Goal: Task Accomplishment & Management: Manage account settings

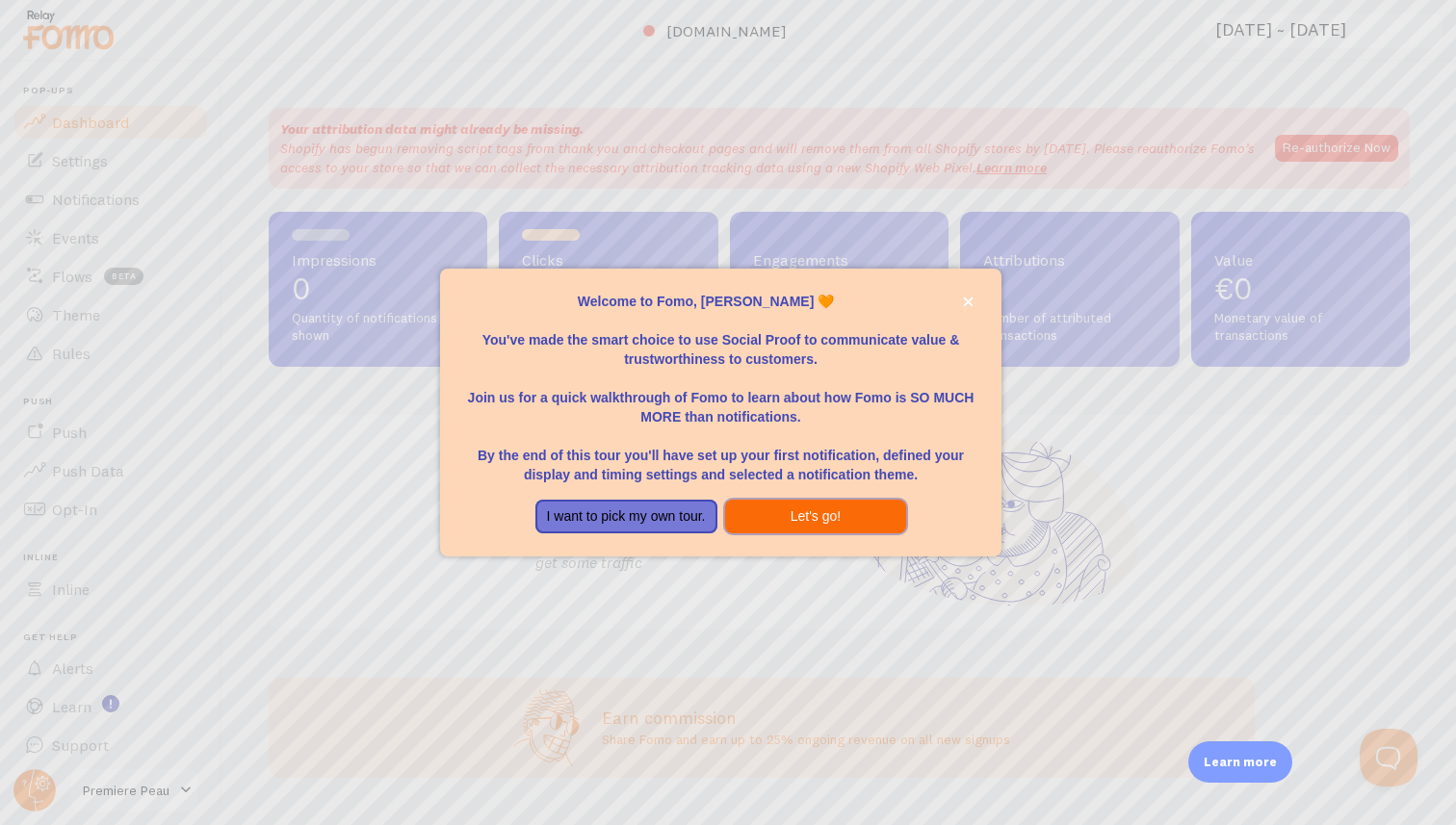
click at [819, 516] on button "Let's go!" at bounding box center [816, 516] width 182 height 35
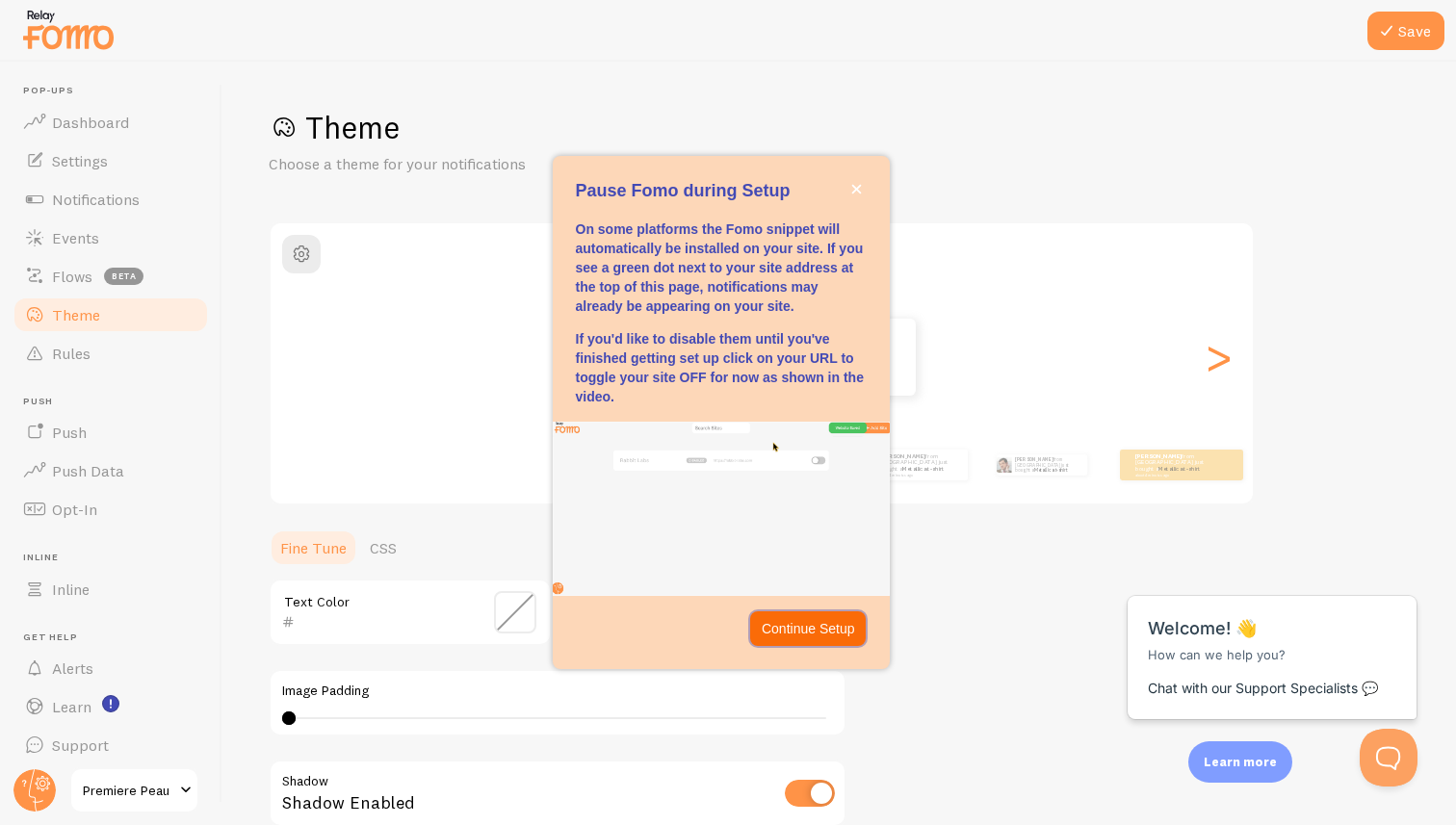
click at [812, 624] on p "Continue Setup" at bounding box center [807, 628] width 93 height 19
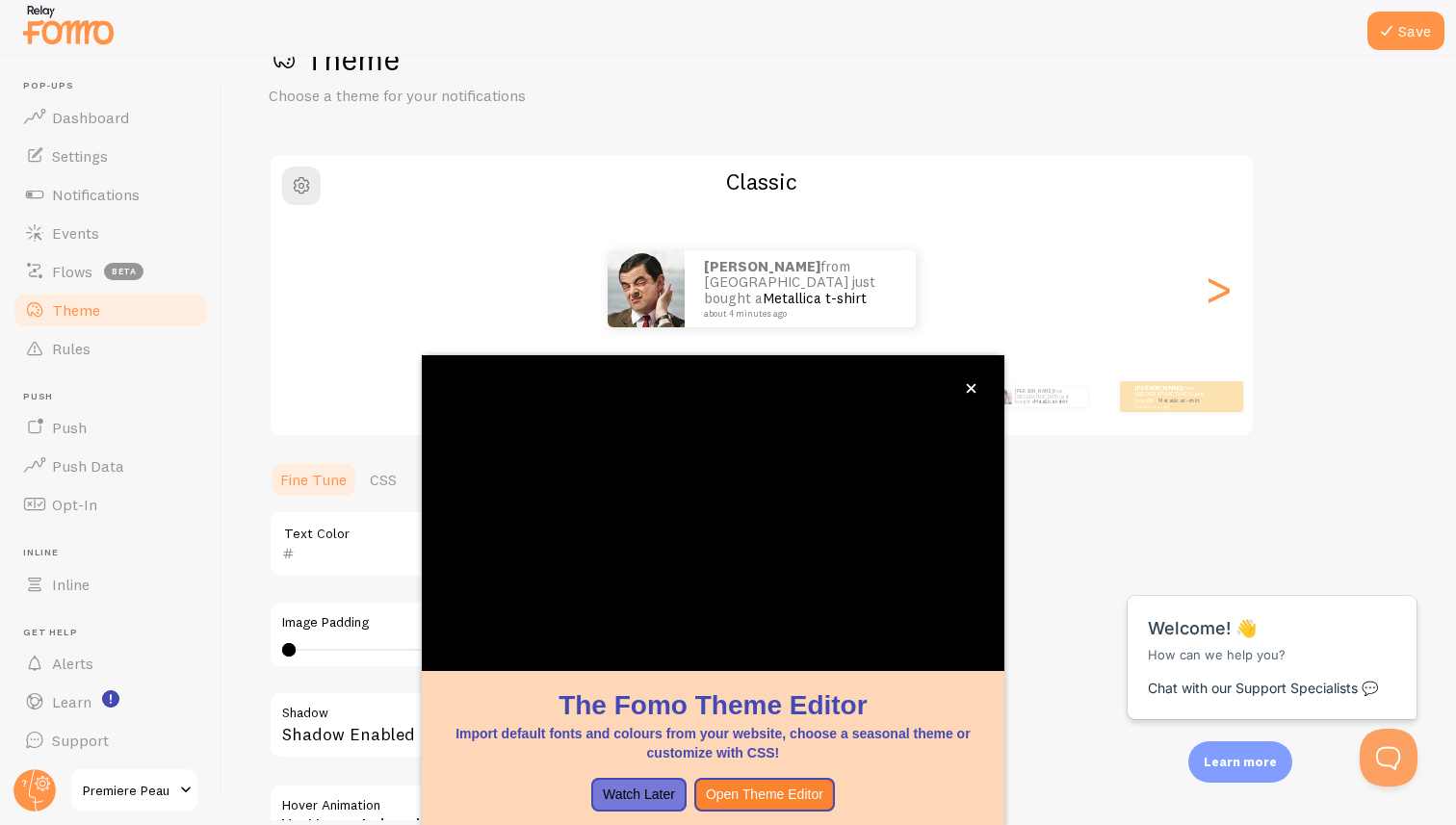
scroll to position [104, 0]
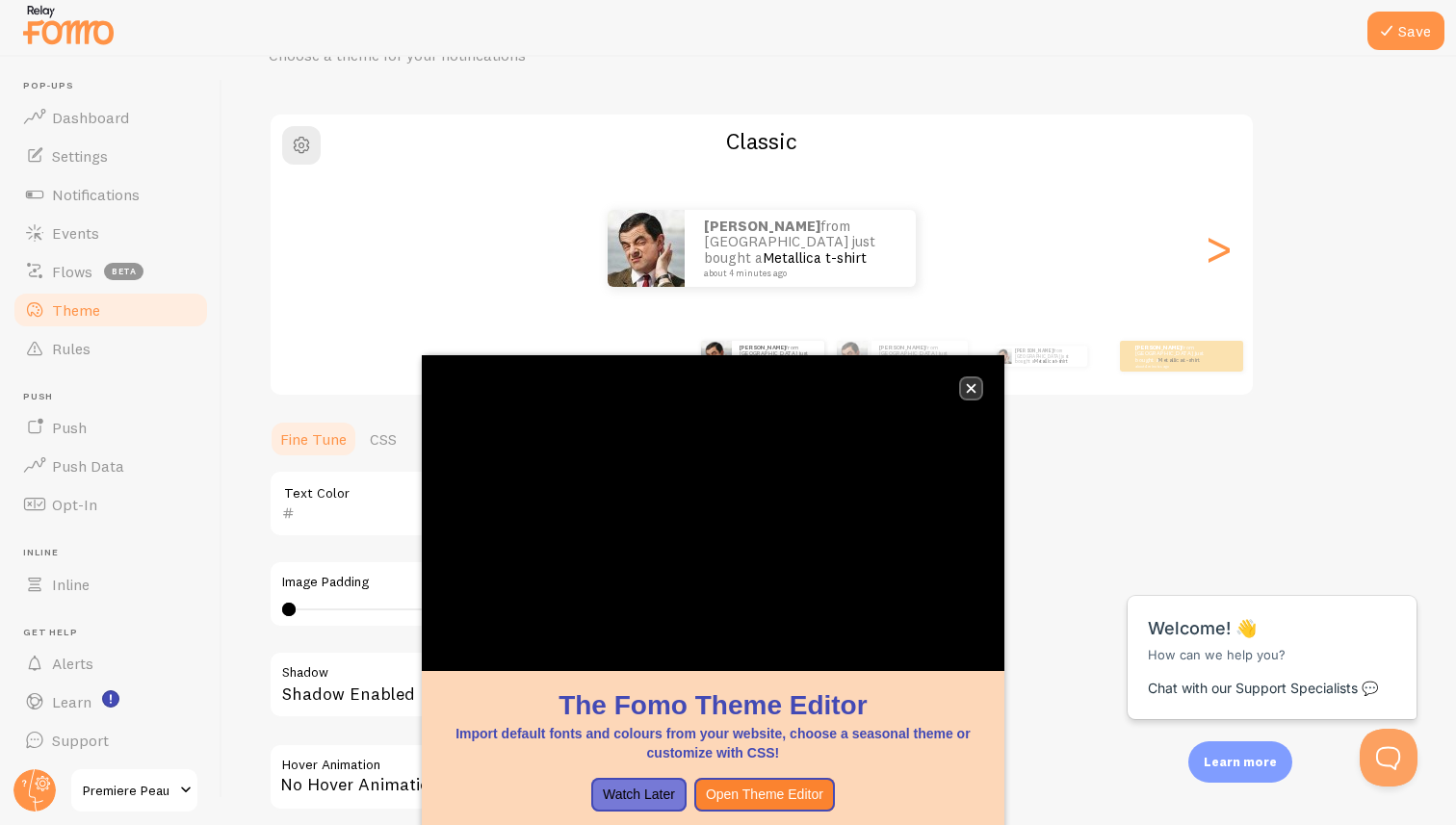
click at [974, 387] on icon "close," at bounding box center [970, 389] width 11 height 11
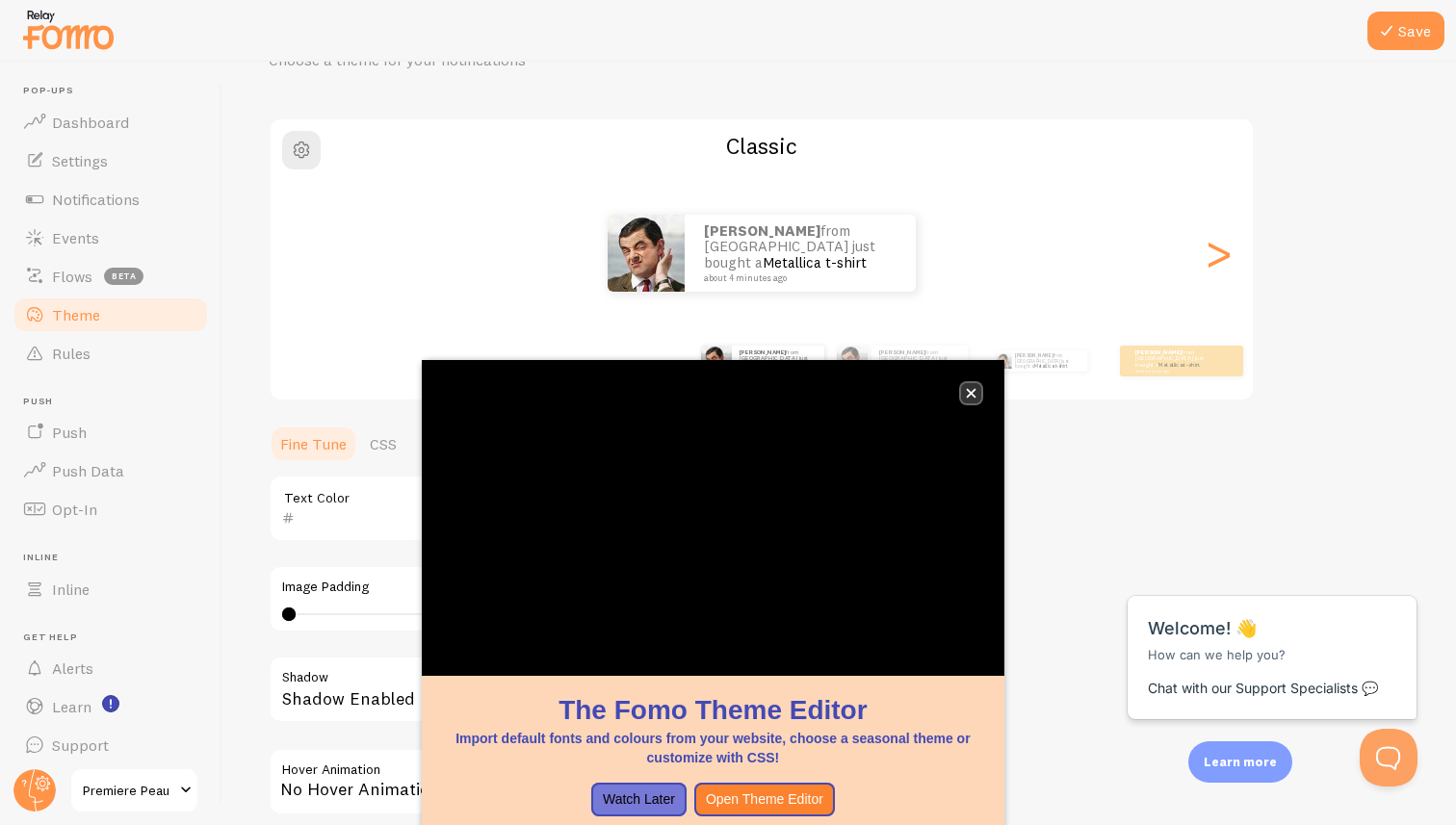
click at [972, 390] on icon "close," at bounding box center [970, 394] width 10 height 10
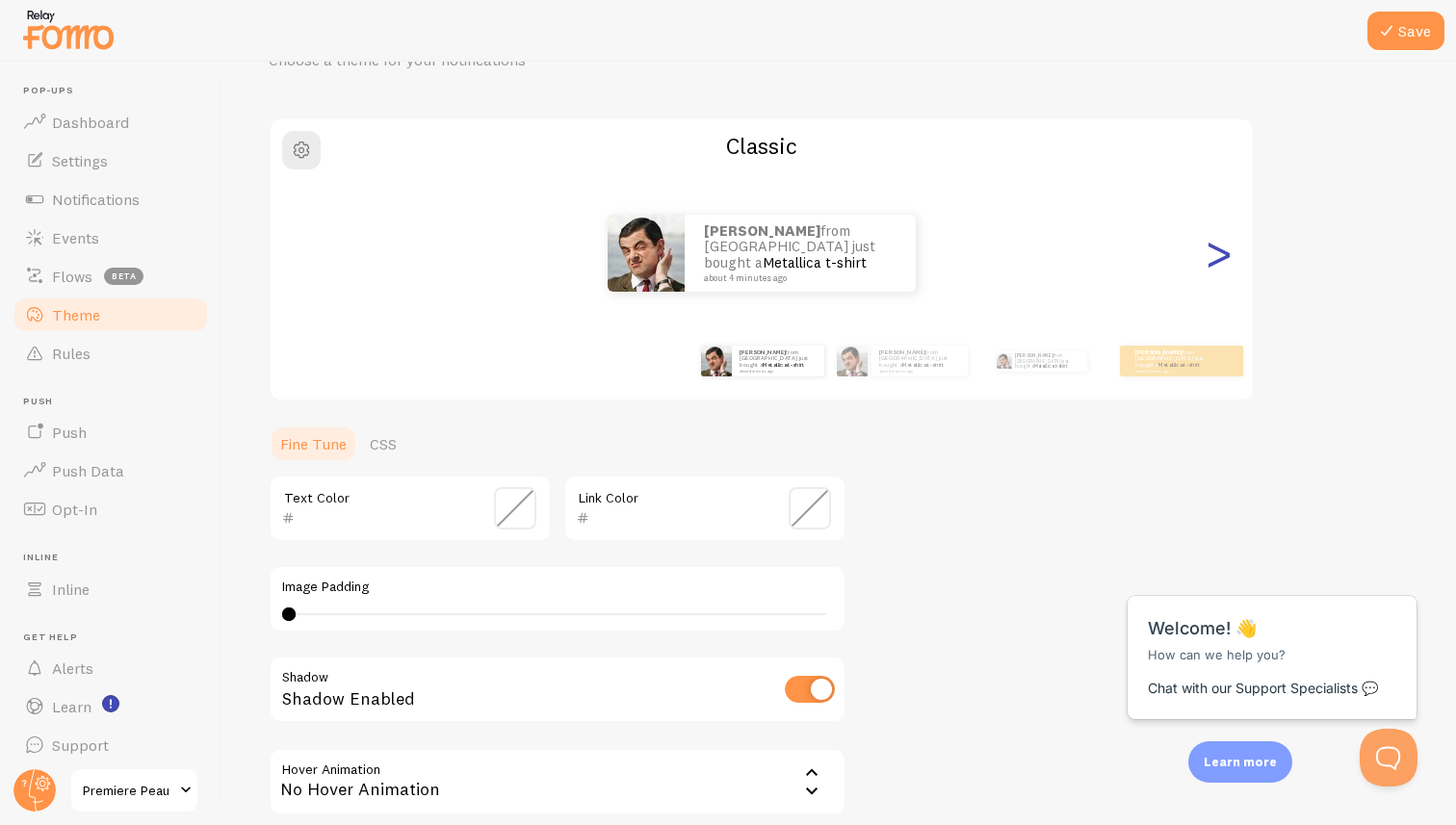
click at [1218, 260] on div ">" at bounding box center [1217, 253] width 23 height 139
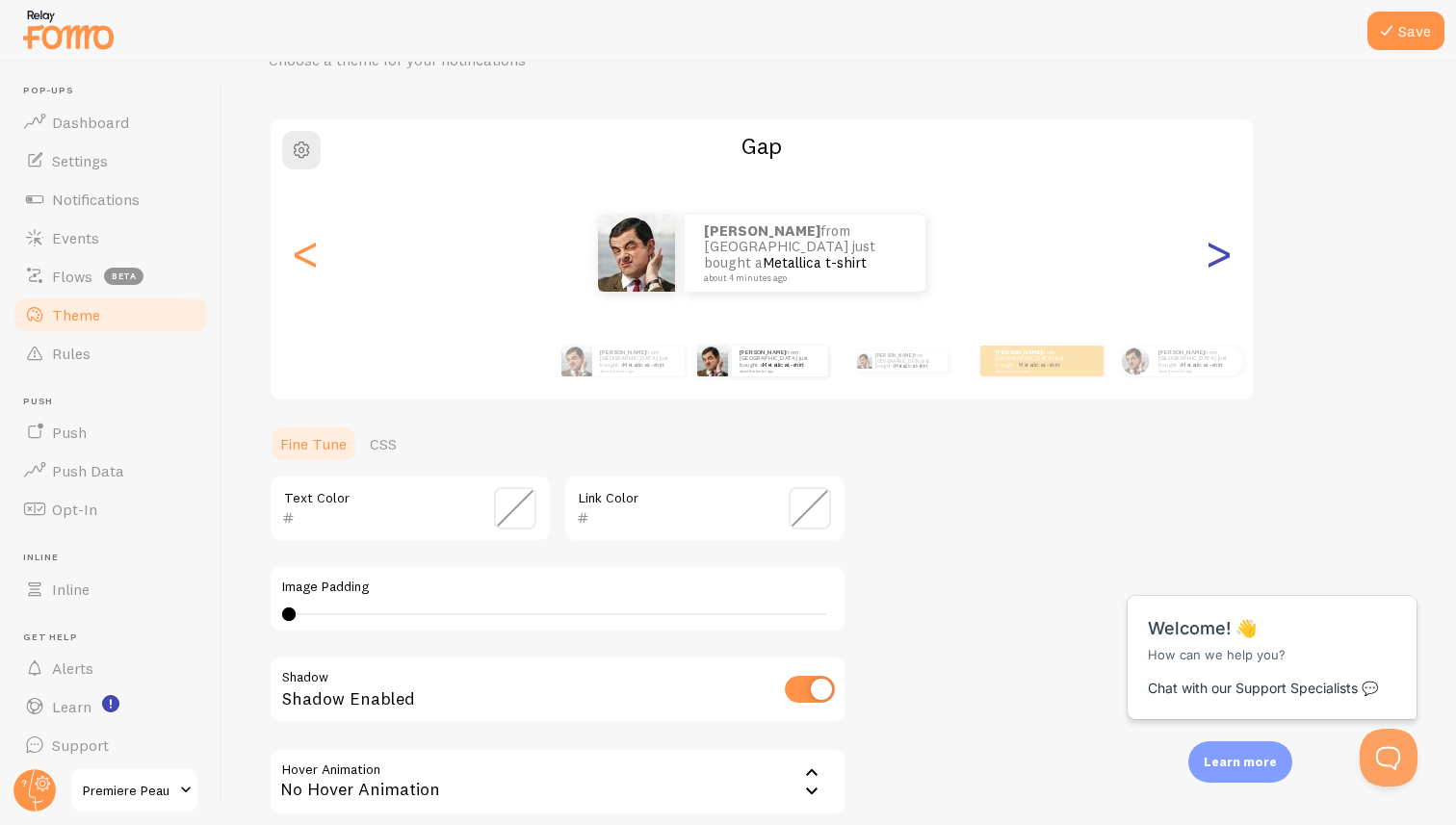
click at [1218, 260] on div ">" at bounding box center [1217, 253] width 23 height 139
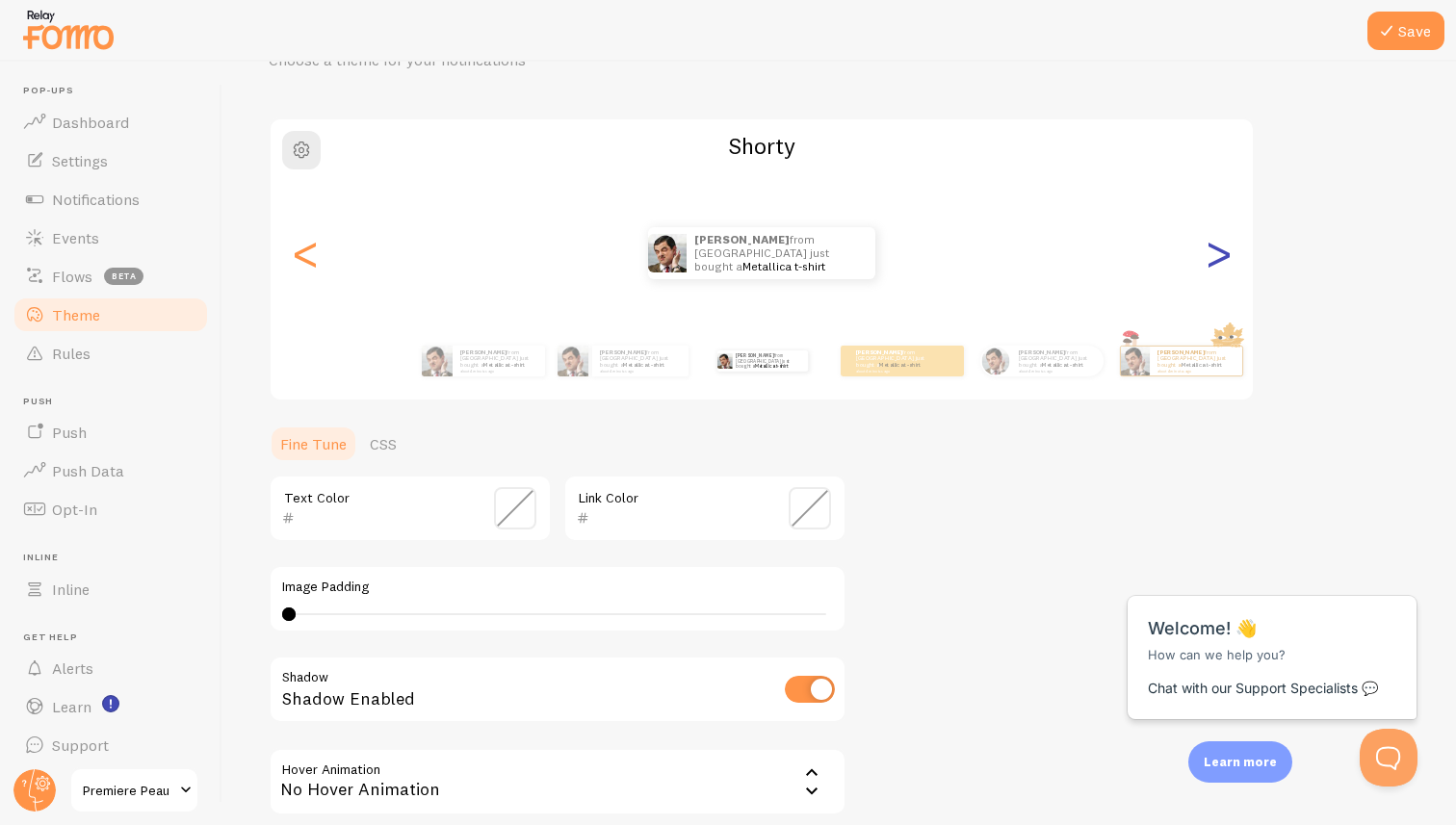
click at [1218, 260] on div ">" at bounding box center [1217, 253] width 23 height 139
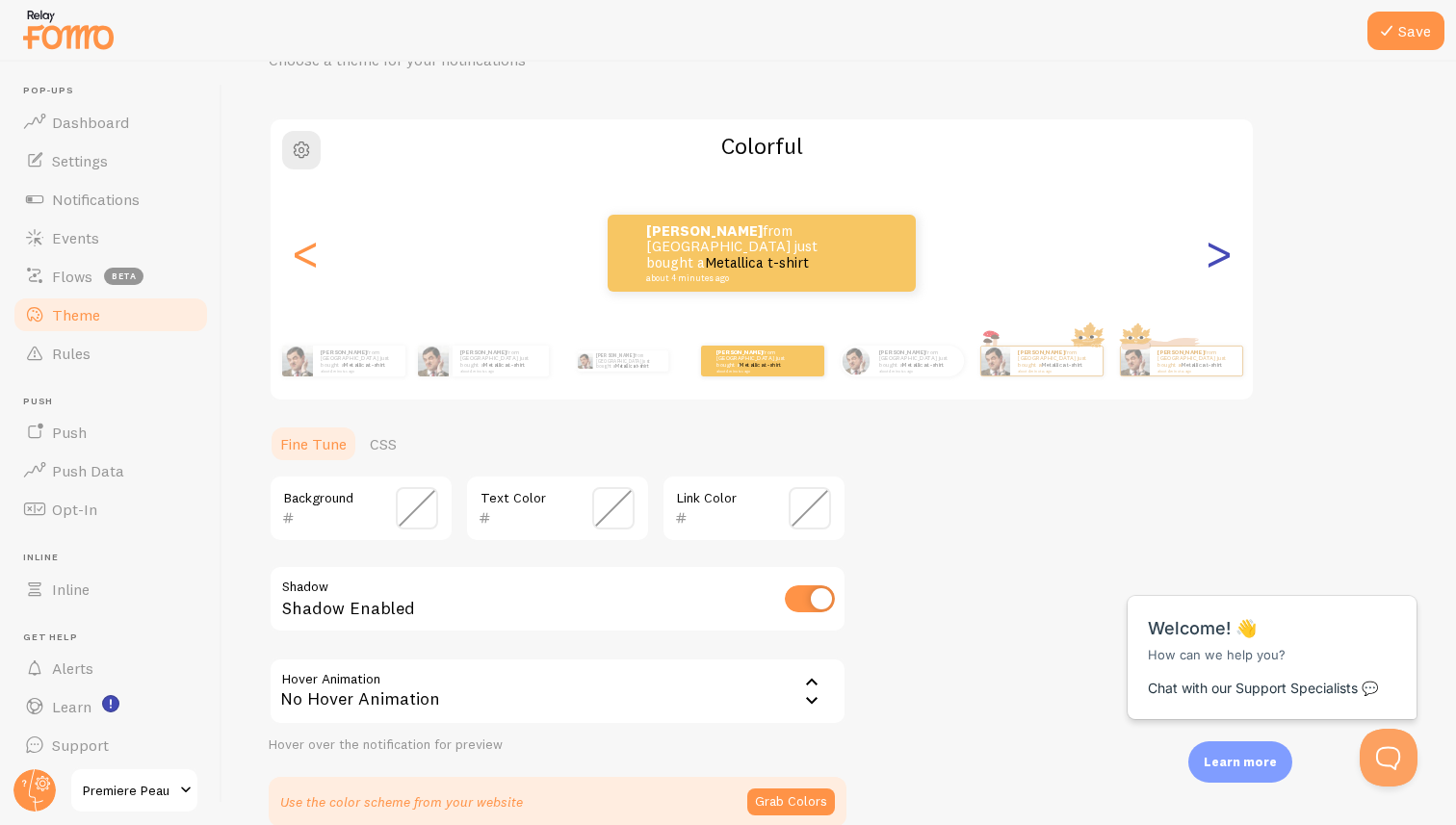
click at [1218, 260] on div ">" at bounding box center [1217, 253] width 23 height 139
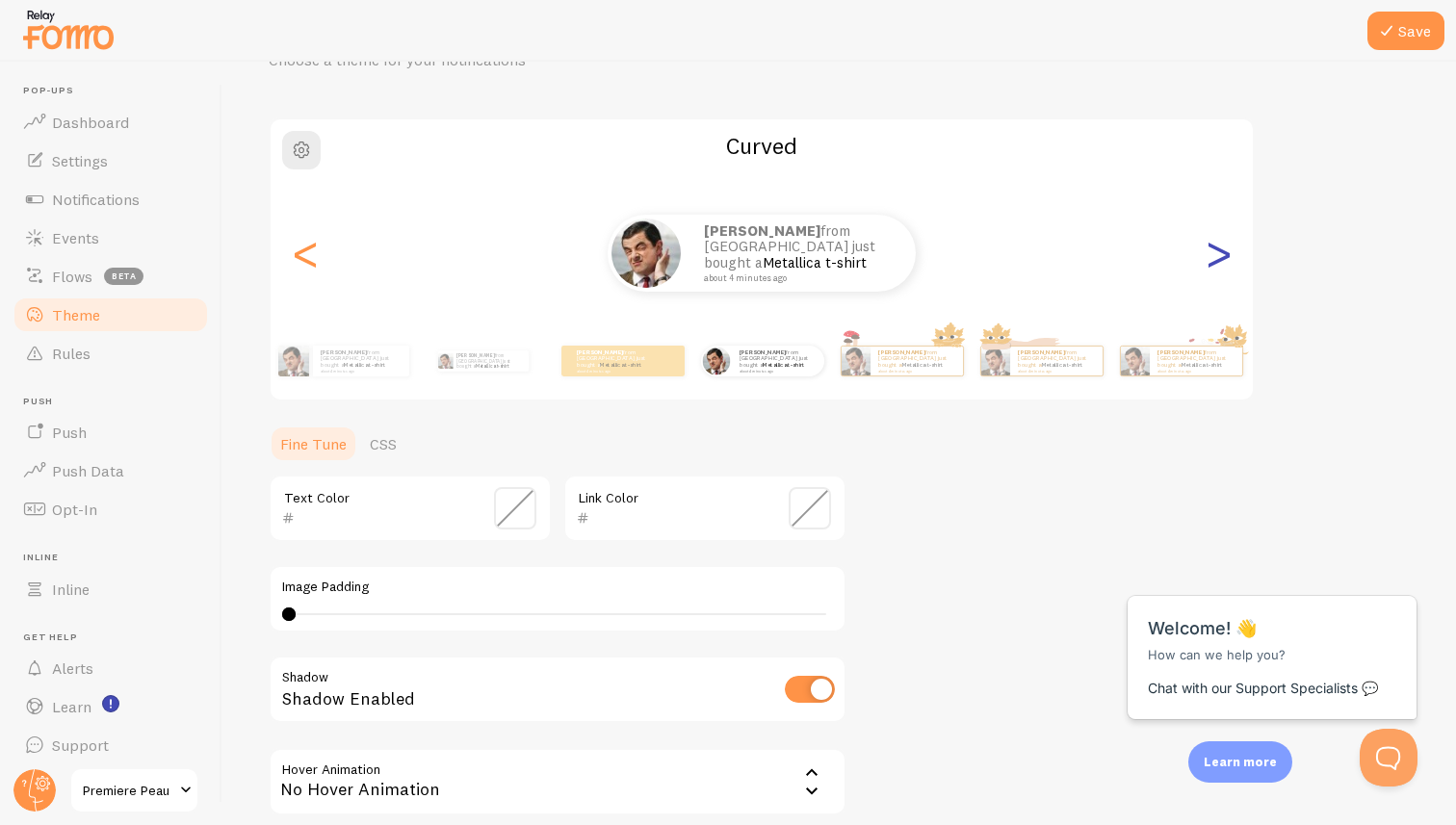
click at [1218, 260] on div ">" at bounding box center [1217, 253] width 23 height 139
type input "0"
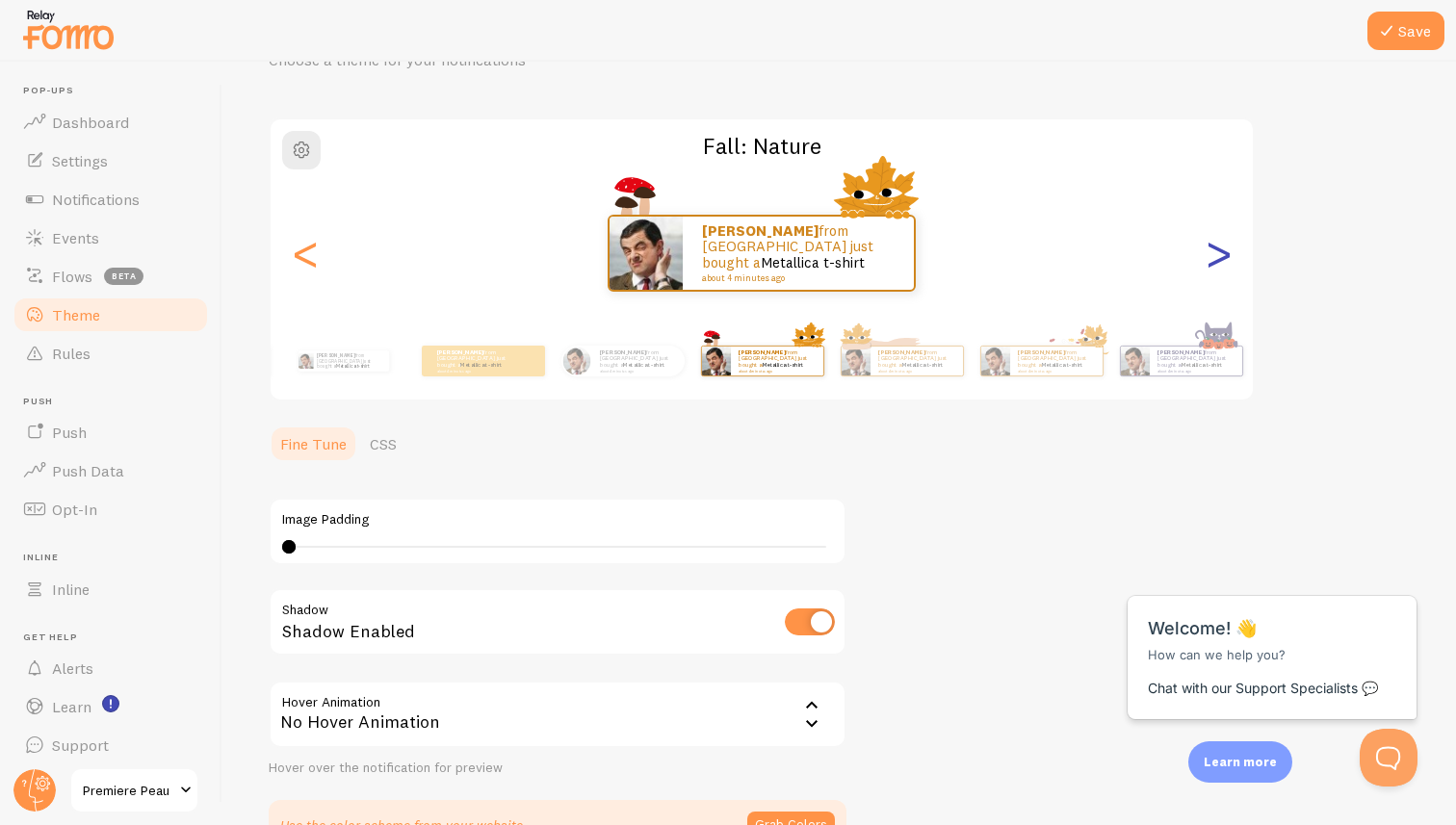
click at [1218, 259] on div ">" at bounding box center [1217, 253] width 23 height 139
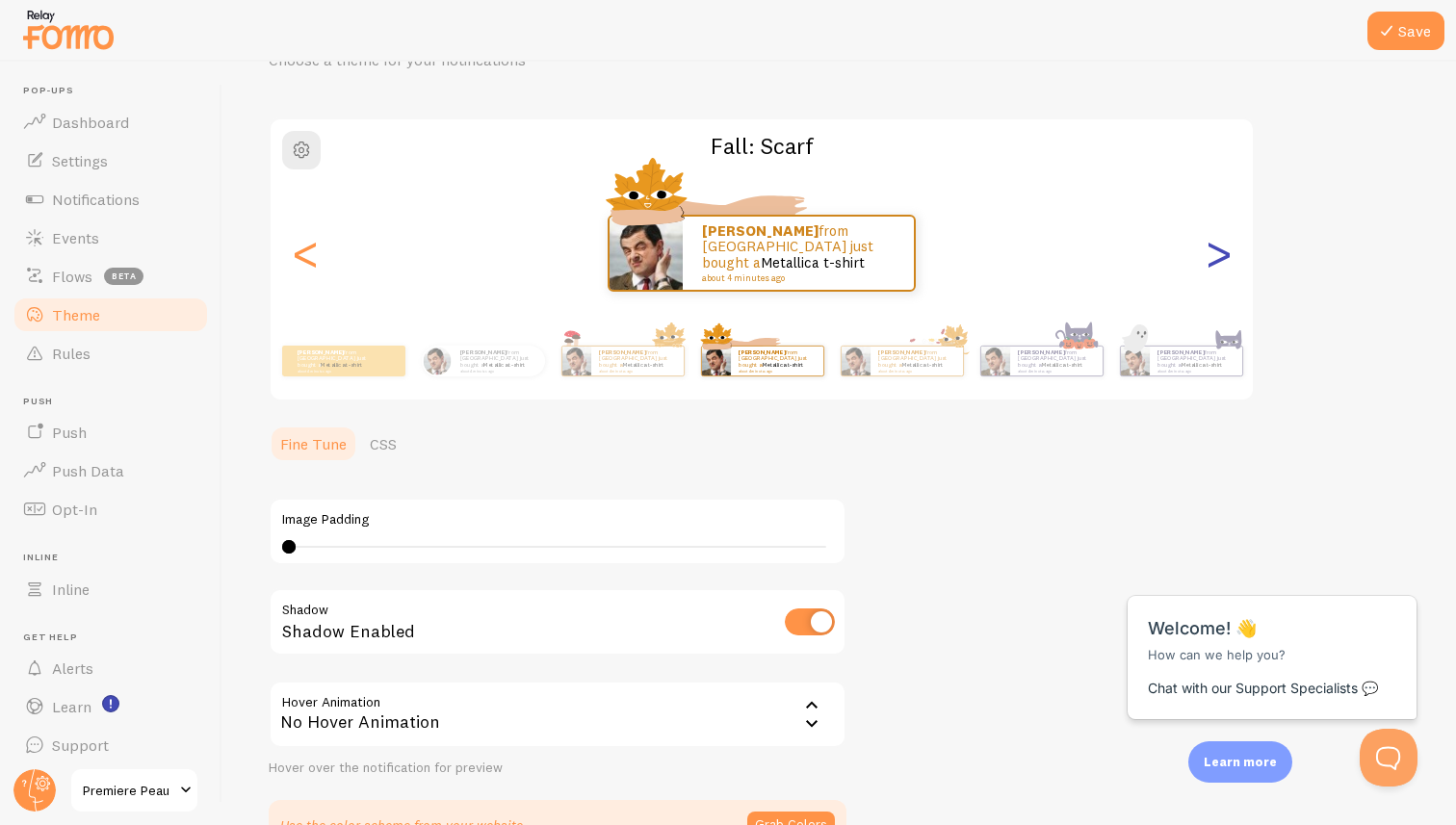
click at [1218, 259] on div ">" at bounding box center [1217, 253] width 23 height 139
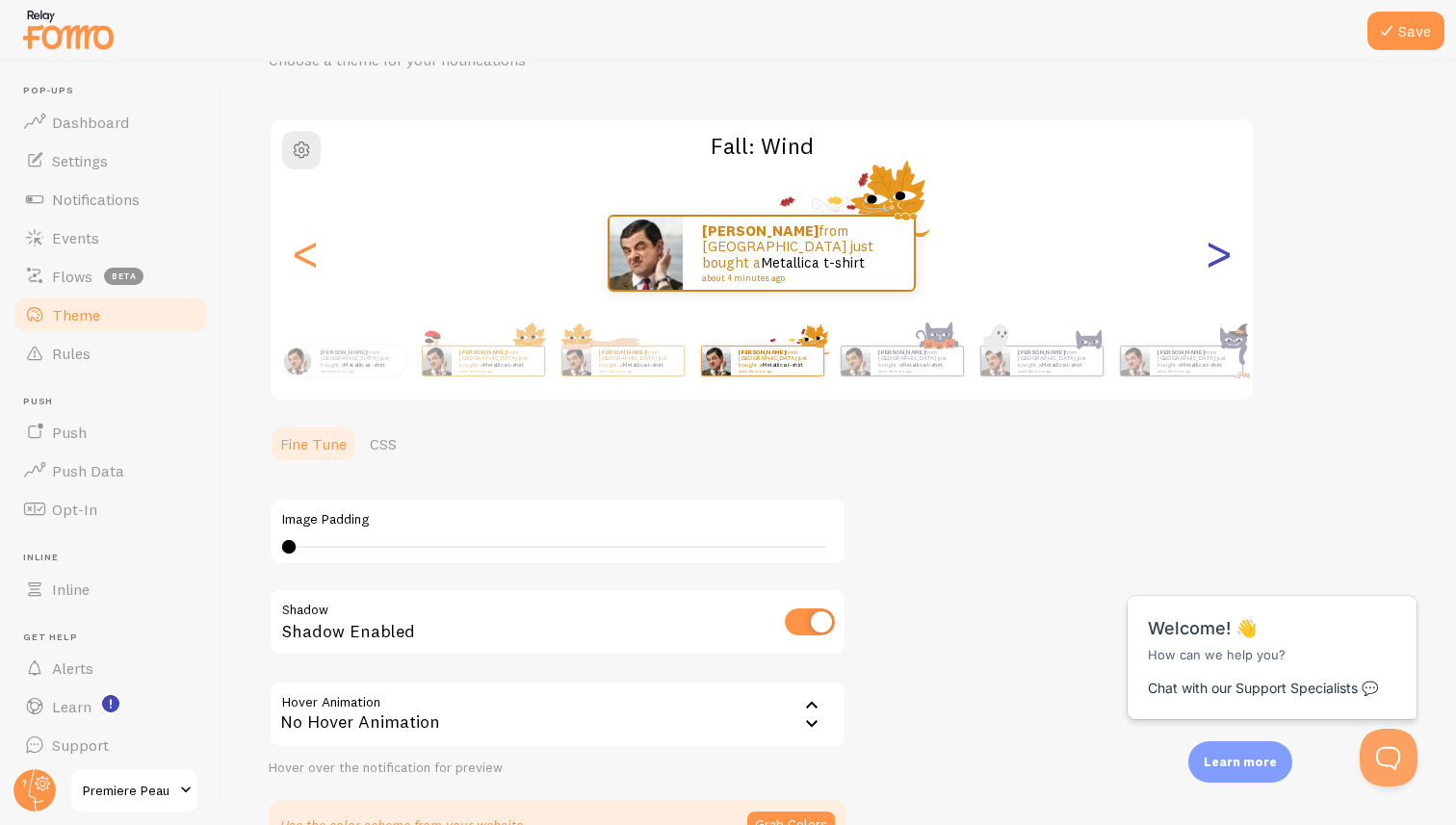
click at [1218, 259] on div ">" at bounding box center [1217, 253] width 23 height 139
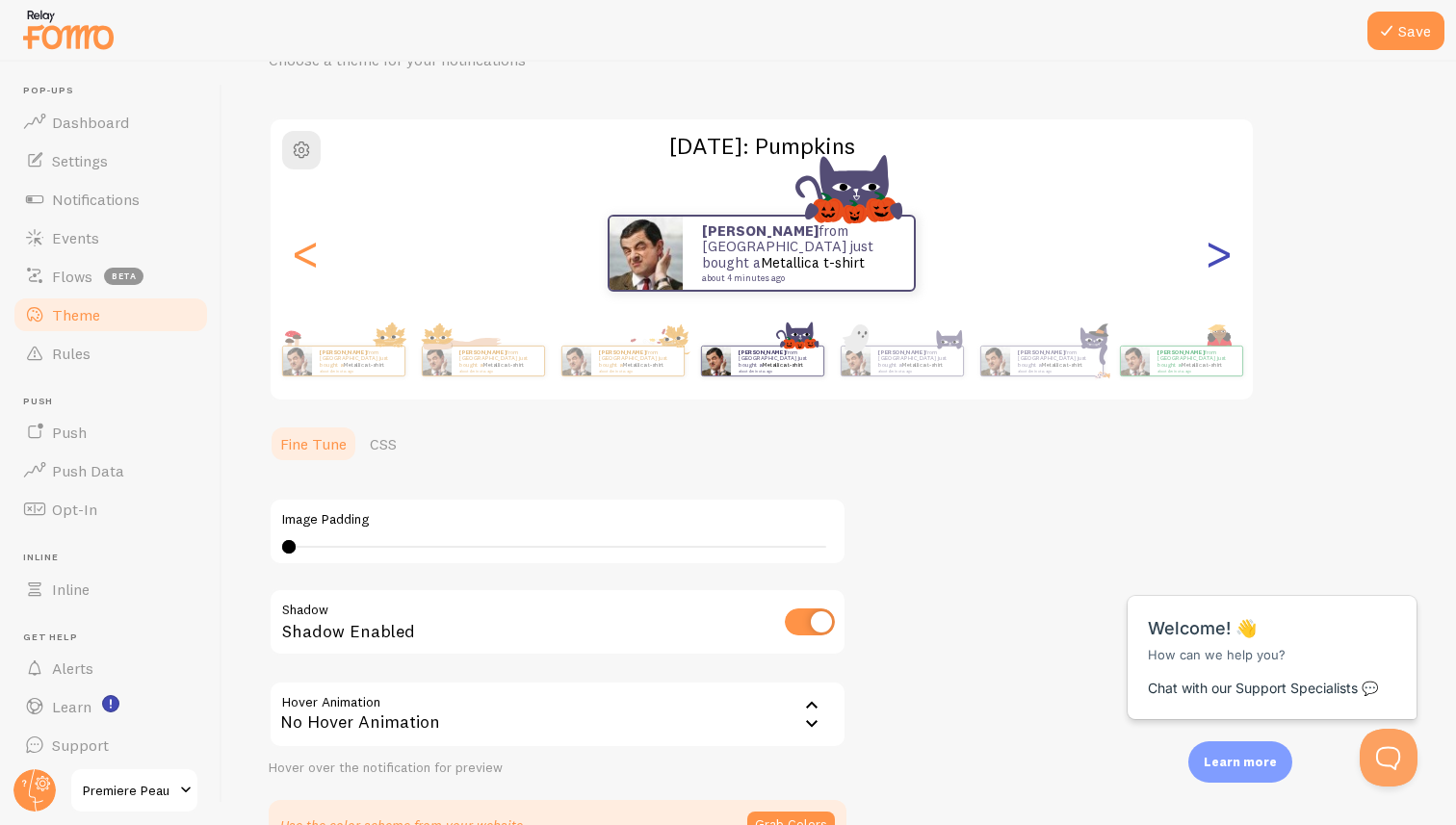
click at [1218, 259] on div ">" at bounding box center [1217, 253] width 23 height 139
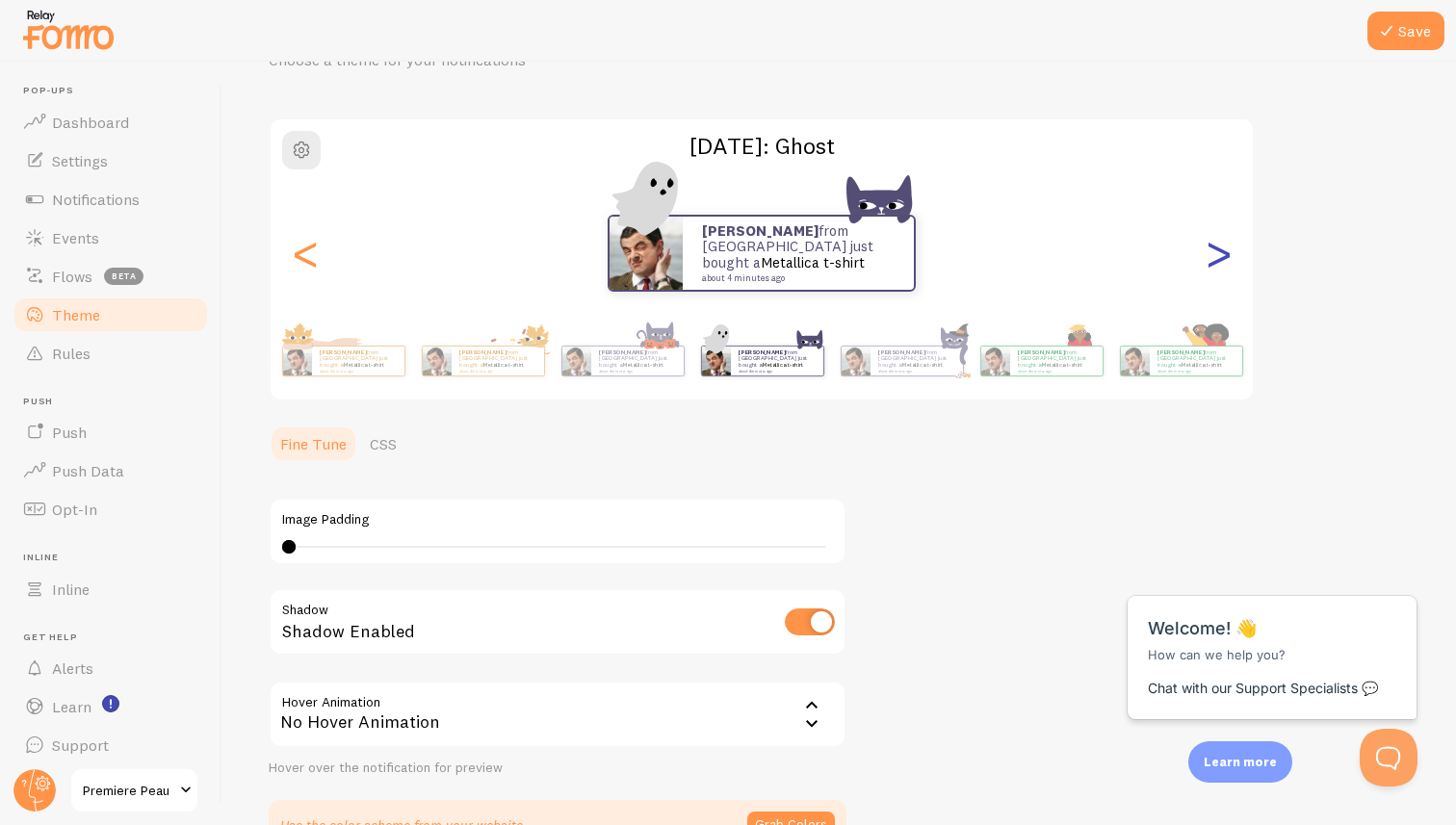
click at [1218, 259] on div ">" at bounding box center [1217, 253] width 23 height 139
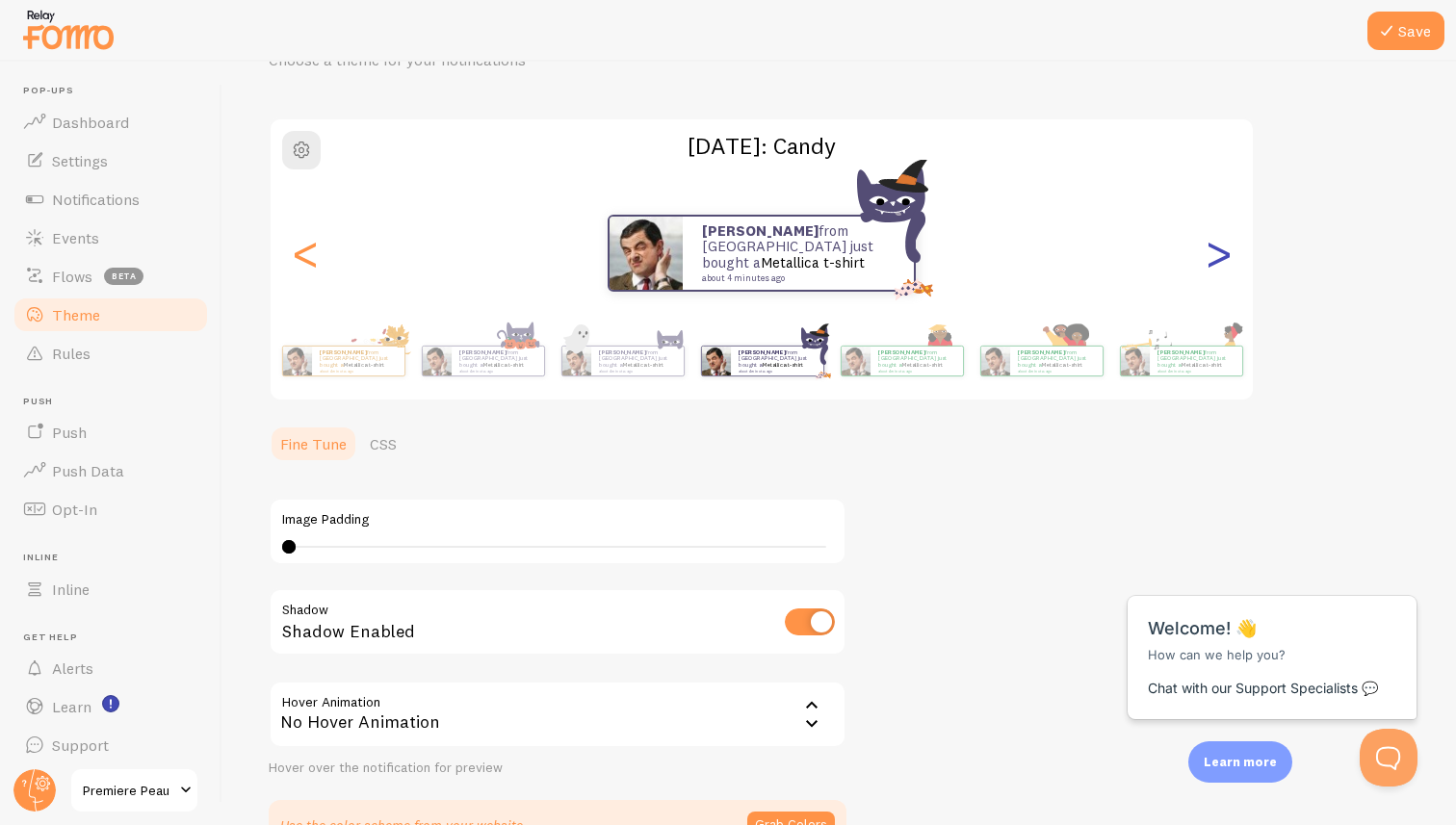
click at [1218, 259] on div ">" at bounding box center [1217, 253] width 23 height 139
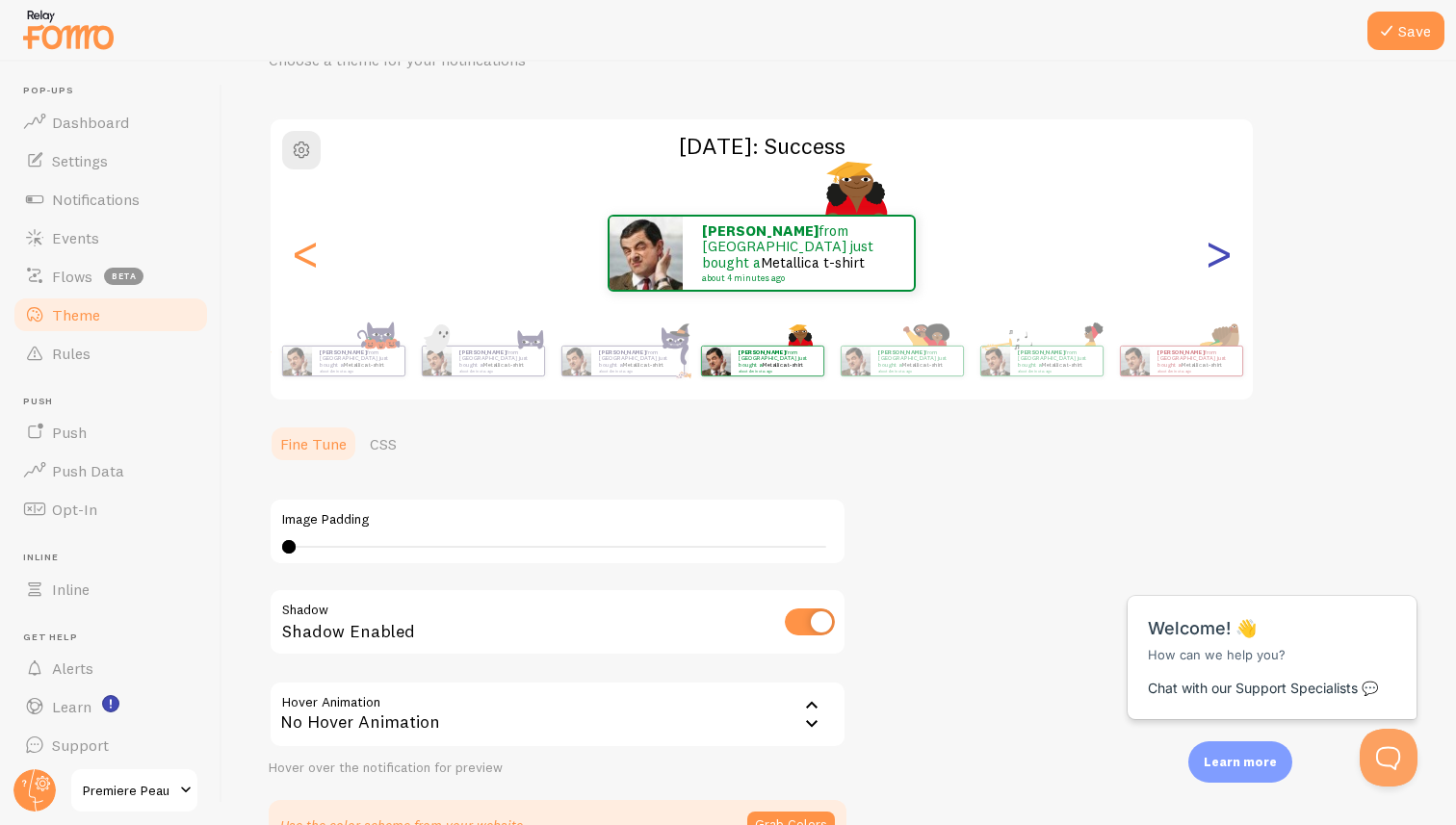
click at [1218, 259] on div ">" at bounding box center [1217, 253] width 23 height 139
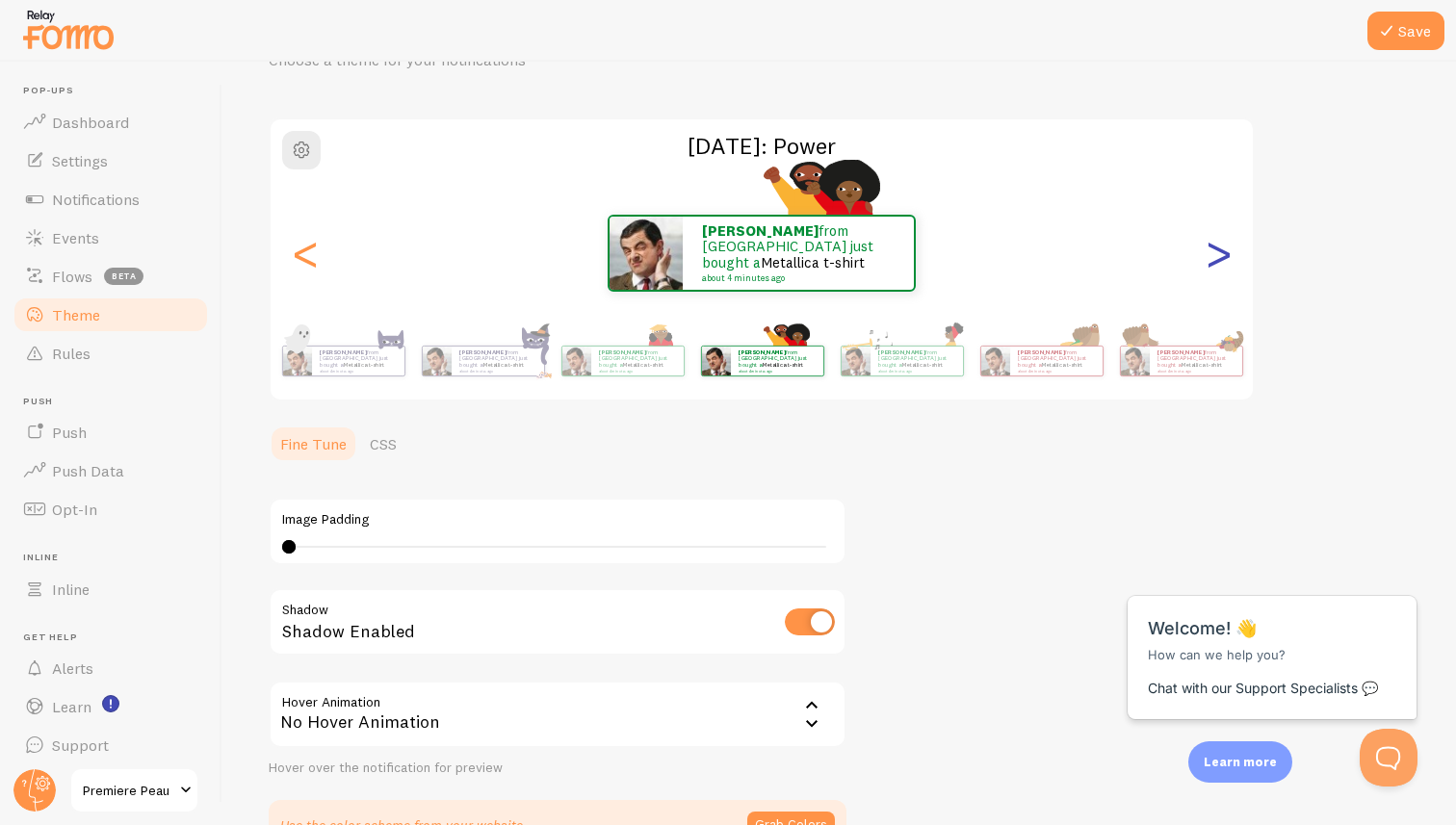
click at [1218, 259] on div ">" at bounding box center [1217, 253] width 23 height 139
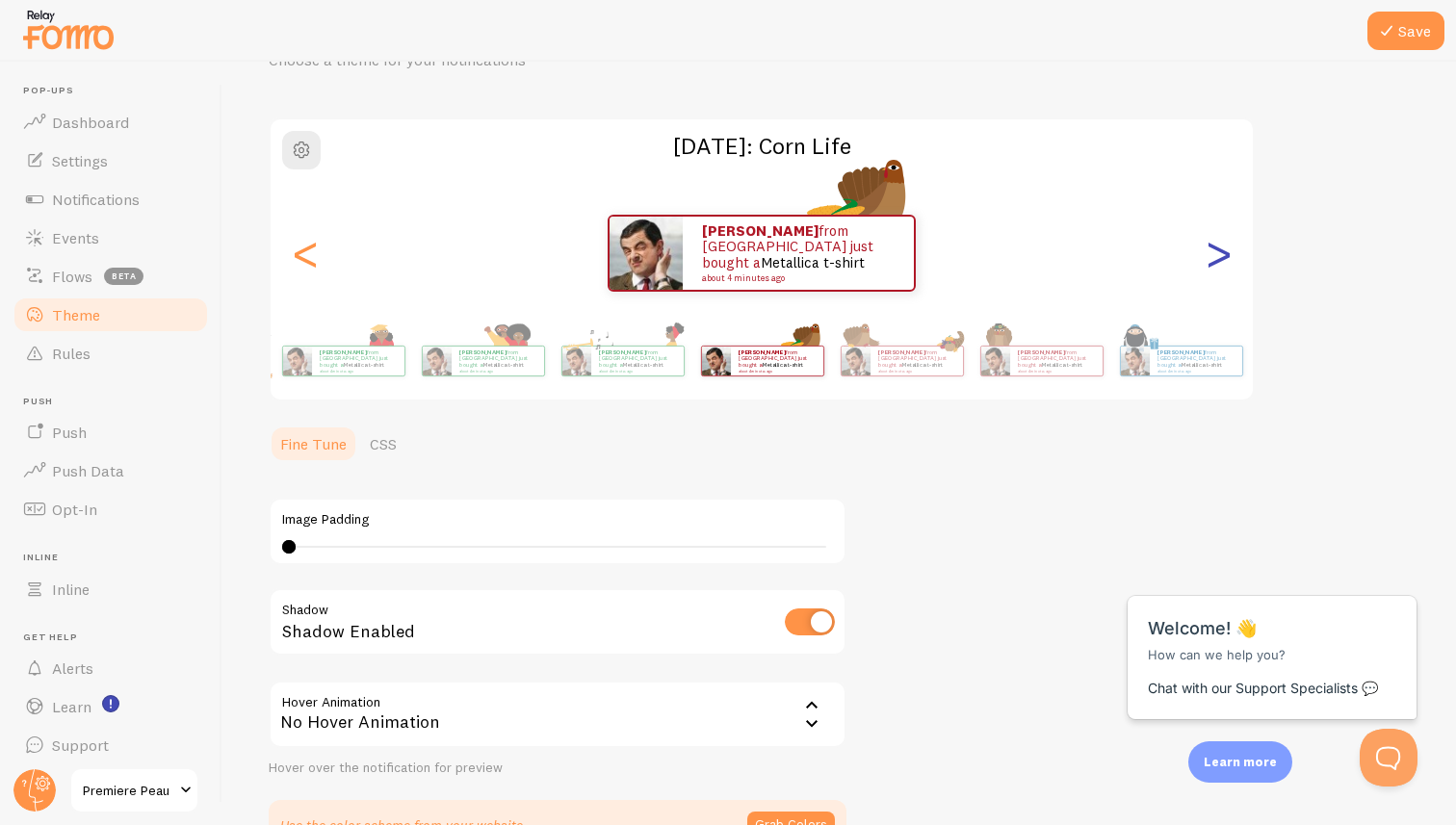
click at [1218, 259] on div ">" at bounding box center [1217, 253] width 23 height 139
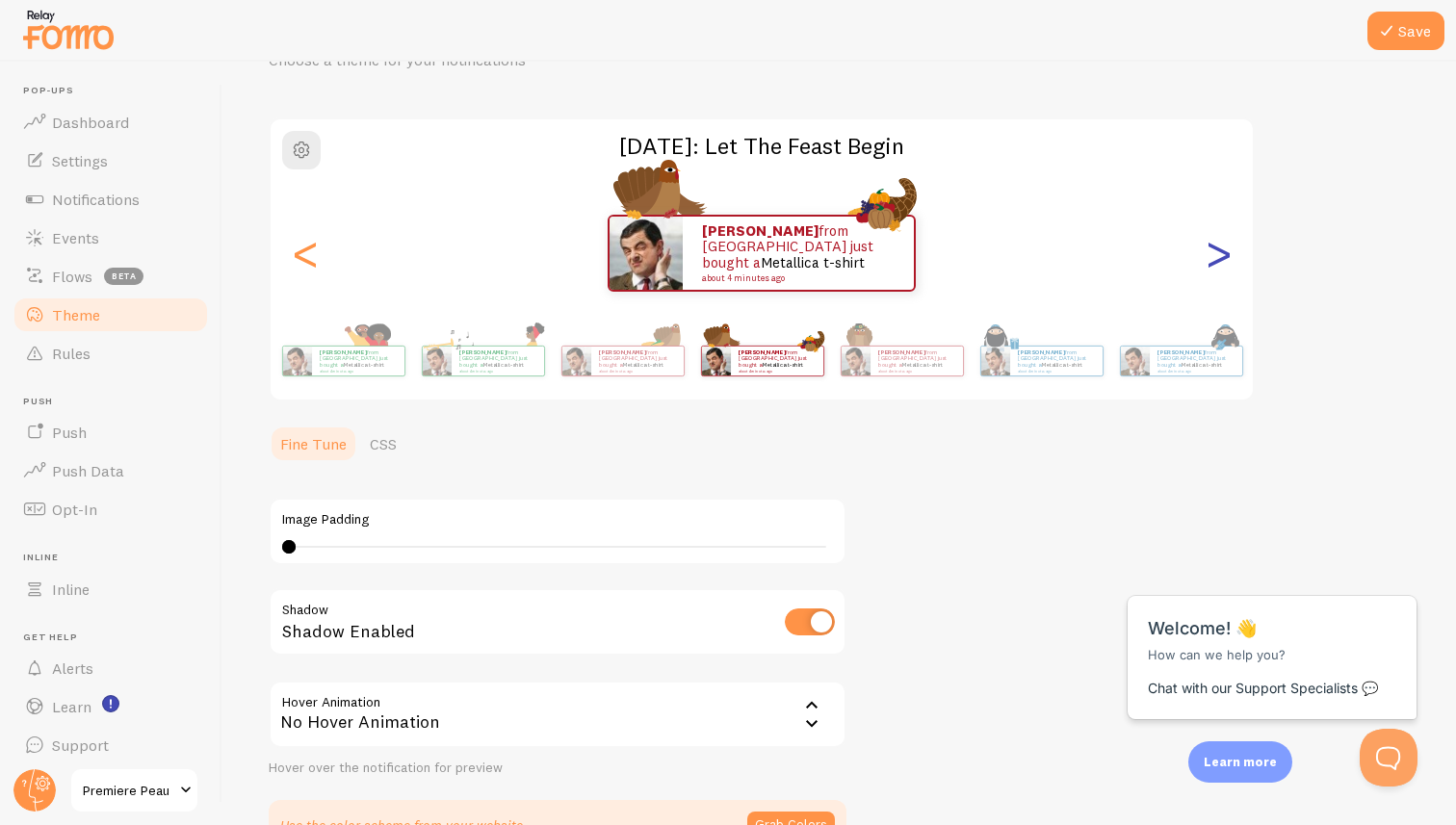
click at [1218, 259] on div ">" at bounding box center [1217, 253] width 23 height 139
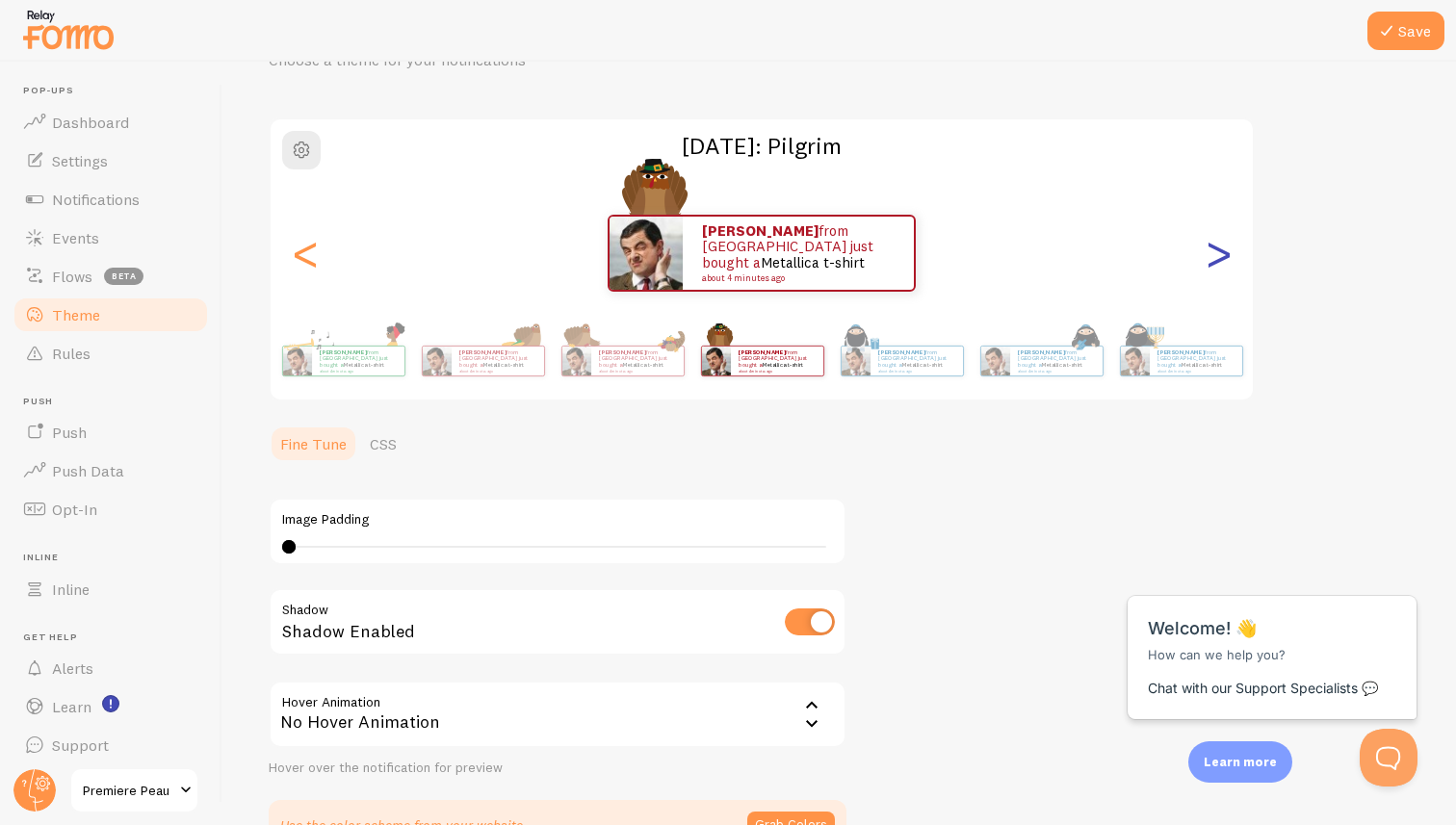
click at [1218, 259] on div ">" at bounding box center [1217, 253] width 23 height 139
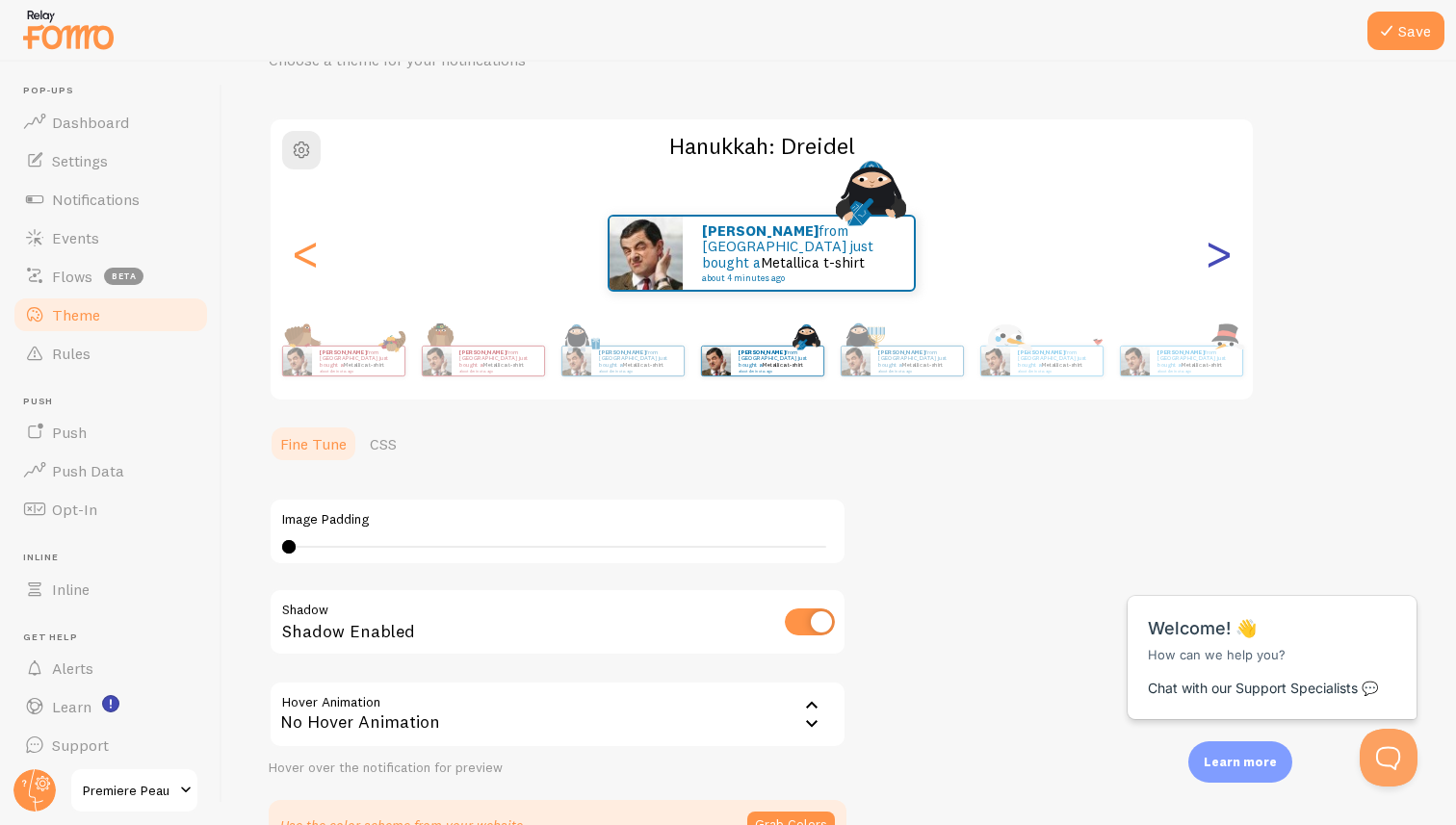
click at [1218, 259] on div ">" at bounding box center [1217, 253] width 23 height 139
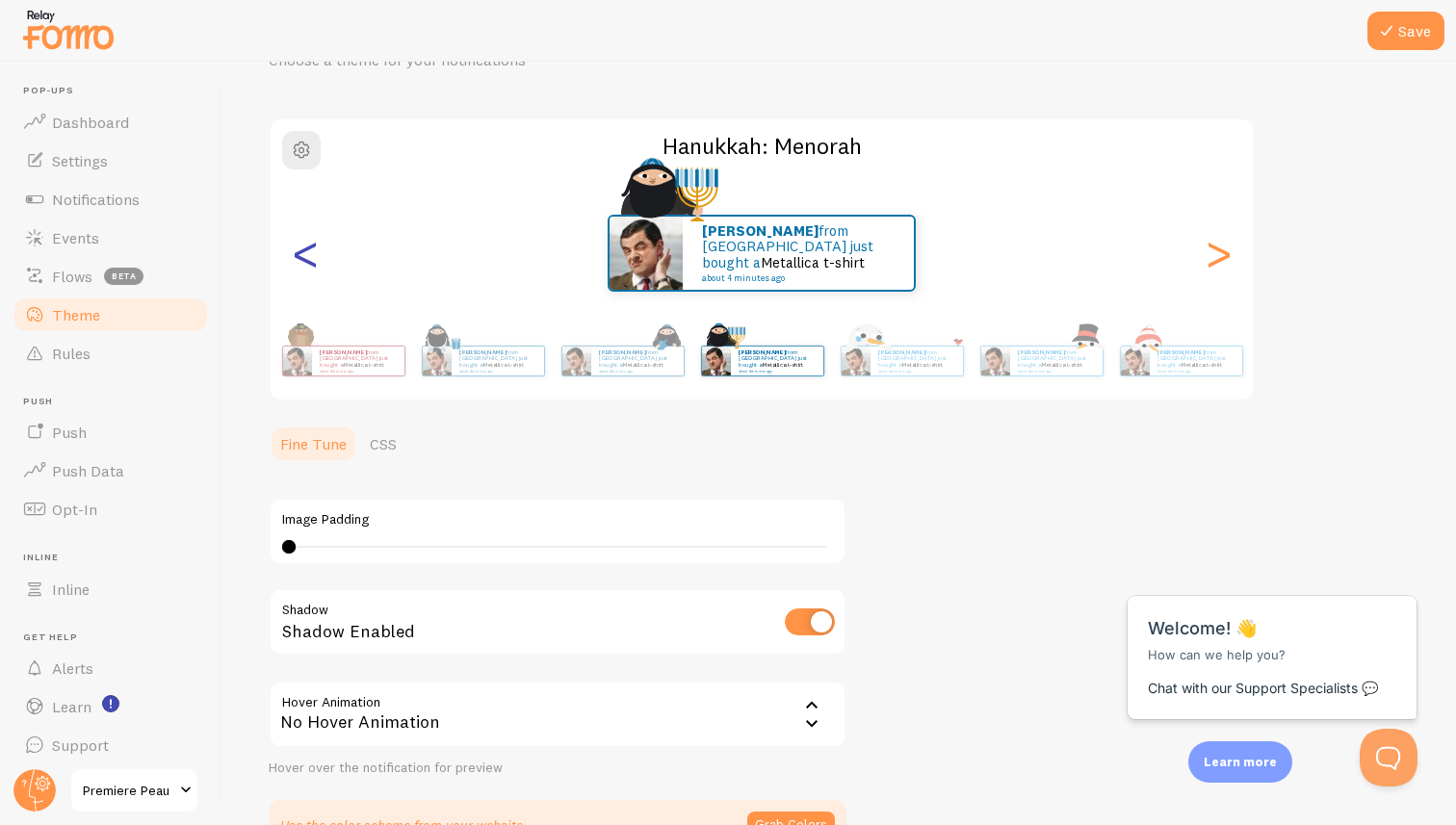
click at [312, 262] on div "<" at bounding box center [305, 253] width 23 height 139
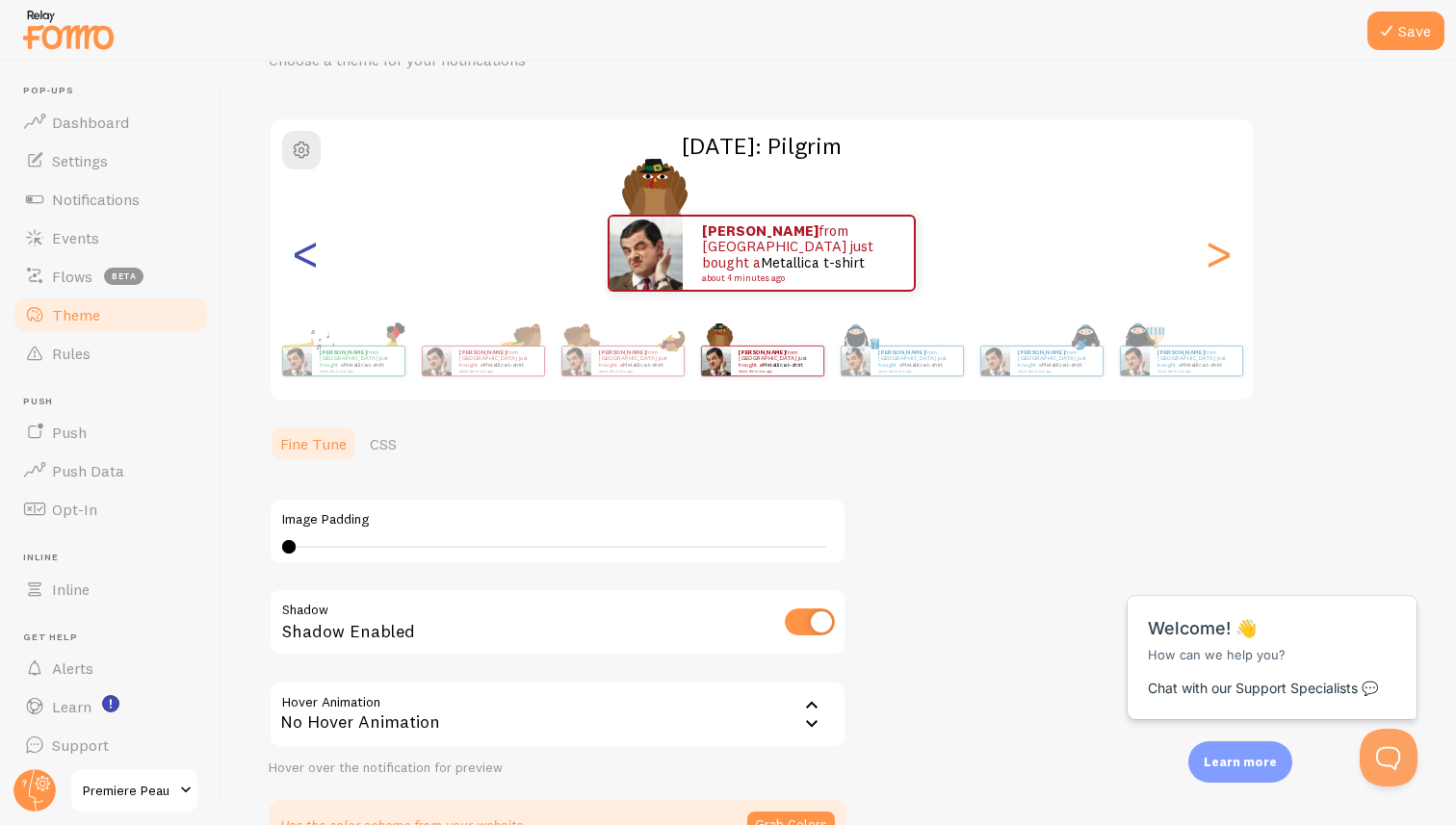
click at [306, 257] on div "<" at bounding box center [305, 253] width 23 height 139
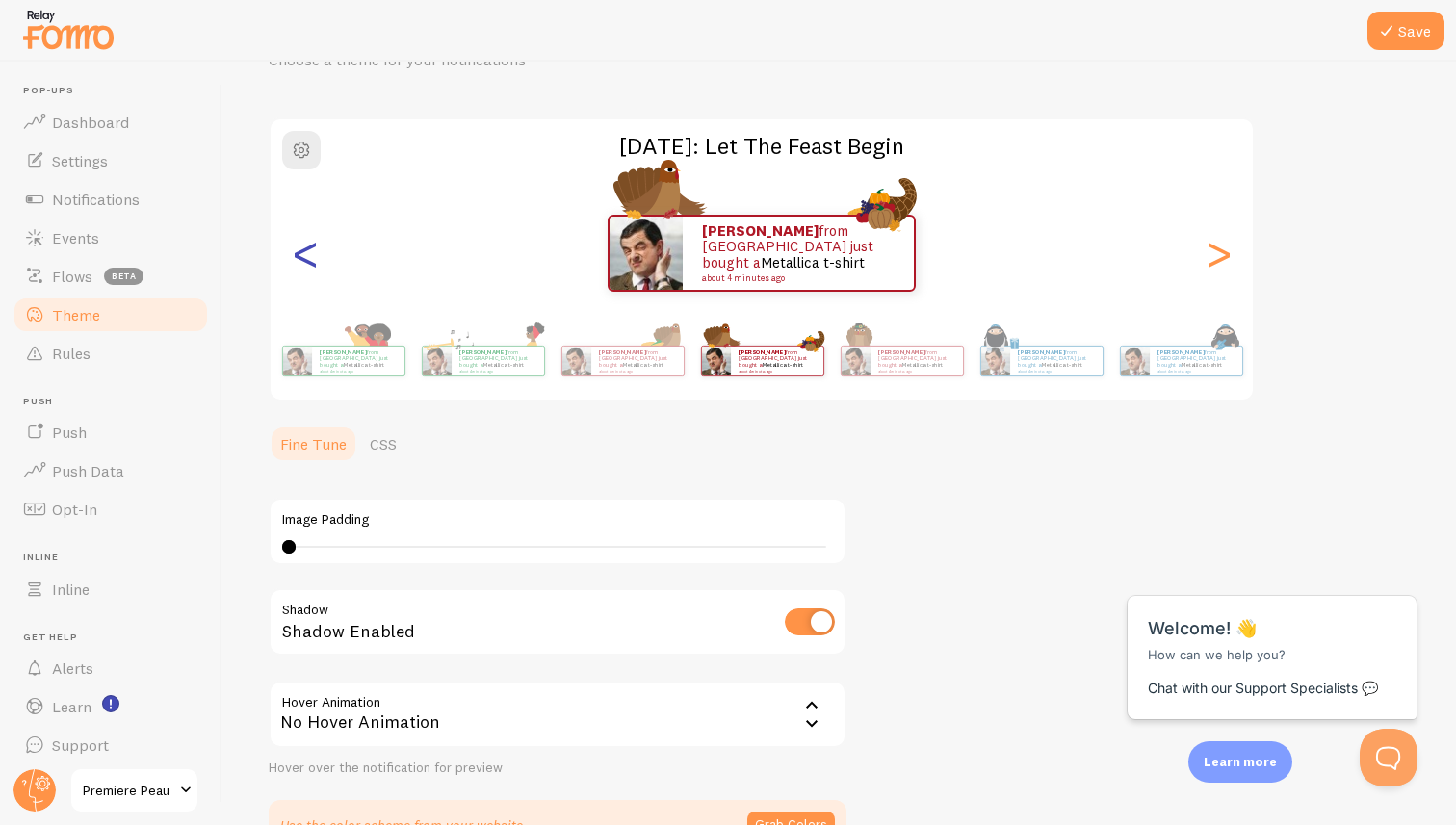
click at [306, 257] on div "<" at bounding box center [305, 253] width 23 height 139
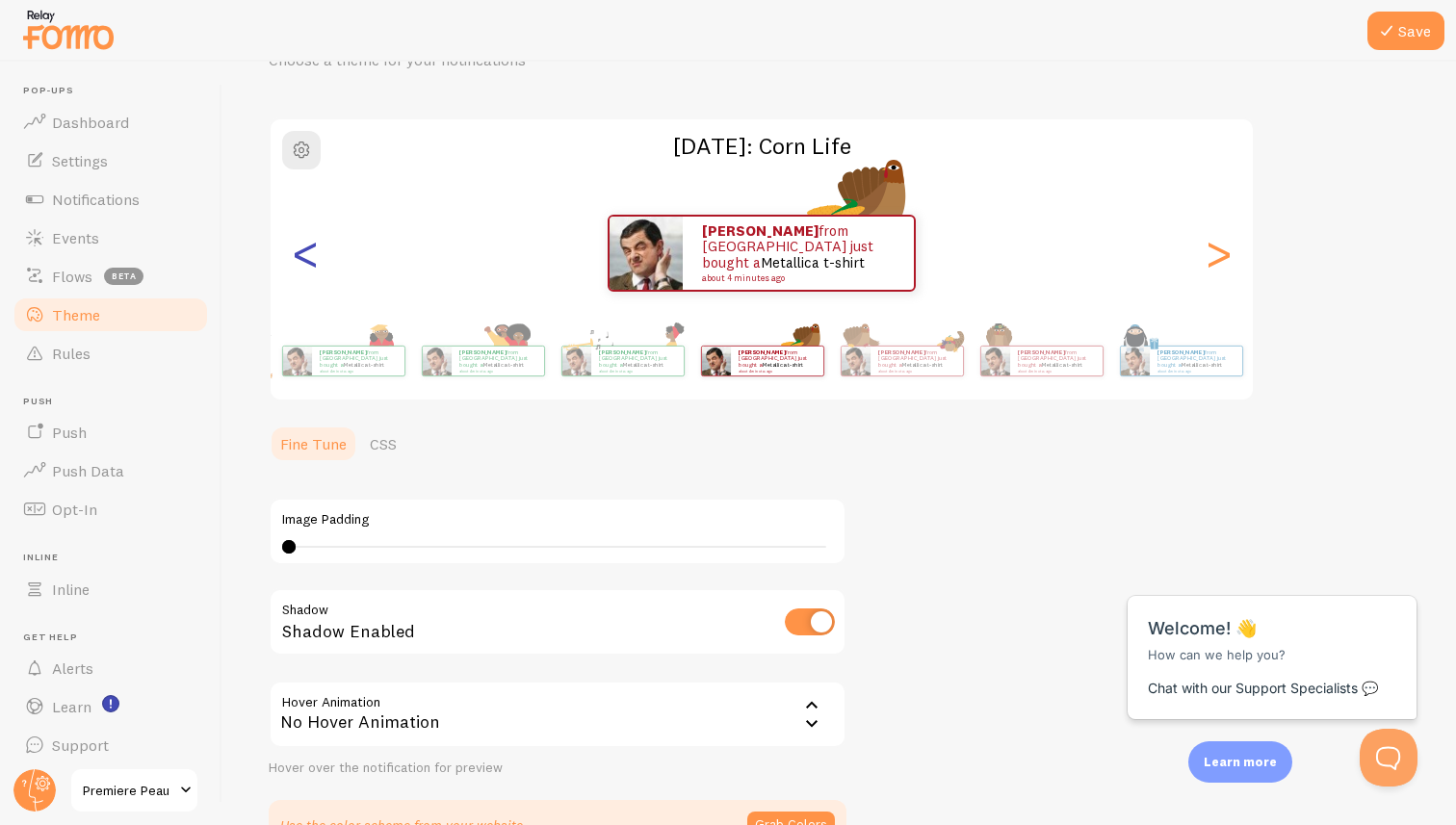
click at [306, 257] on div "<" at bounding box center [305, 253] width 23 height 139
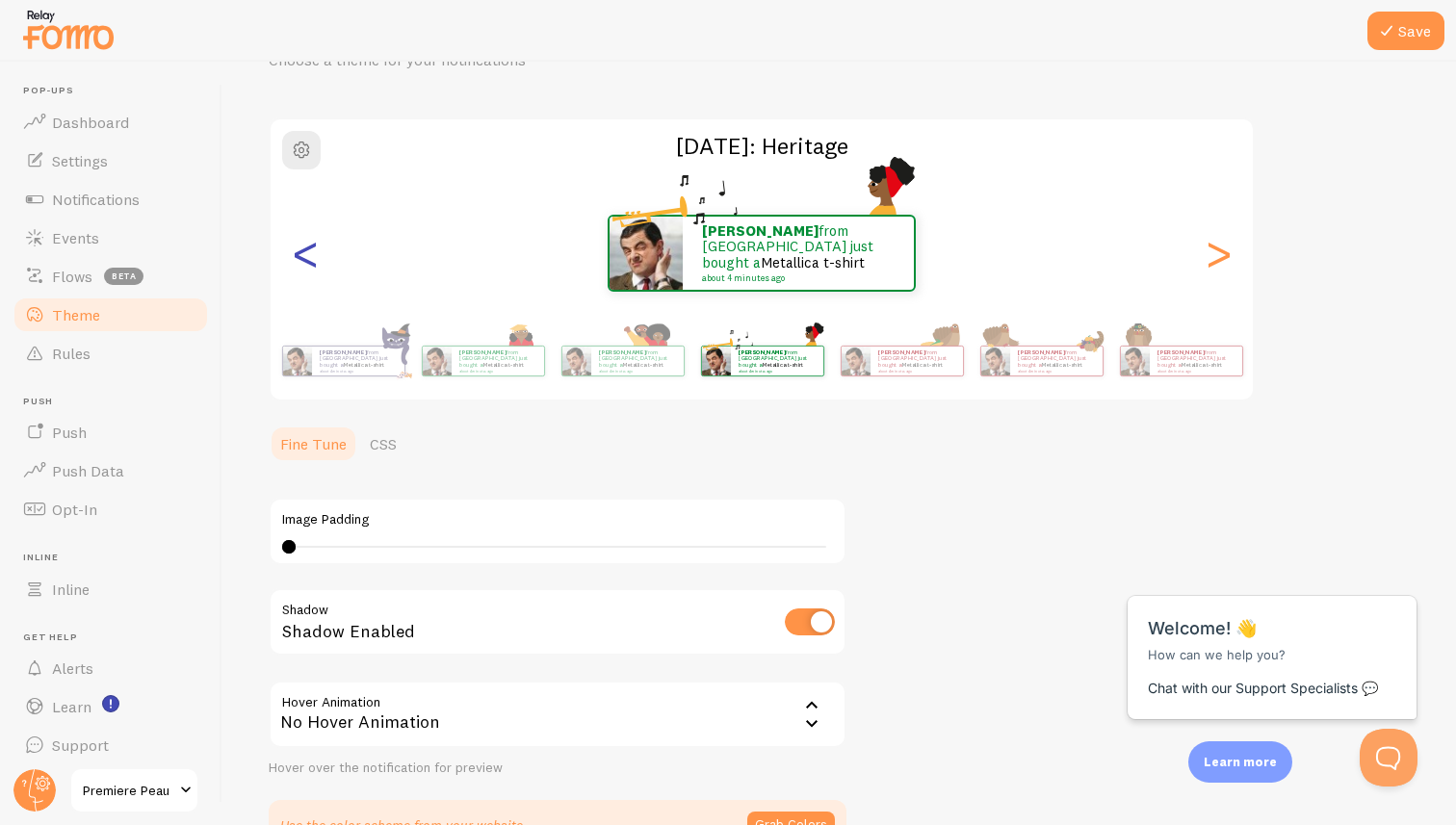
click at [306, 257] on div "<" at bounding box center [305, 253] width 23 height 139
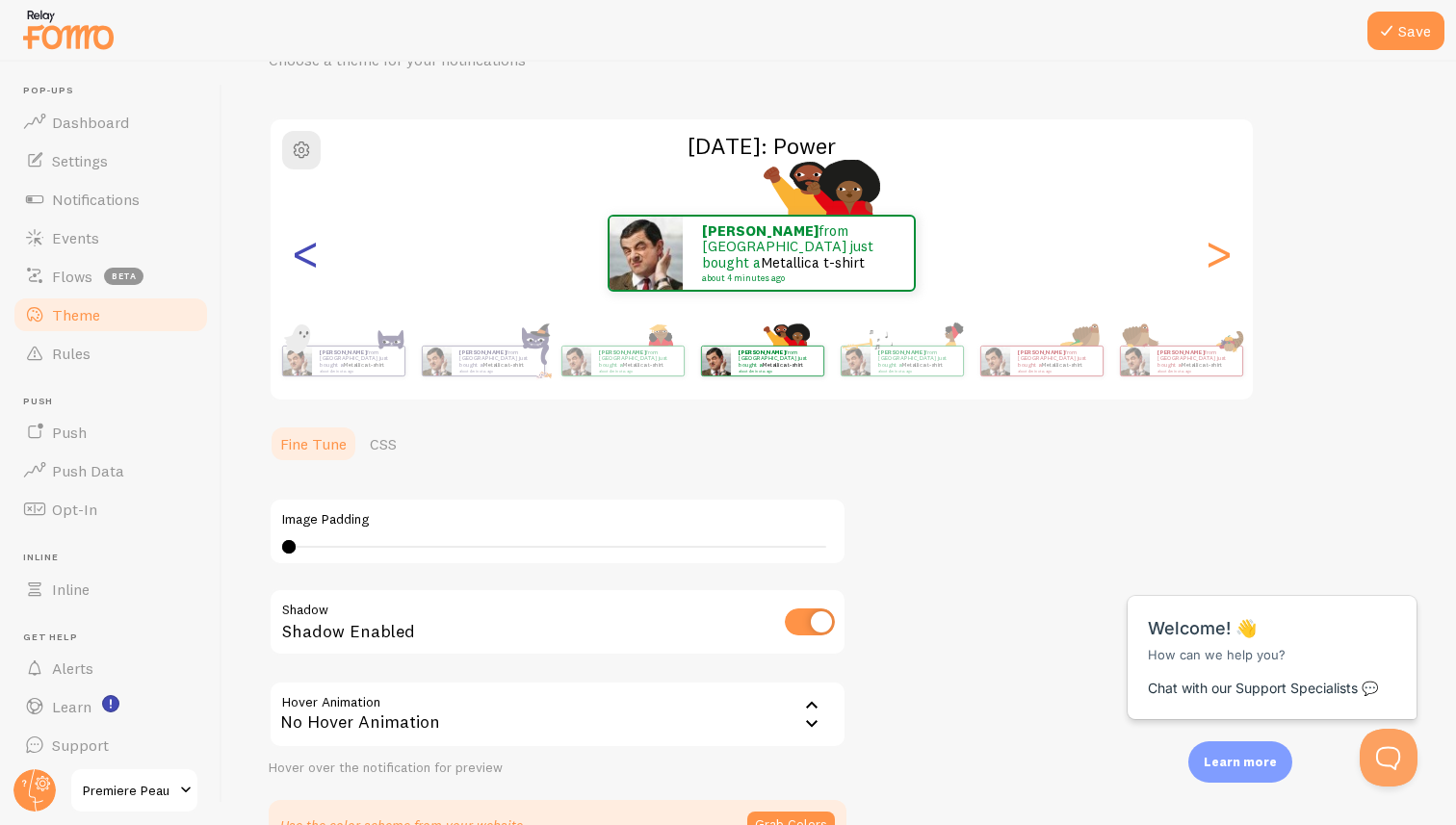
click at [306, 257] on div "<" at bounding box center [305, 253] width 23 height 139
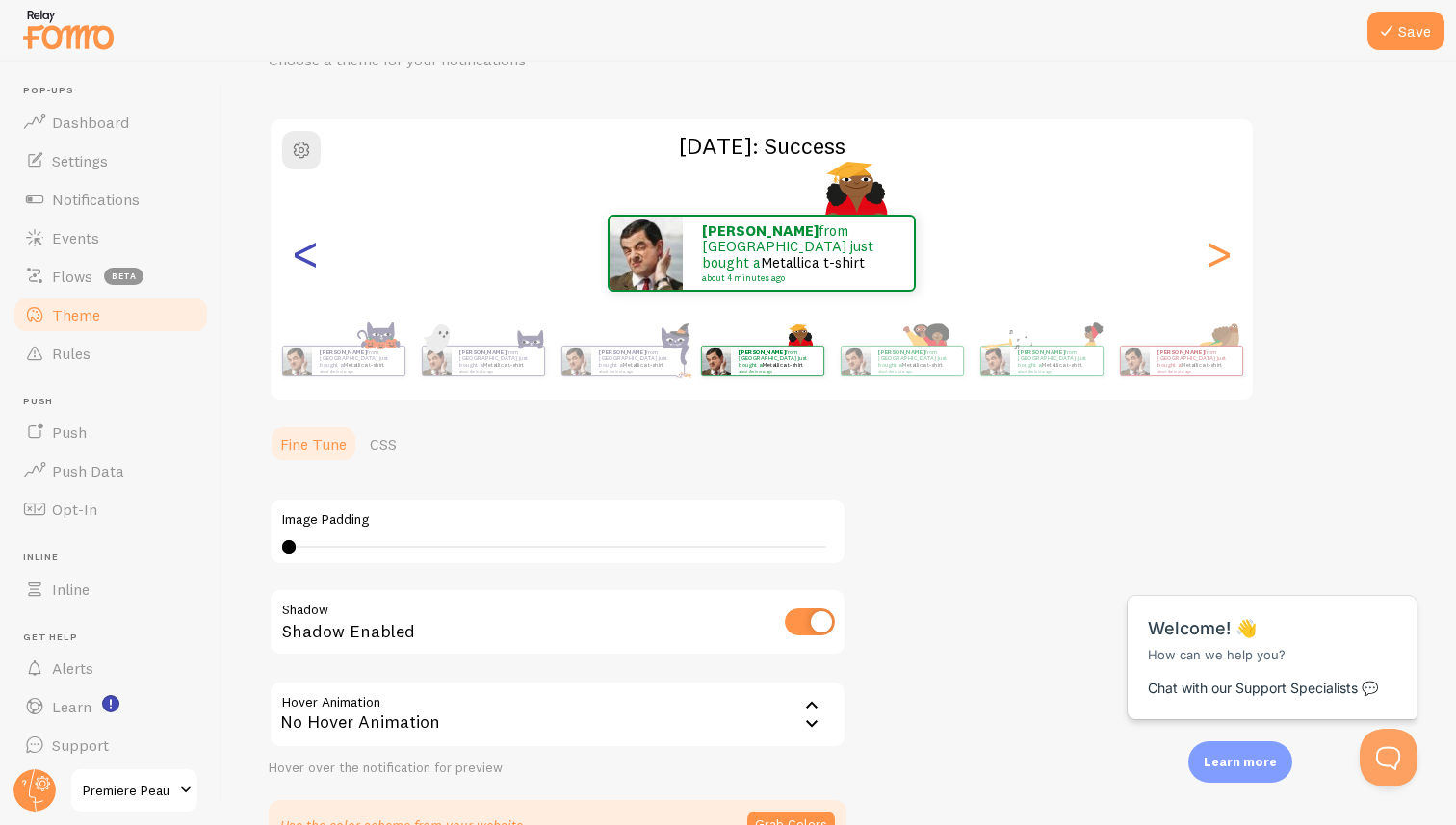
click at [306, 257] on div "<" at bounding box center [305, 253] width 23 height 139
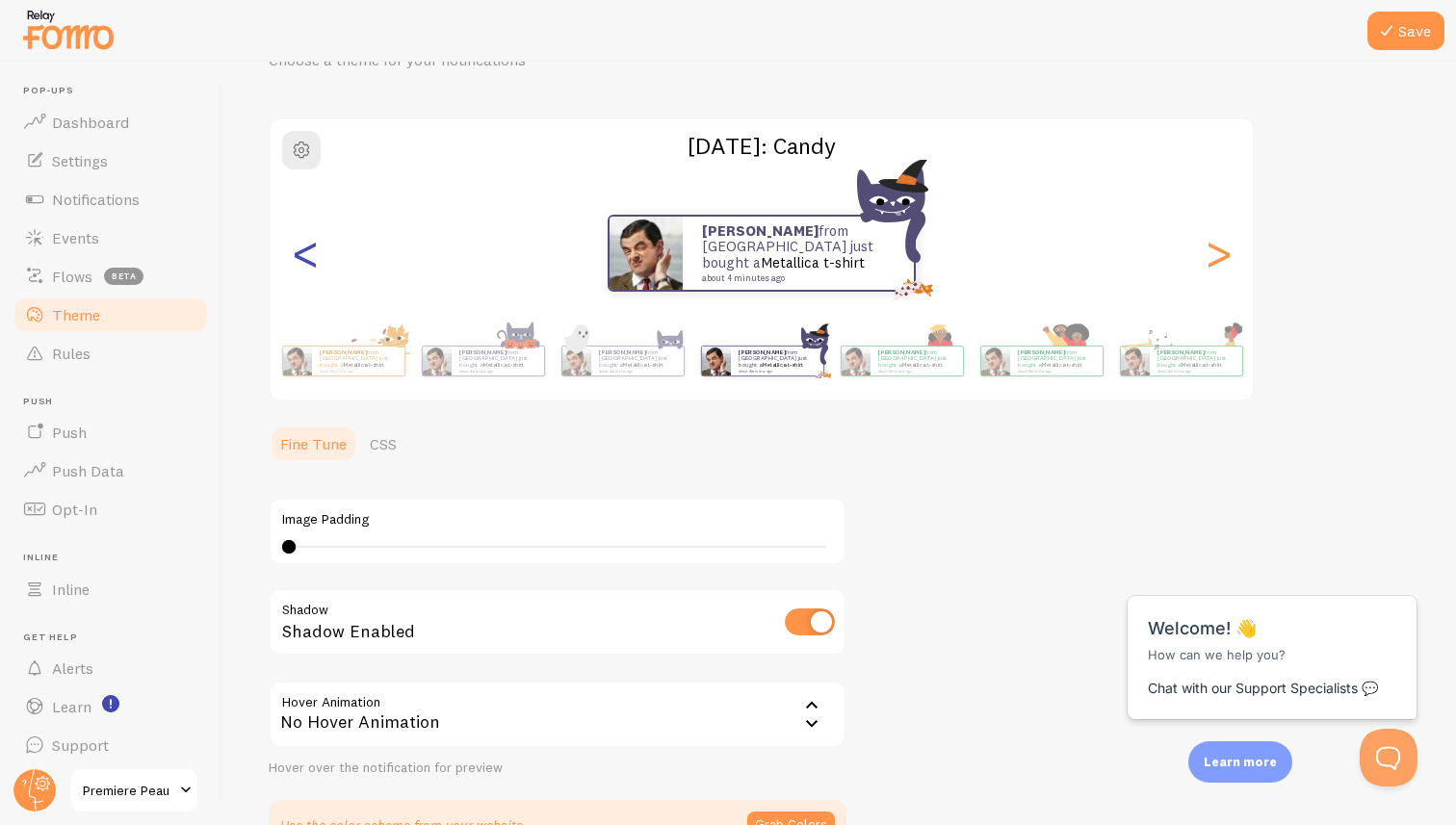
click at [306, 257] on div "<" at bounding box center [305, 253] width 23 height 139
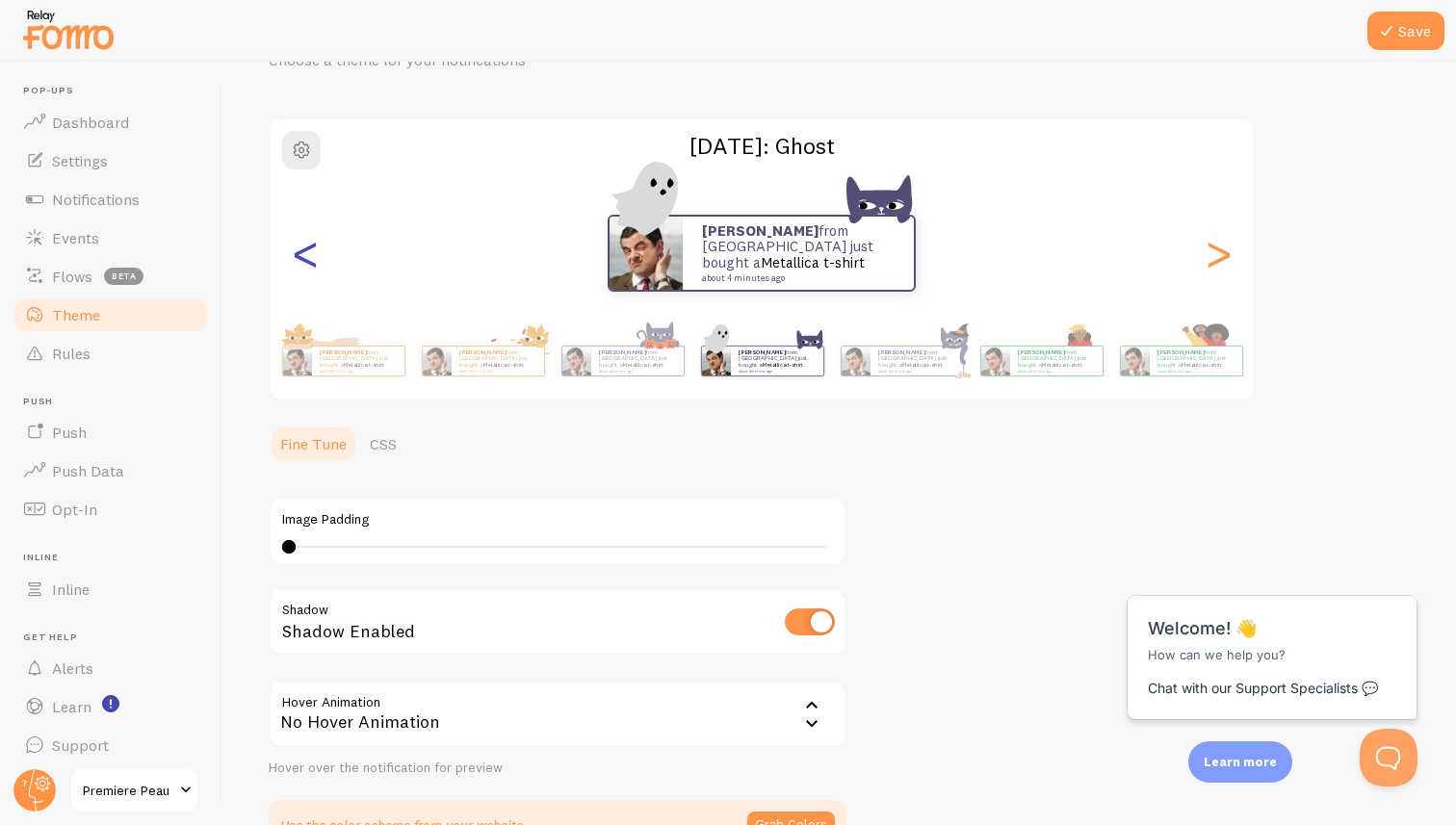
click at [306, 257] on div "<" at bounding box center [305, 253] width 23 height 139
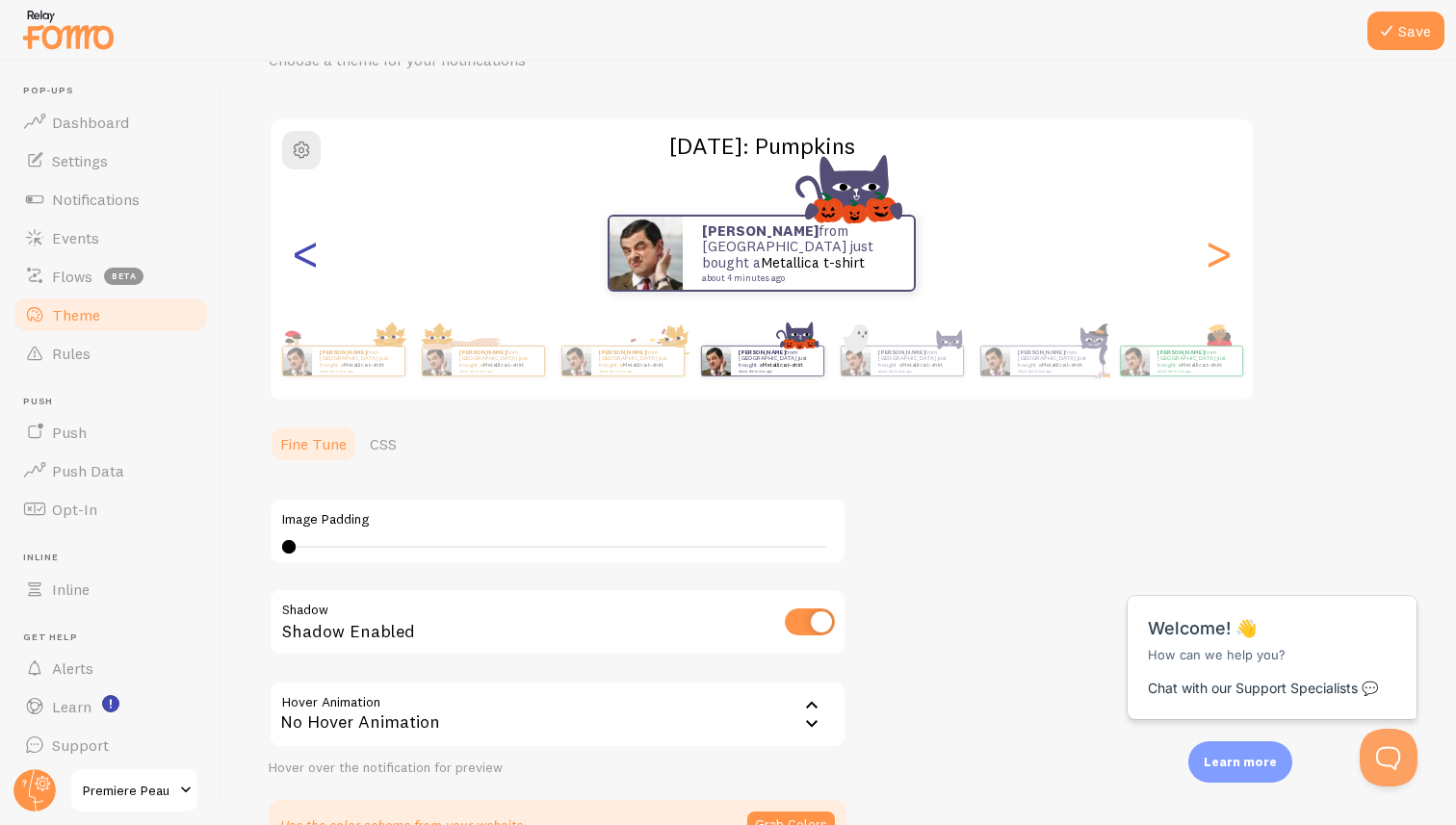
click at [306, 257] on div "<" at bounding box center [305, 253] width 23 height 139
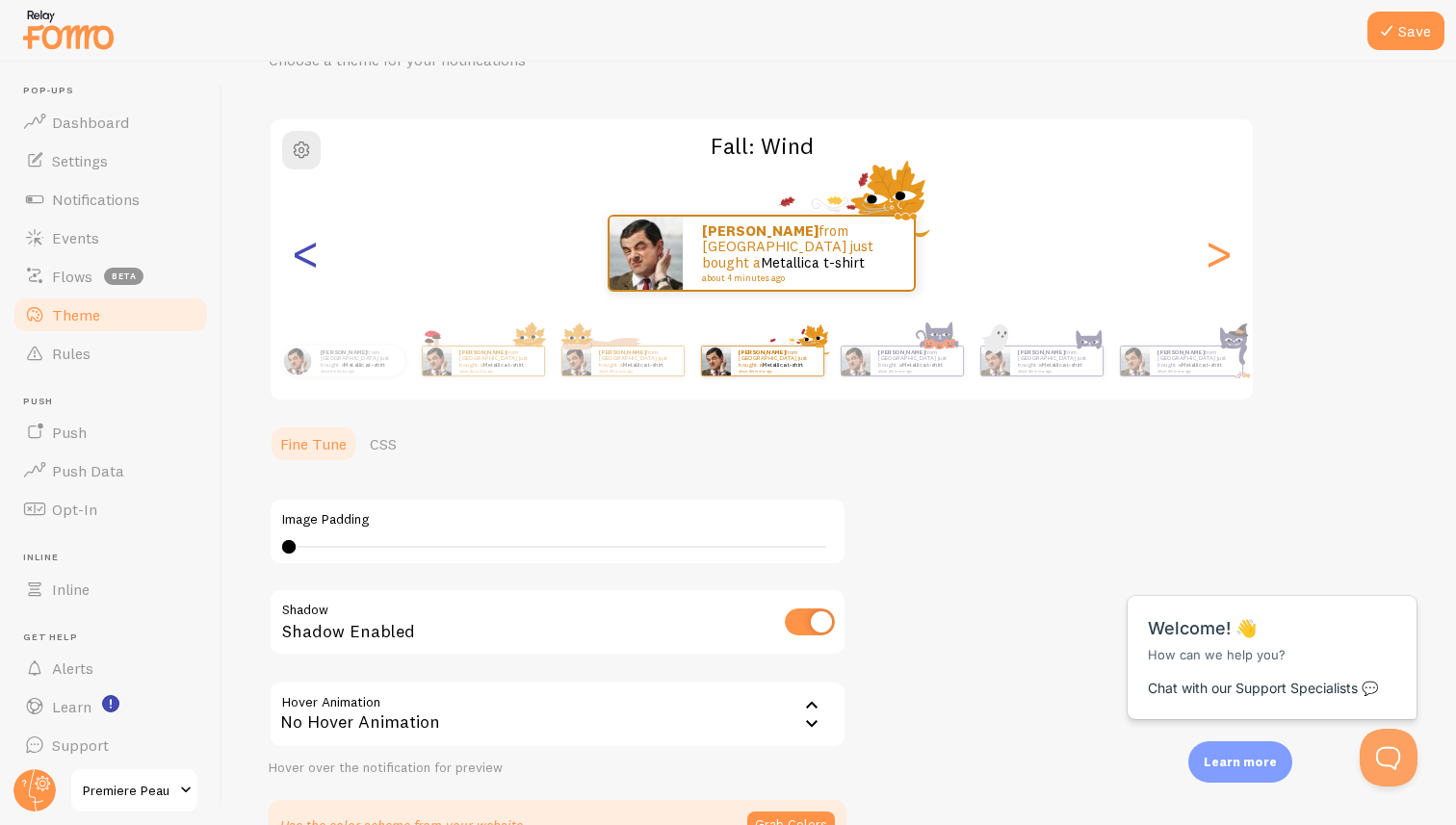
click at [306, 257] on div "<" at bounding box center [305, 253] width 23 height 139
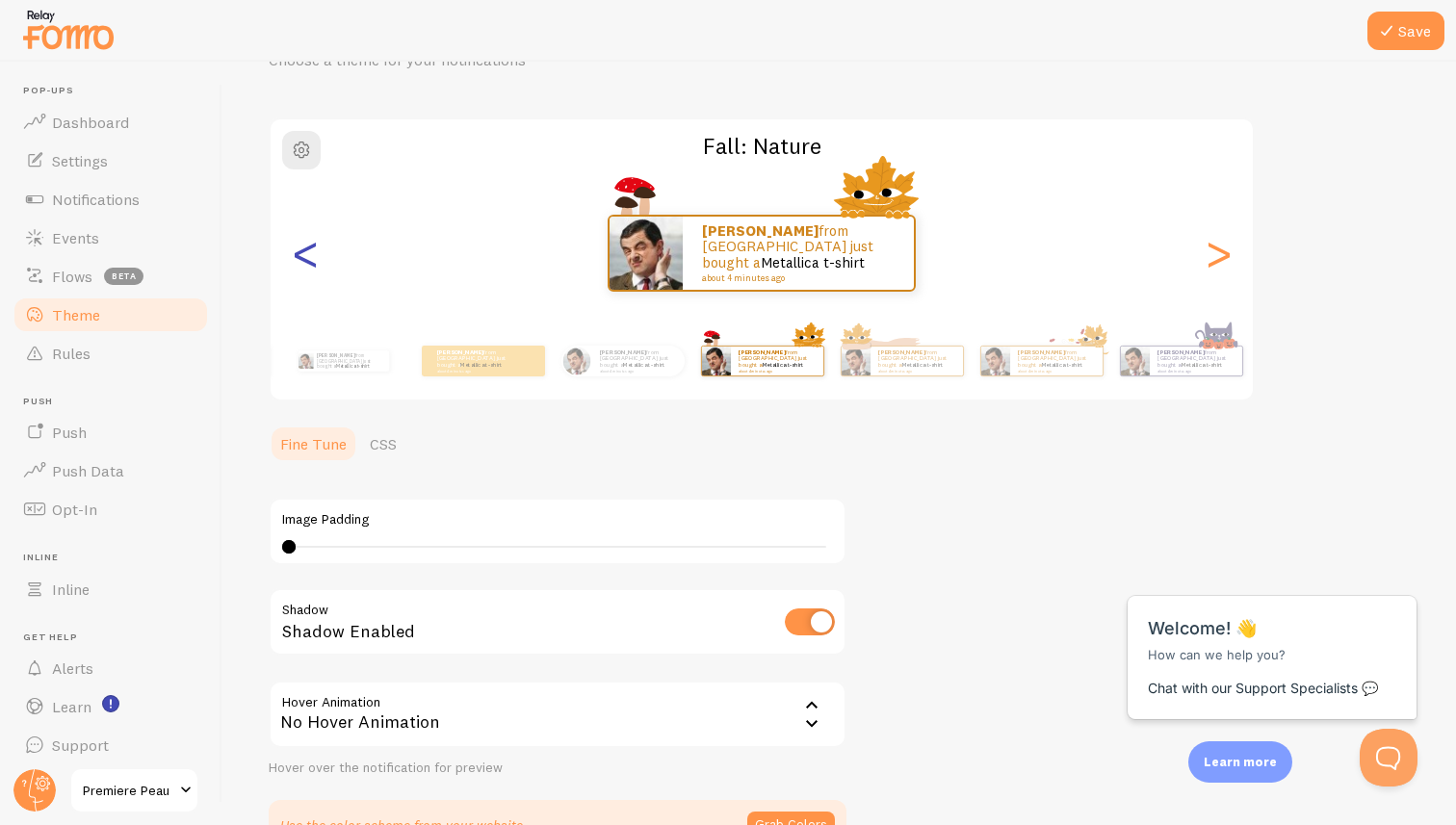
click at [303, 254] on div "<" at bounding box center [305, 253] width 23 height 139
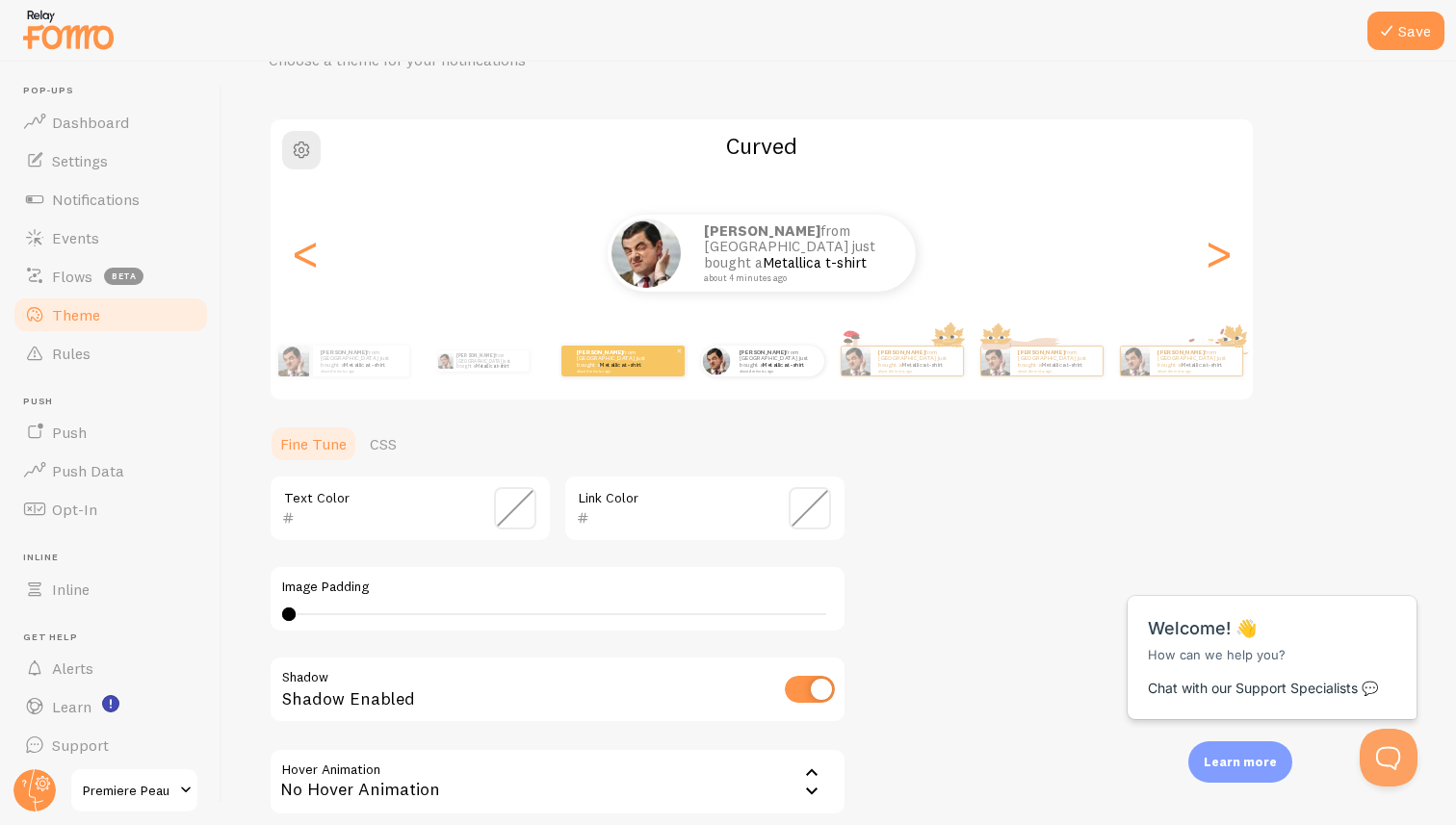
click at [648, 369] on small "about 4 minutes ago" at bounding box center [614, 371] width 75 height 4
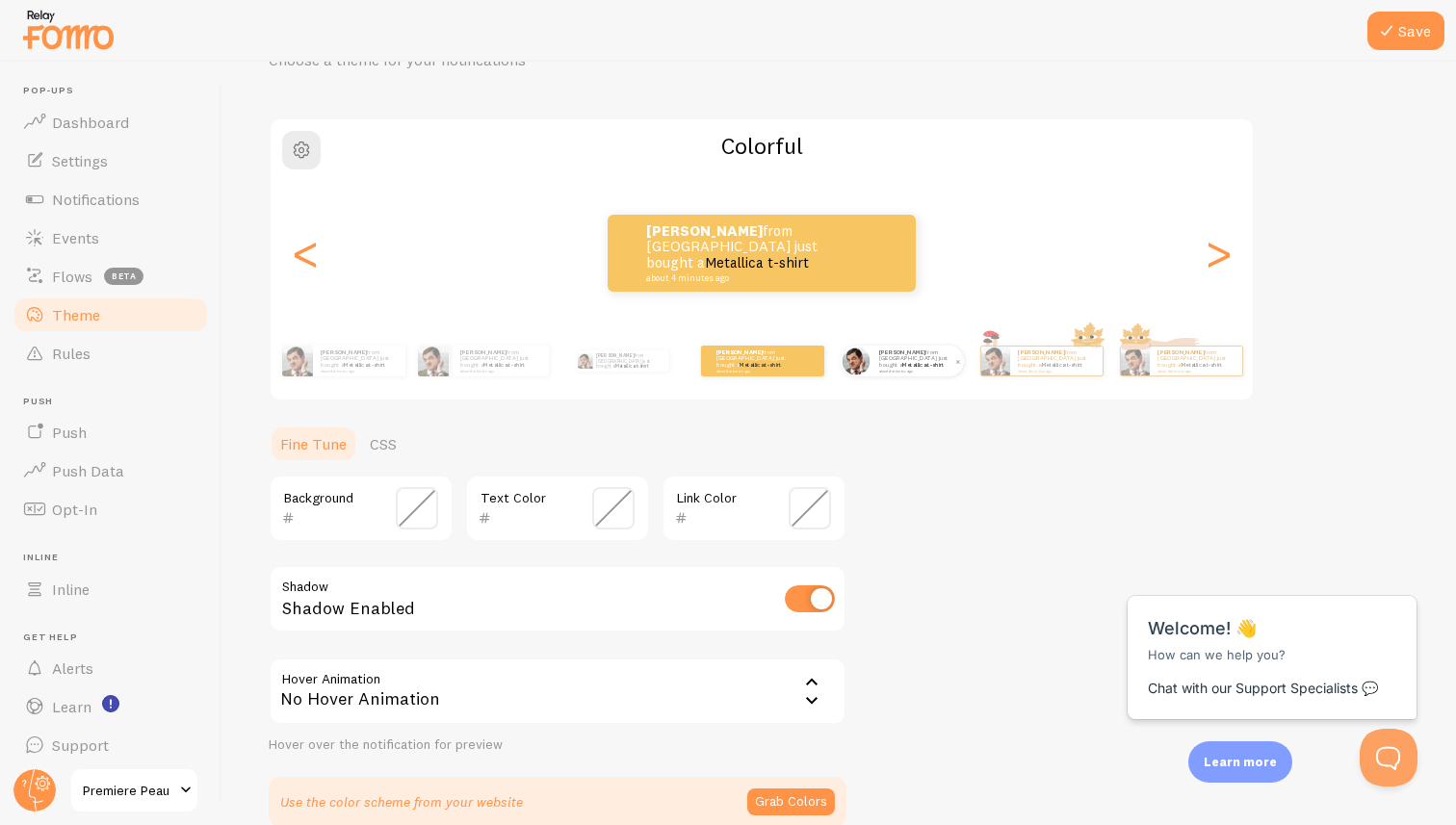
click at [881, 362] on p "[PERSON_NAME] from [GEOGRAPHIC_DATA] just bought a Metallica t-shirt about 4 mi…" at bounding box center [917, 361] width 77 height 24
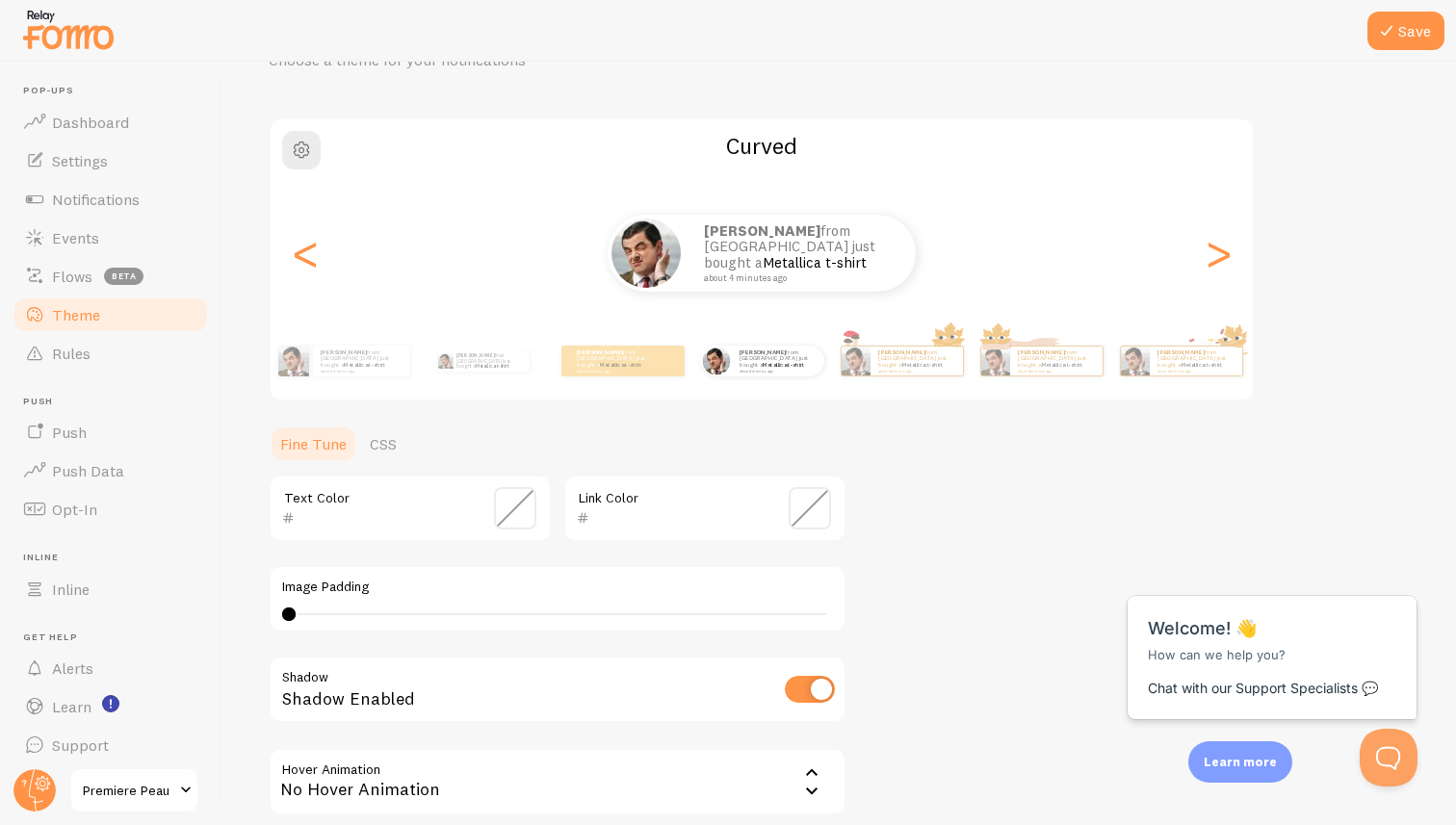
click at [512, 500] on span at bounding box center [515, 508] width 42 height 42
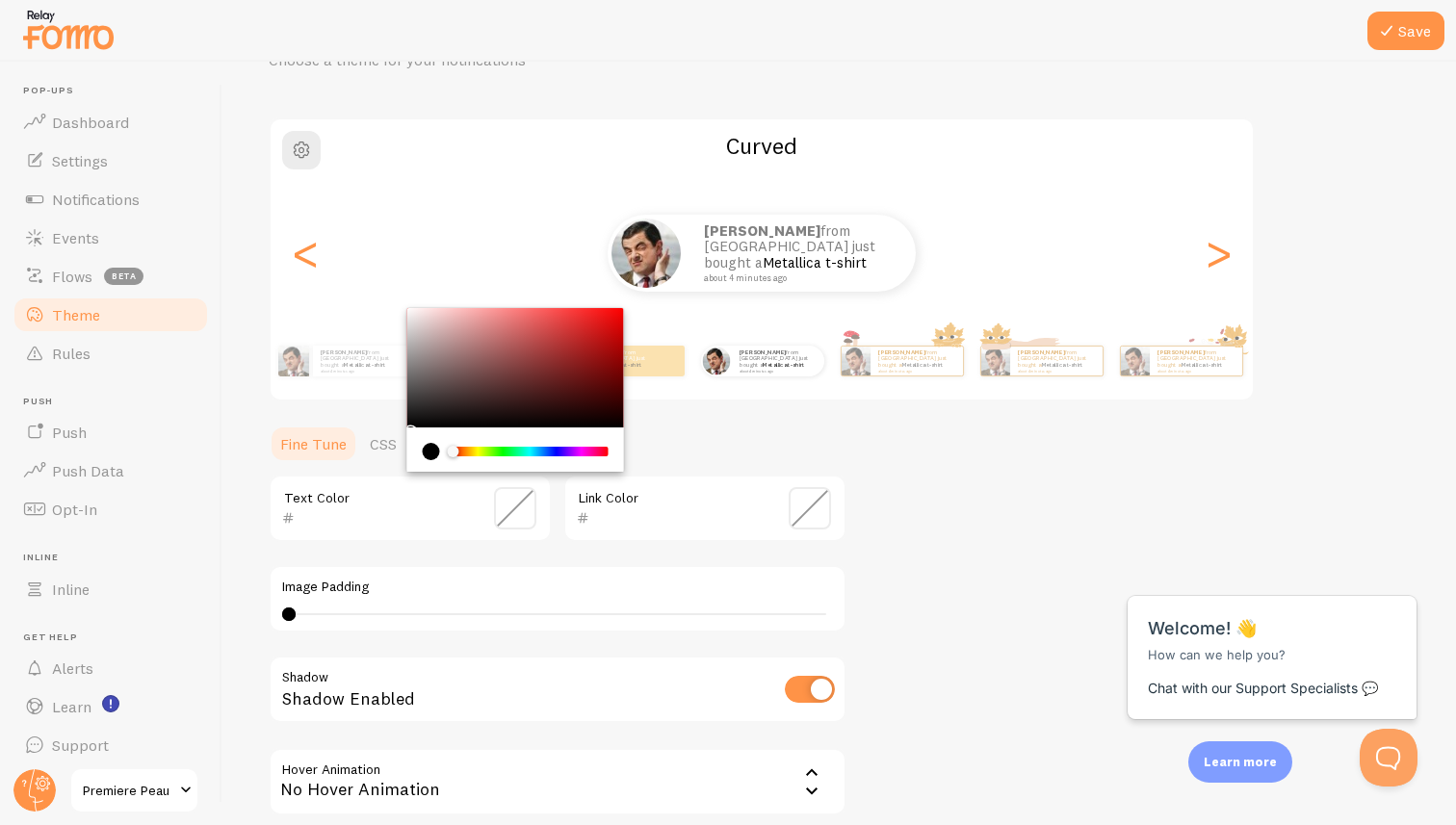
type input "FFFFFF"
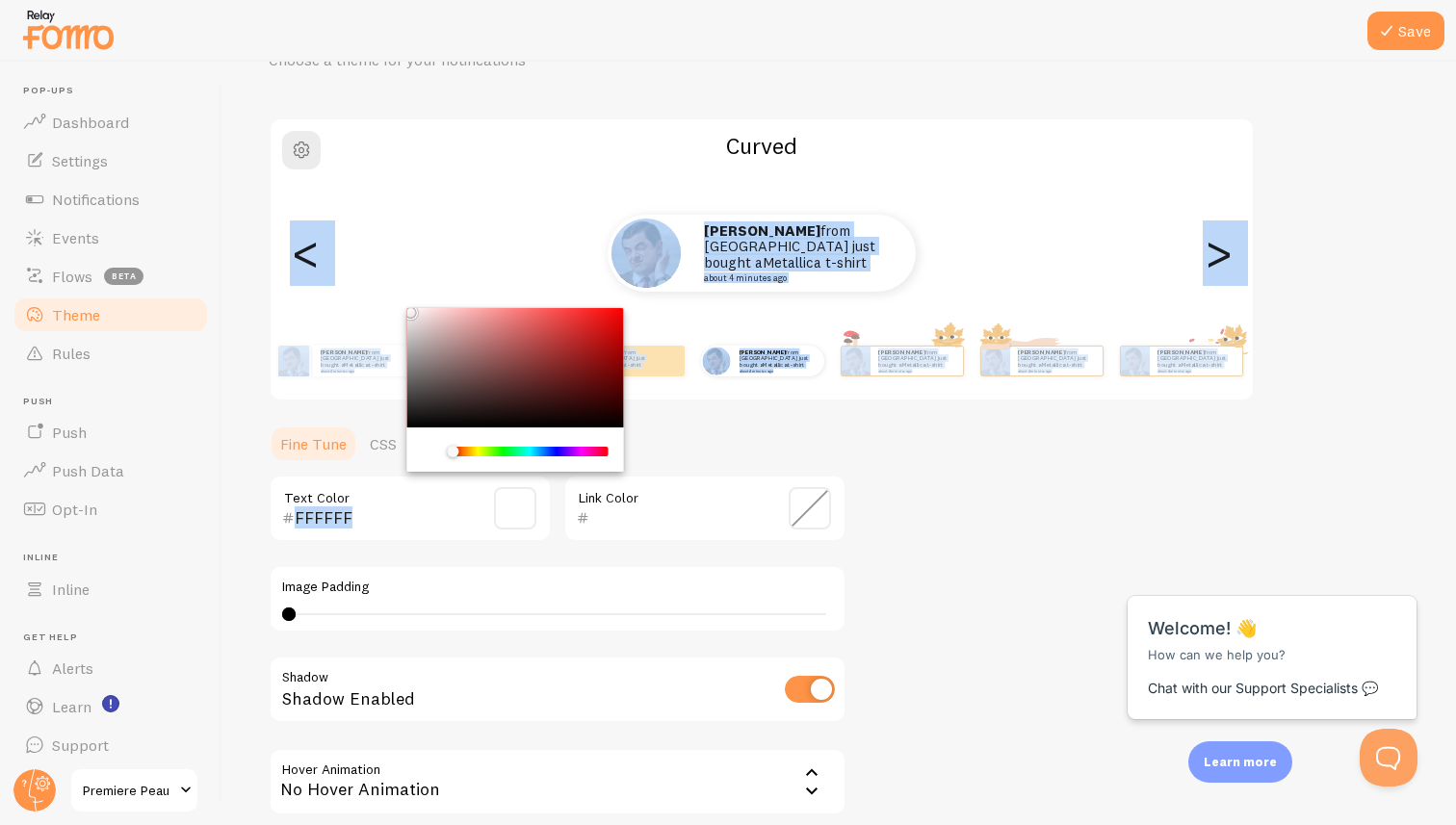
drag, startPoint x: 505, startPoint y: 394, endPoint x: 347, endPoint y: 260, distance: 207.2
click at [347, 260] on div "Theme Choose a theme for your notifications Curved [PERSON_NAME] from [GEOGRAPH…" at bounding box center [839, 460] width 1141 height 913
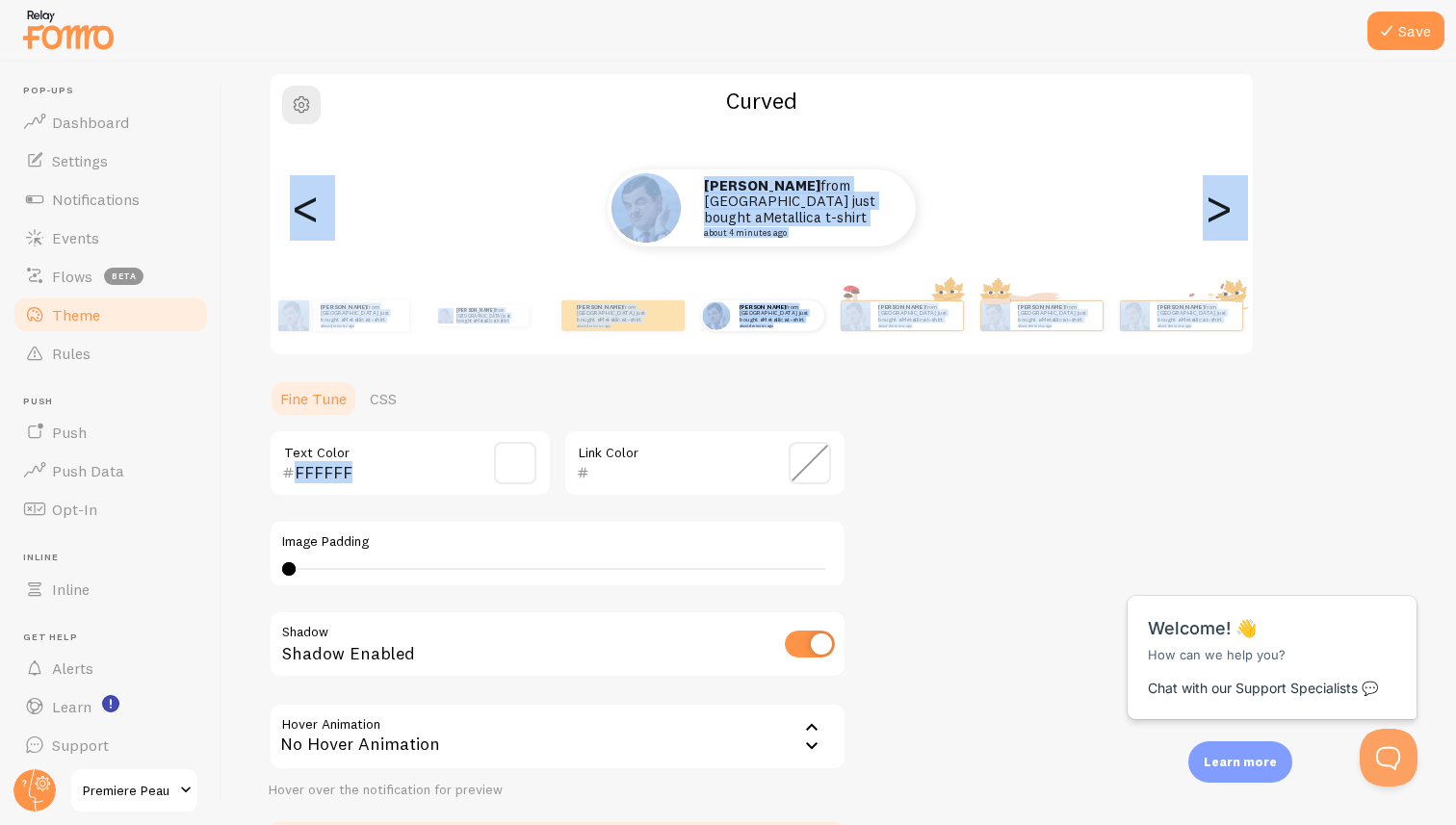
scroll to position [104, 0]
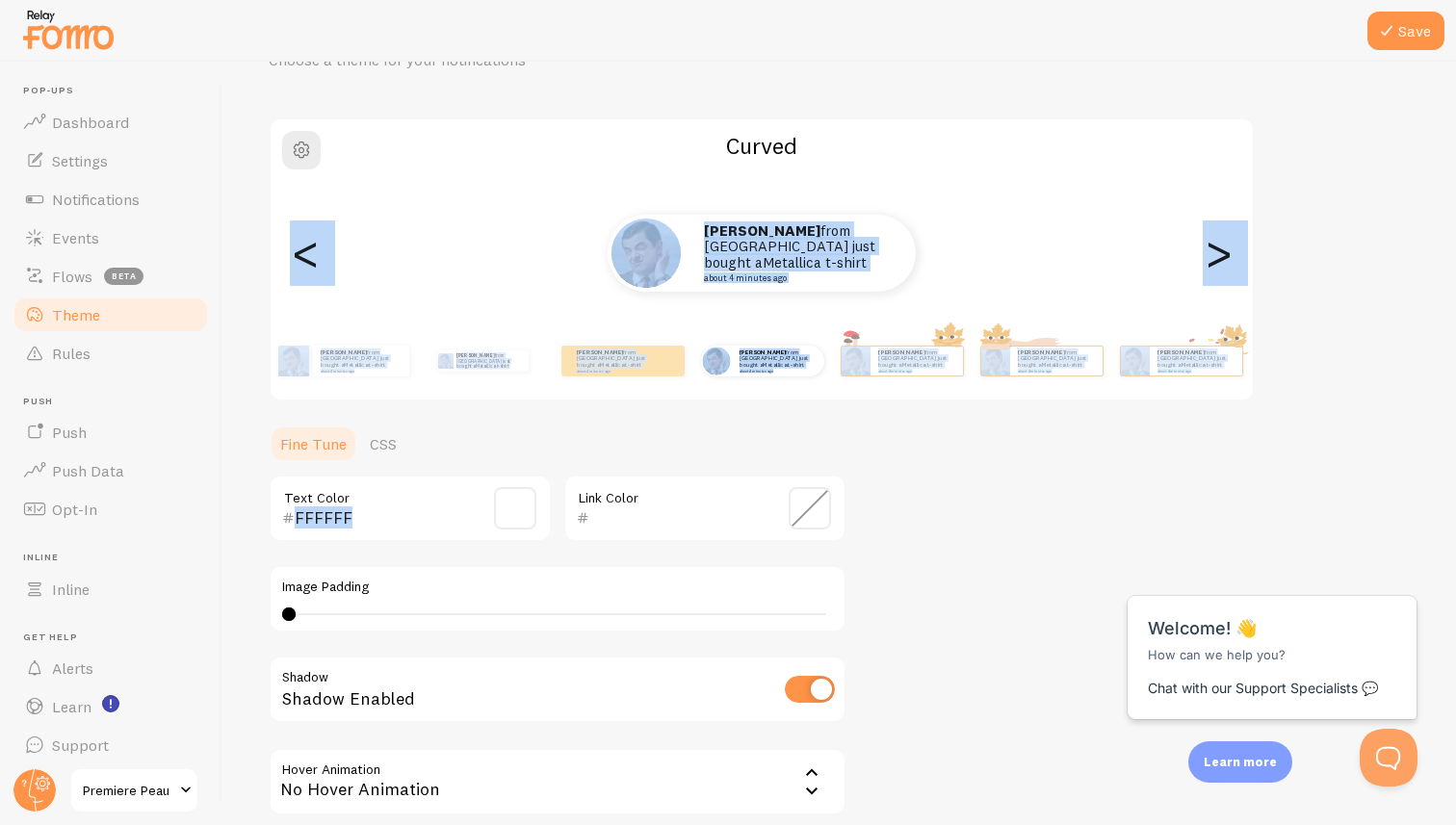
click at [716, 435] on ul "Fine Tune CSS" at bounding box center [558, 443] width 578 height 39
click at [423, 451] on ul "Fine Tune CSS" at bounding box center [558, 443] width 578 height 39
click at [378, 443] on link "CSS" at bounding box center [383, 443] width 50 height 39
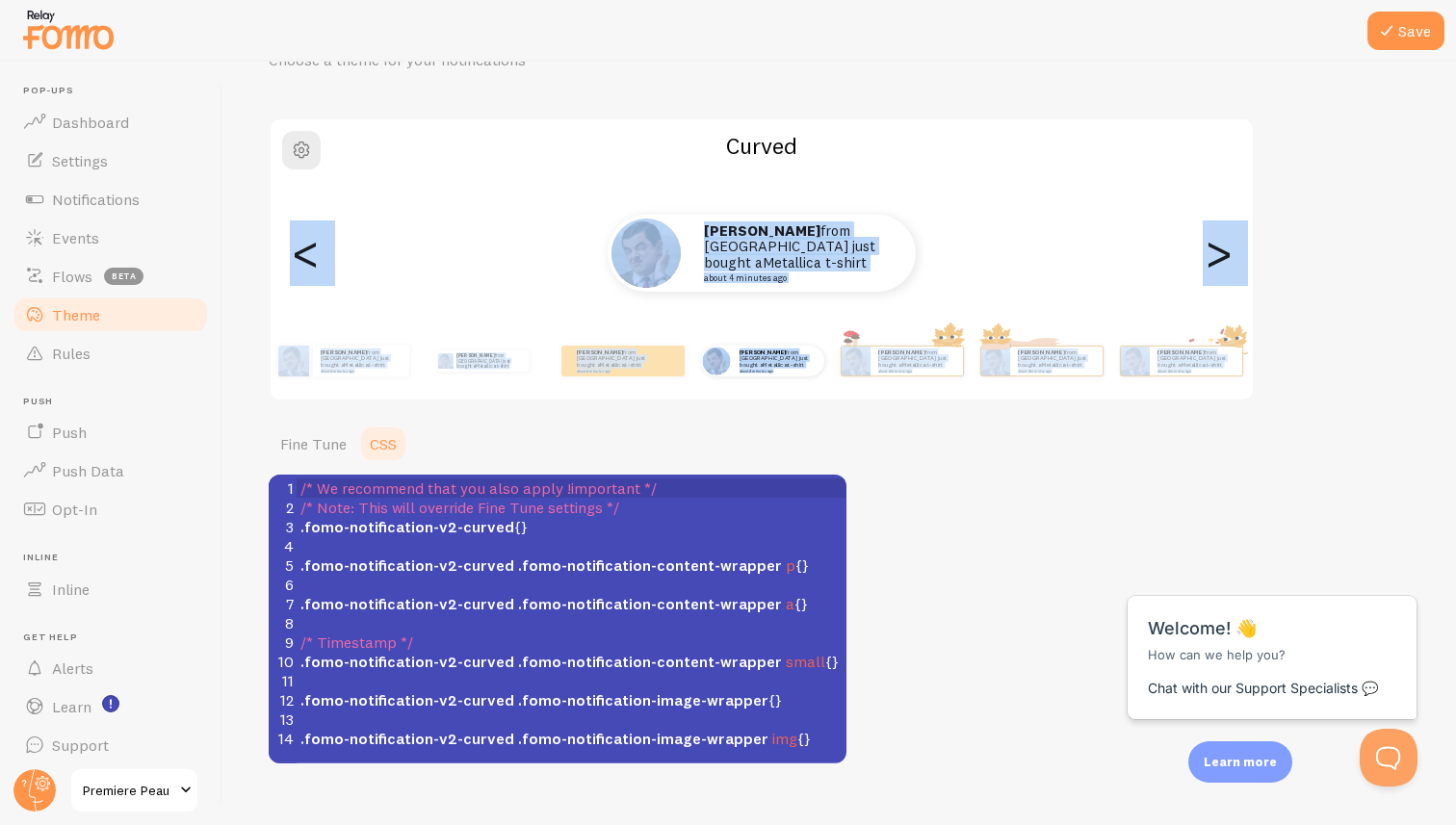
click at [450, 431] on ul "Fine Tune CSS" at bounding box center [558, 443] width 578 height 39
click at [314, 441] on link "Fine Tune" at bounding box center [314, 443] width 90 height 39
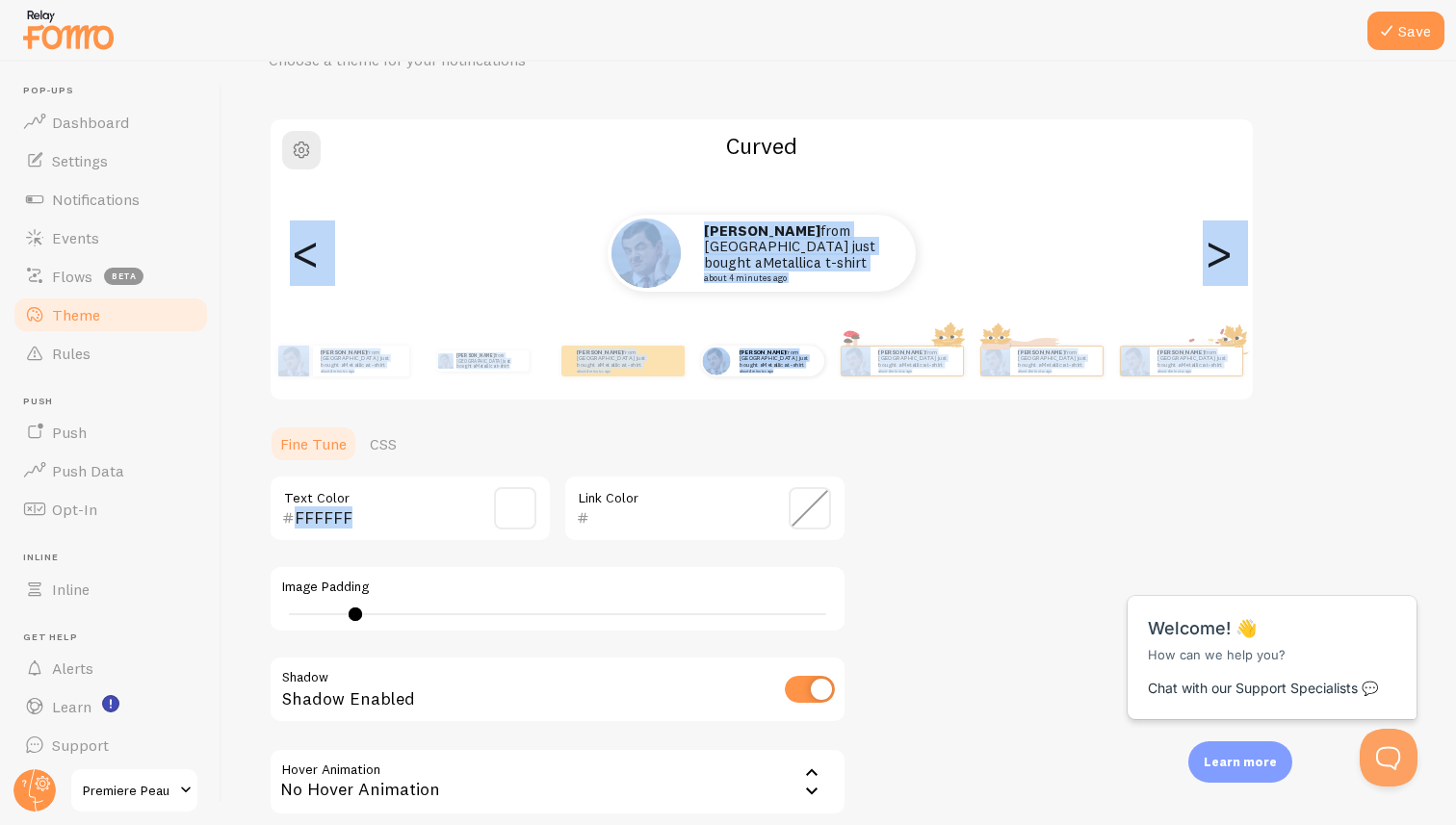
type input "11"
drag, startPoint x: 292, startPoint y: 610, endPoint x: 393, endPoint y: 609, distance: 101.0
click at [394, 610] on div at bounding box center [391, 613] width 13 height 13
click at [393, 609] on div at bounding box center [393, 613] width 13 height 13
click at [599, 400] on div "Curved [PERSON_NAME] from [GEOGRAPHIC_DATA] just bought a Metallica t-shirt abo…" at bounding box center [761, 260] width 986 height 284
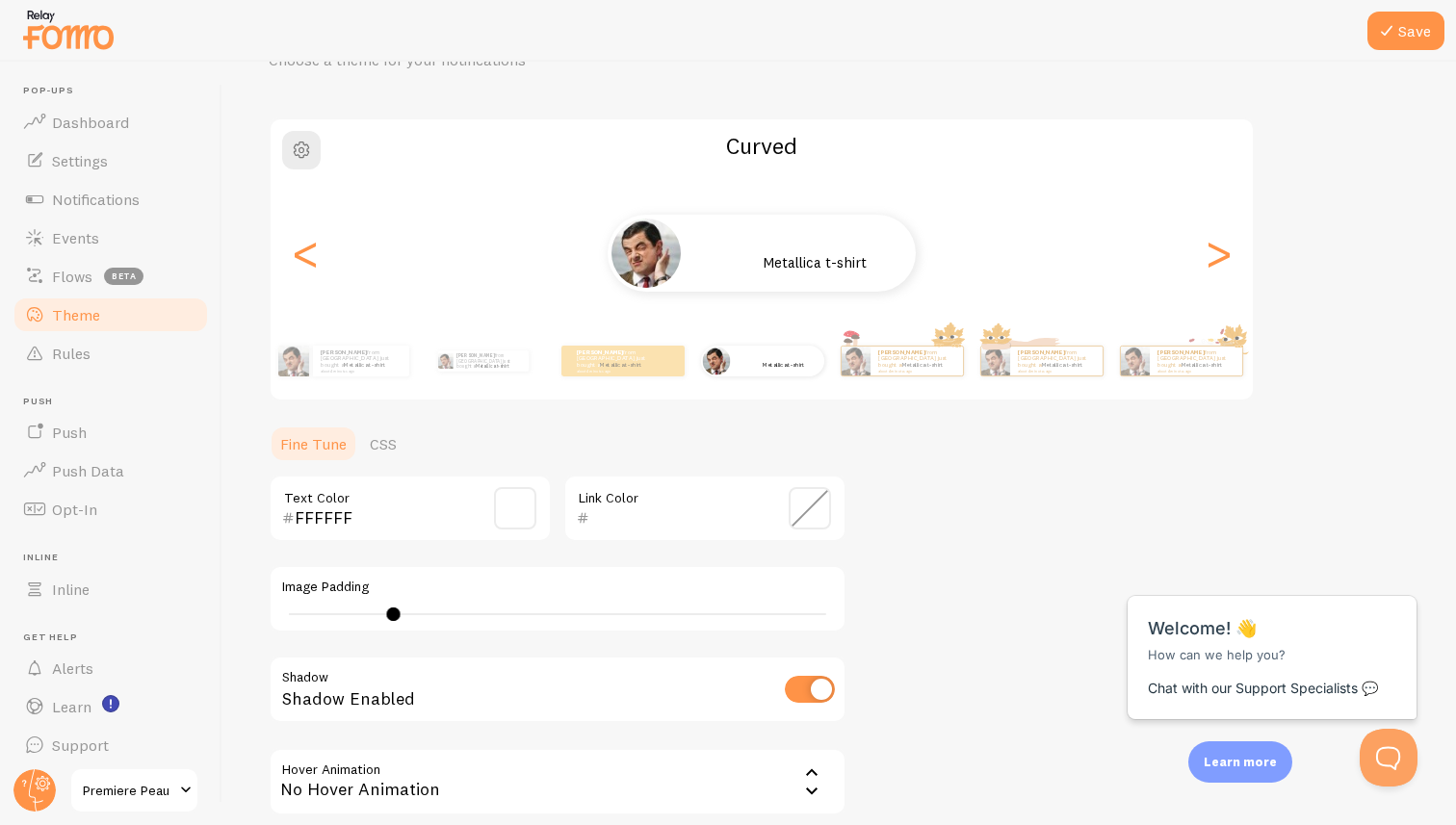
scroll to position [289, 0]
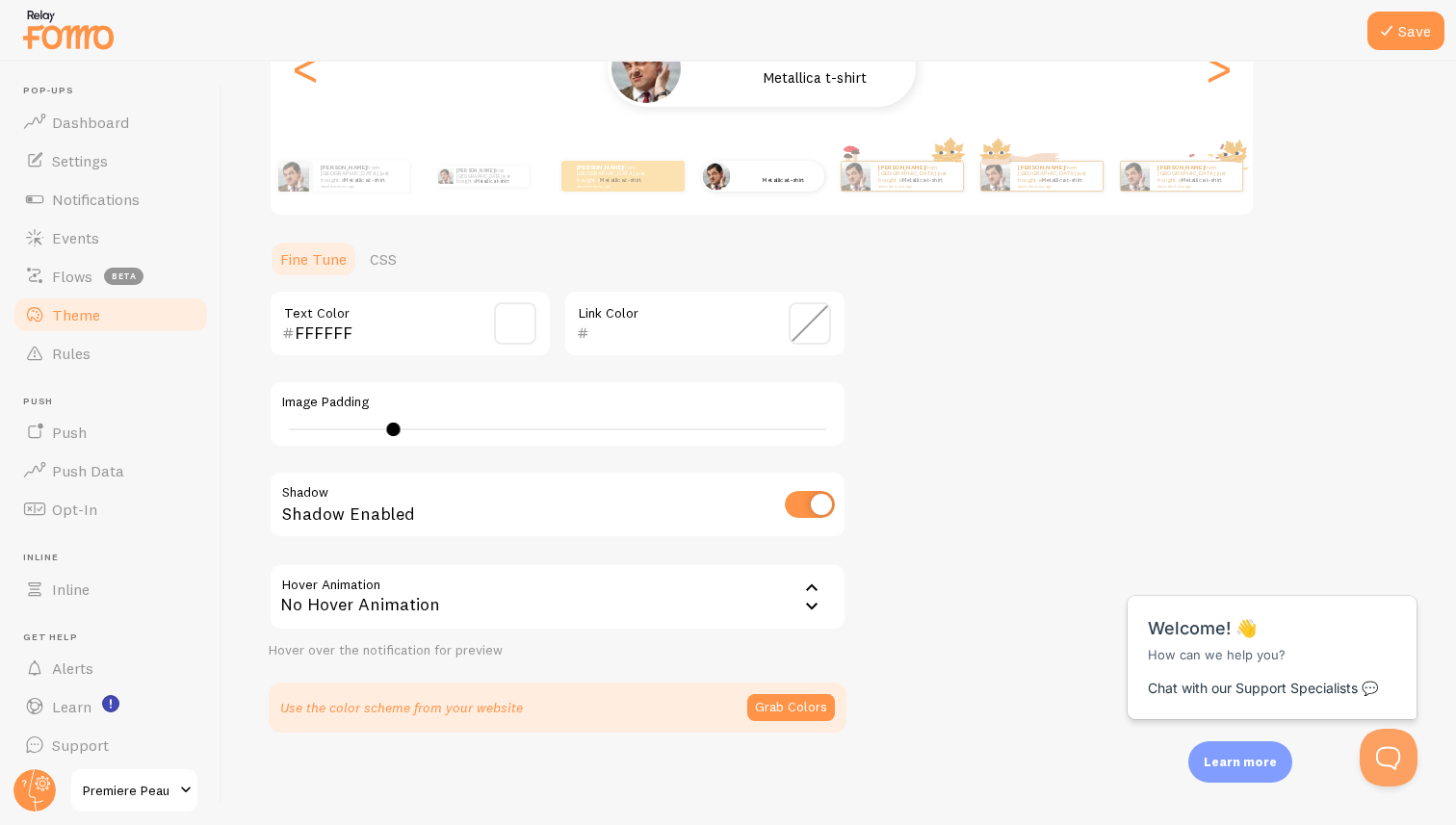
click at [814, 599] on icon at bounding box center [811, 605] width 23 height 23
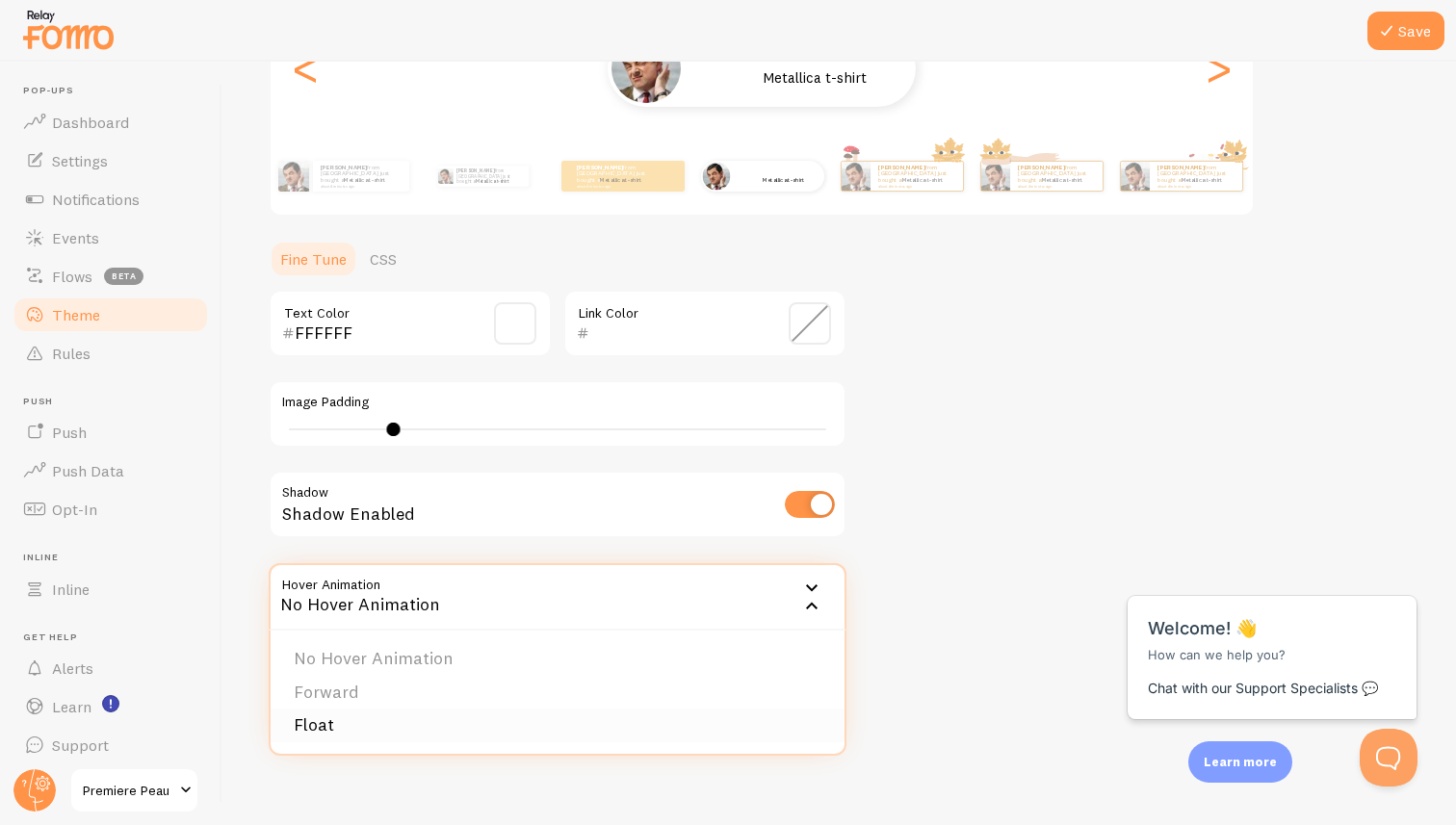
click at [338, 717] on li "Float" at bounding box center [558, 725] width 574 height 34
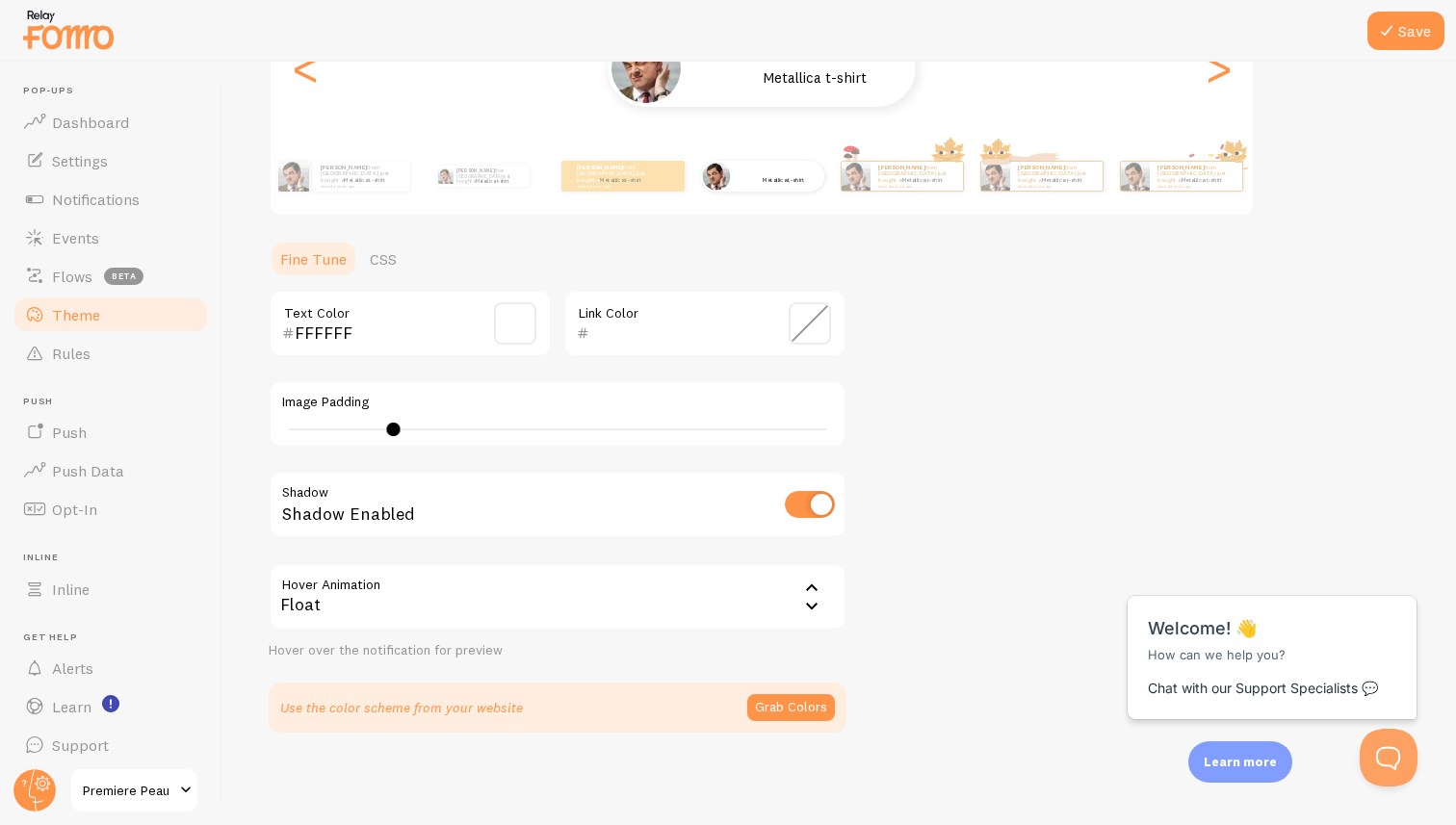
click at [715, 603] on div "Float" at bounding box center [558, 596] width 578 height 67
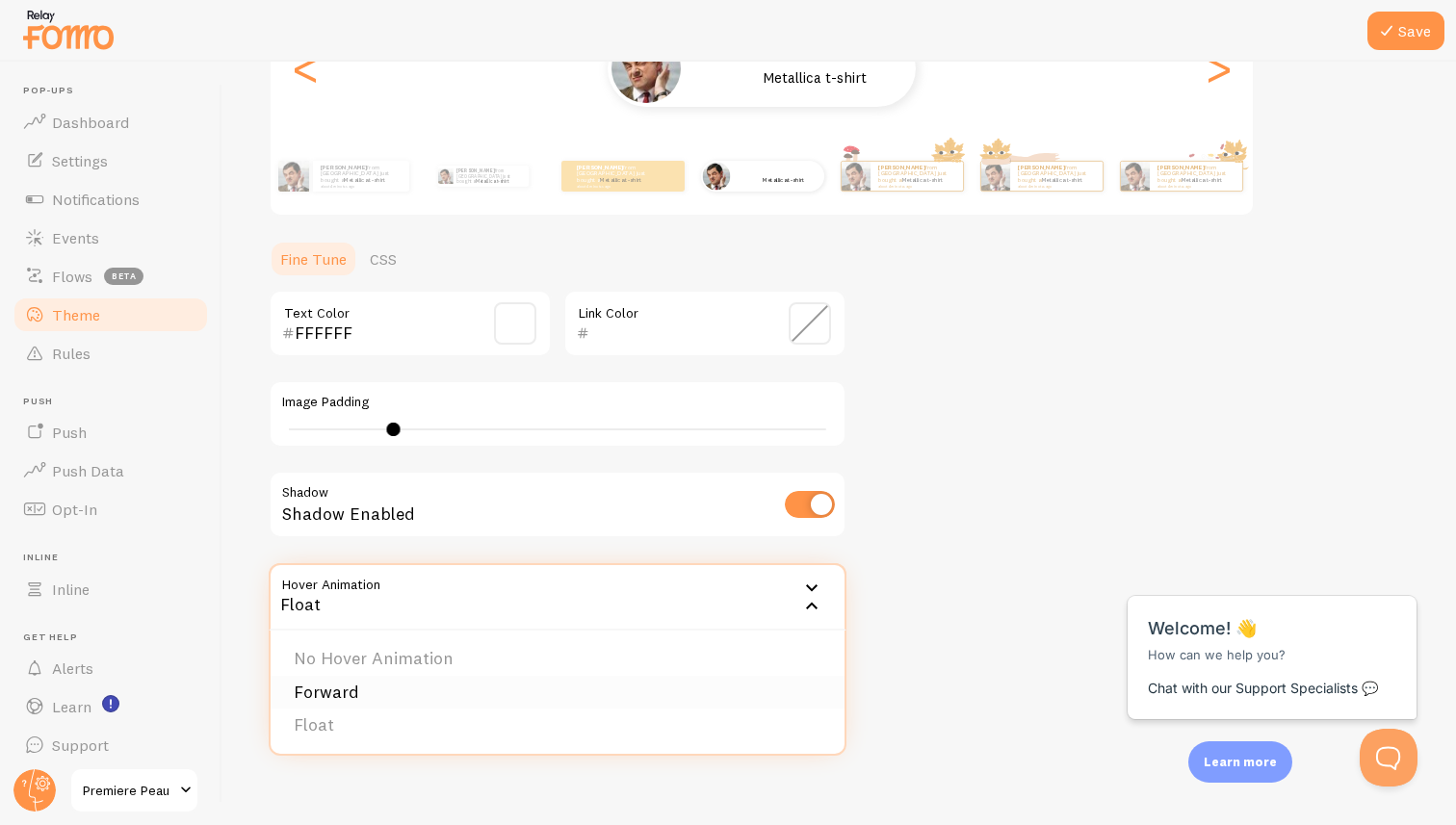
click at [408, 684] on li "Forward" at bounding box center [558, 692] width 574 height 34
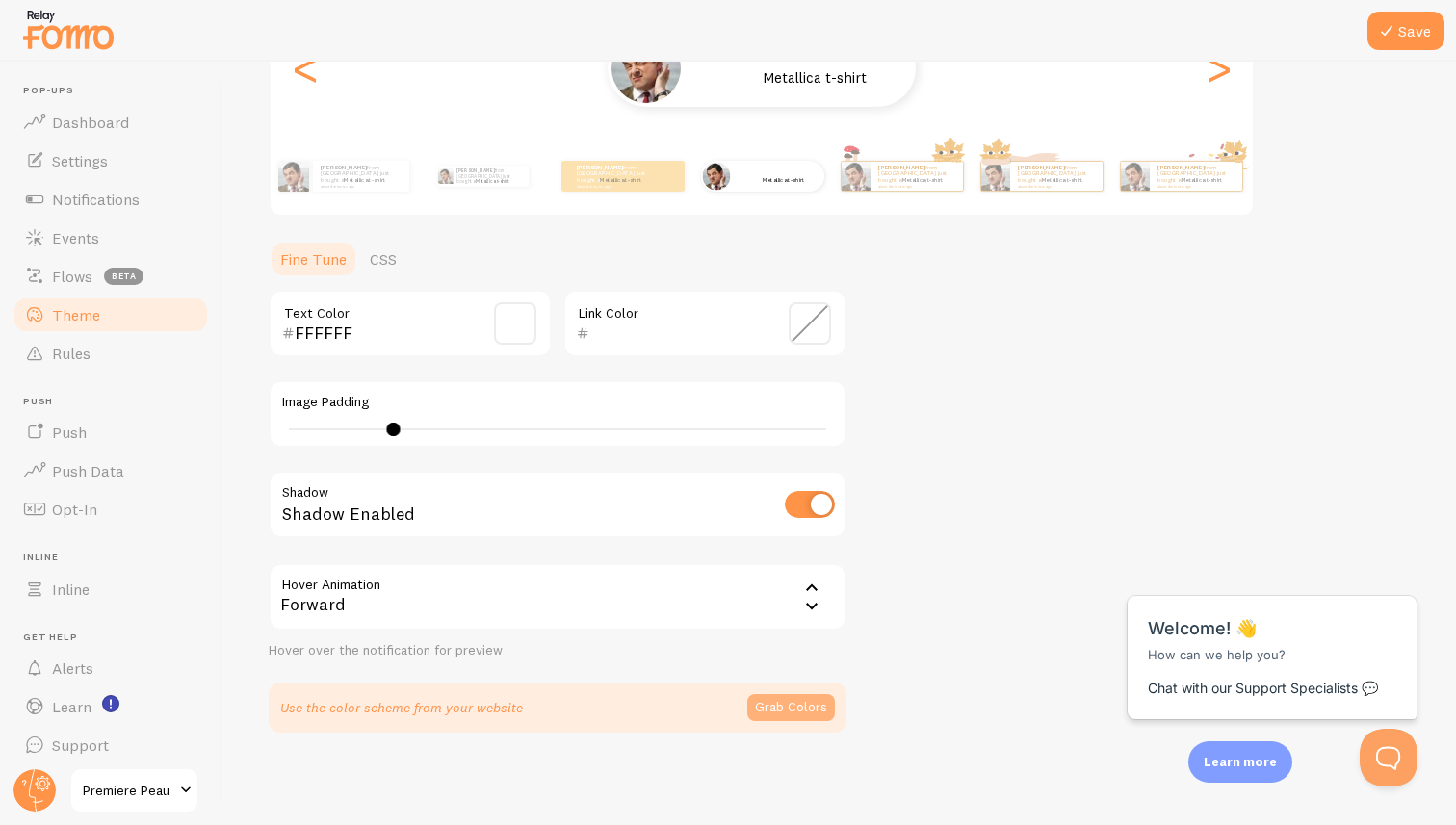
click at [778, 705] on button "Grab Colors" at bounding box center [791, 707] width 88 height 27
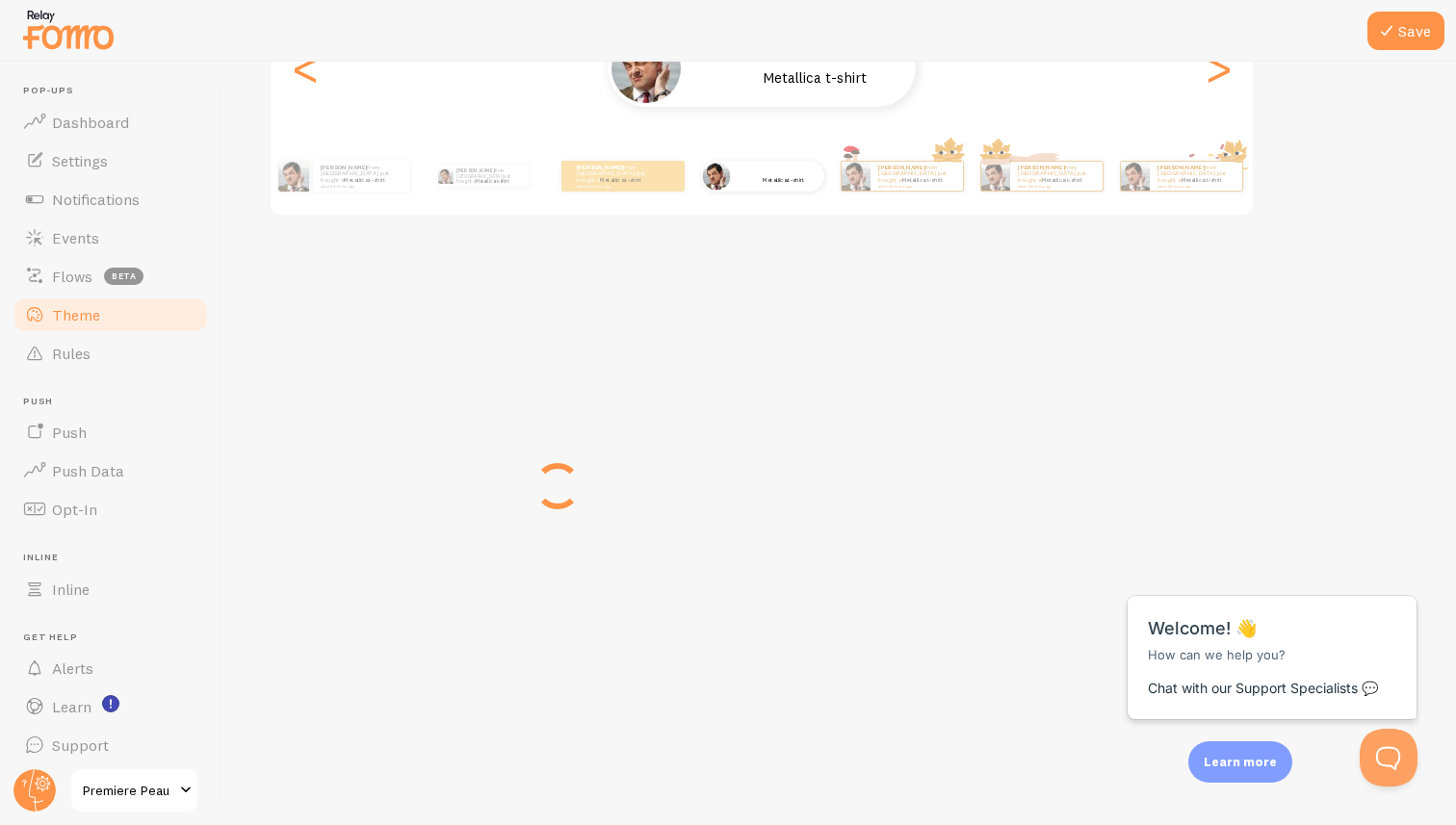
scroll to position [281, 0]
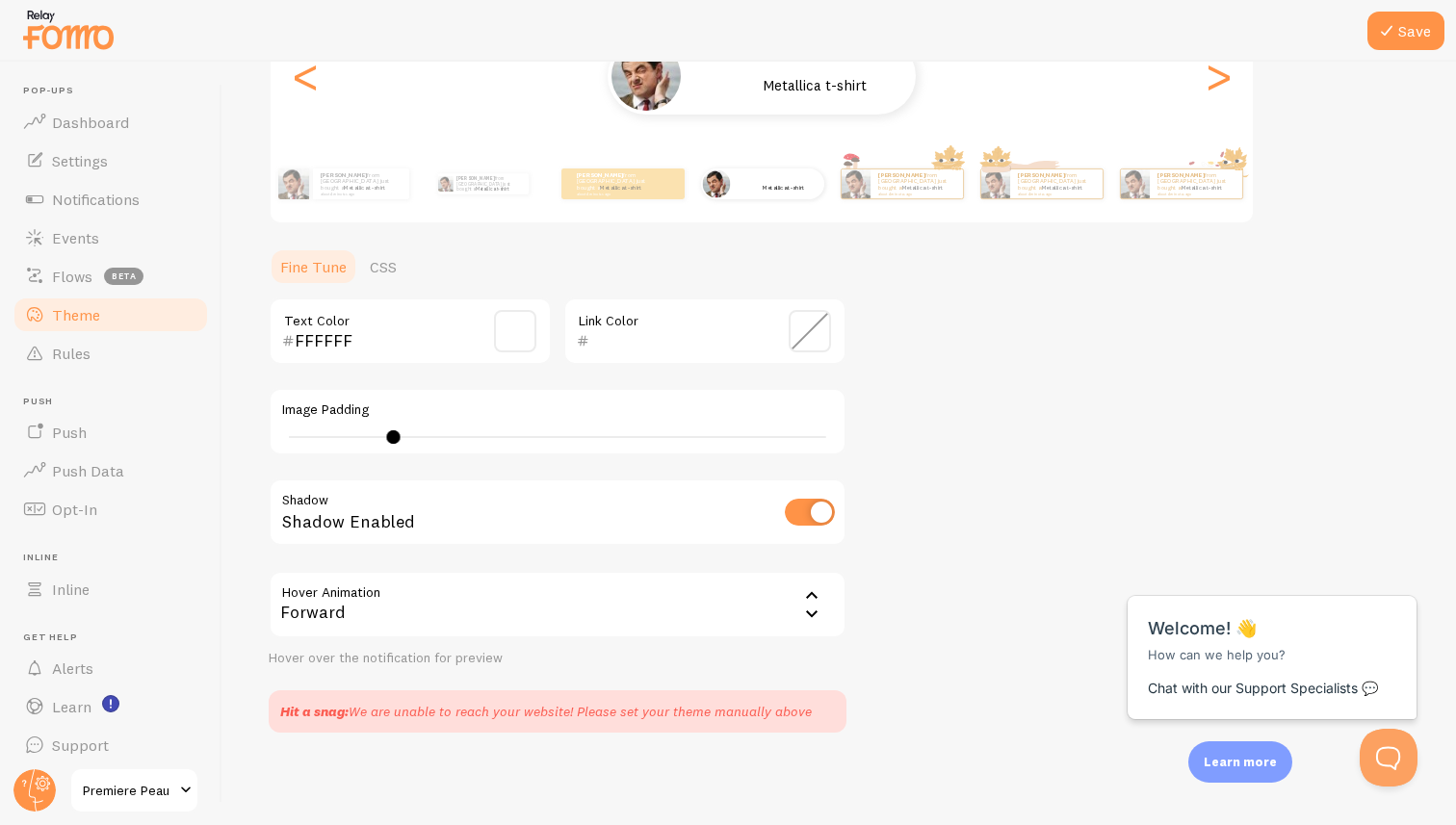
click at [522, 339] on span at bounding box center [515, 331] width 42 height 42
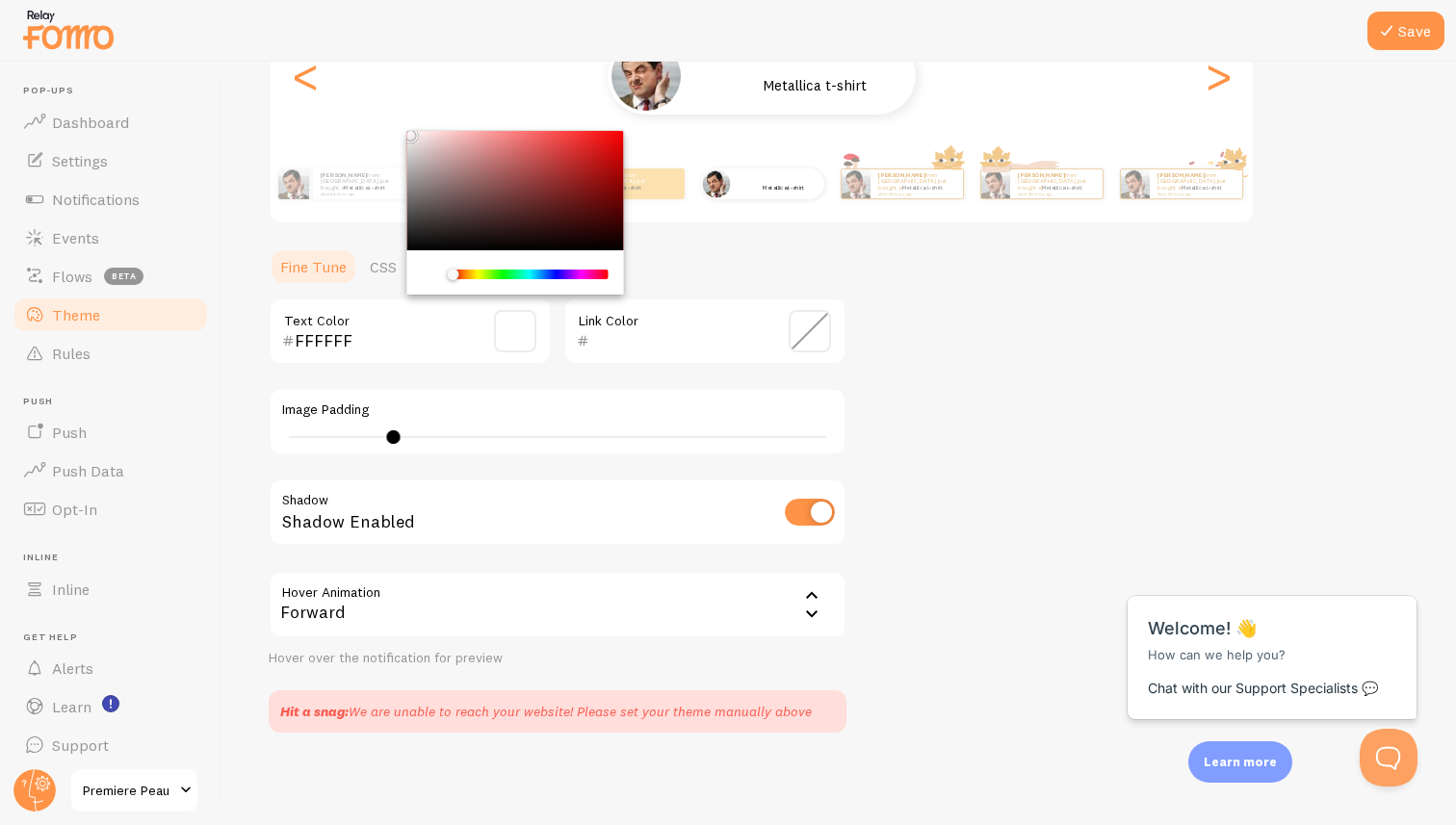
click at [543, 382] on div "FFFFFF Text Color Link Color Image Padding 11 Shadow Shadow Enabled Hover Anima…" at bounding box center [558, 482] width 578 height 370
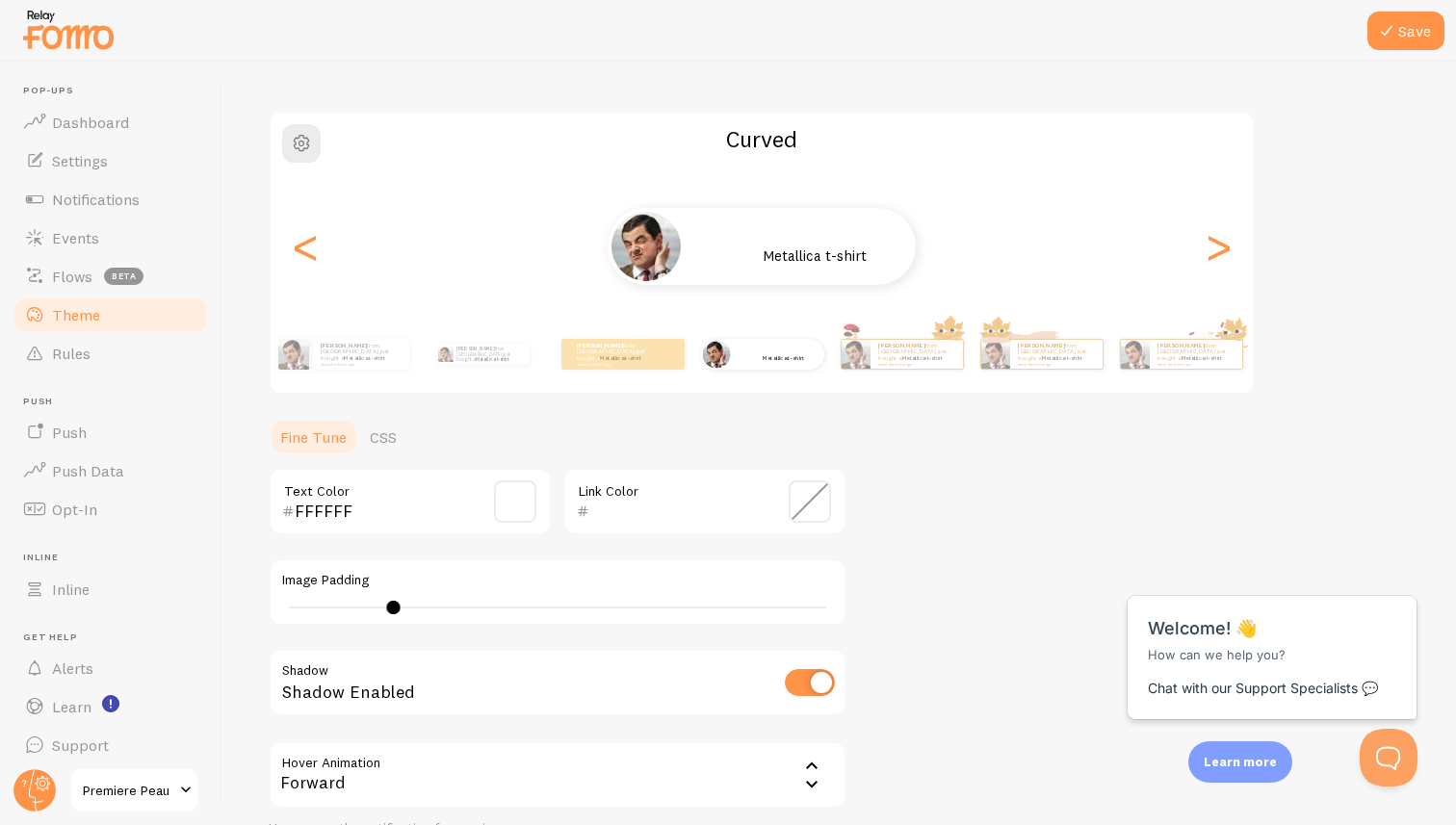
scroll to position [100, 0]
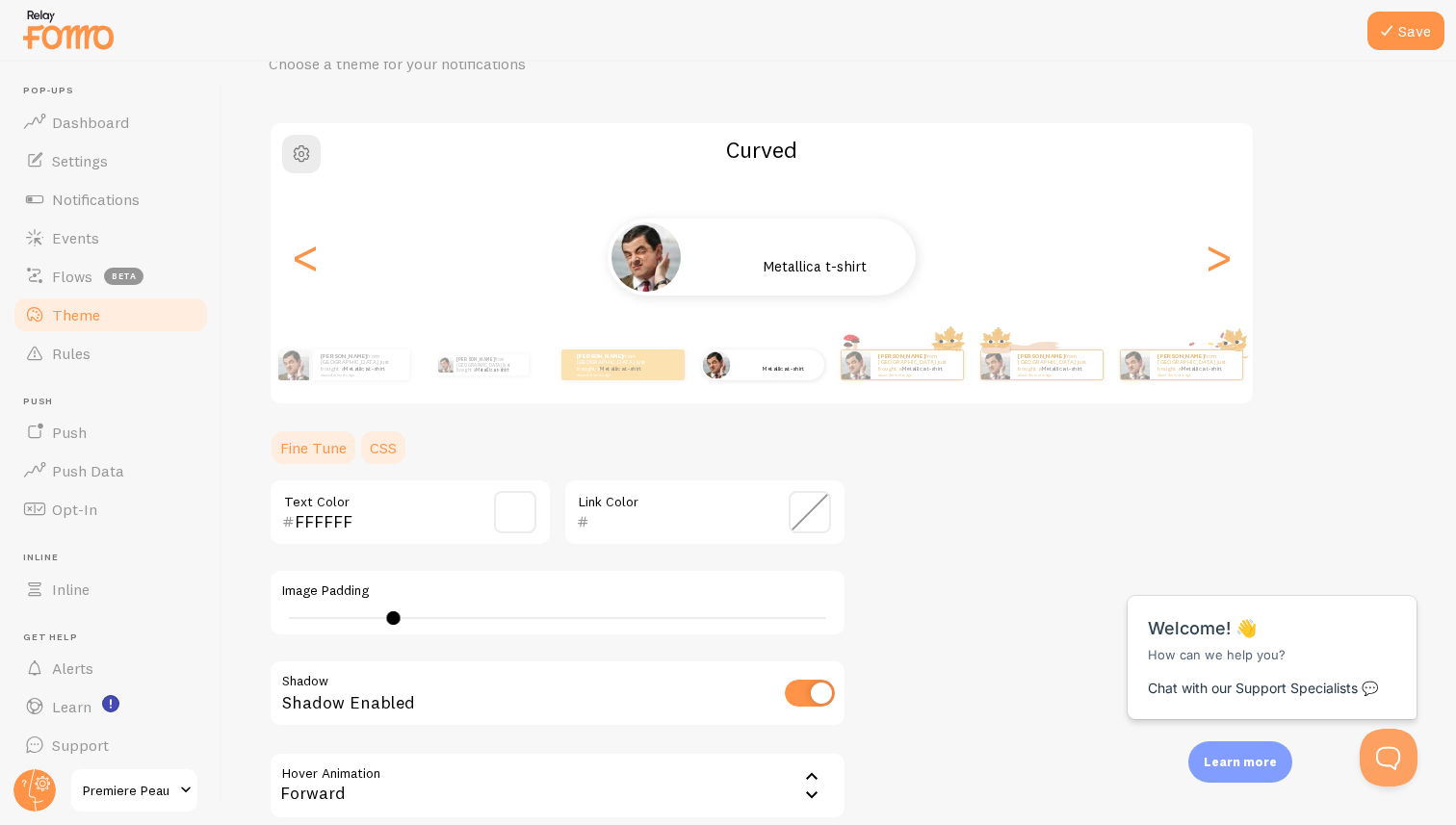
click at [379, 450] on link "CSS" at bounding box center [383, 447] width 50 height 39
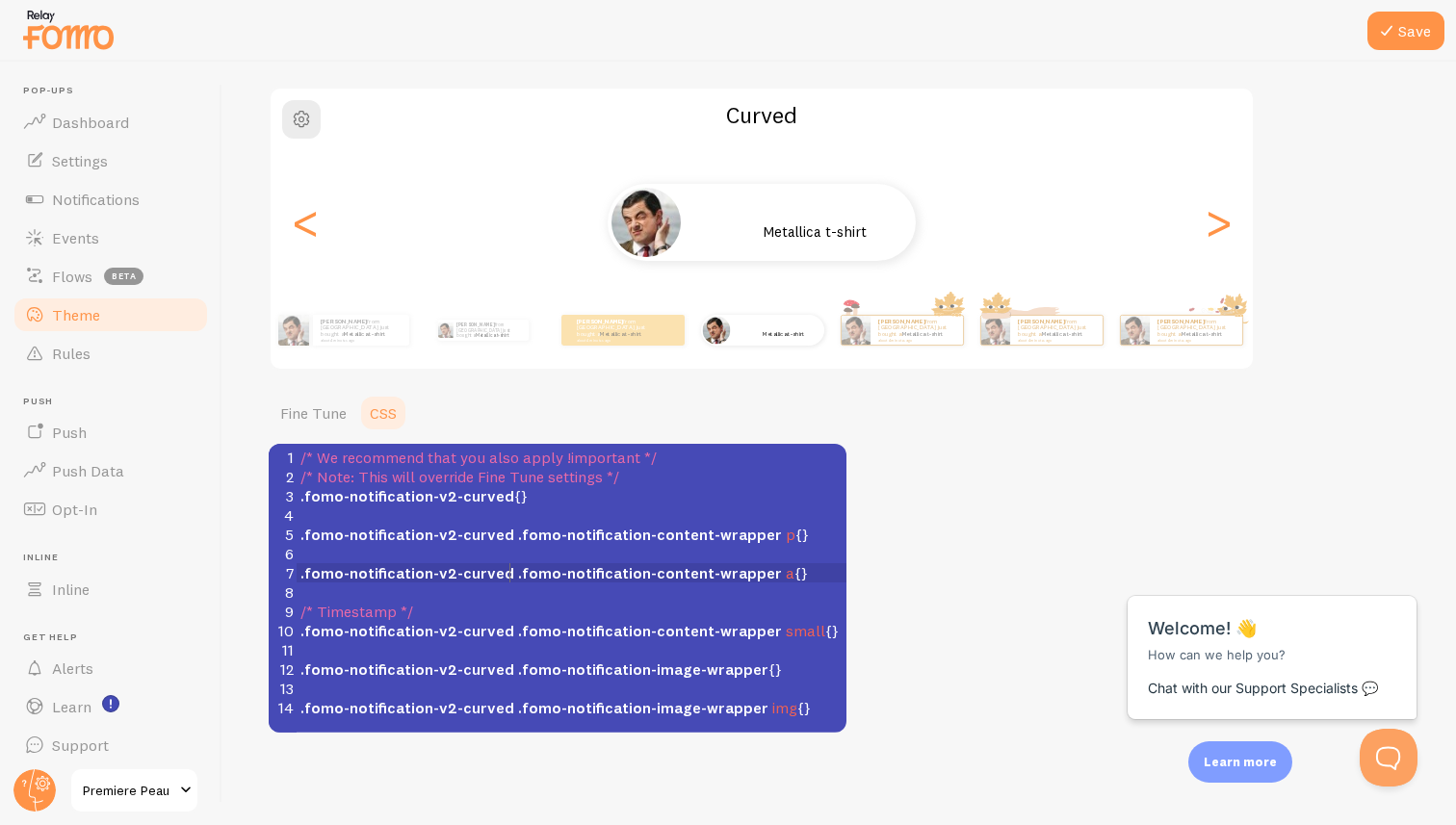
scroll to position [8, 0]
click at [518, 565] on span ".fomo-notification-content-wrapper" at bounding box center [650, 572] width 264 height 19
type textarea "/* We recommend that you also apply !important */ /* Note: This will override F…"
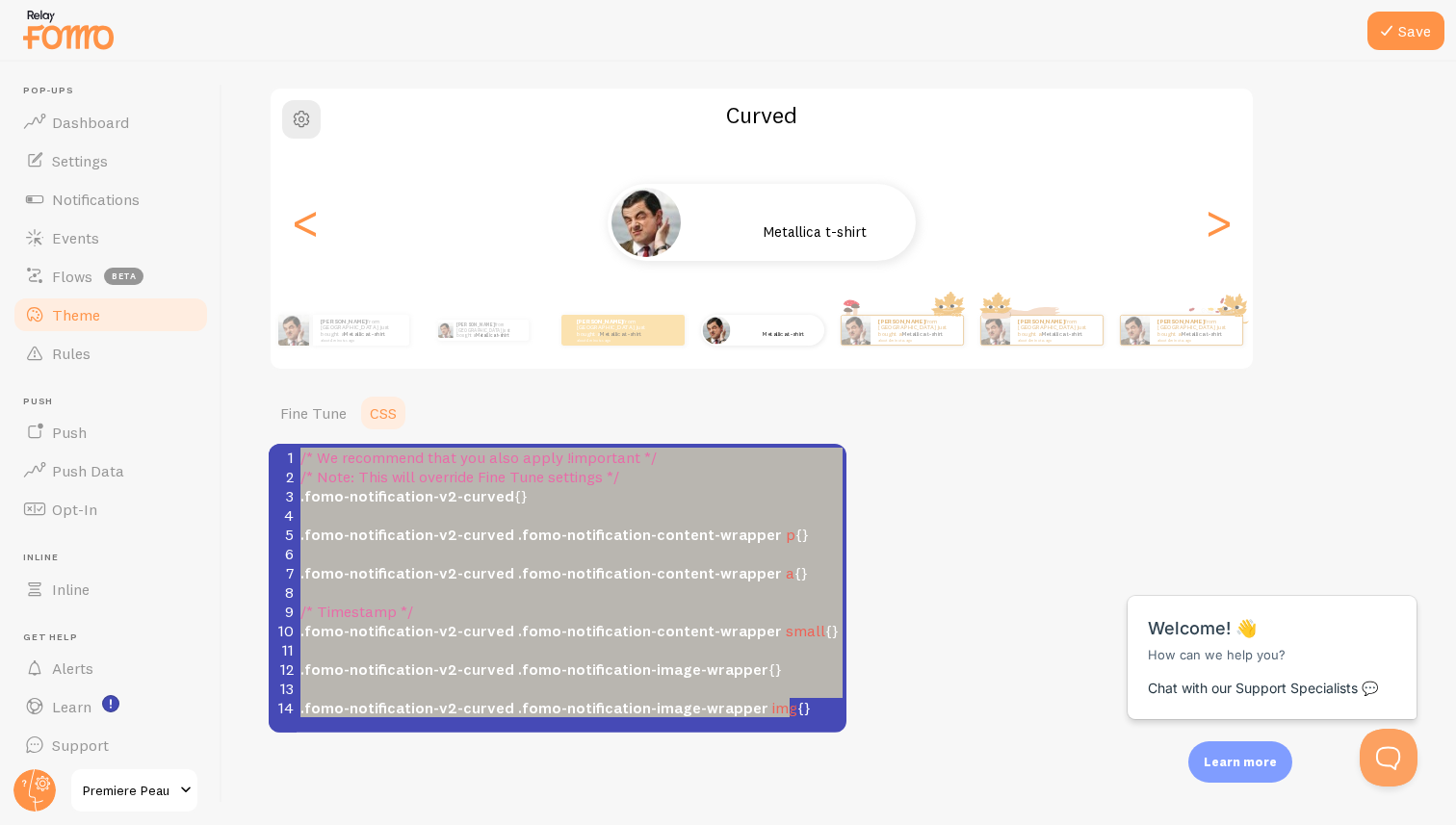
scroll to position [133, 0]
click at [943, 495] on div "Theme Choose a theme for your notifications Curved [PERSON_NAME] from [GEOGRAPH…" at bounding box center [839, 355] width 1141 height 759
click at [459, 504] on span ".fomo-notification-v2-curved" at bounding box center [408, 497] width 214 height 19
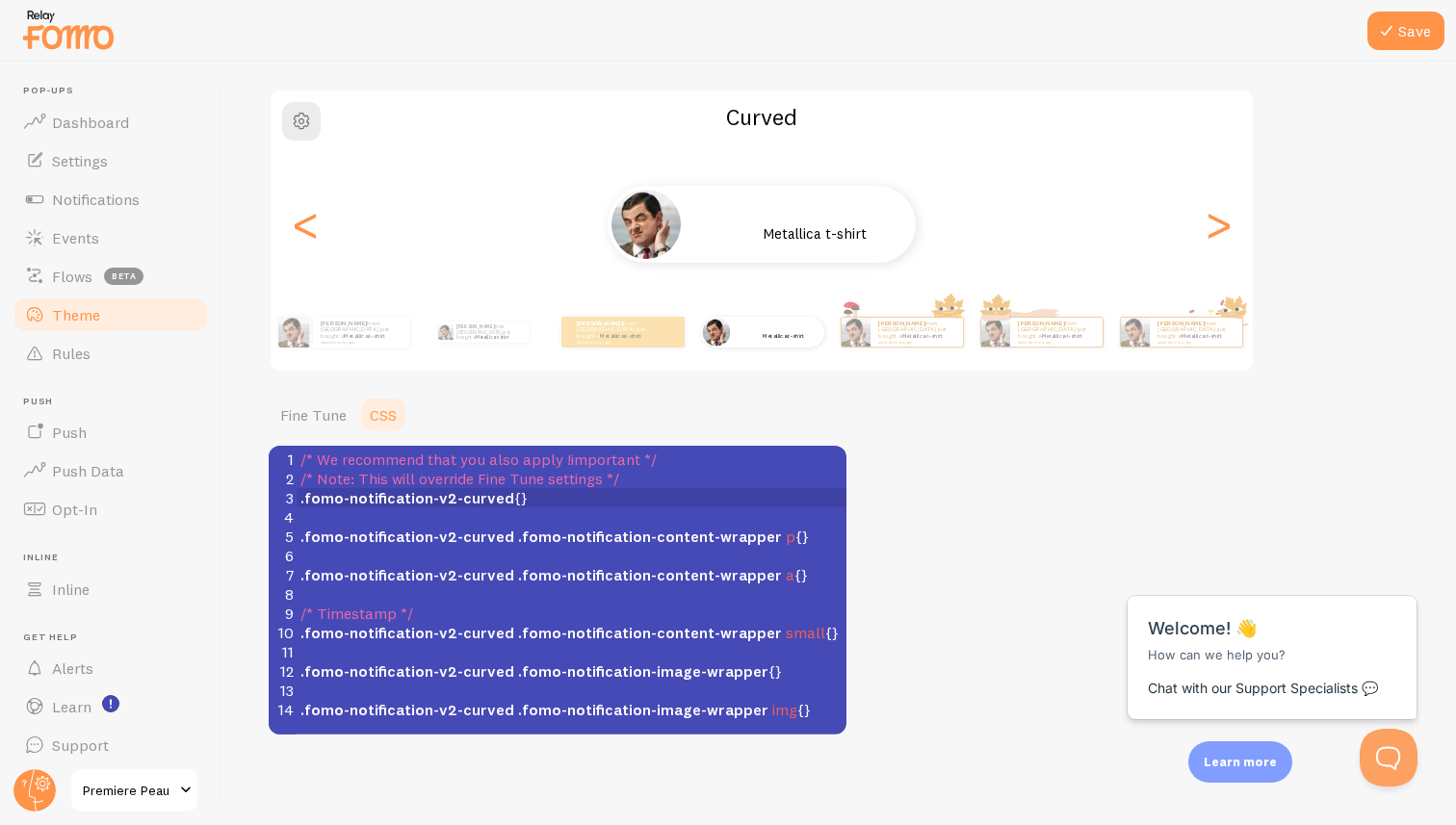
click at [464, 551] on pre "​" at bounding box center [572, 554] width 550 height 19
type textarea "/* We recommend that you also apply !important */ /* Note: This will override F…"
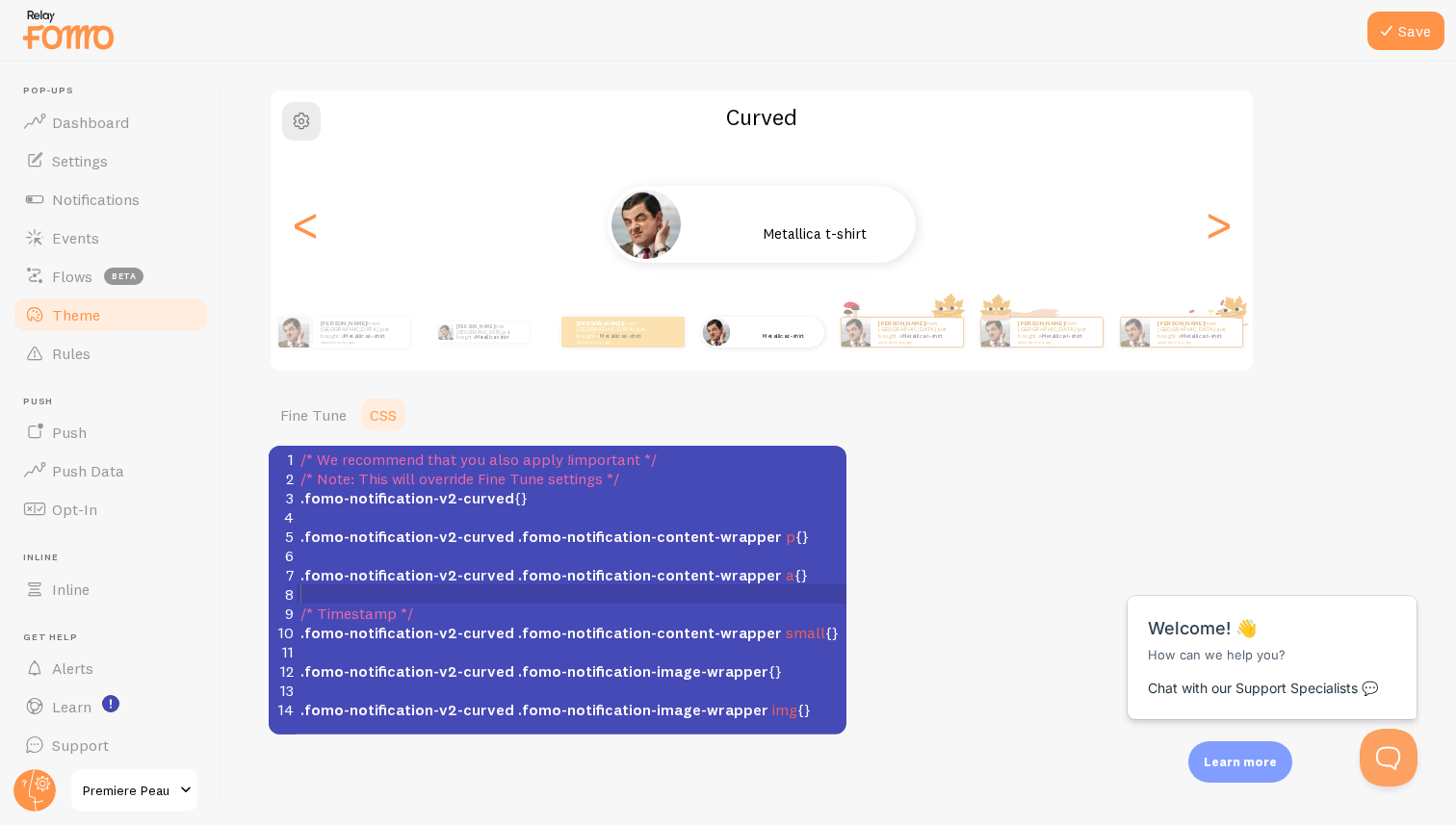
click at [367, 594] on pre "​" at bounding box center [572, 593] width 550 height 19
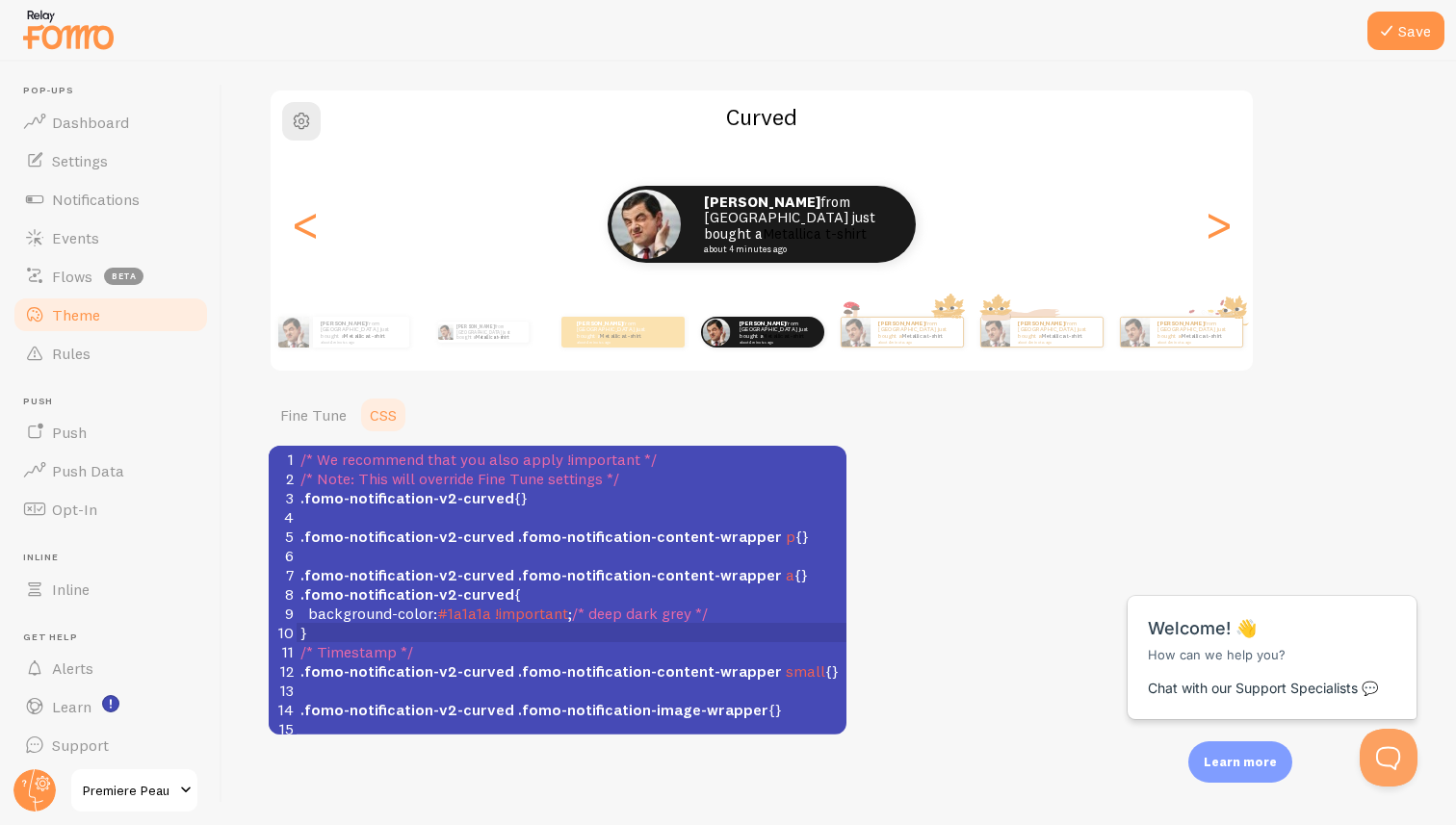
click at [912, 470] on div "Theme Choose a theme for your notifications Curved [PERSON_NAME] from [GEOGRAPH…" at bounding box center [839, 355] width 1141 height 759
click at [316, 411] on link "Fine Tune" at bounding box center [314, 414] width 90 height 39
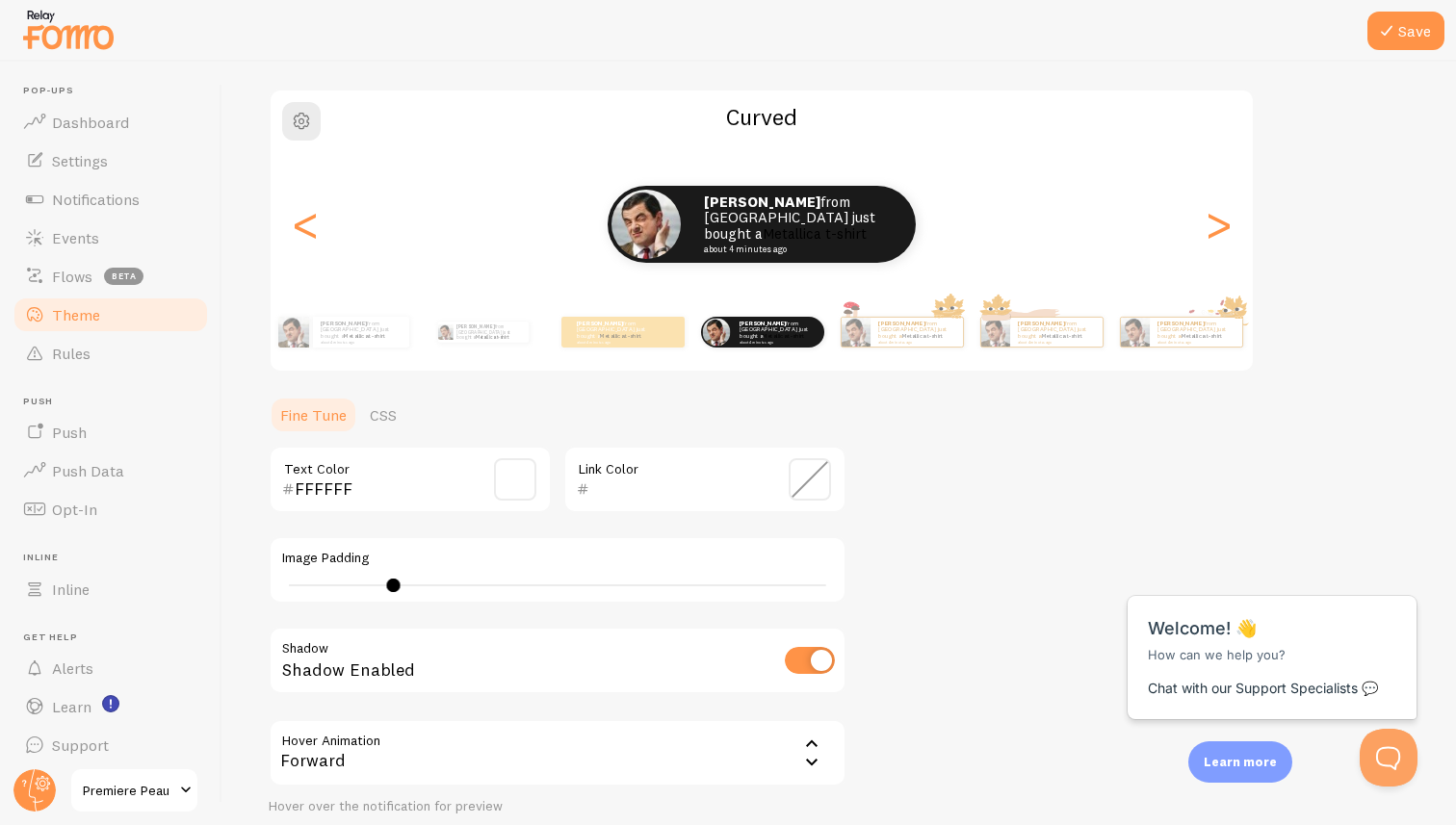
click at [806, 470] on span at bounding box center [809, 479] width 42 height 42
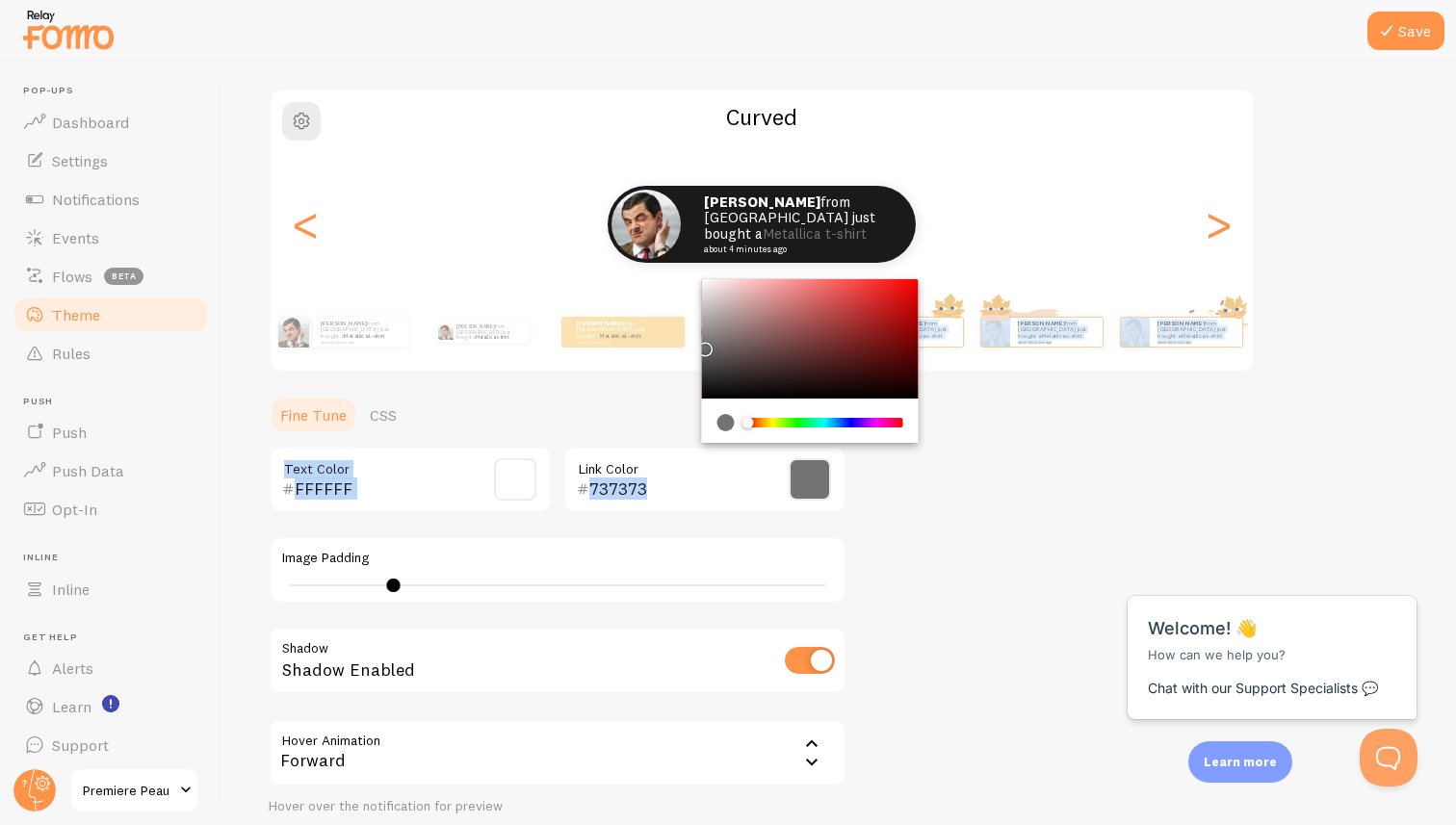
drag, startPoint x: 753, startPoint y: 338, endPoint x: 692, endPoint y: 340, distance: 61.0
click at [692, 340] on div "Theme Choose a theme for your notifications Curved [PERSON_NAME] from [GEOGRAPH…" at bounding box center [839, 427] width 1141 height 906
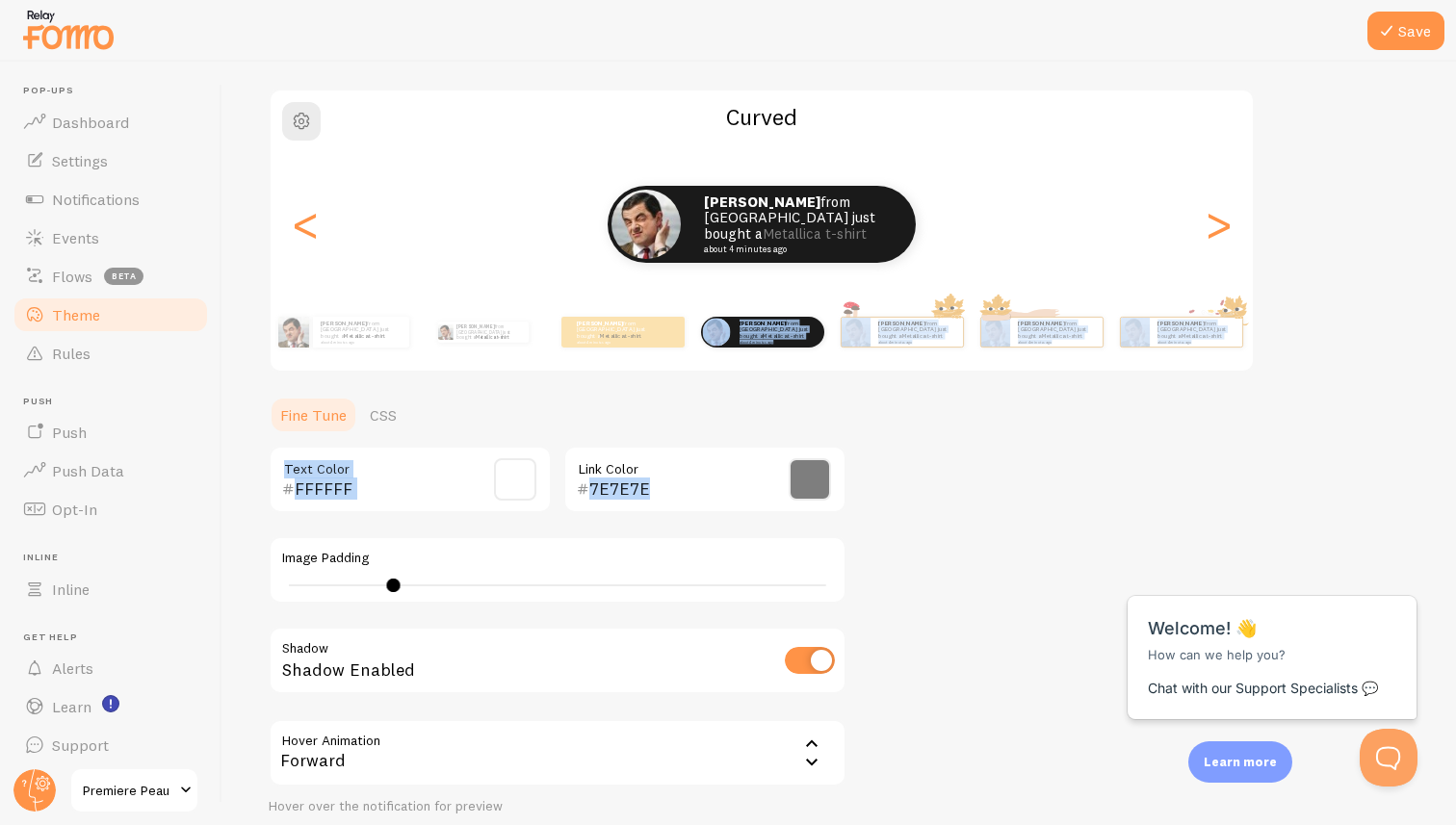
click at [812, 489] on span at bounding box center [809, 479] width 42 height 42
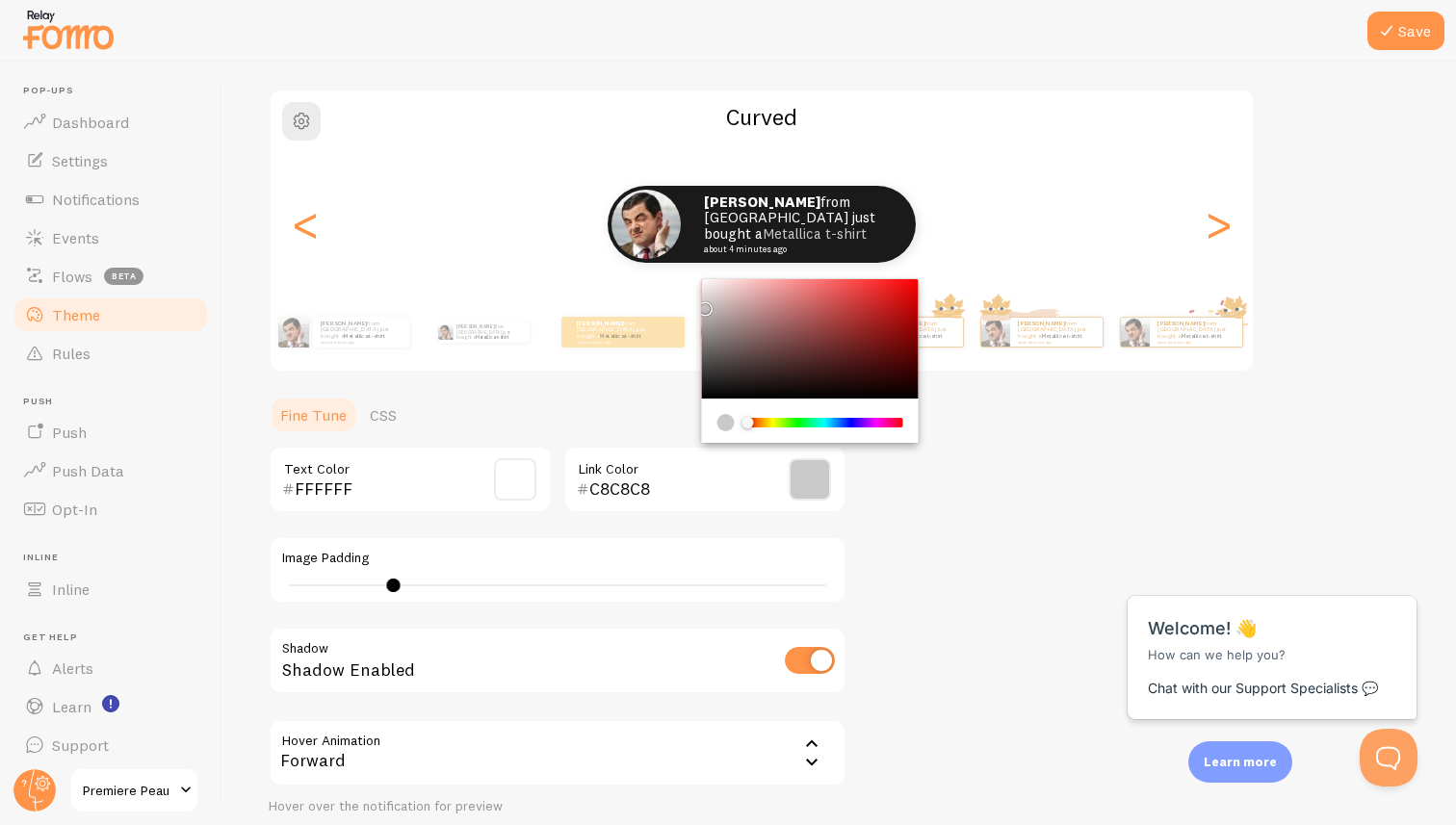
drag, startPoint x: 747, startPoint y: 330, endPoint x: 698, endPoint y: 305, distance: 55.0
click at [698, 305] on div "Theme Choose a theme for your notifications Curved [PERSON_NAME] from [GEOGRAPH…" at bounding box center [839, 427] width 1141 height 906
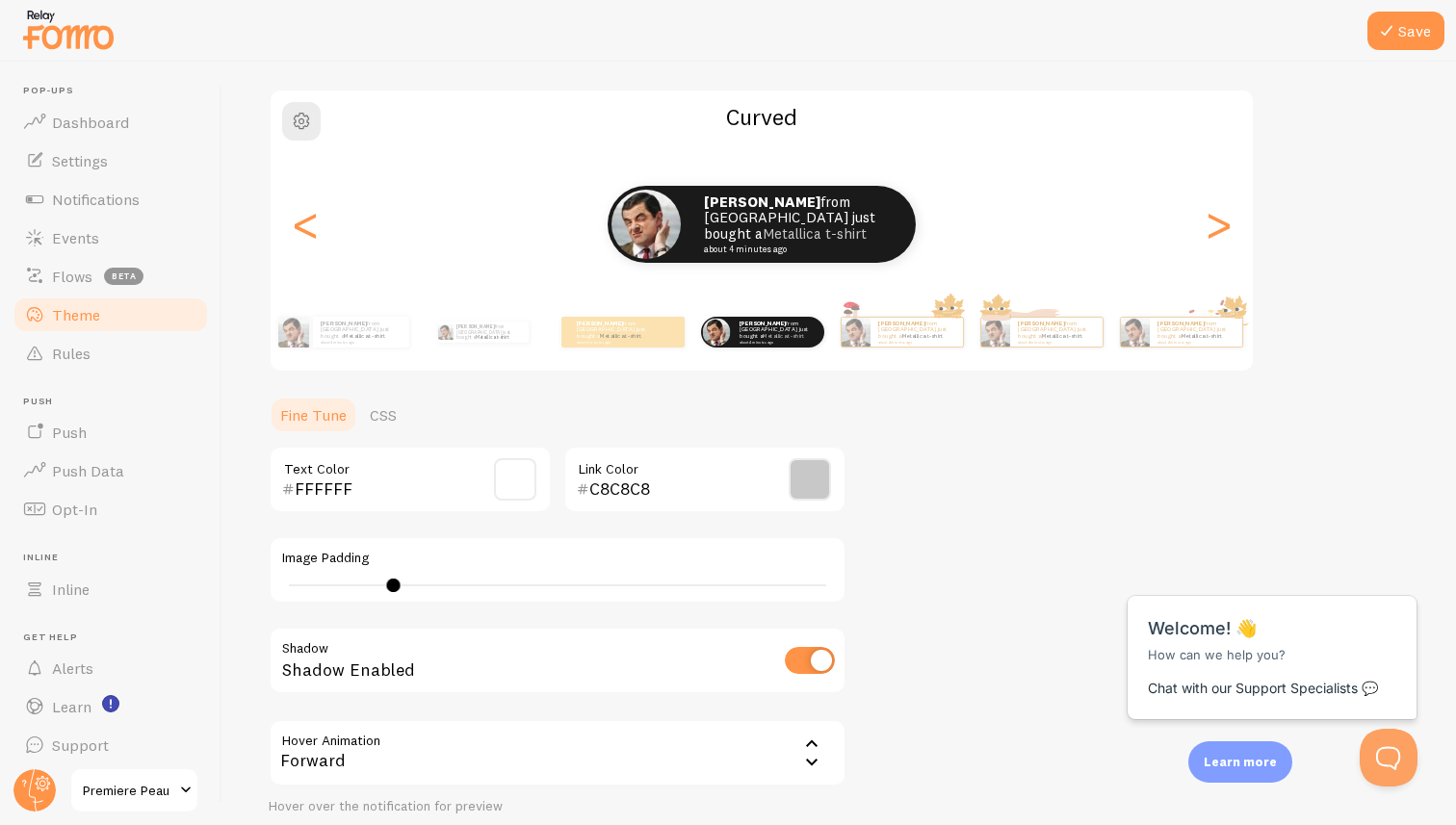
click at [806, 487] on span at bounding box center [809, 479] width 42 height 42
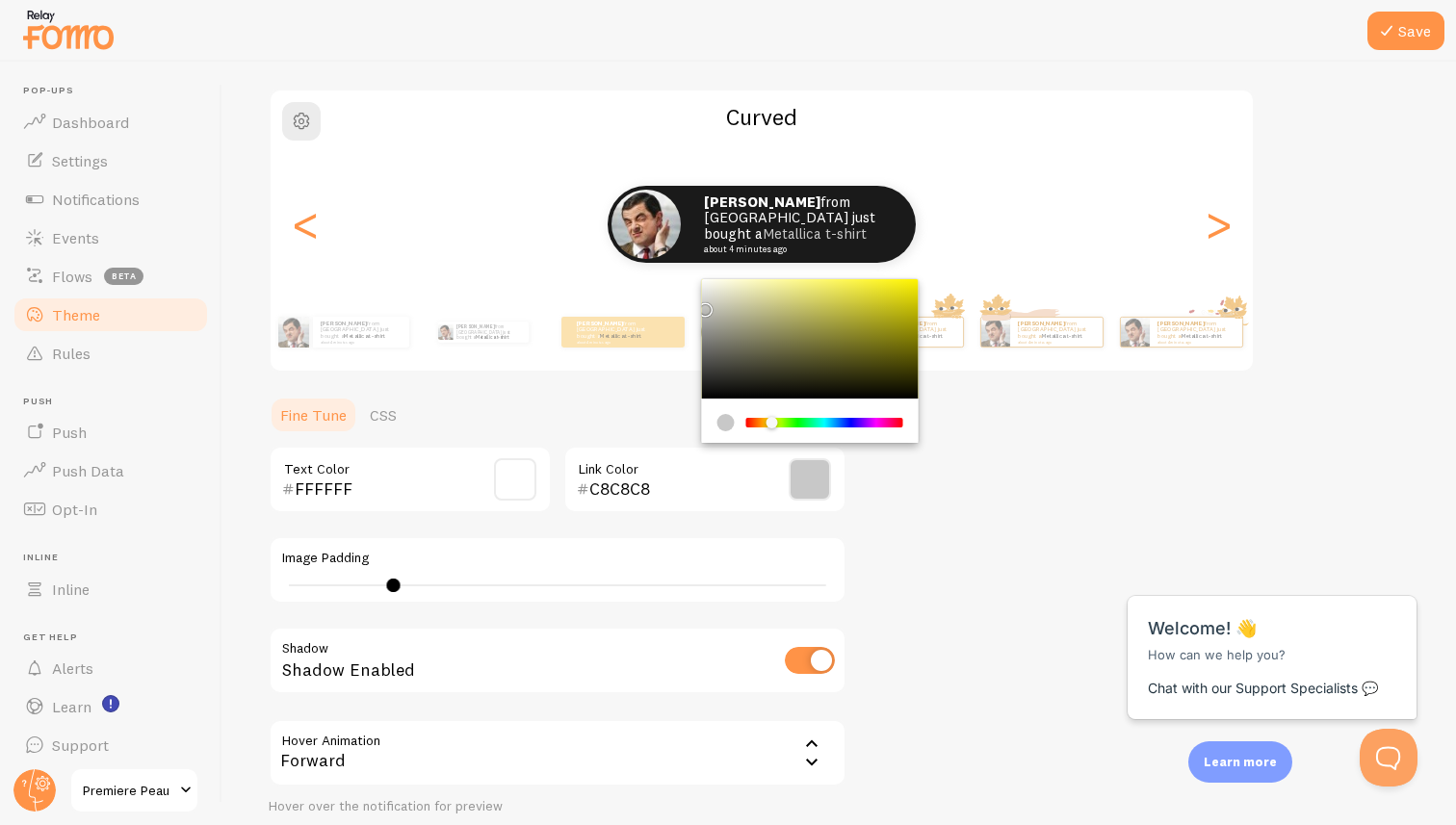
click at [772, 418] on div "Chrome color picker" at bounding box center [824, 422] width 153 height 10
click at [768, 418] on div "Chrome color picker" at bounding box center [768, 422] width 12 height 12
click at [865, 317] on div "Theme Choose a theme for your notifications Curved [PERSON_NAME] from [GEOGRAPH…" at bounding box center [839, 427] width 1141 height 906
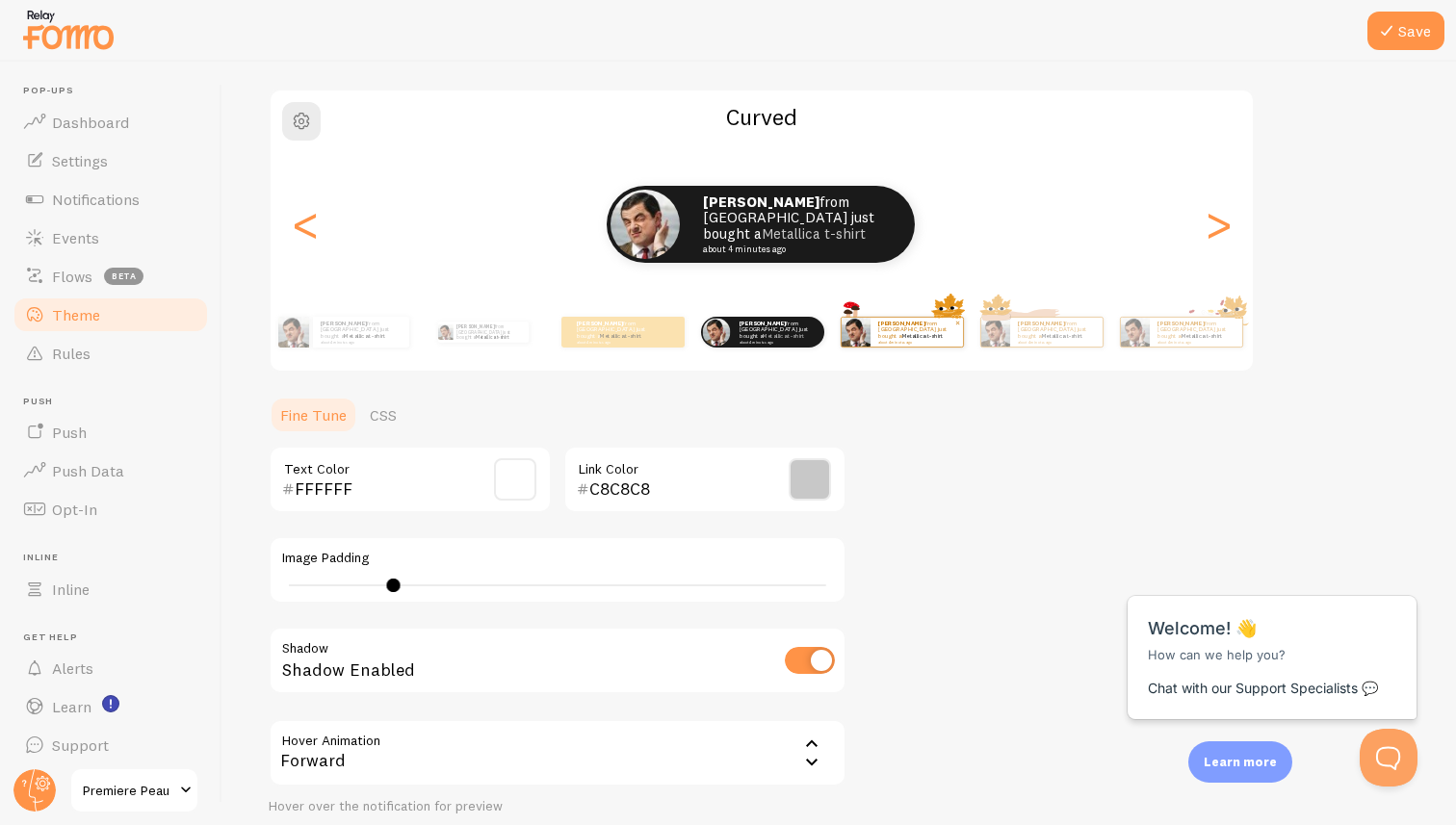
drag, startPoint x: 873, startPoint y: 269, endPoint x: 864, endPoint y: 318, distance: 49.8
click at [804, 465] on span at bounding box center [809, 479] width 42 height 42
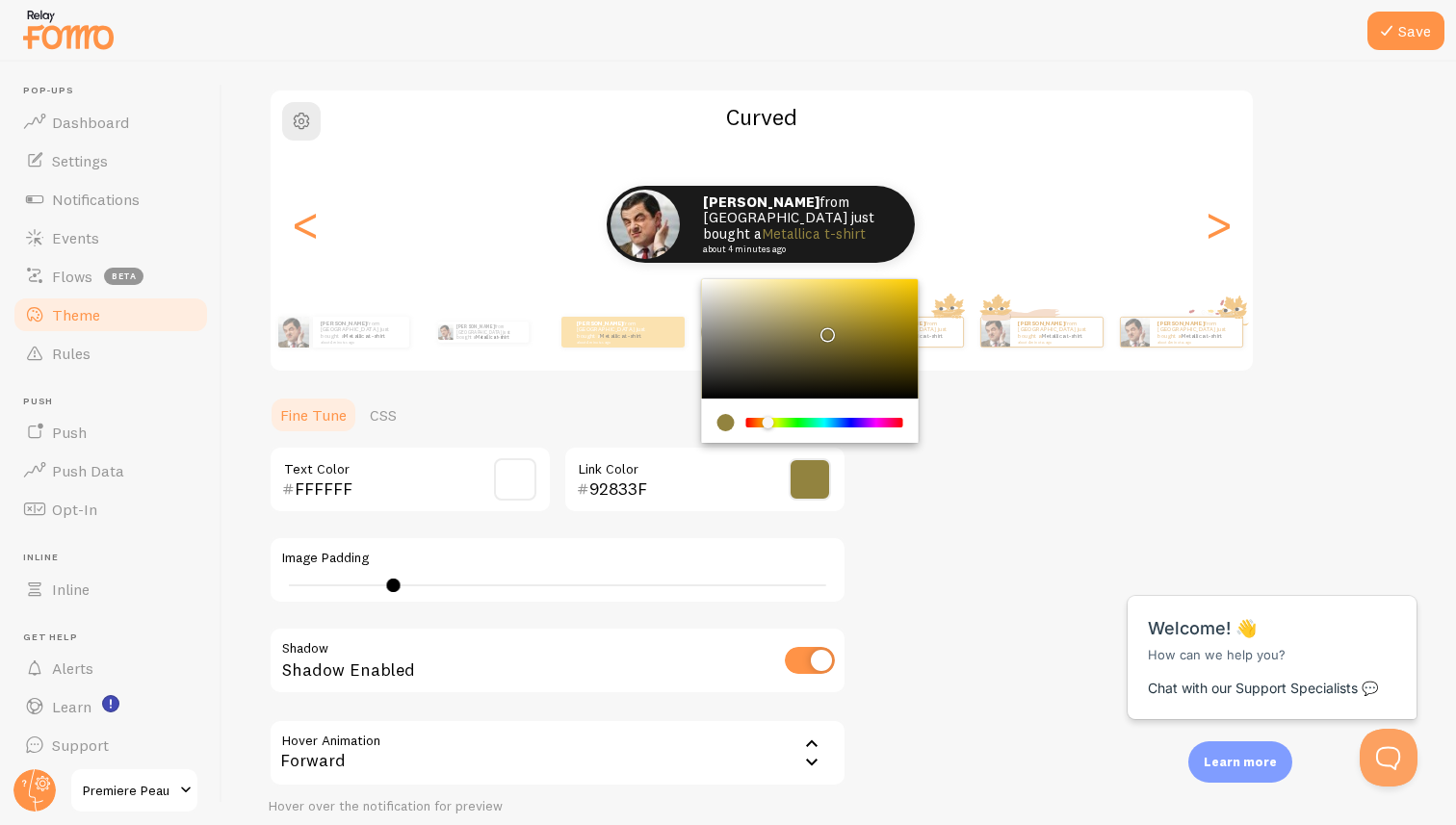
drag, startPoint x: 861, startPoint y: 342, endPoint x: 824, endPoint y: 331, distance: 38.6
click at [824, 331] on div "Chrome color picker" at bounding box center [809, 338] width 217 height 119
click at [763, 421] on div "Chrome color picker" at bounding box center [763, 422] width 12 height 12
type input "CA9236"
click at [859, 304] on div "Chrome color picker" at bounding box center [809, 338] width 217 height 119
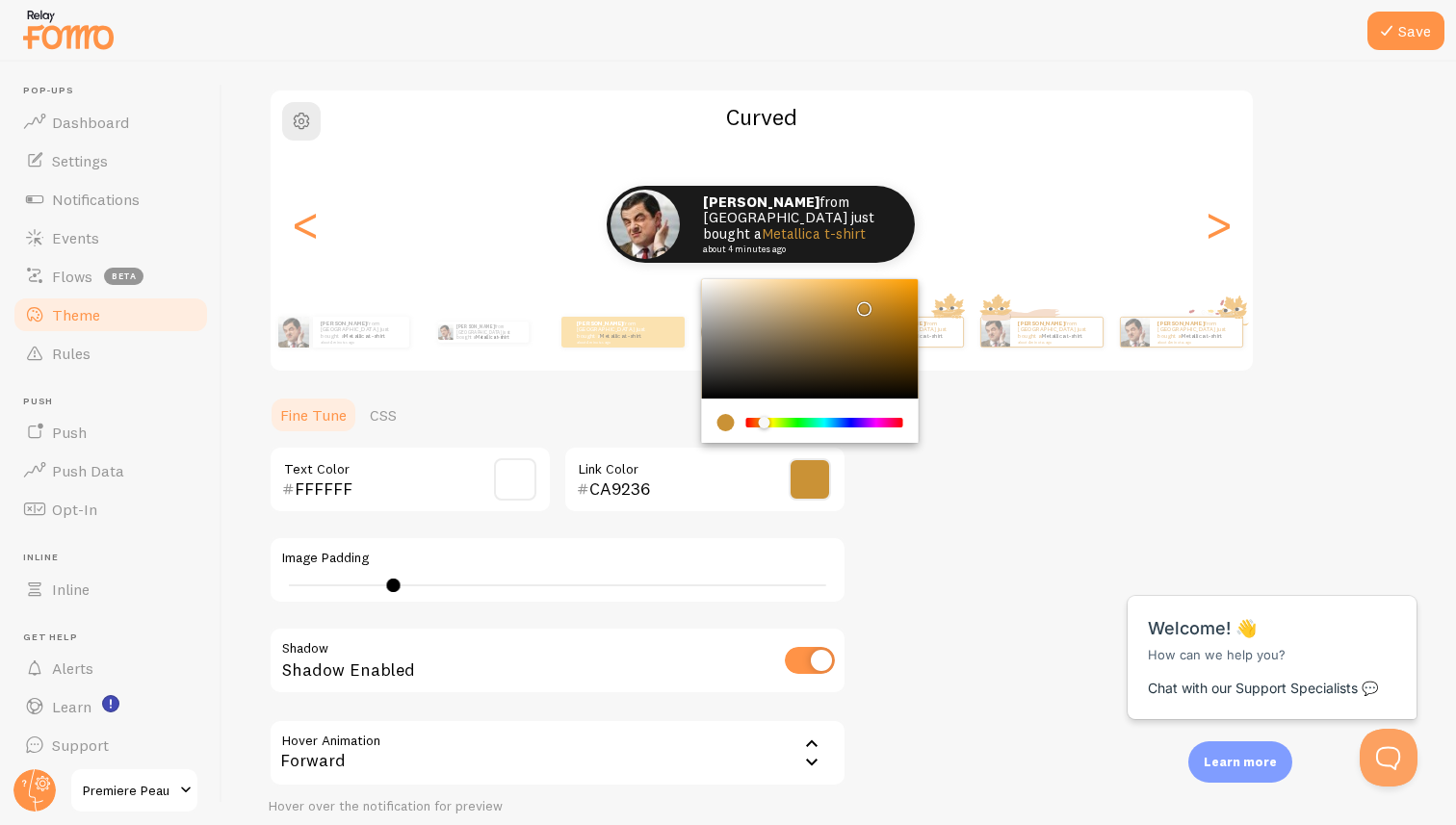
click at [992, 419] on div "Theme Choose a theme for your notifications Curved [PERSON_NAME] from [GEOGRAPH…" at bounding box center [839, 427] width 1141 height 906
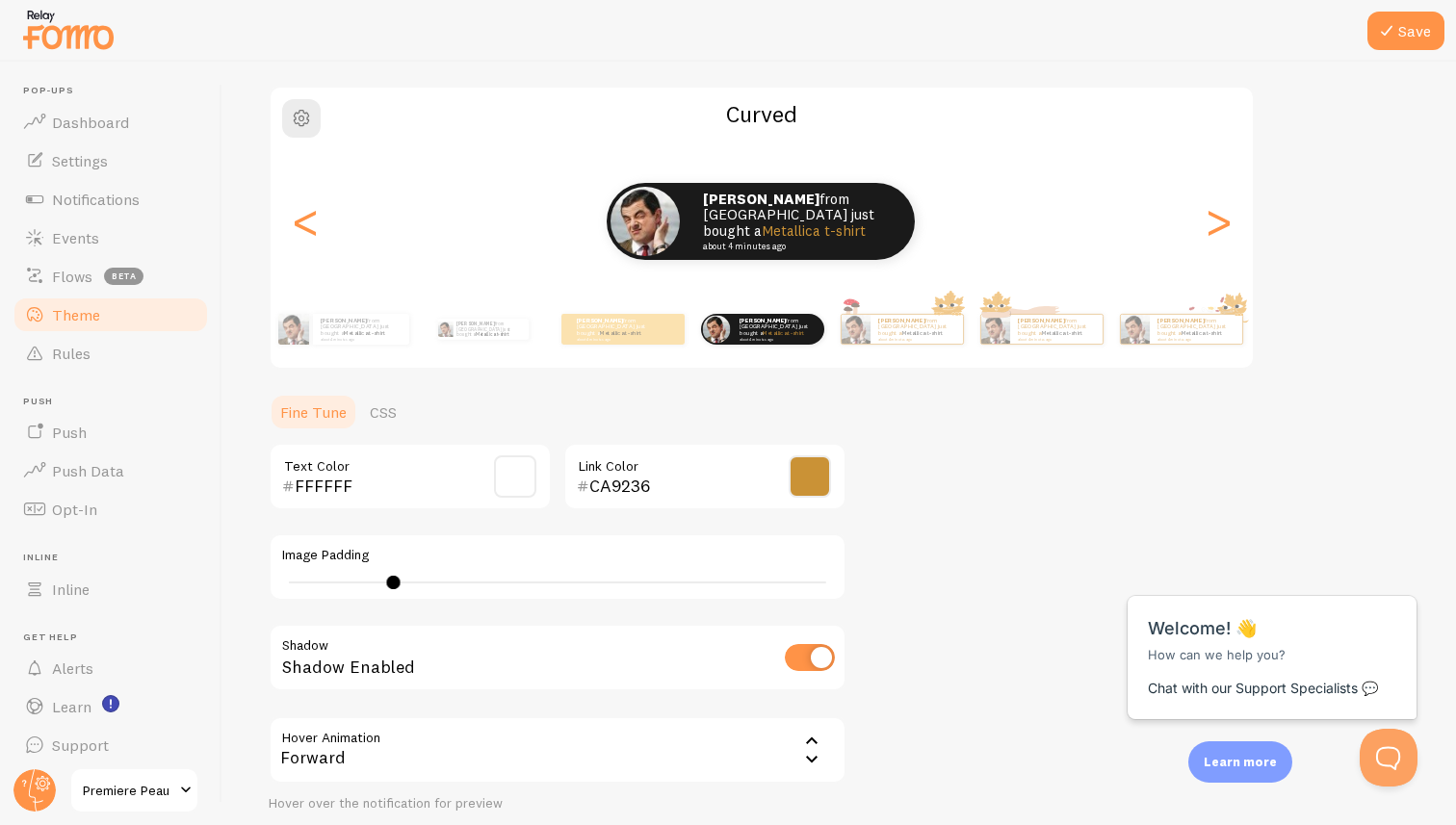
scroll to position [124, 0]
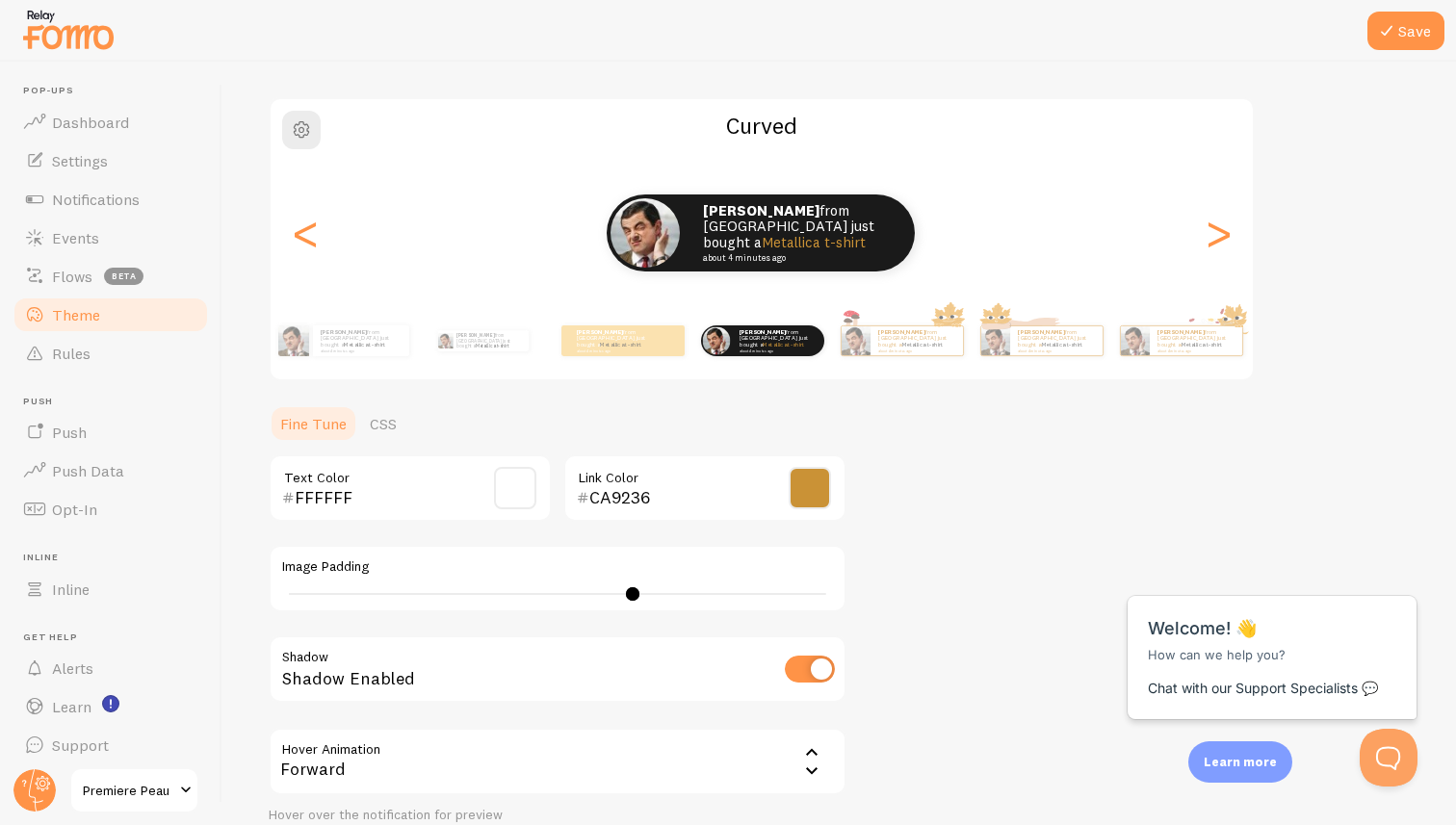
drag, startPoint x: 391, startPoint y: 592, endPoint x: 641, endPoint y: 595, distance: 250.0
click at [640, 595] on div at bounding box center [632, 593] width 13 height 13
type input "6"
drag, startPoint x: 648, startPoint y: 594, endPoint x: 314, endPoint y: 611, distance: 334.4
click at [314, 611] on div "Image Padding 6" at bounding box center [558, 577] width 578 height 67
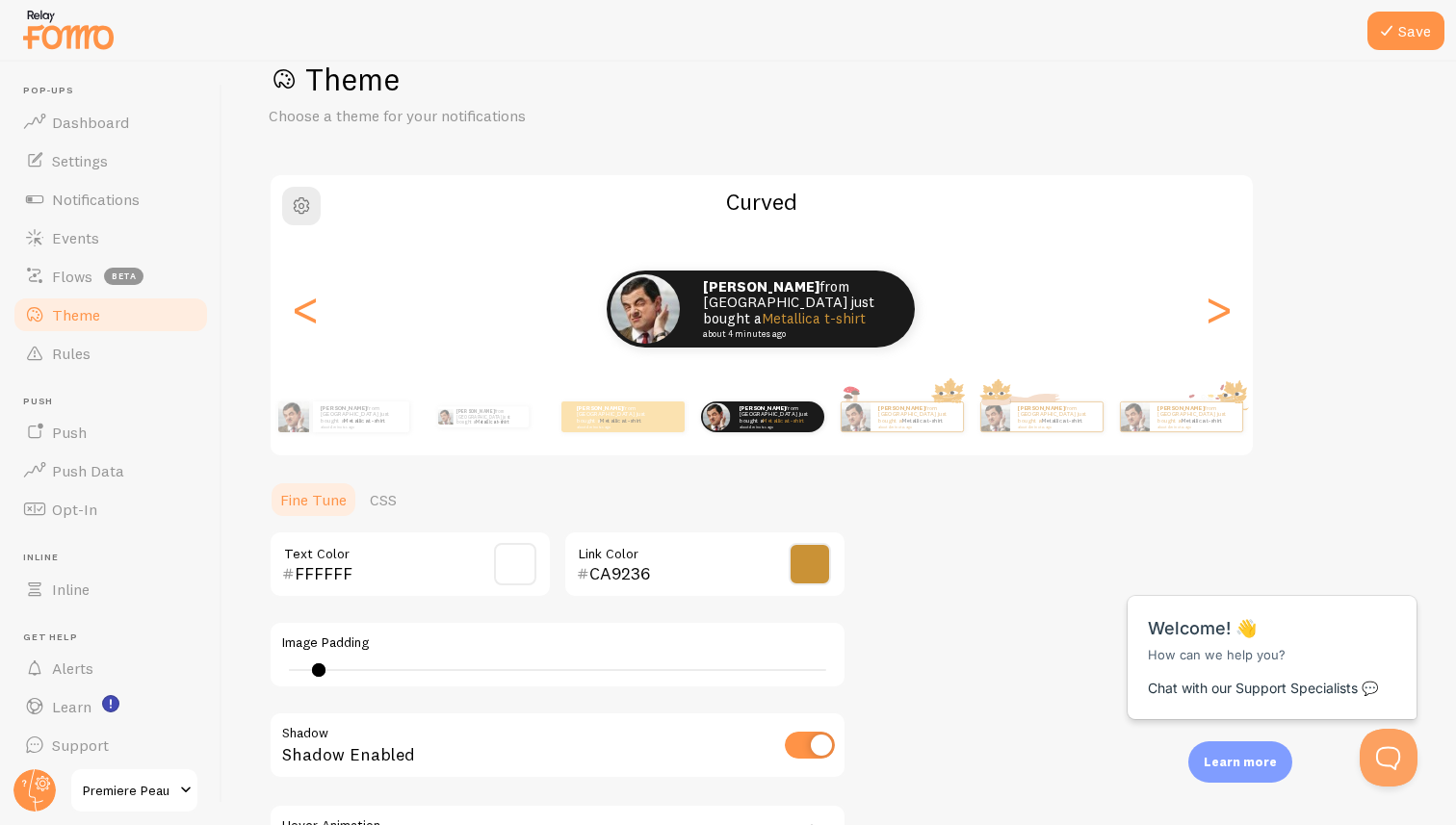
scroll to position [0, 0]
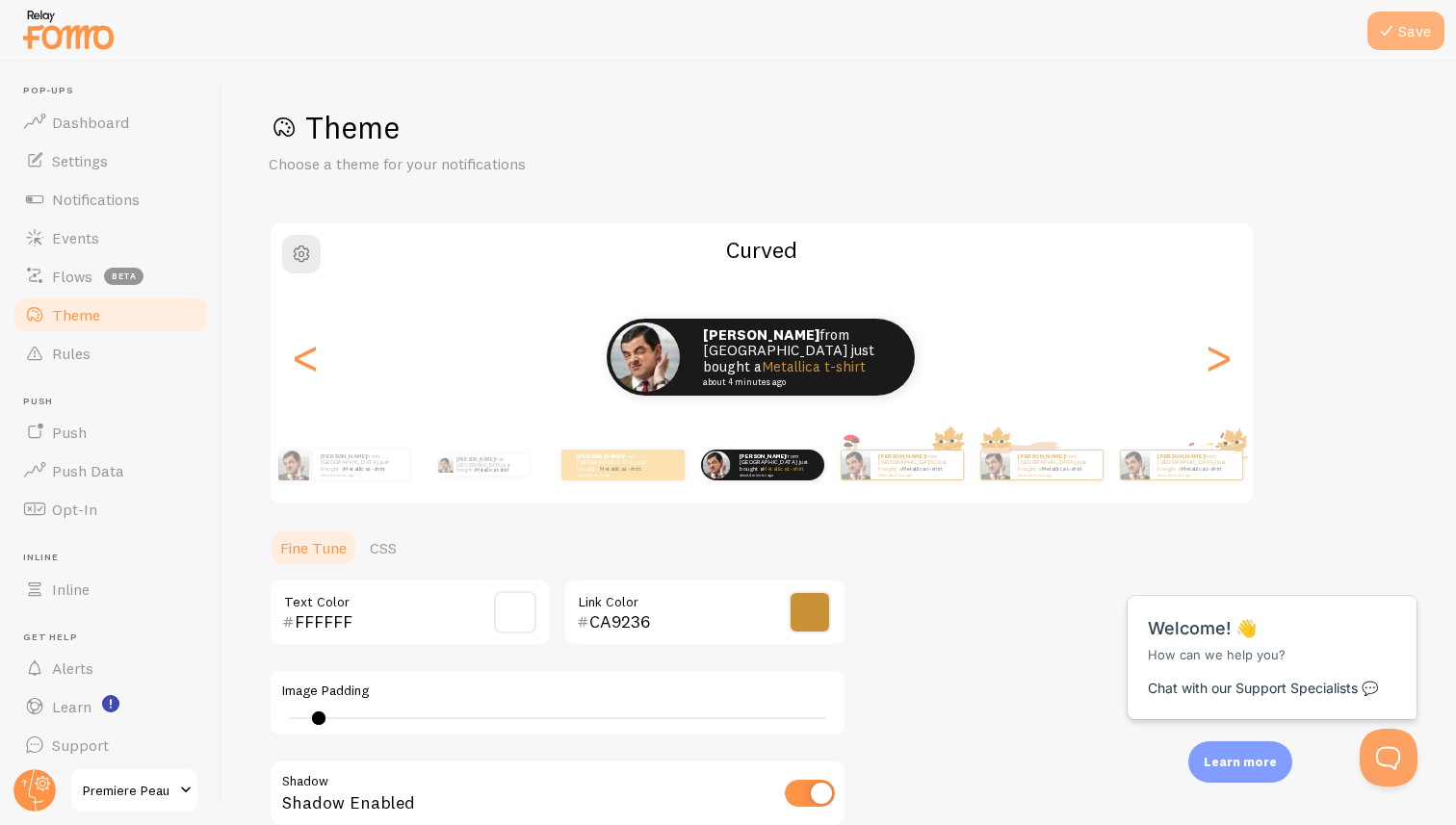
click at [1403, 29] on button "Save" at bounding box center [1405, 31] width 77 height 39
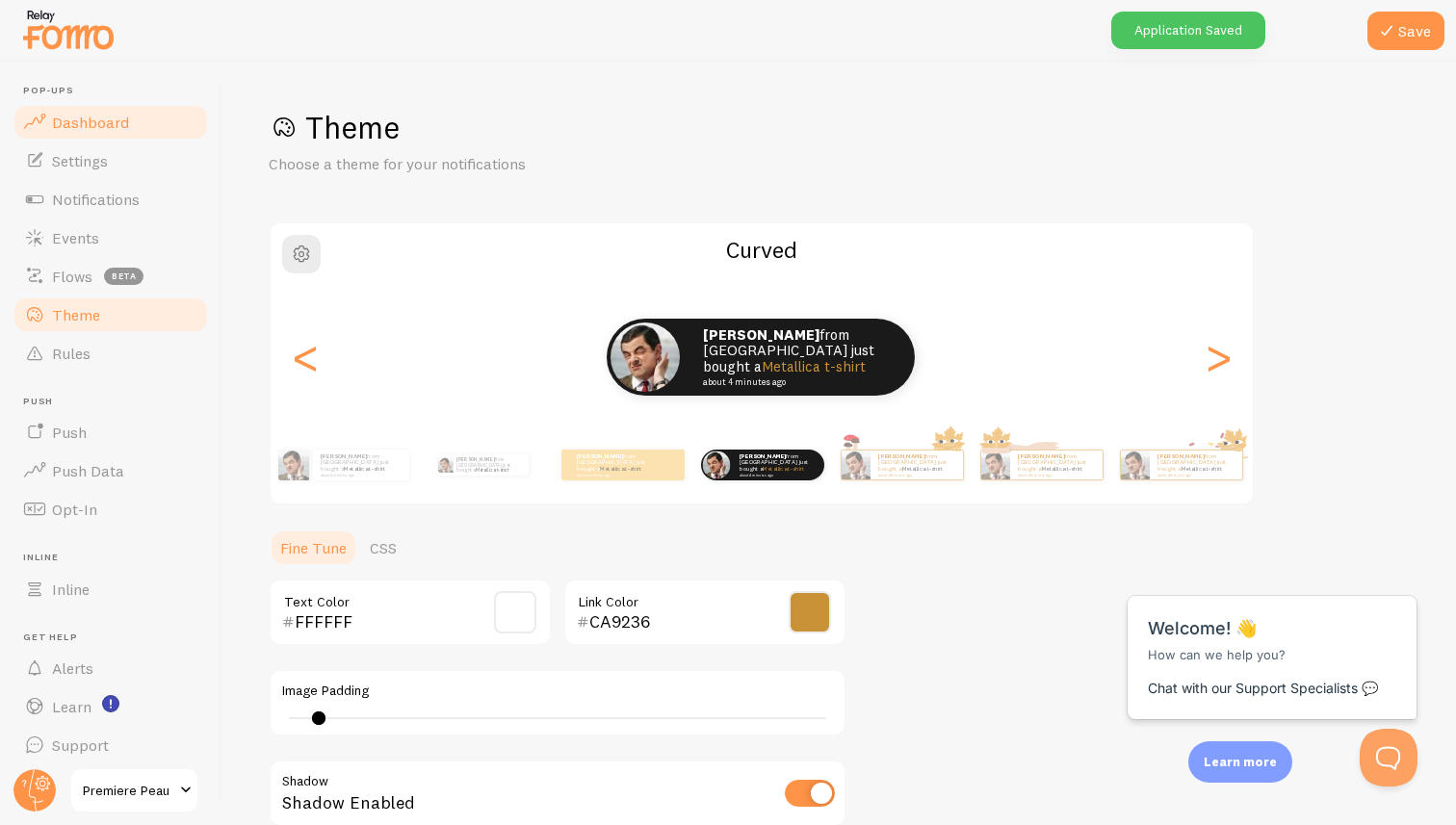
click at [72, 117] on span "Dashboard" at bounding box center [90, 122] width 77 height 19
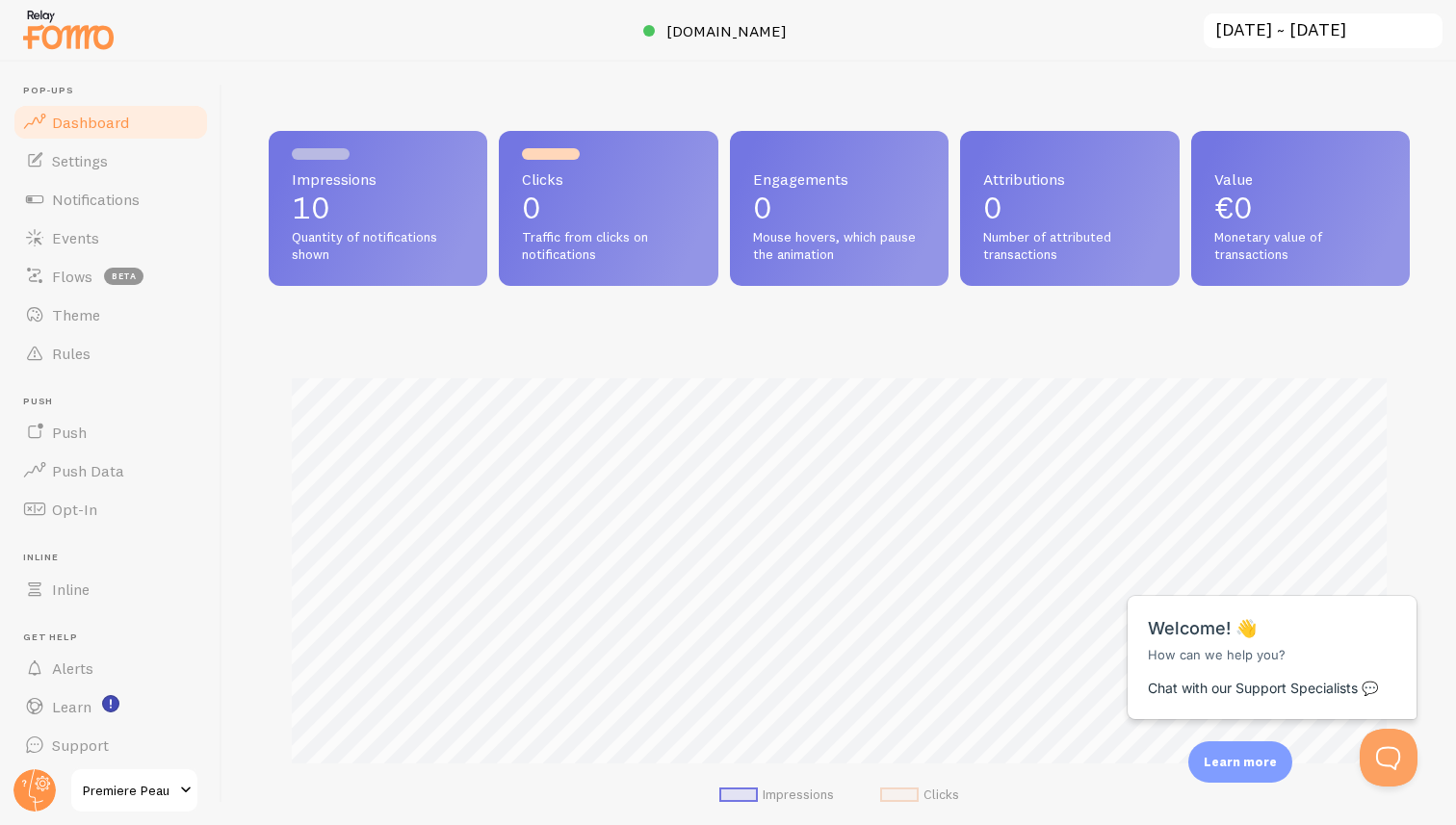
scroll to position [505, 1141]
click at [96, 154] on span "Settings" at bounding box center [80, 160] width 56 height 19
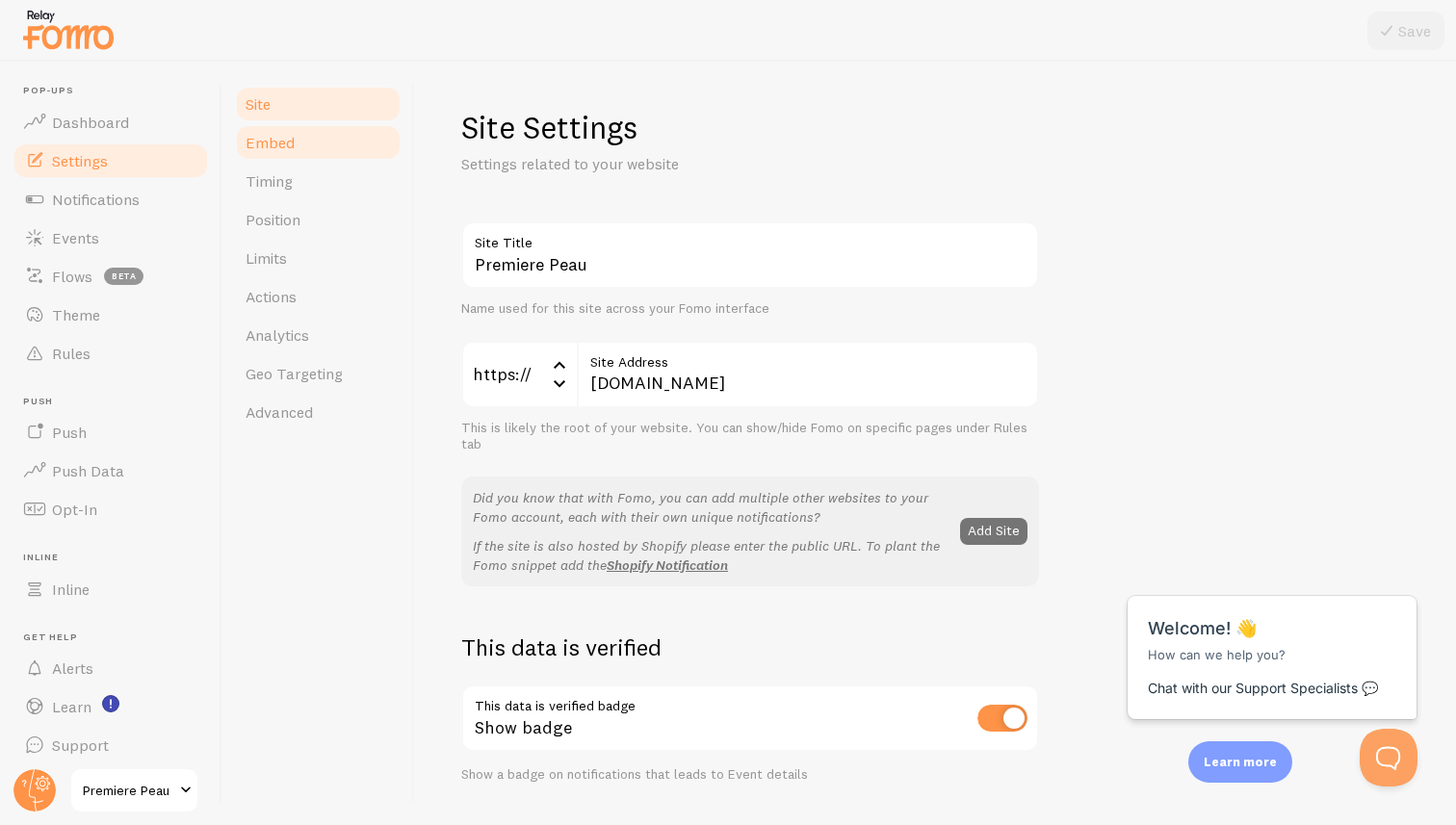
click at [292, 132] on link "Embed" at bounding box center [318, 142] width 169 height 39
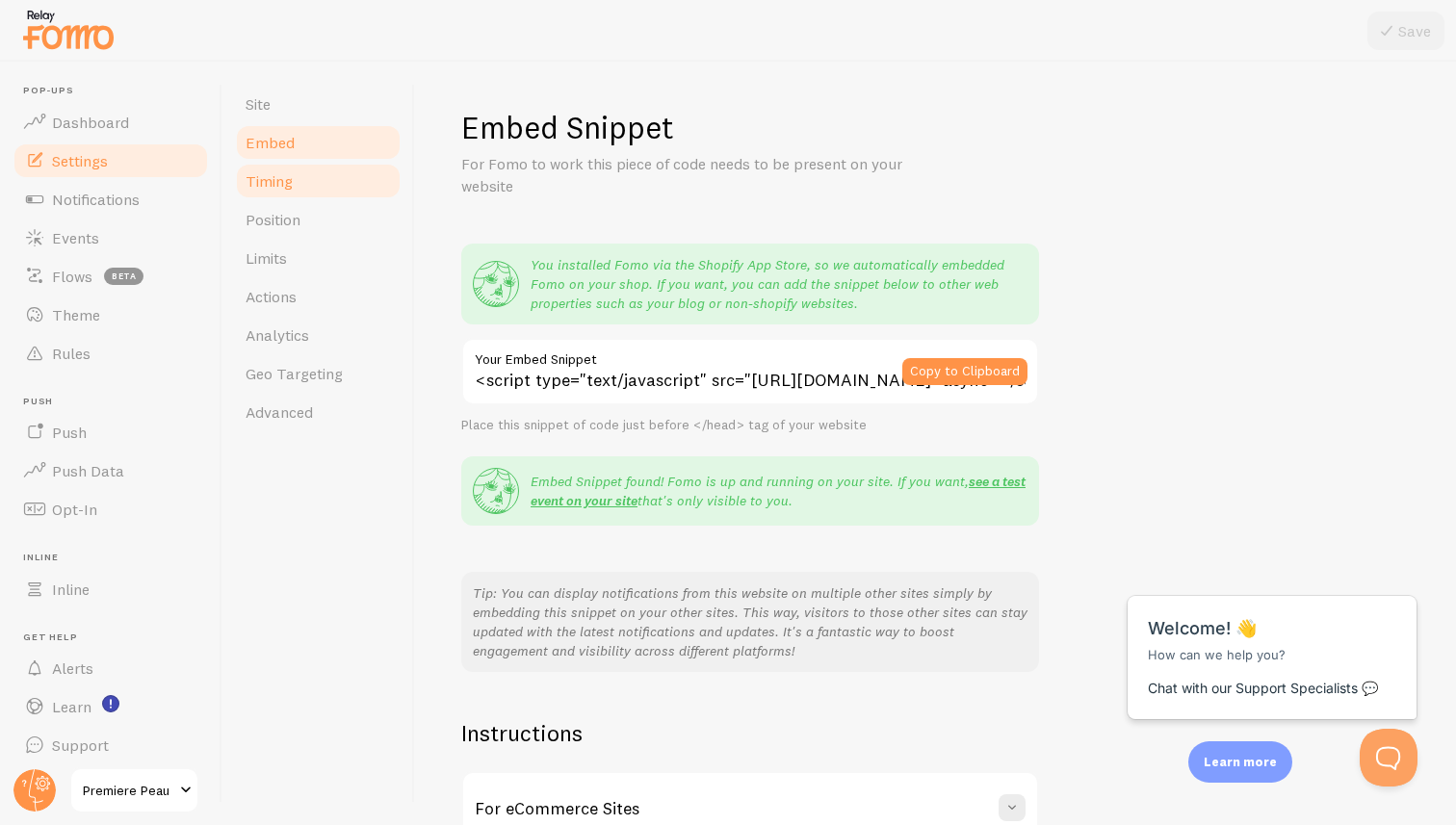
click at [287, 178] on span "Timing" at bounding box center [269, 181] width 47 height 19
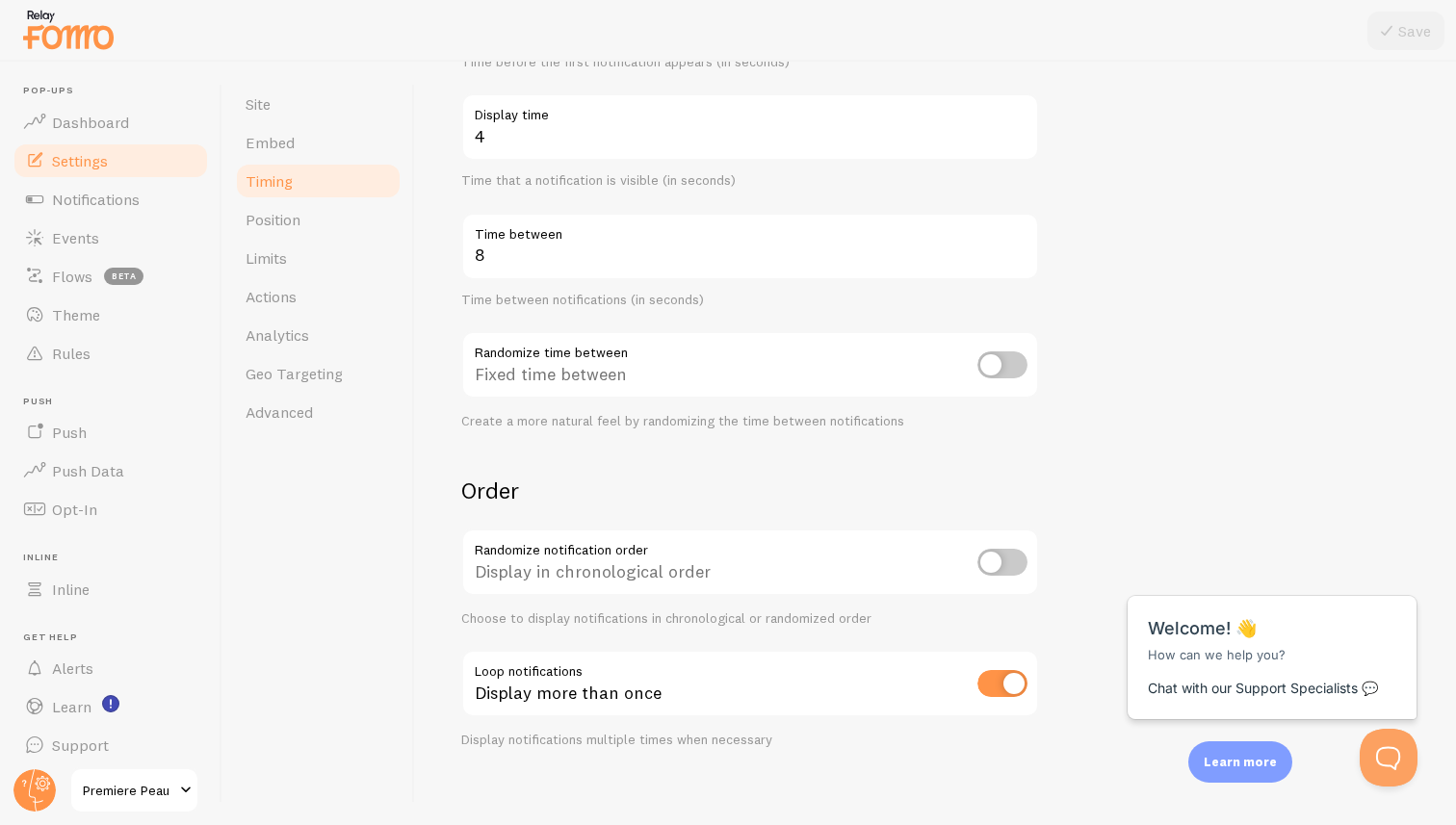
scroll to position [315, 0]
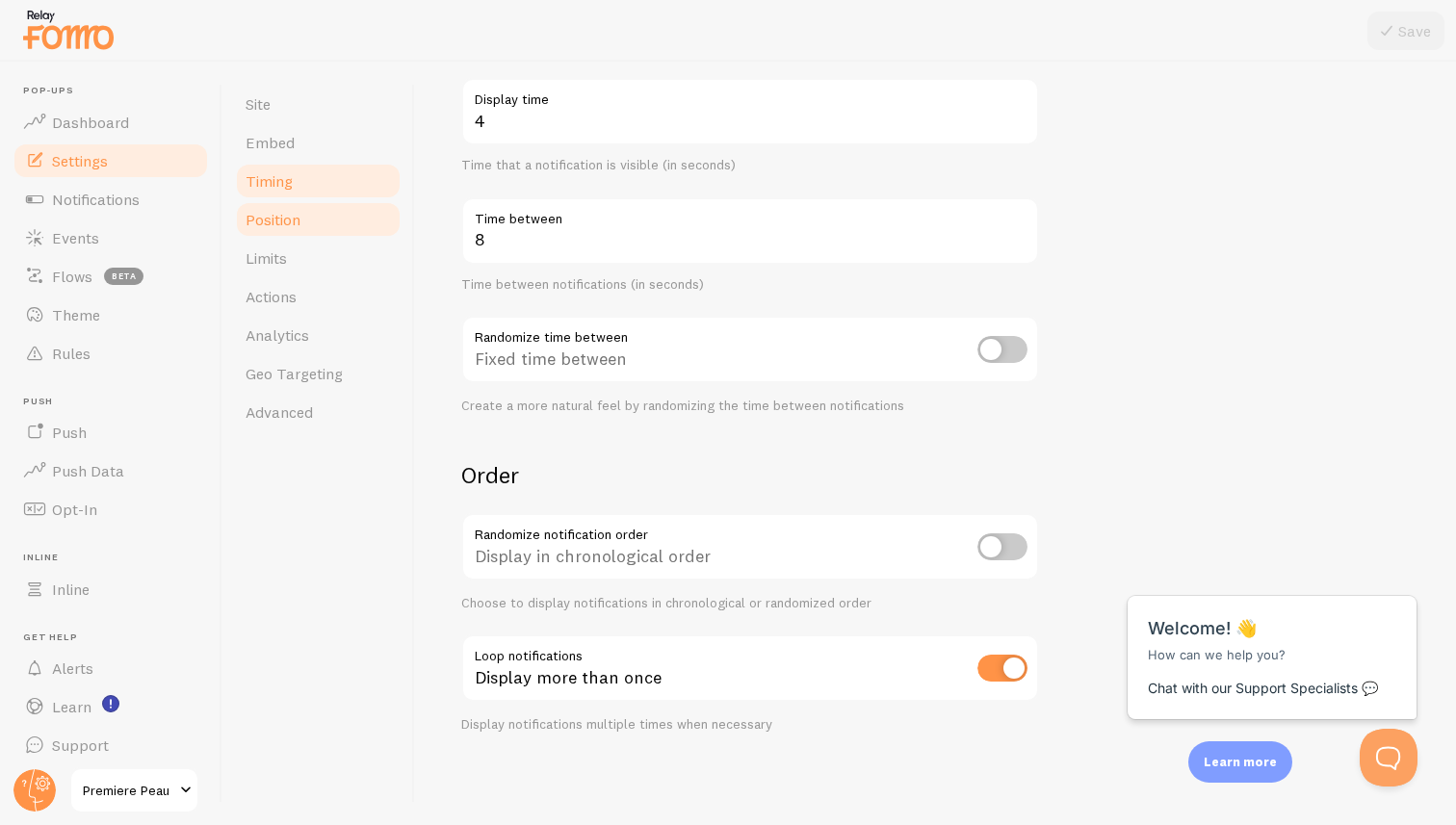
click at [349, 225] on link "Position" at bounding box center [318, 219] width 169 height 39
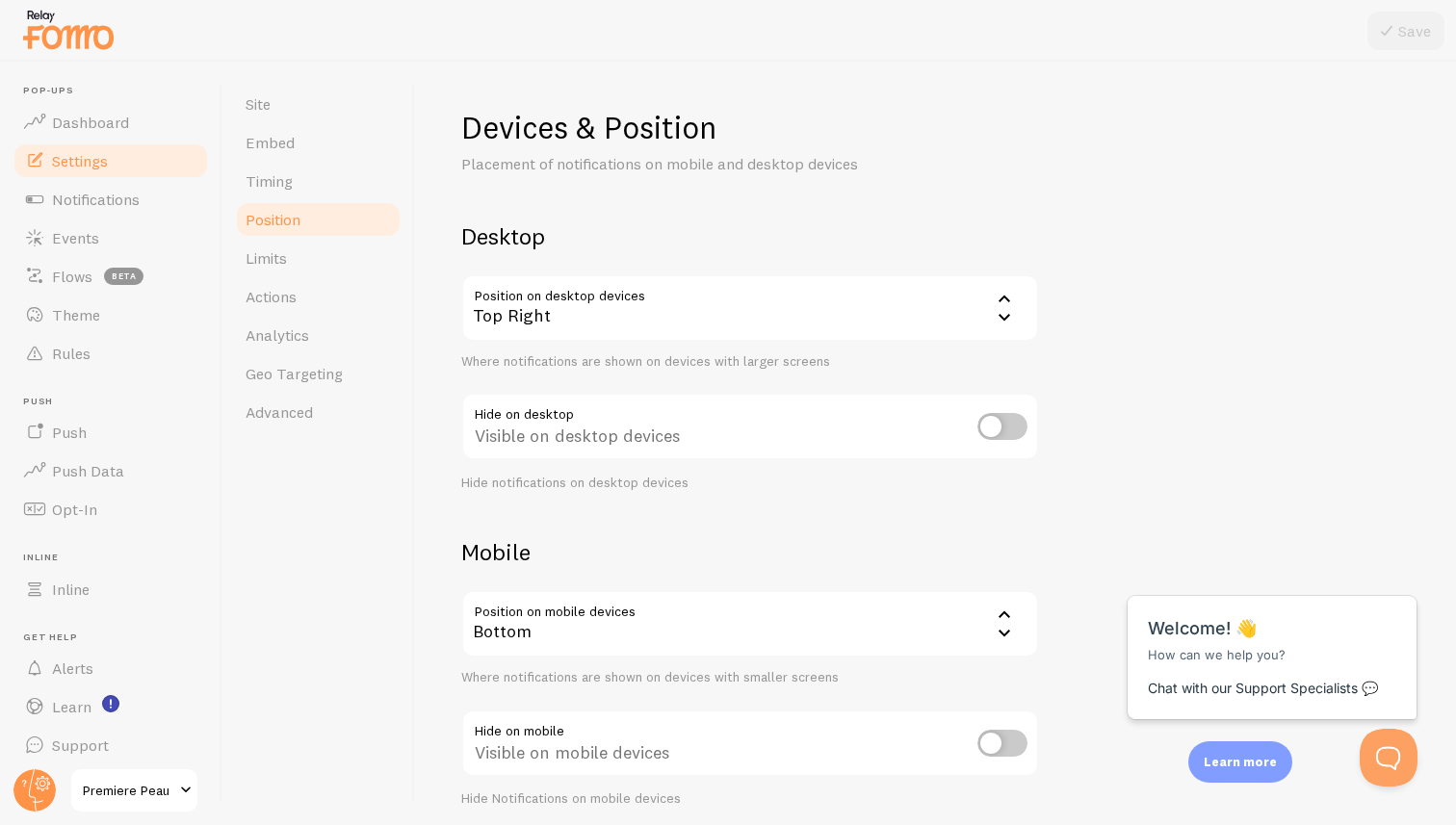
scroll to position [74, 0]
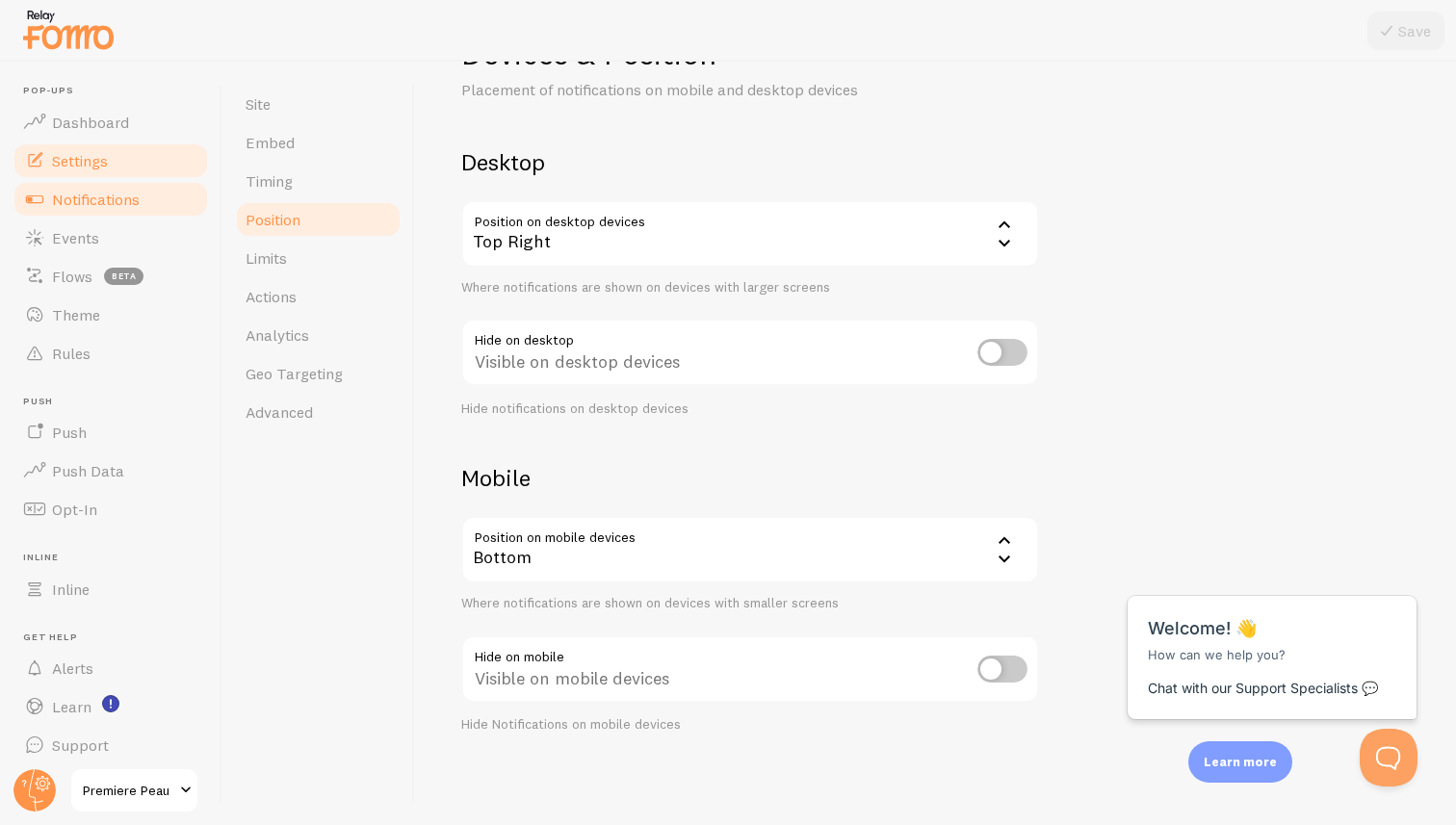
click at [138, 198] on span "Notifications" at bounding box center [96, 199] width 88 height 19
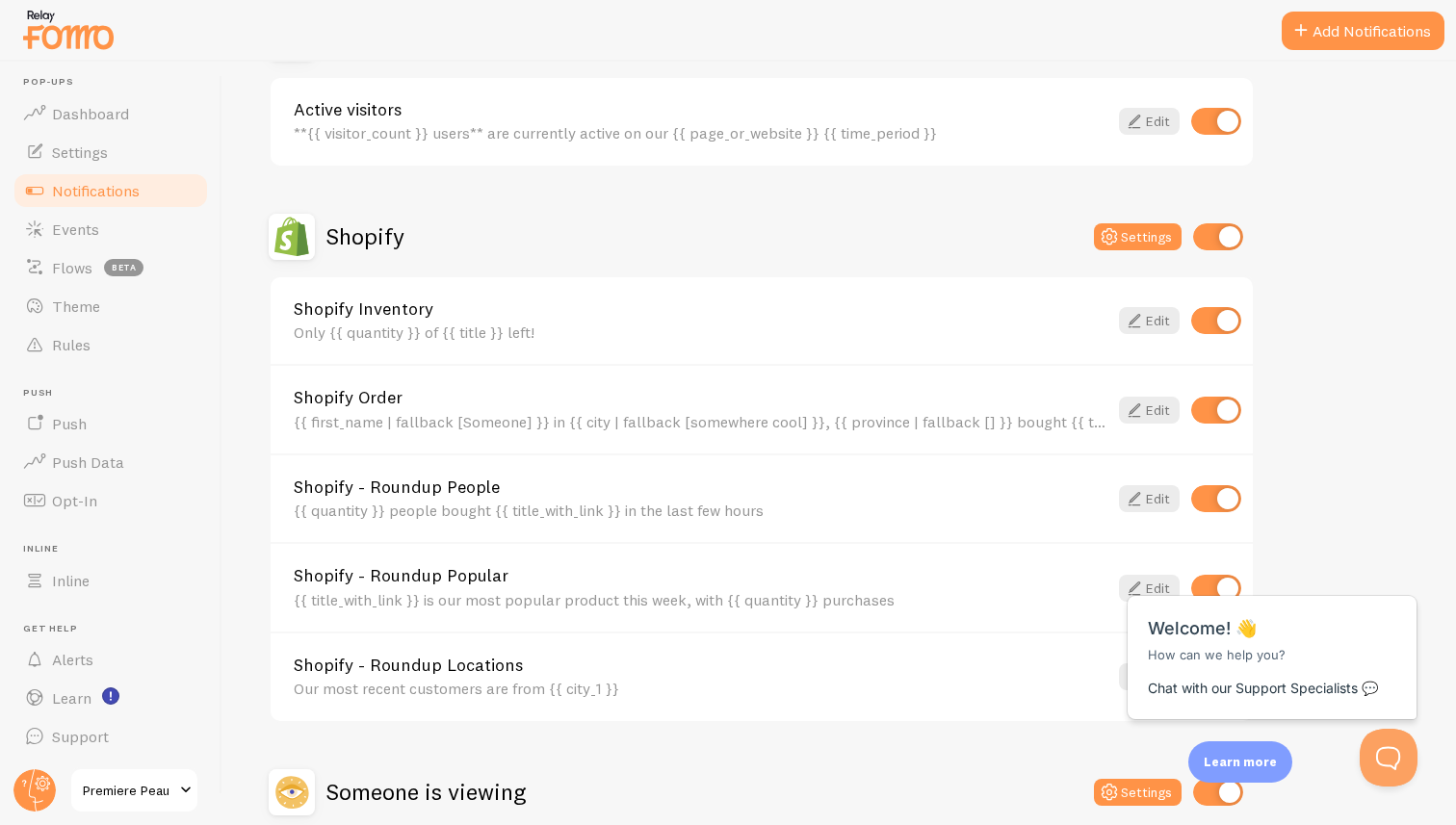
scroll to position [726, 0]
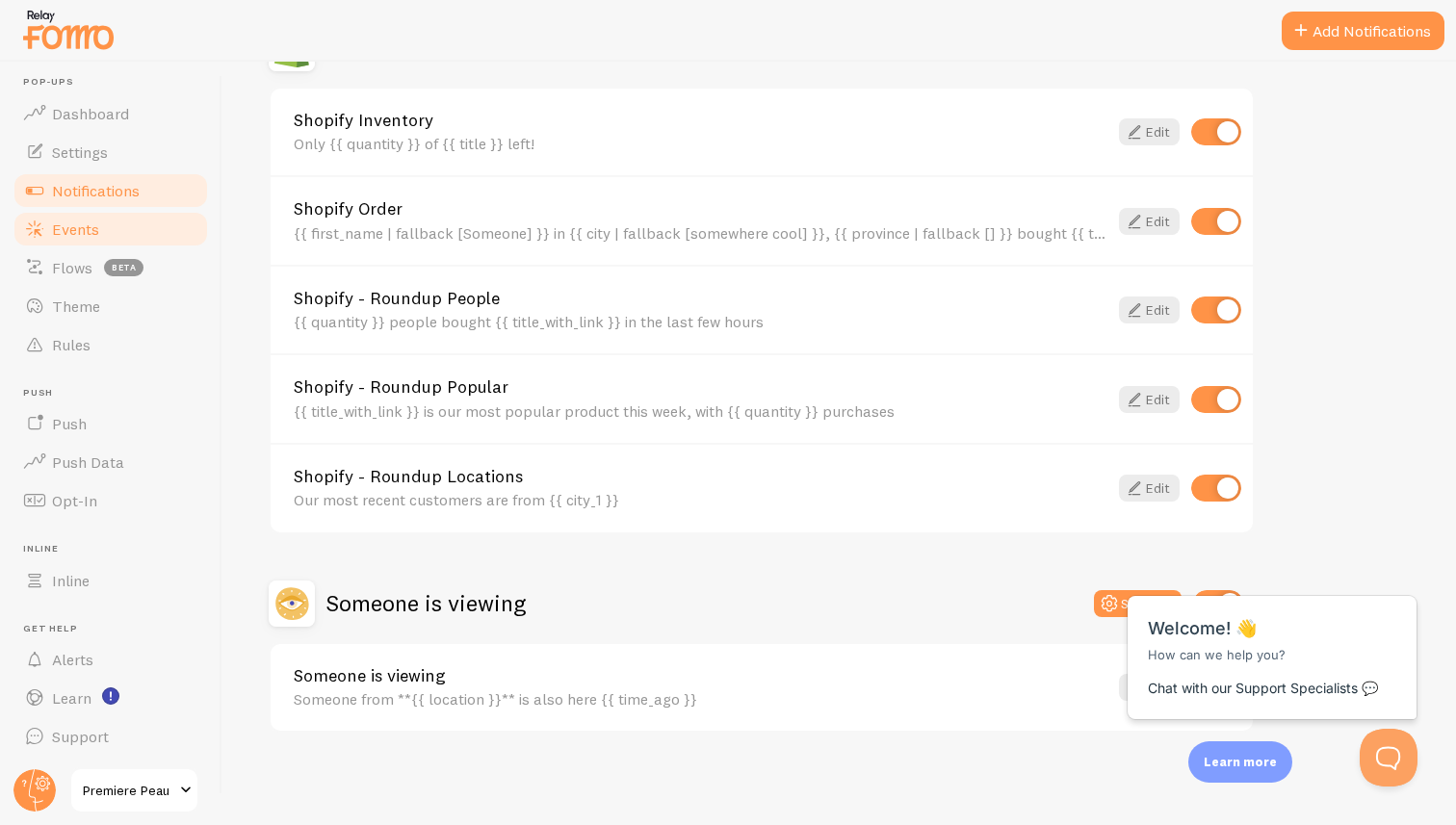
click at [105, 232] on link "Events" at bounding box center [111, 229] width 198 height 39
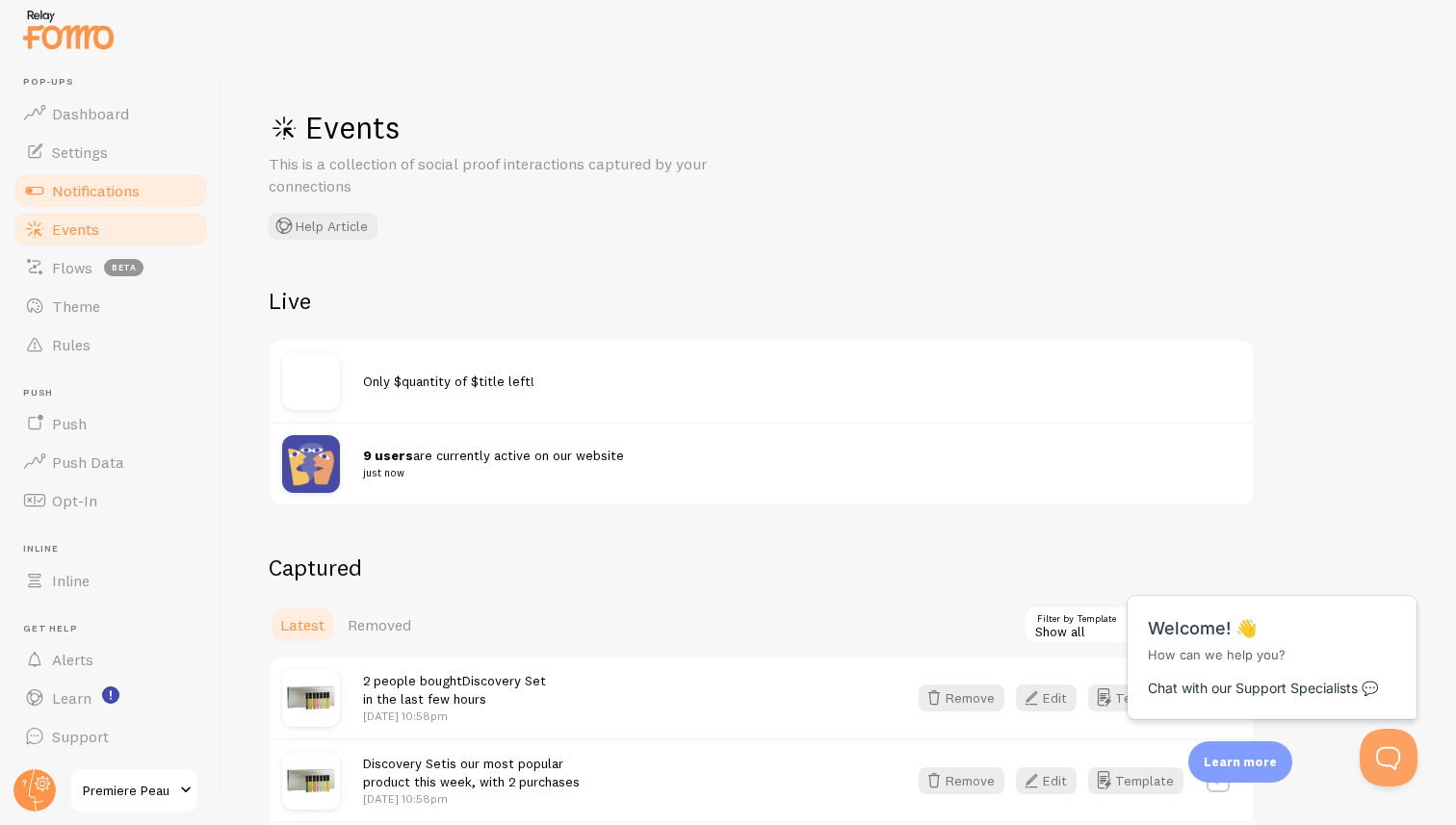
click at [97, 189] on span "Notifications" at bounding box center [96, 190] width 88 height 19
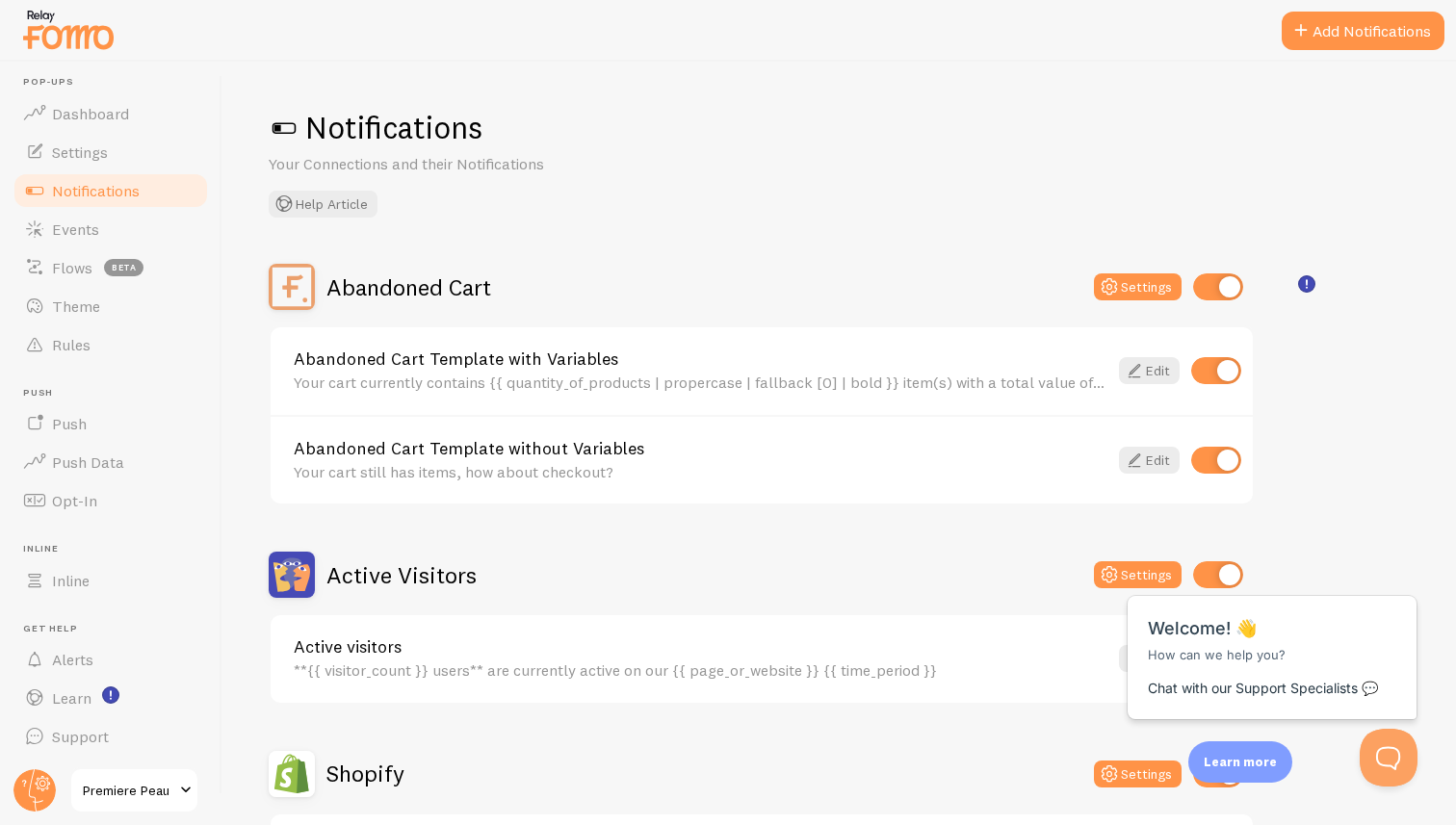
click at [1019, 382] on div "Your cart currently contains {{ quantity_of_products | propercase | fallback [0…" at bounding box center [701, 382] width 813 height 17
click at [502, 444] on link "Abandoned Cart Template without Variables" at bounding box center [701, 447] width 813 height 17
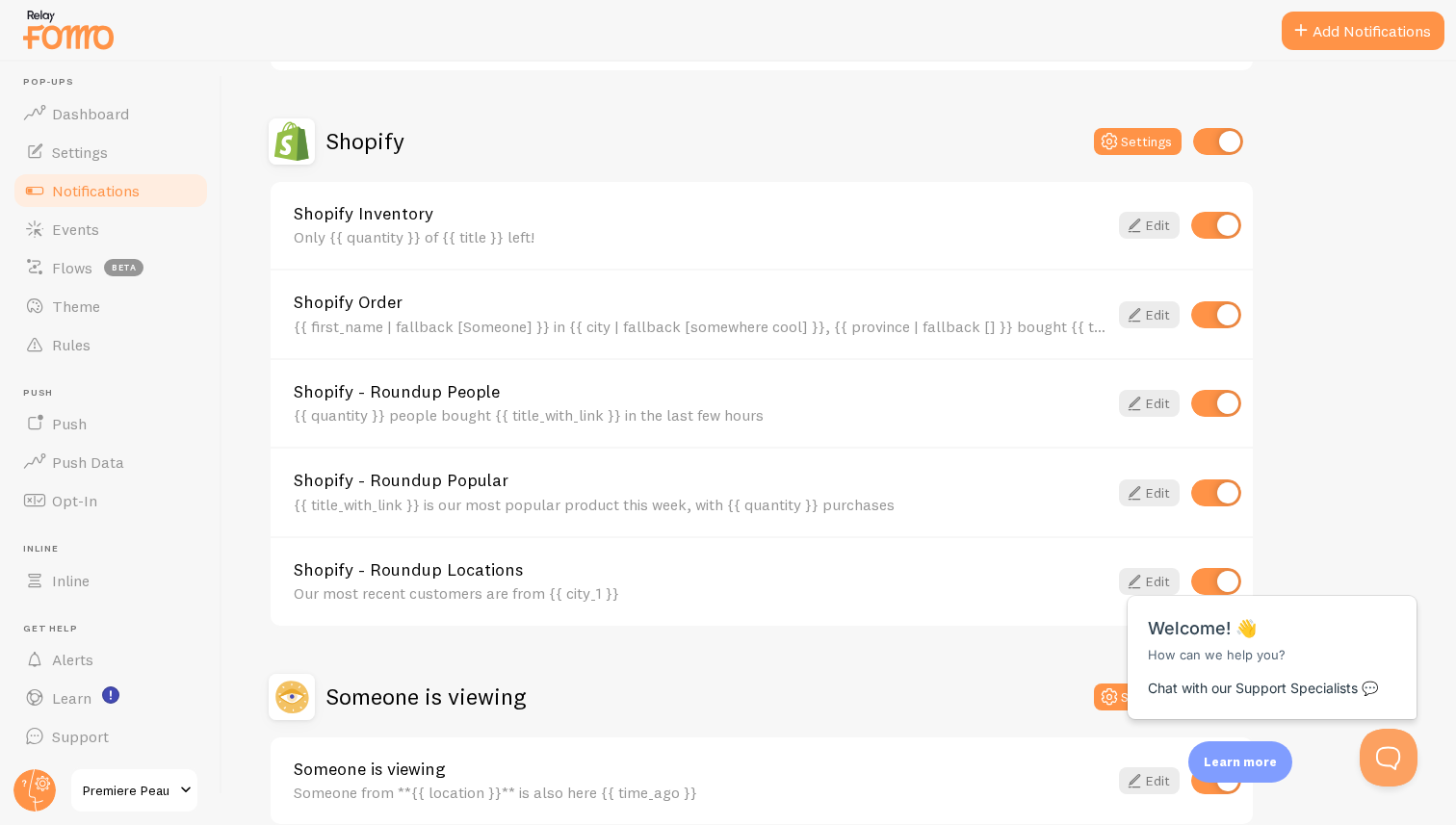
scroll to position [635, 0]
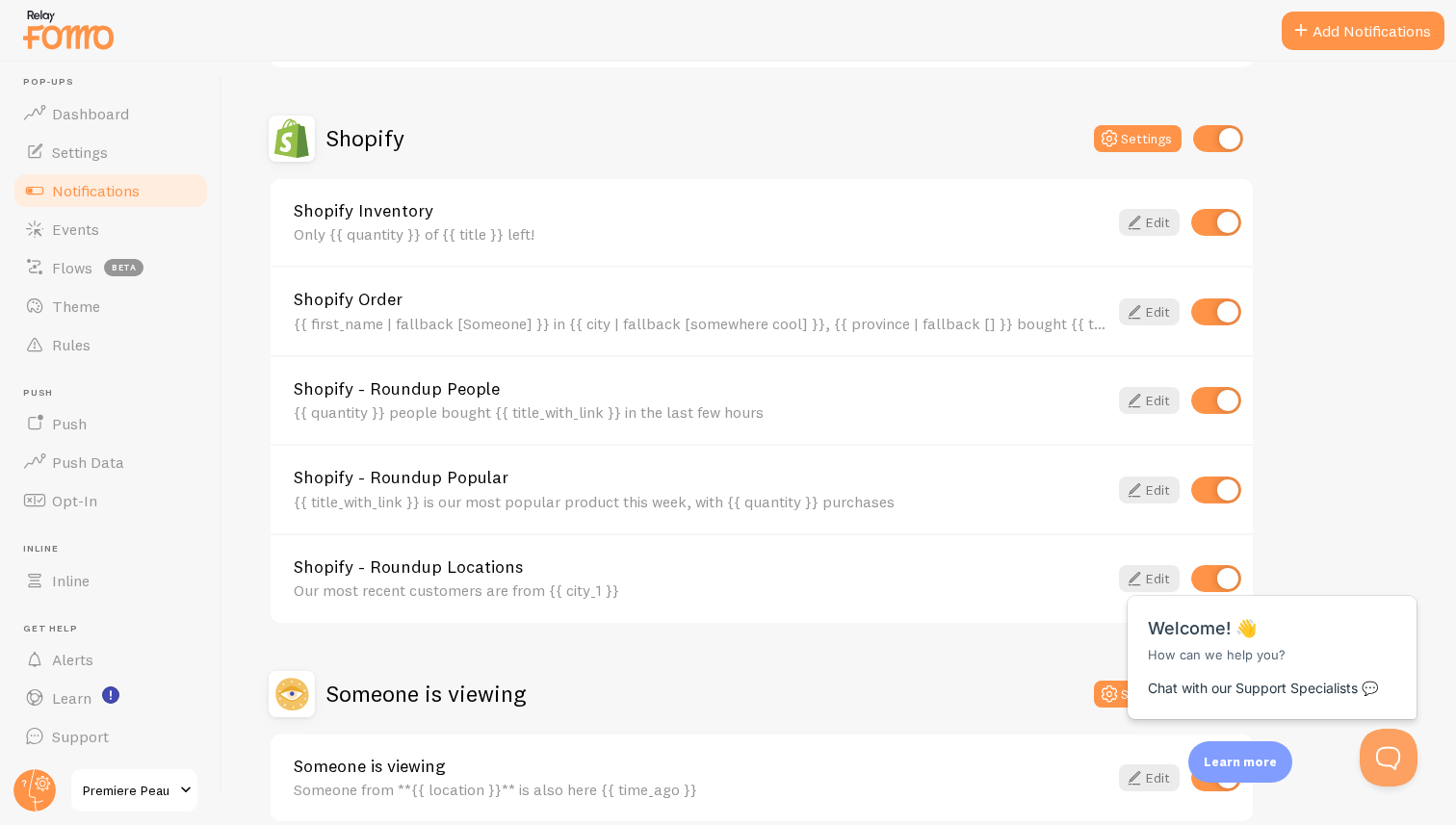
click at [542, 244] on div "Shopify Inventory Only {{ quantity }} of {{ title }} left! Edit" at bounding box center [761, 223] width 982 height 88
click at [1155, 221] on link "Edit" at bounding box center [1149, 222] width 61 height 27
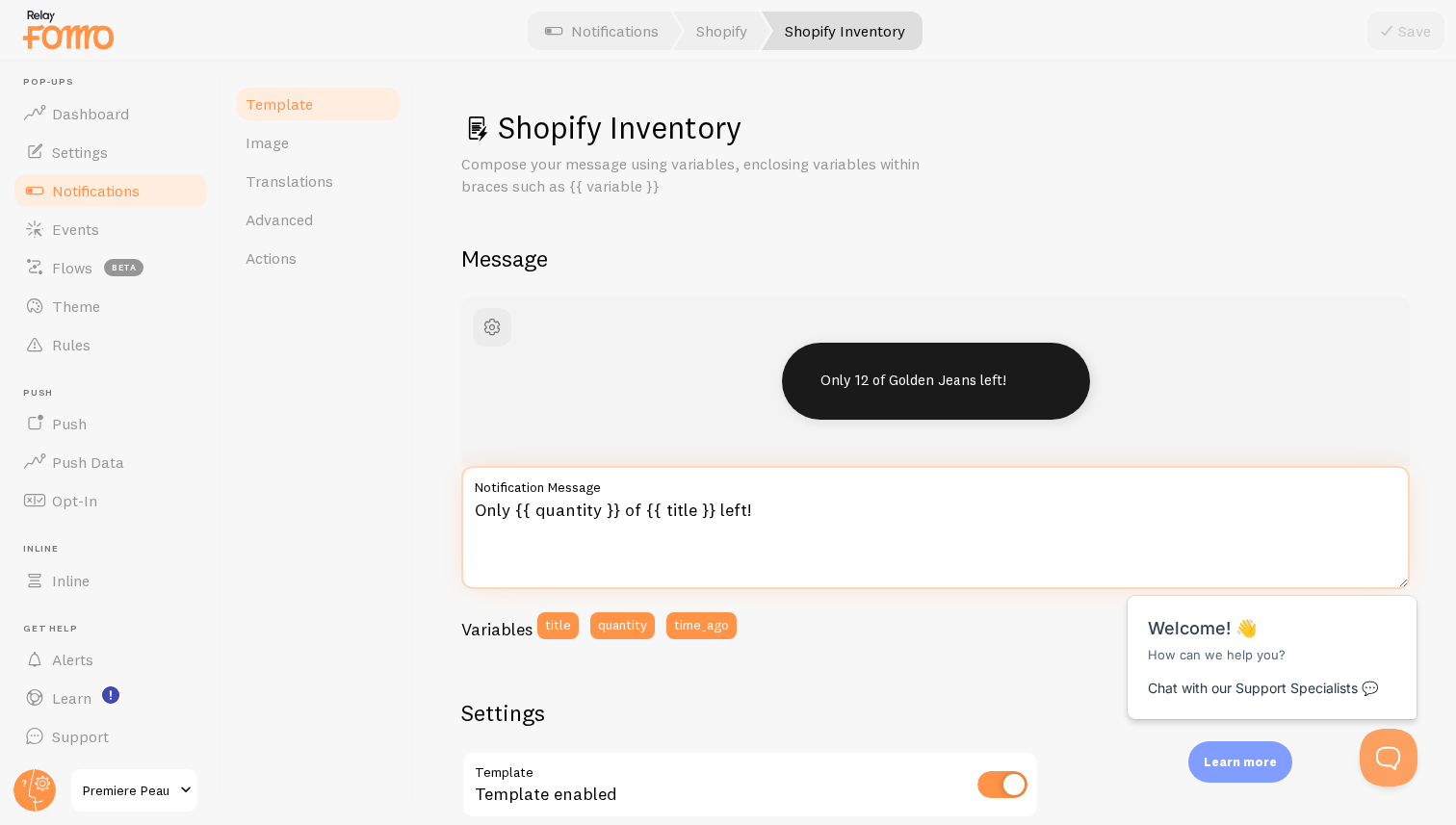
click at [773, 513] on textarea "Only {{ quantity }} of {{ title }} left!" at bounding box center [935, 526] width 948 height 123
type textarea "Only {{ quantity }} of {{ title }} left."
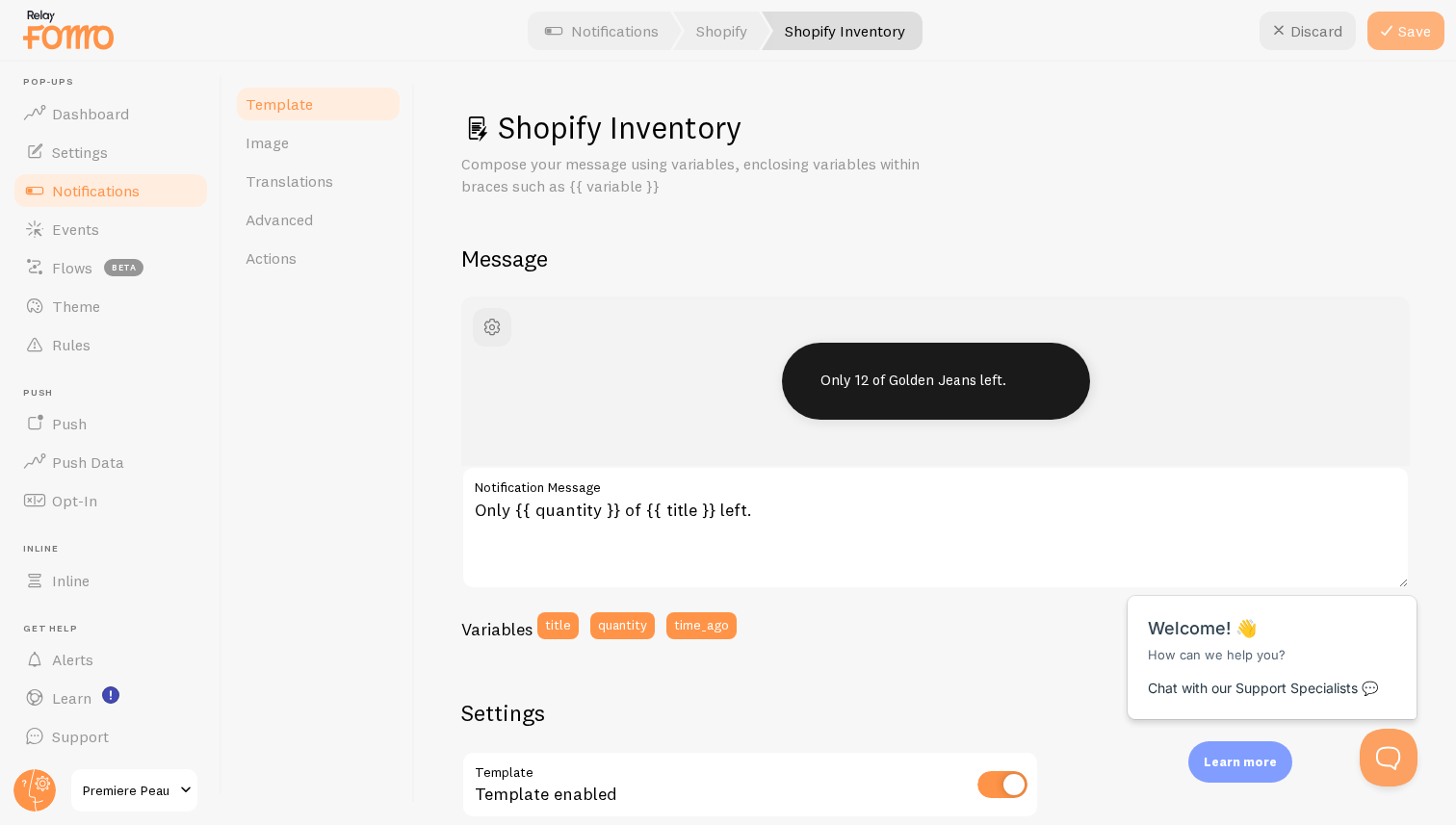
click at [1408, 29] on button "Save" at bounding box center [1405, 31] width 77 height 39
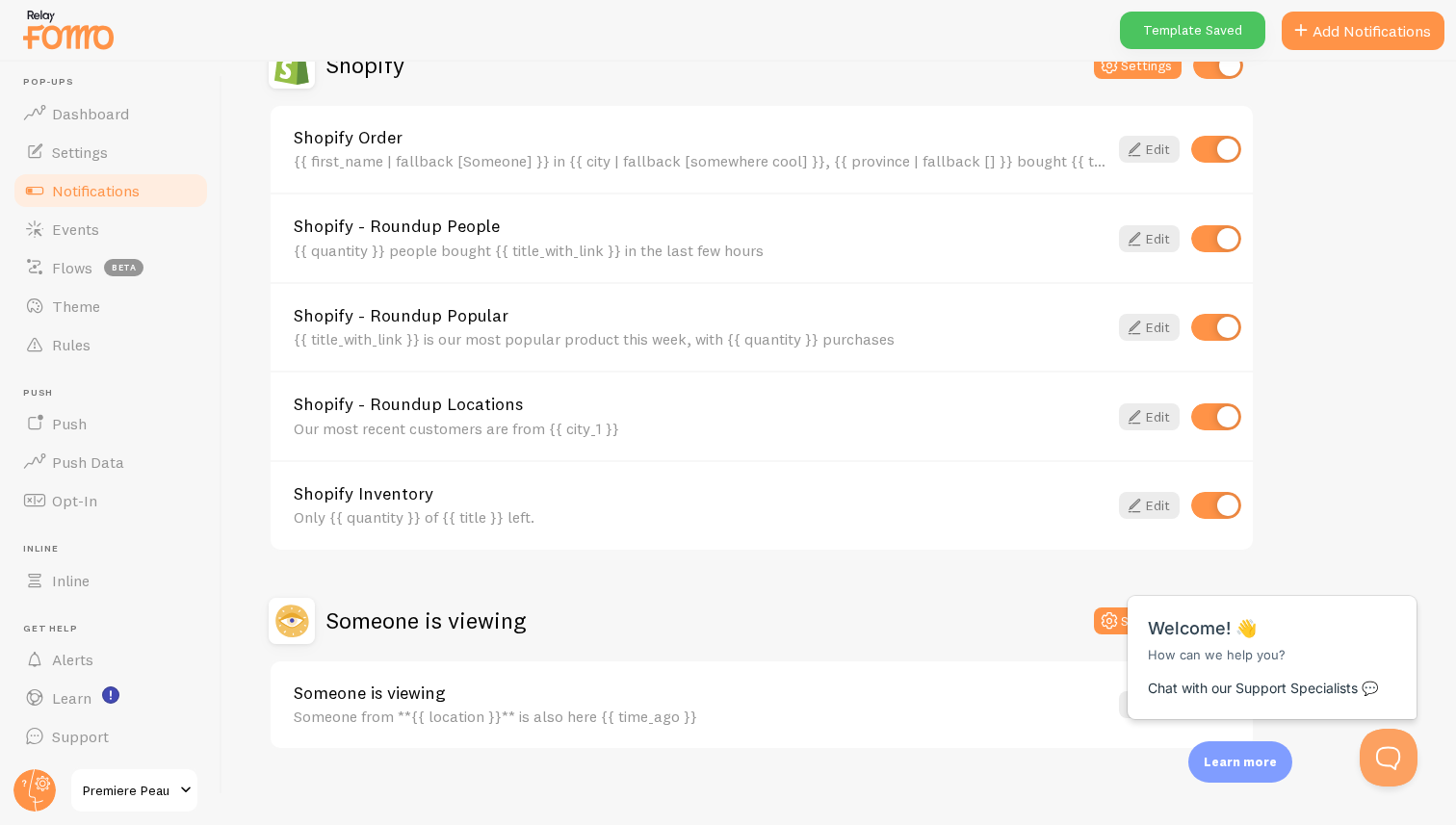
scroll to position [726, 0]
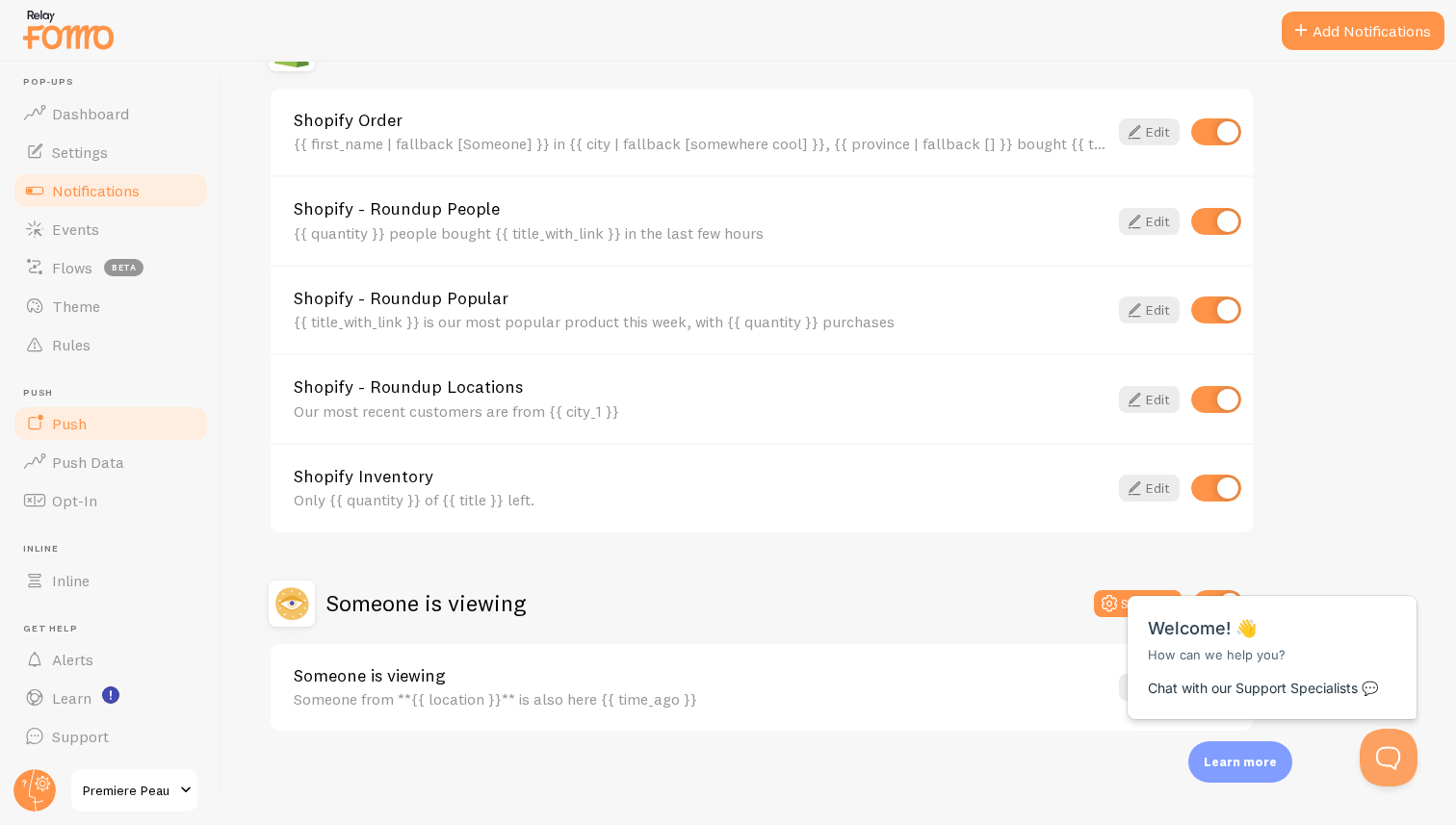
click at [91, 427] on link "Push" at bounding box center [111, 423] width 198 height 39
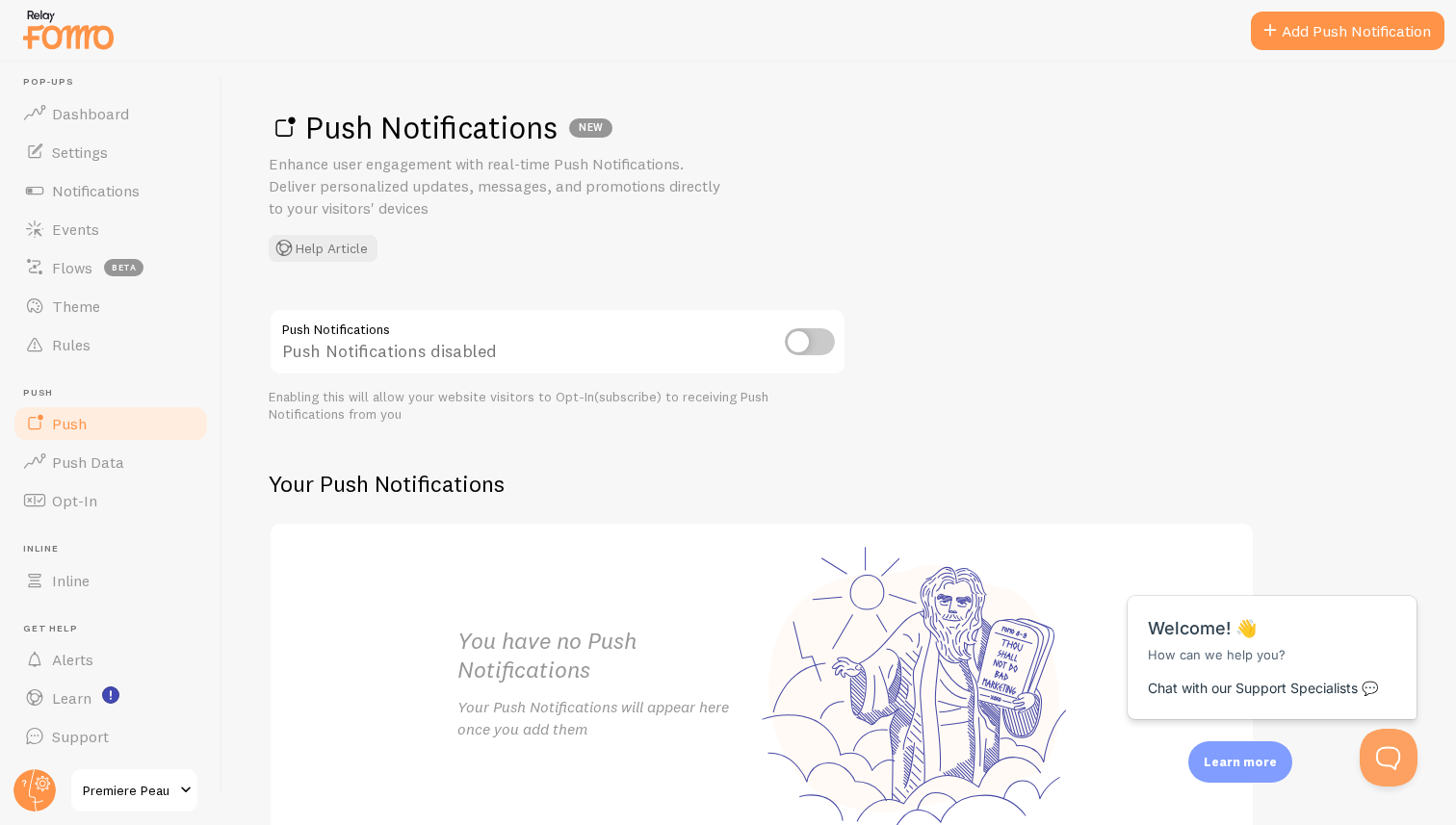
click at [802, 337] on input "checkbox" at bounding box center [809, 342] width 50 height 27
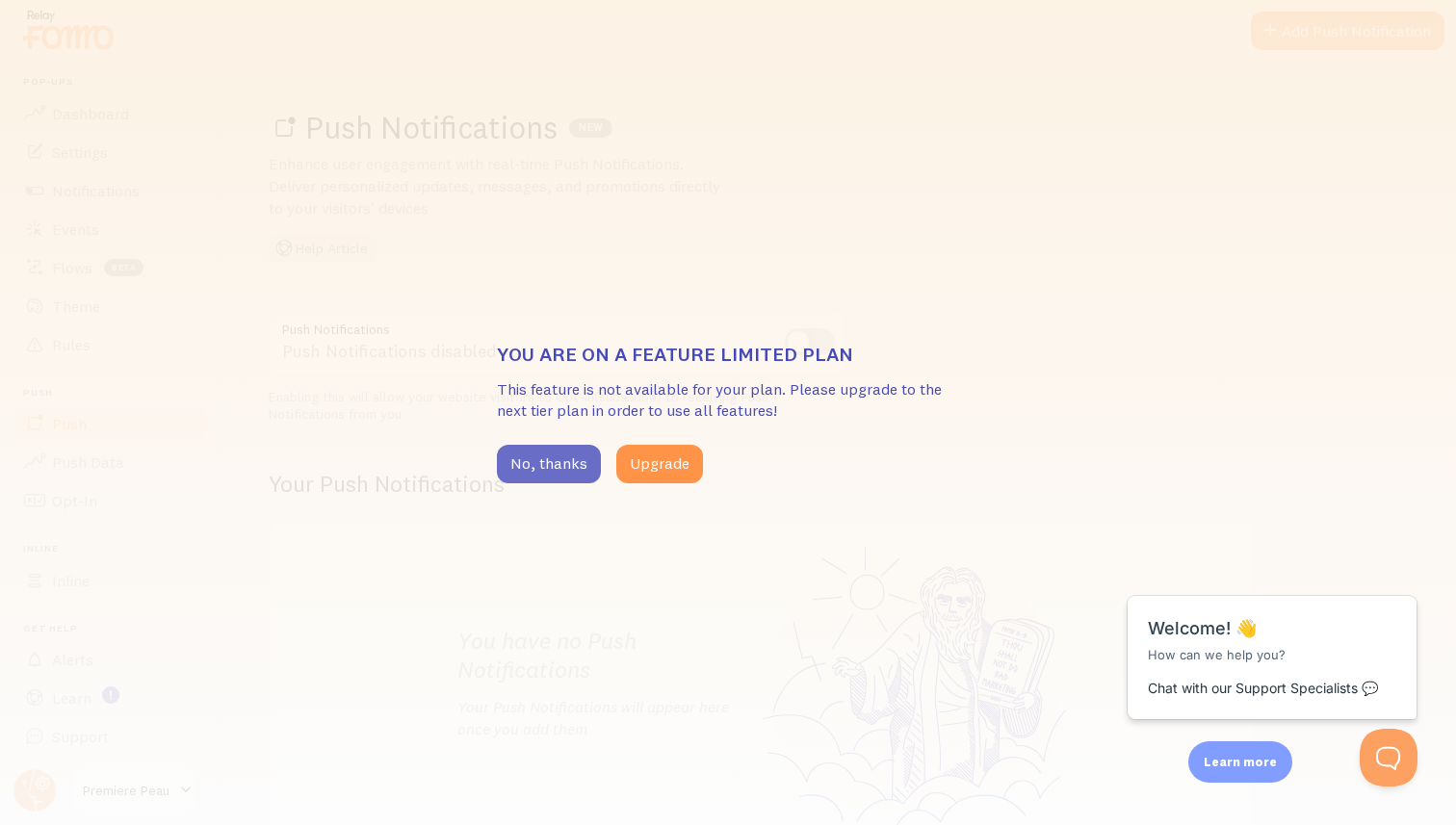
click at [557, 462] on button "No, thanks" at bounding box center [549, 463] width 104 height 39
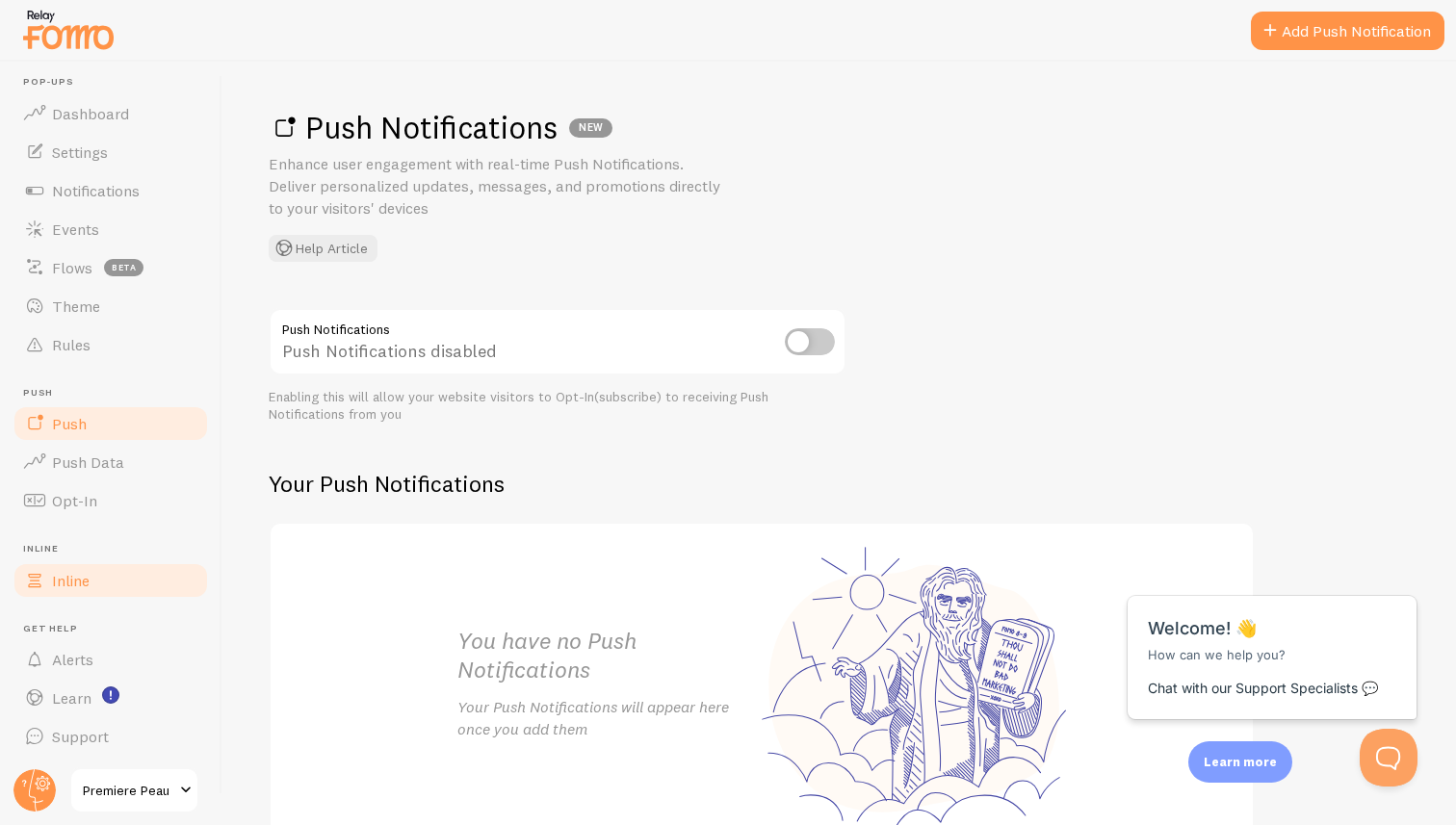
click at [99, 571] on link "Inline" at bounding box center [111, 580] width 198 height 39
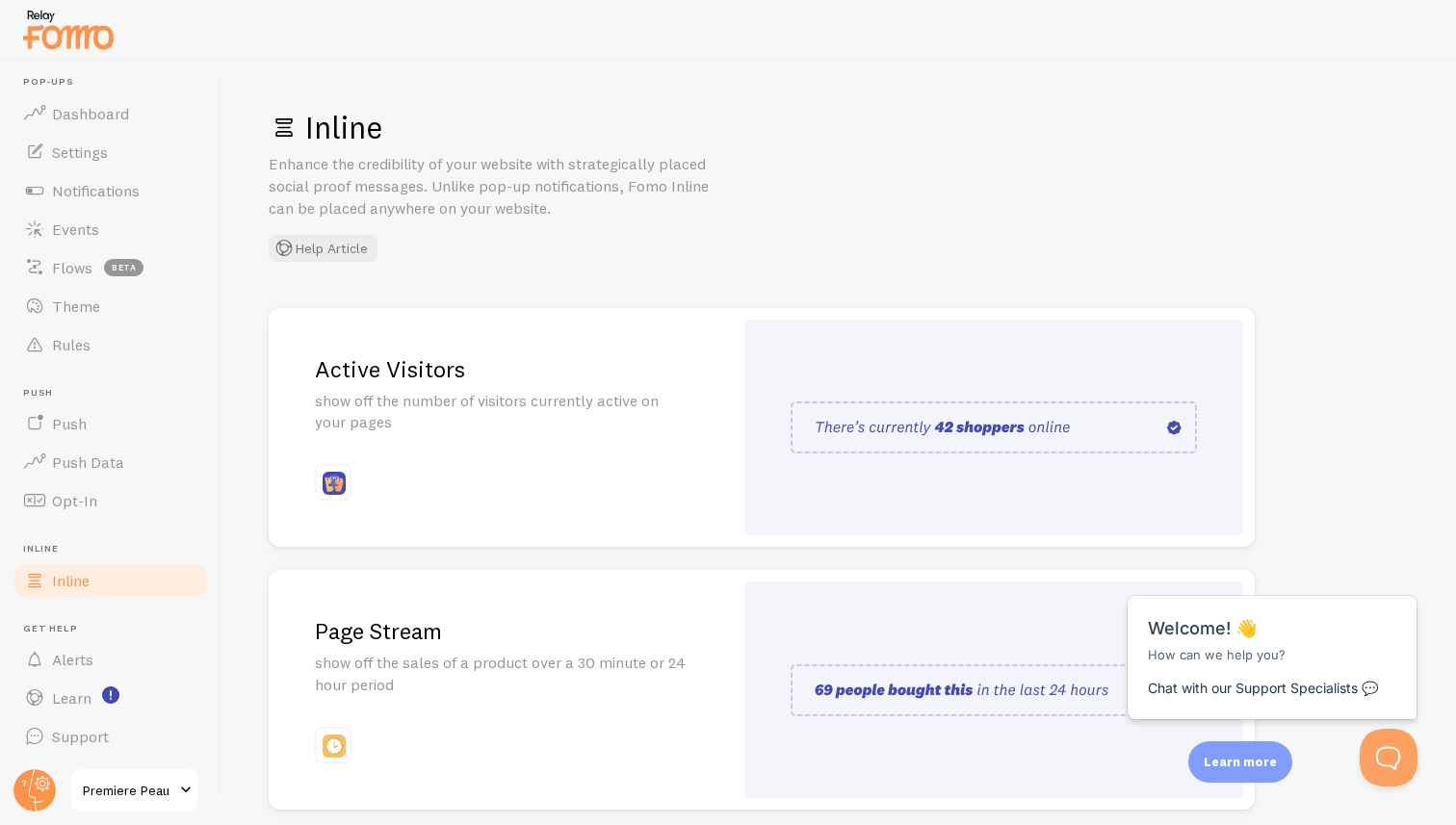
scroll to position [339, 0]
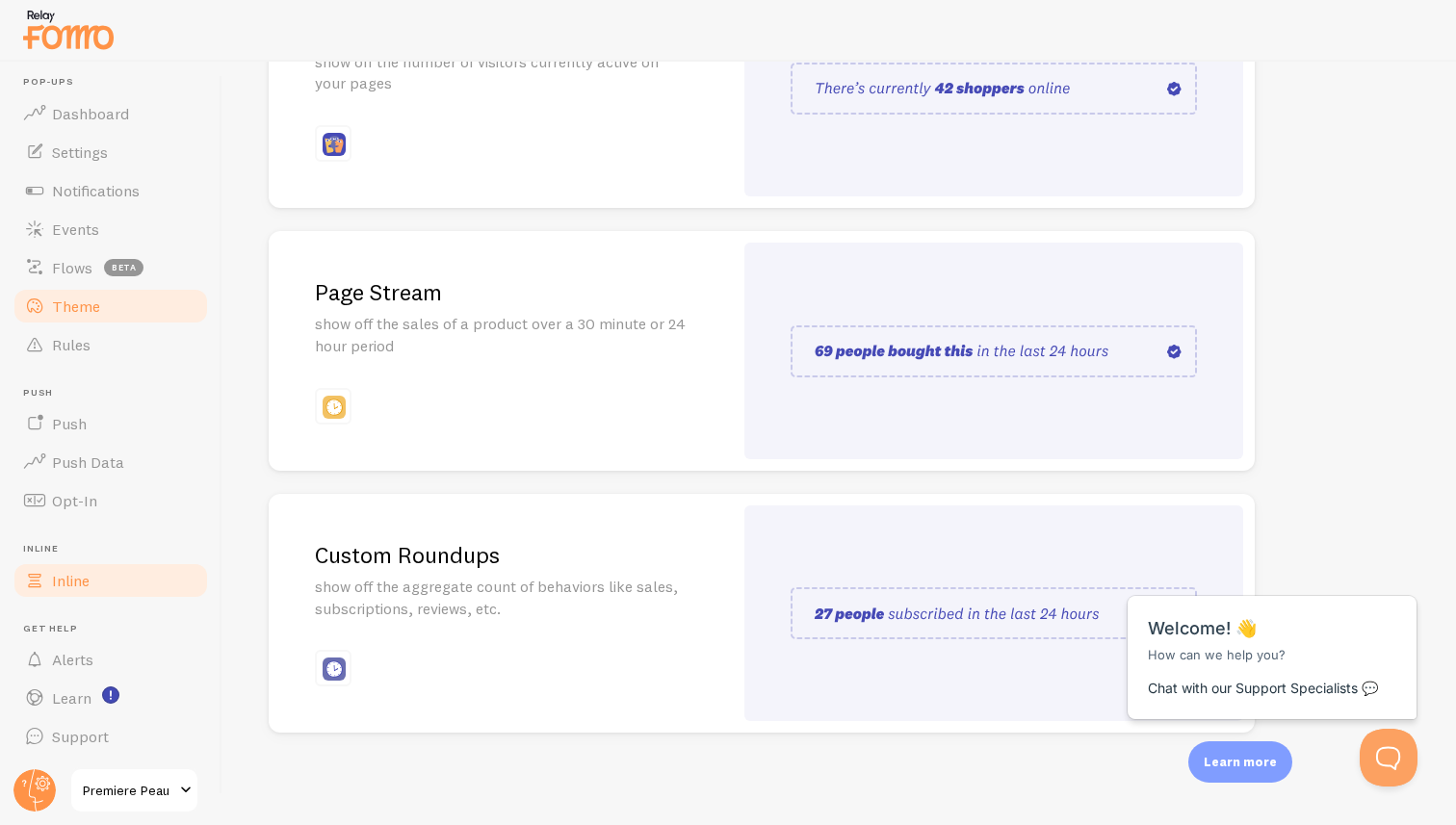
click at [73, 310] on span "Theme" at bounding box center [76, 306] width 48 height 19
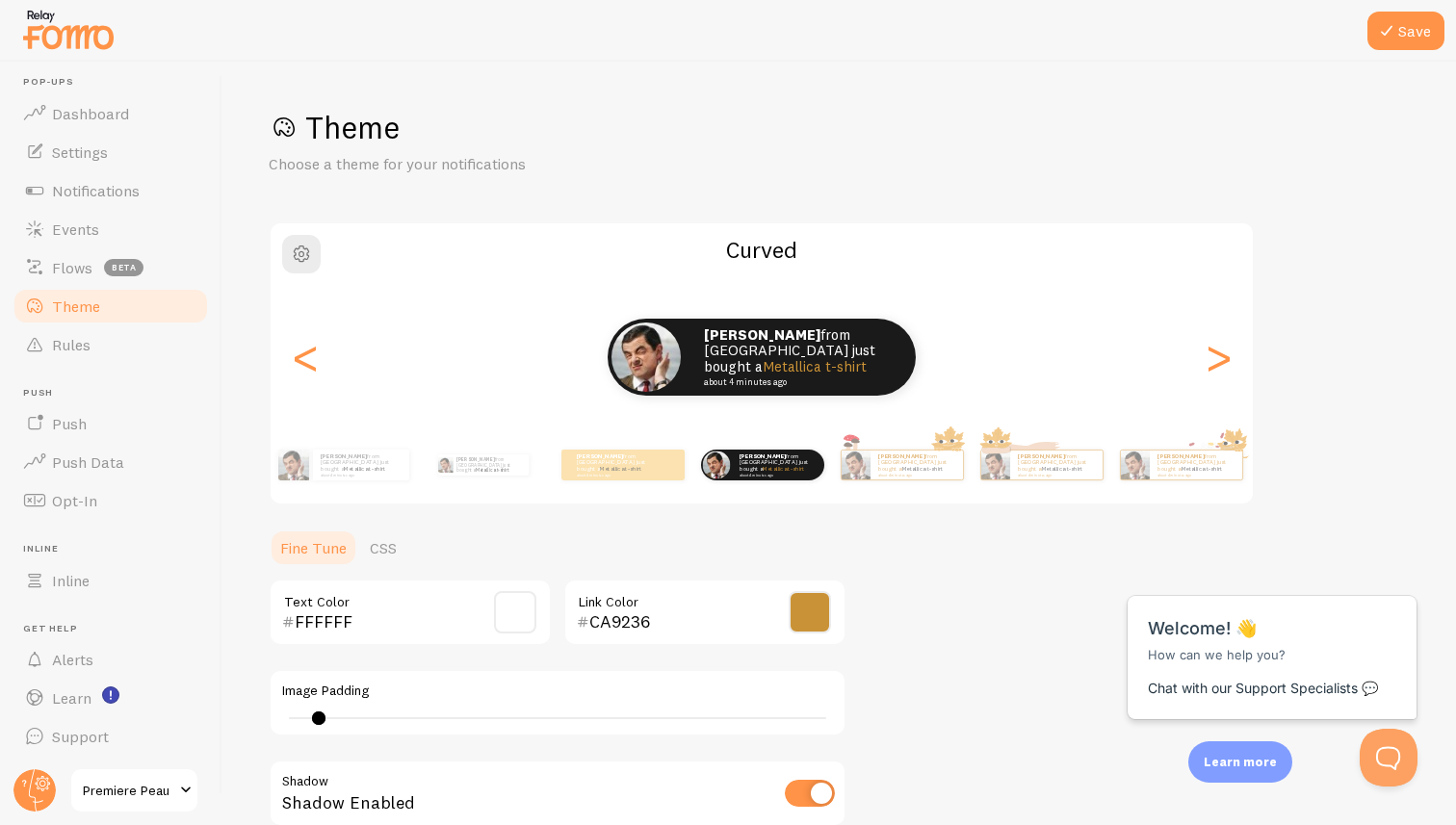
scroll to position [289, 0]
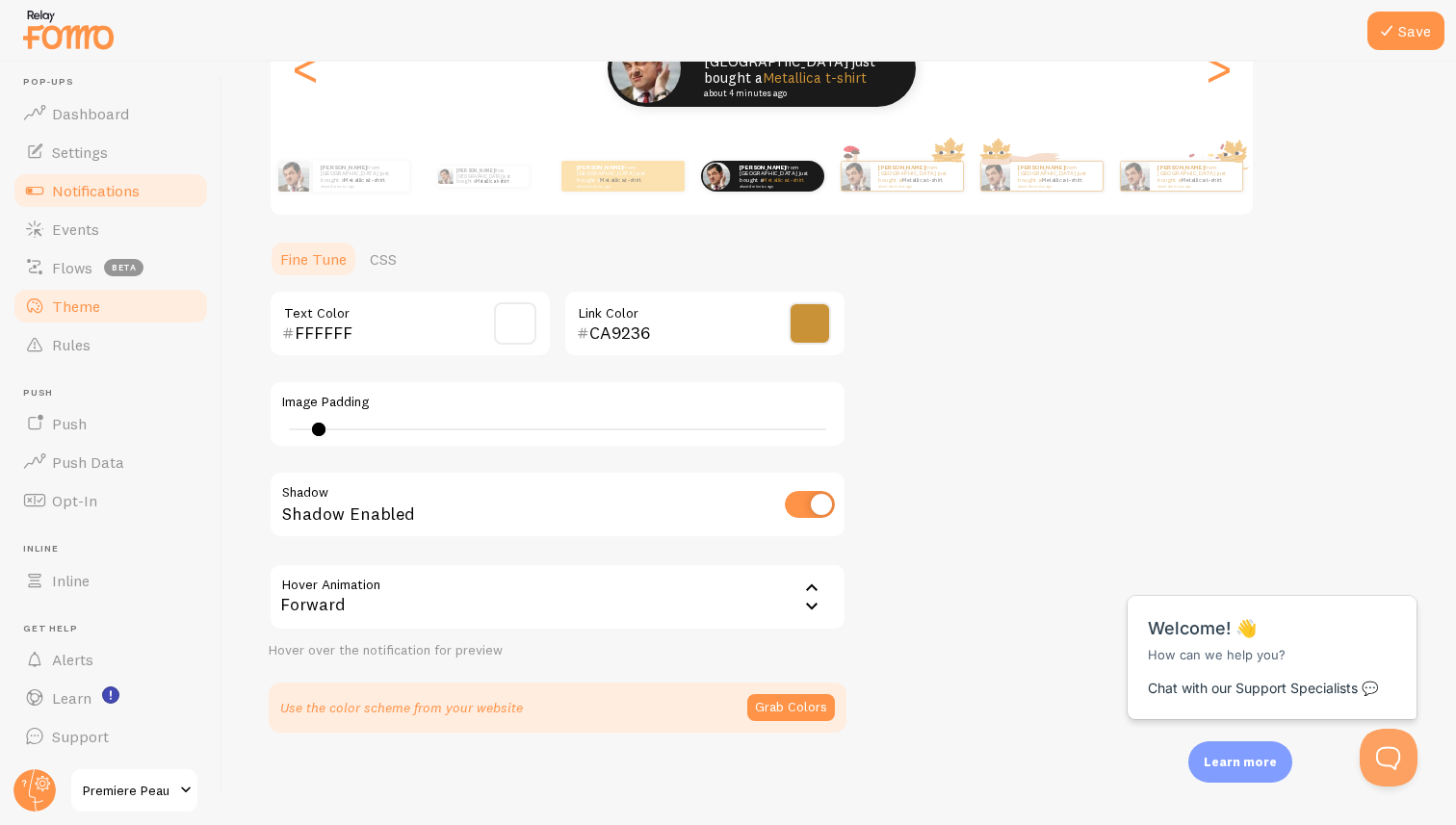
click at [103, 182] on span "Notifications" at bounding box center [96, 190] width 88 height 19
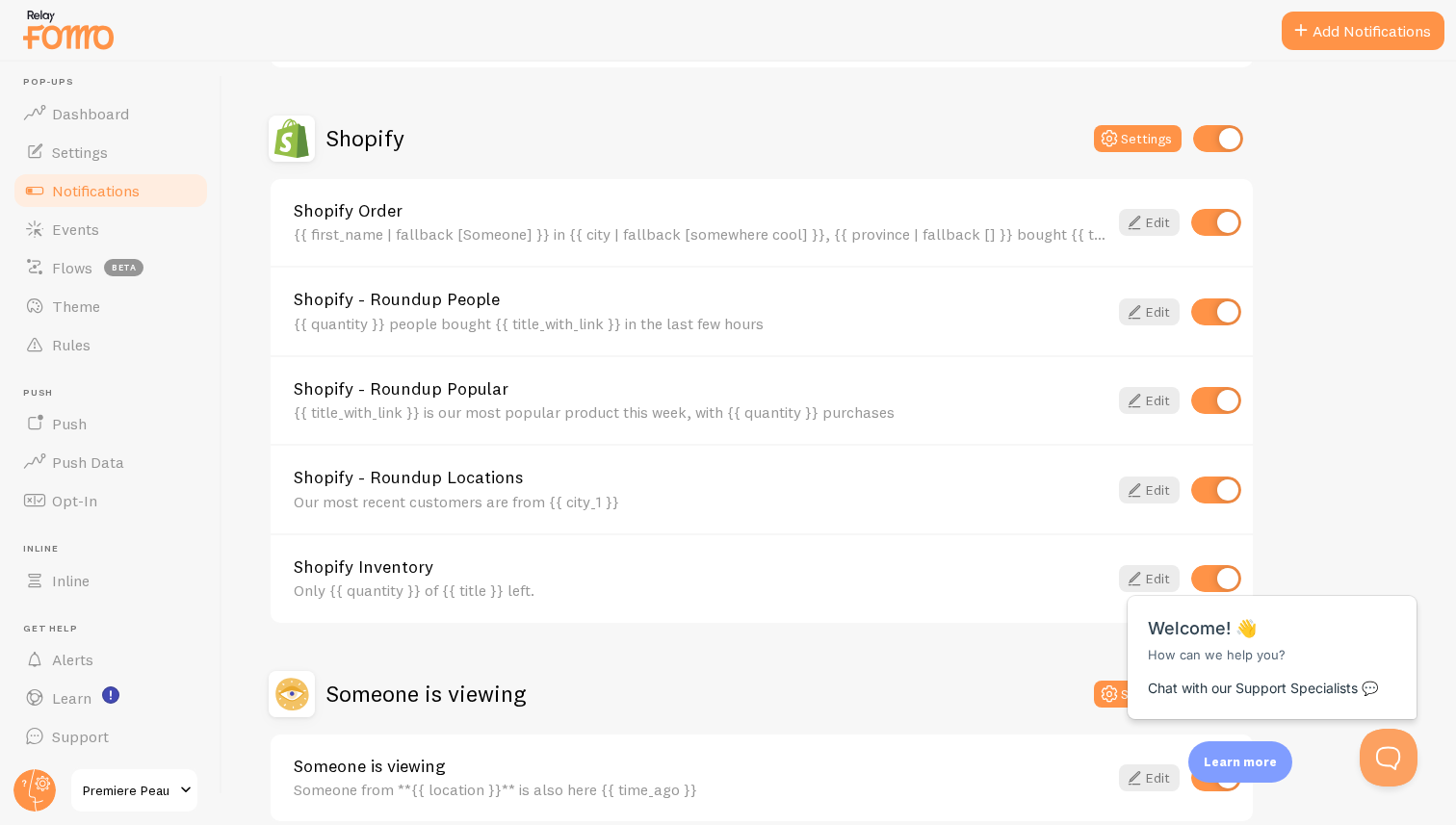
scroll to position [659, 0]
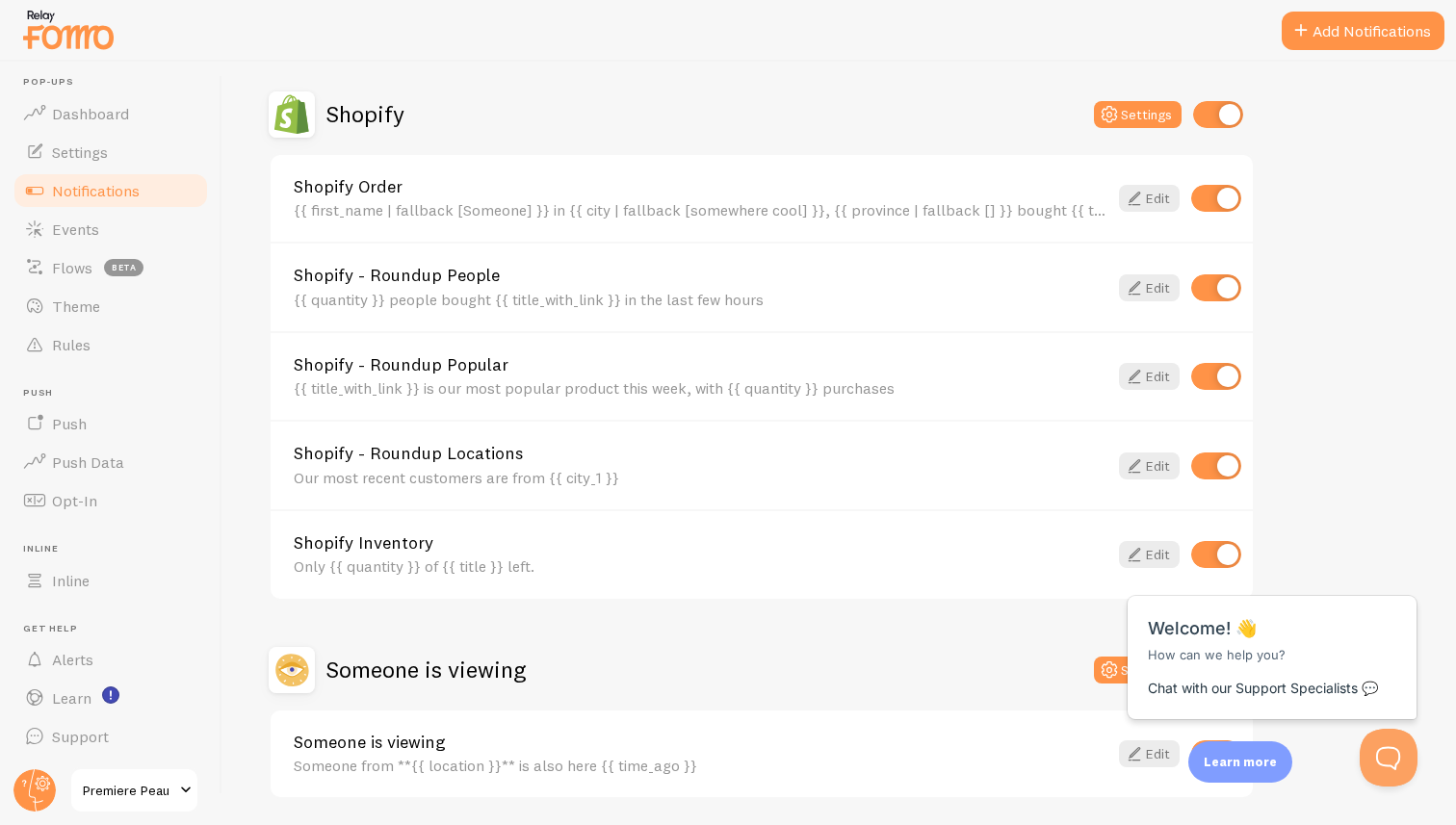
click at [1209, 279] on input "checkbox" at bounding box center [1216, 288] width 50 height 27
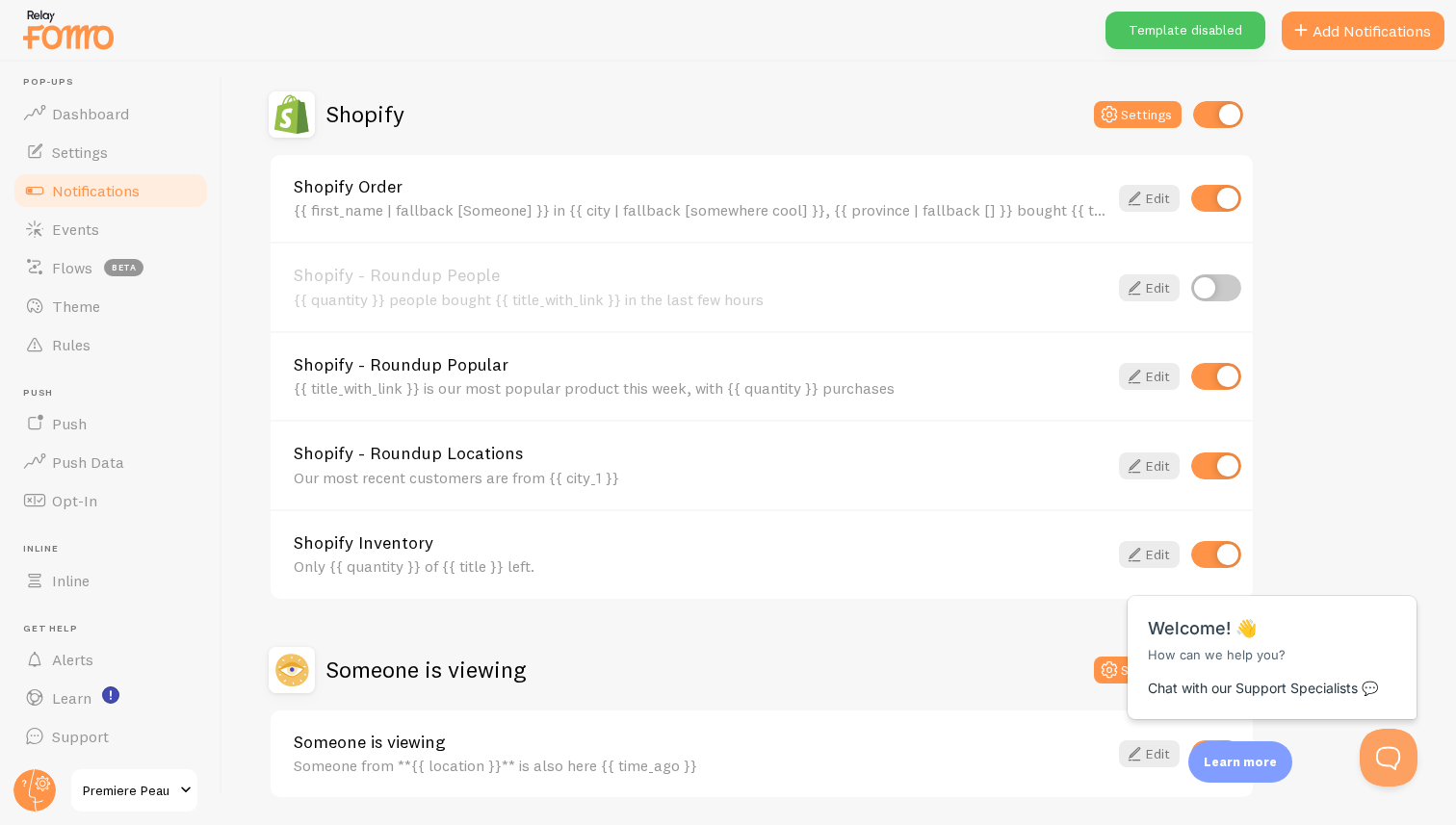
click at [1209, 279] on input "checkbox" at bounding box center [1216, 288] width 50 height 27
checkbox input "true"
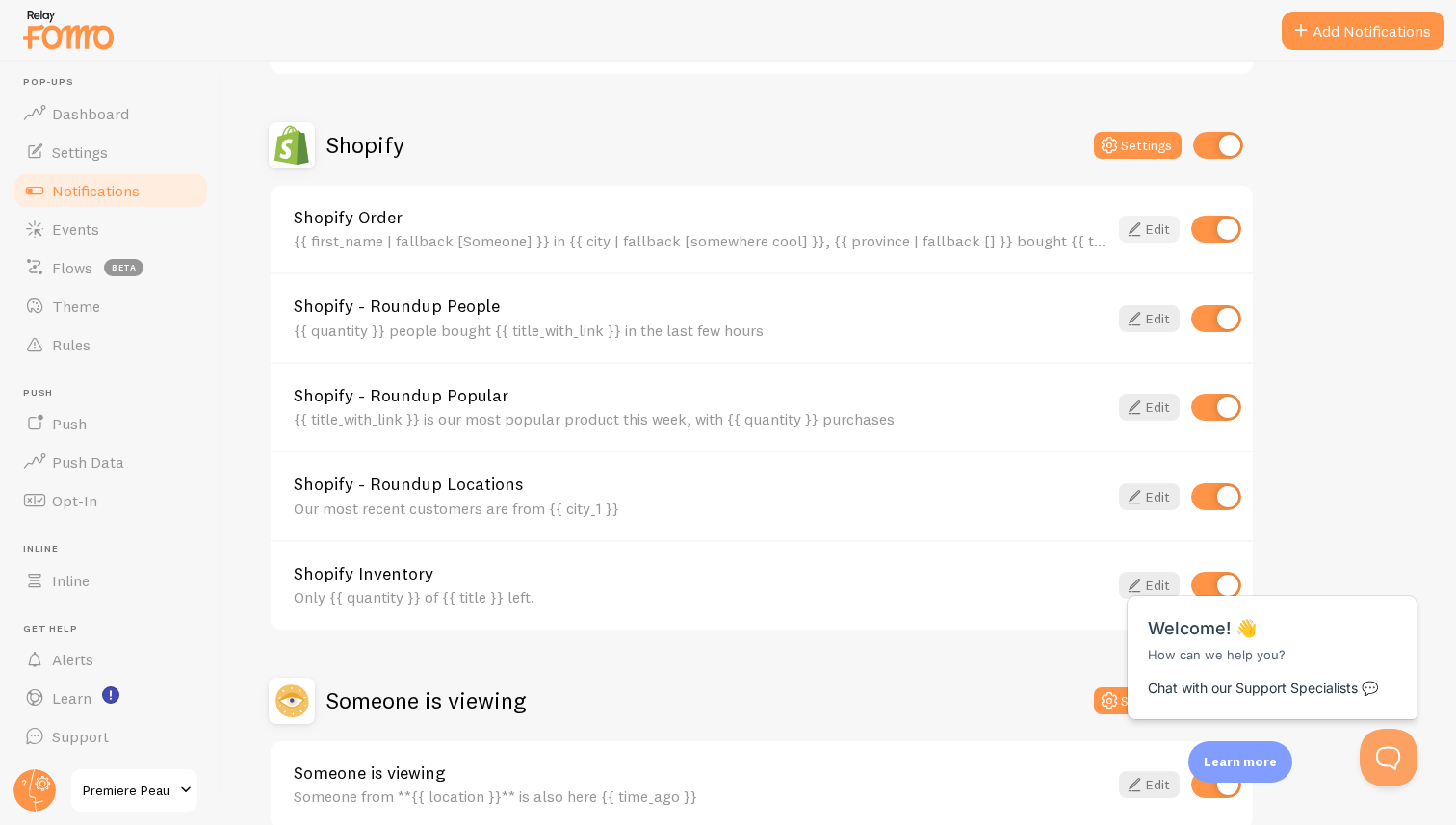
scroll to position [629, 0]
click at [1134, 402] on icon at bounding box center [1134, 406] width 23 height 23
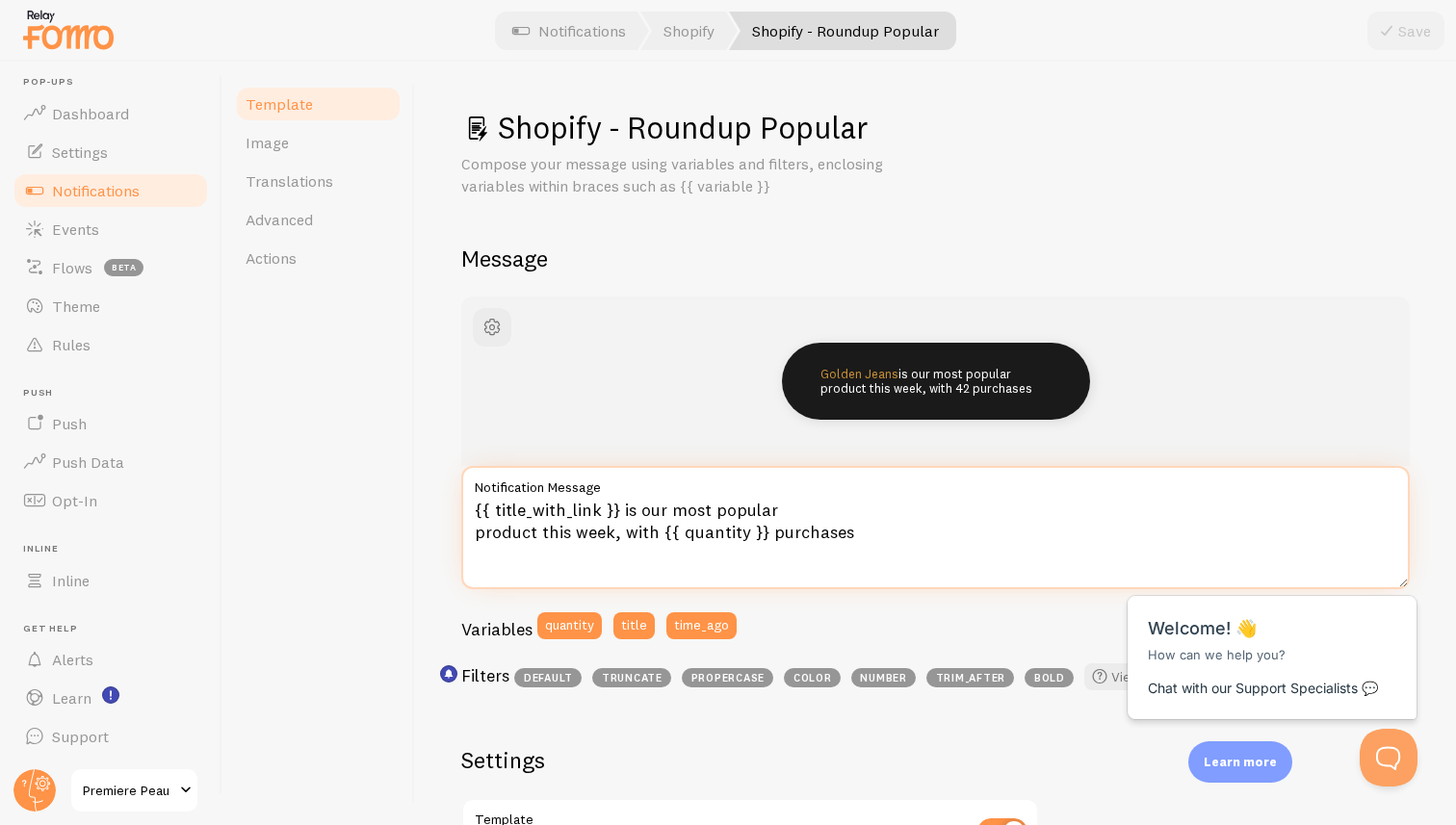
click at [680, 536] on textarea "{{ title_with_link }} is our most popular product this week, with {{ quantity }…" at bounding box center [935, 526] width 948 height 123
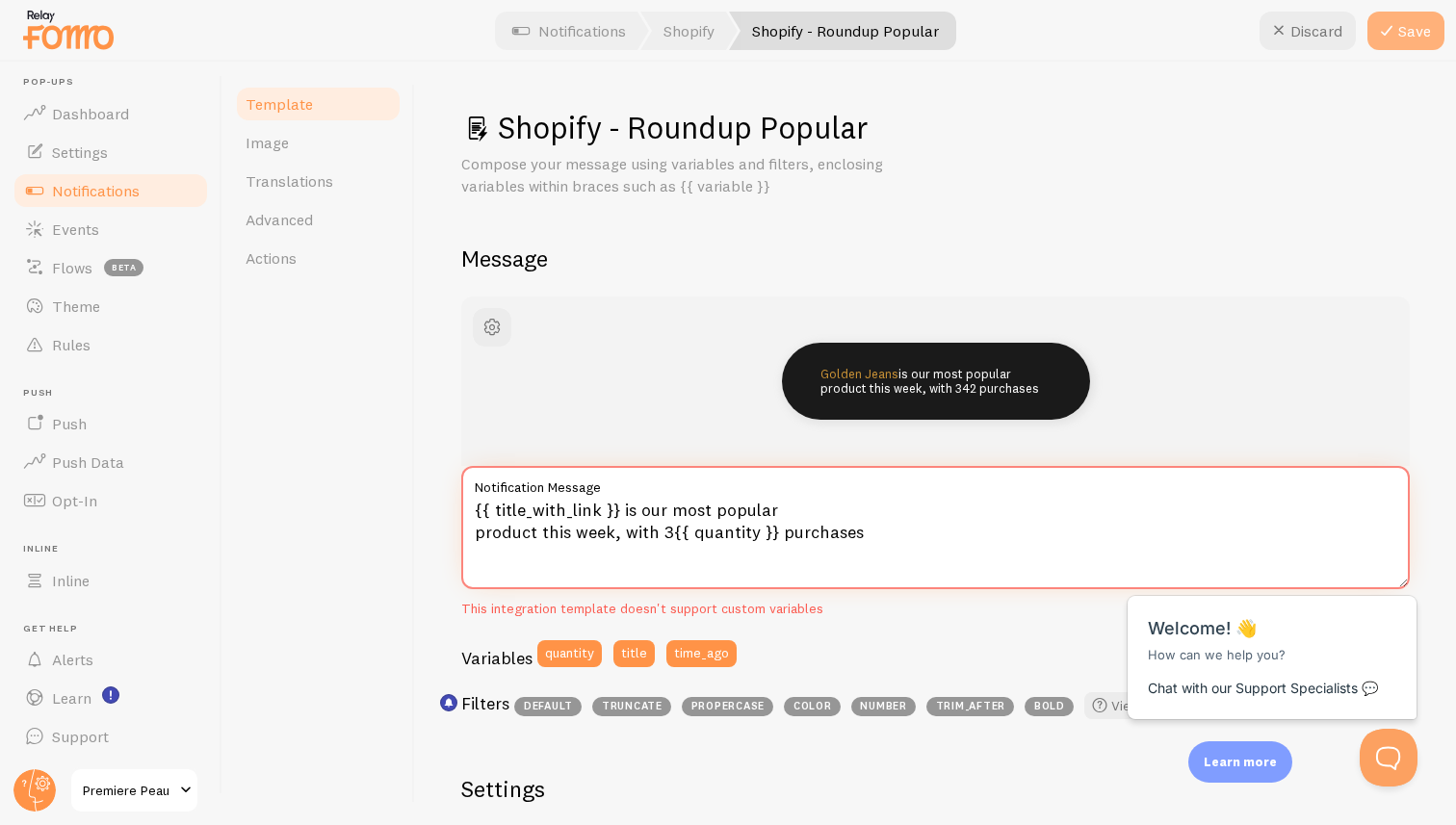
type textarea "{{ title_with_link }} is our most popular product this week, with 3{{ quantity …"
click at [1404, 36] on button "Save" at bounding box center [1405, 31] width 77 height 39
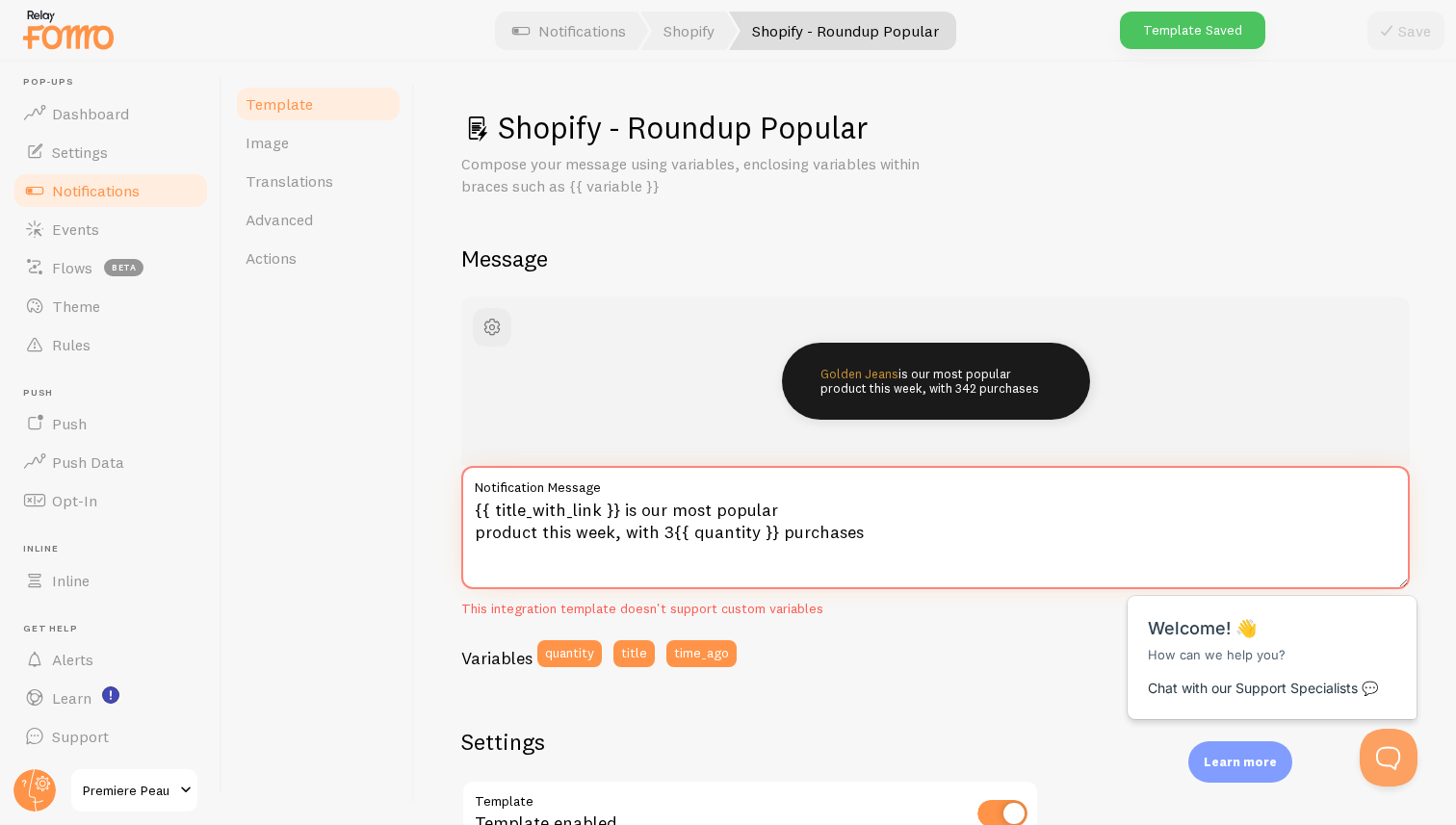
click at [668, 531] on textarea "{{ title_with_link }} is our most popular product this week, with 3{{ quantity …" at bounding box center [935, 526] width 948 height 123
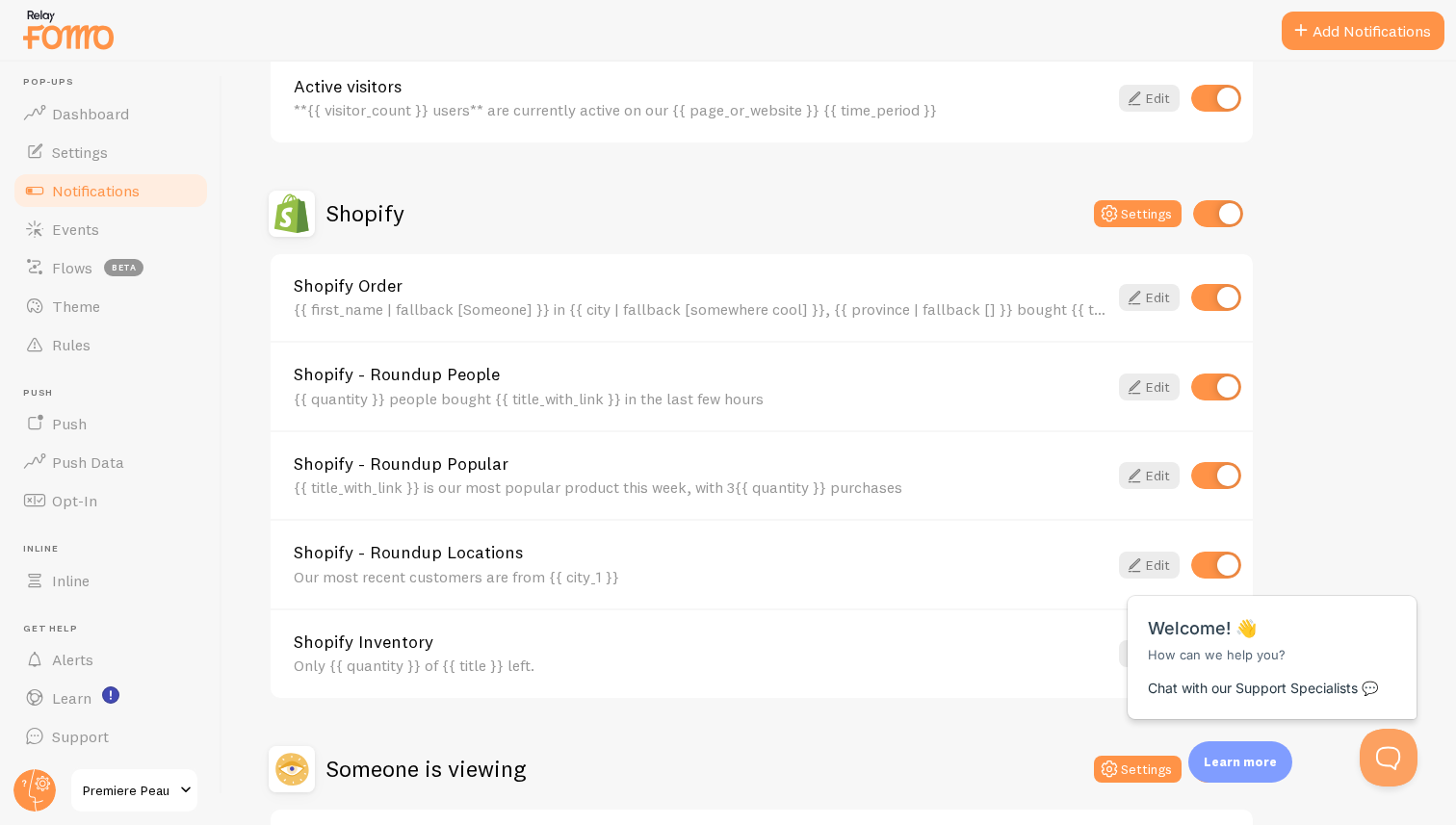
scroll to position [564, 0]
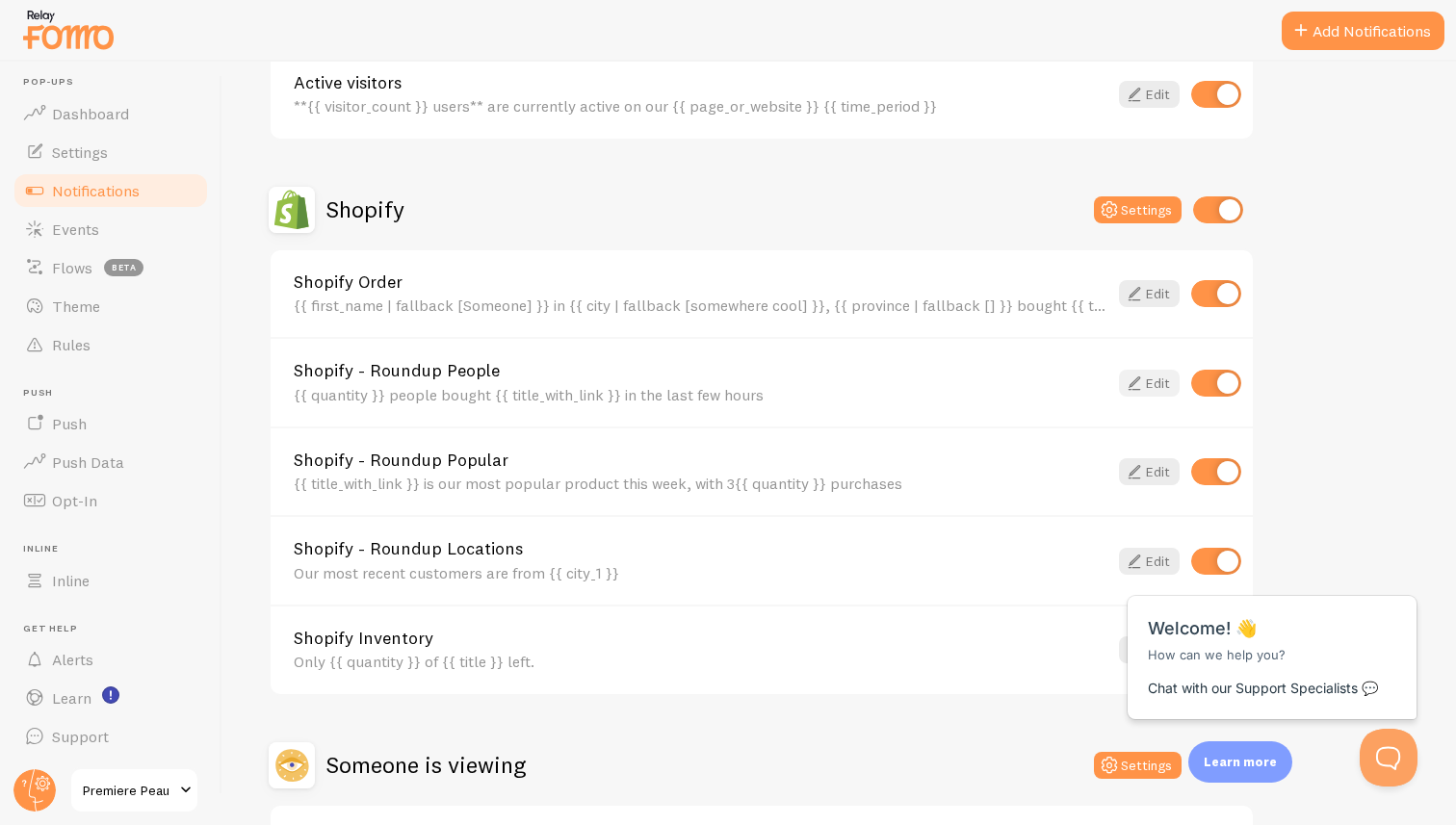
click at [1155, 381] on link "Edit" at bounding box center [1149, 383] width 61 height 27
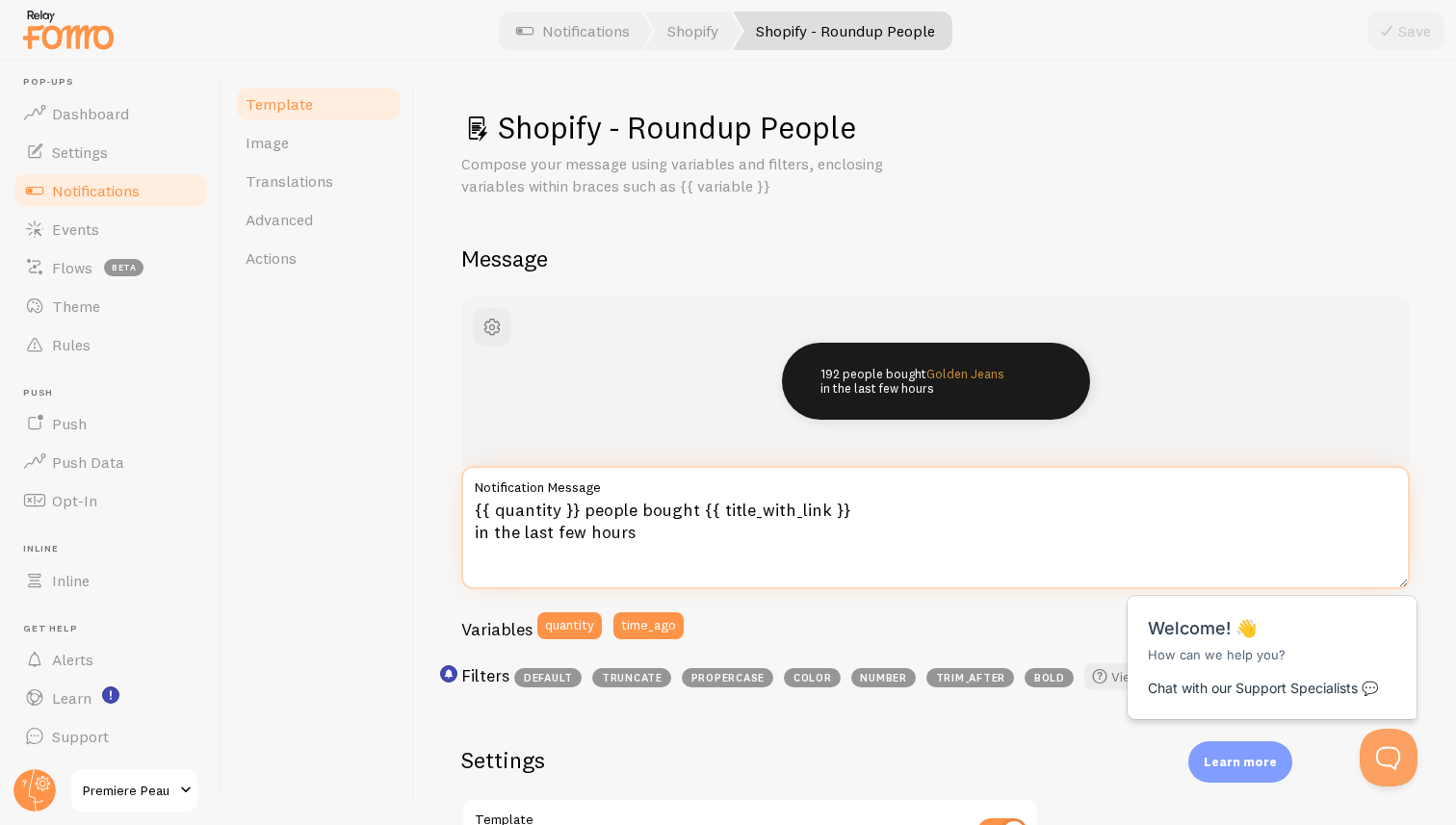
click at [474, 507] on textarea "{{ quantity }} people bought {{ title_with_link }} in the last few hours" at bounding box center [935, 526] width 948 height 123
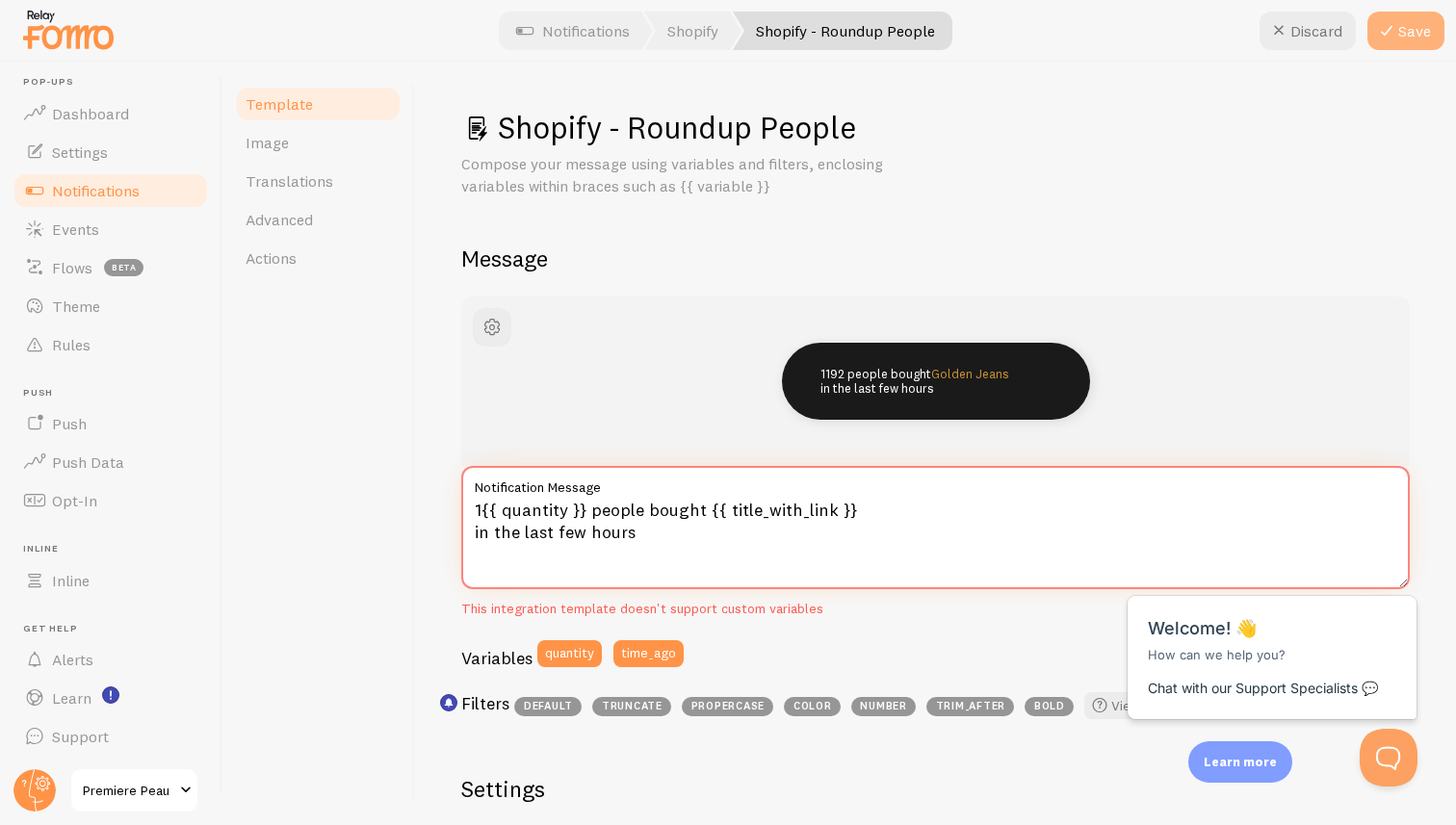
type textarea "1{{ quantity }} people bought {{ title_with_link }} in the last few hours"
click at [1406, 36] on button "Save" at bounding box center [1405, 31] width 77 height 39
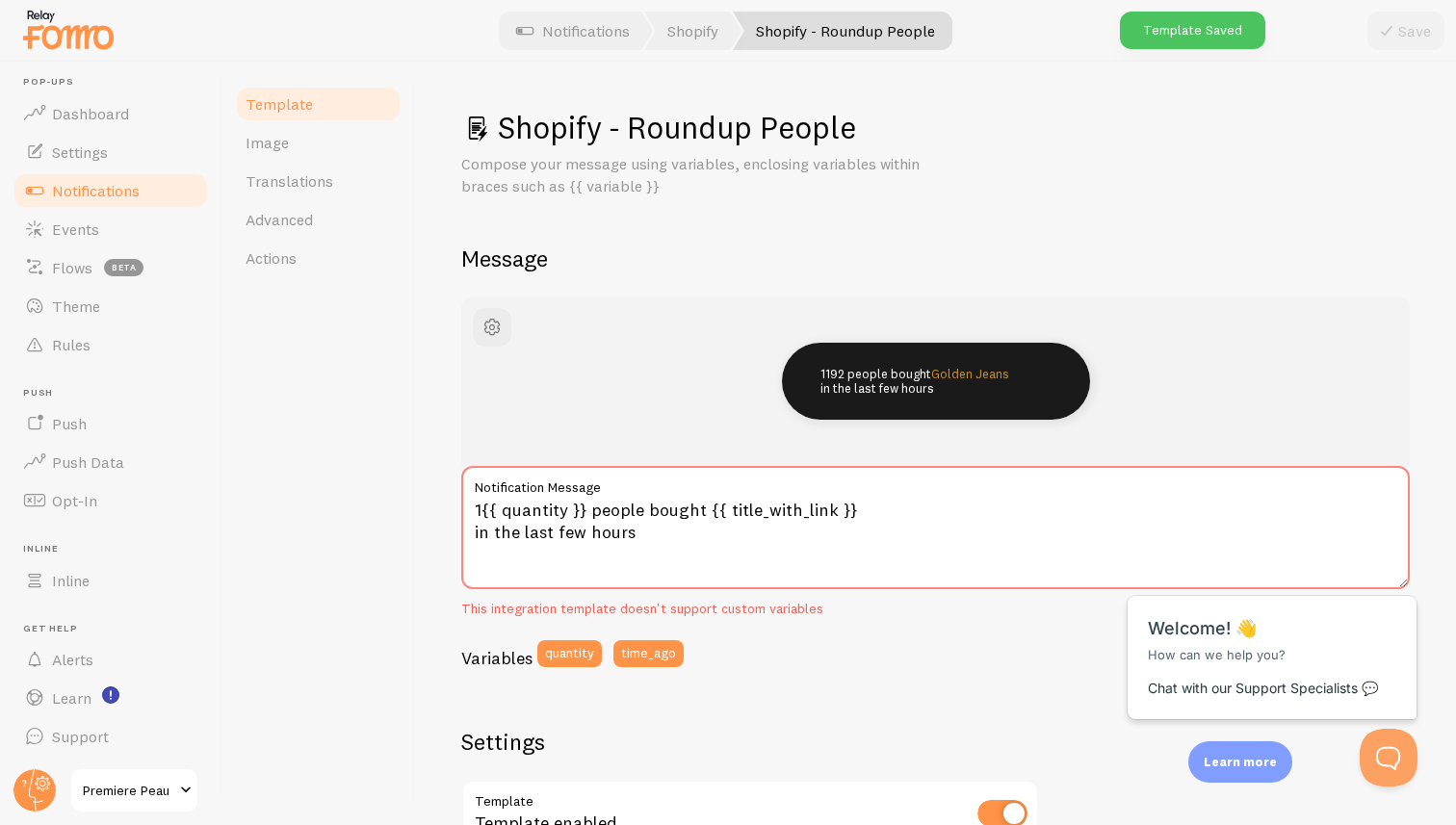
click at [297, 99] on span "Template" at bounding box center [279, 103] width 67 height 19
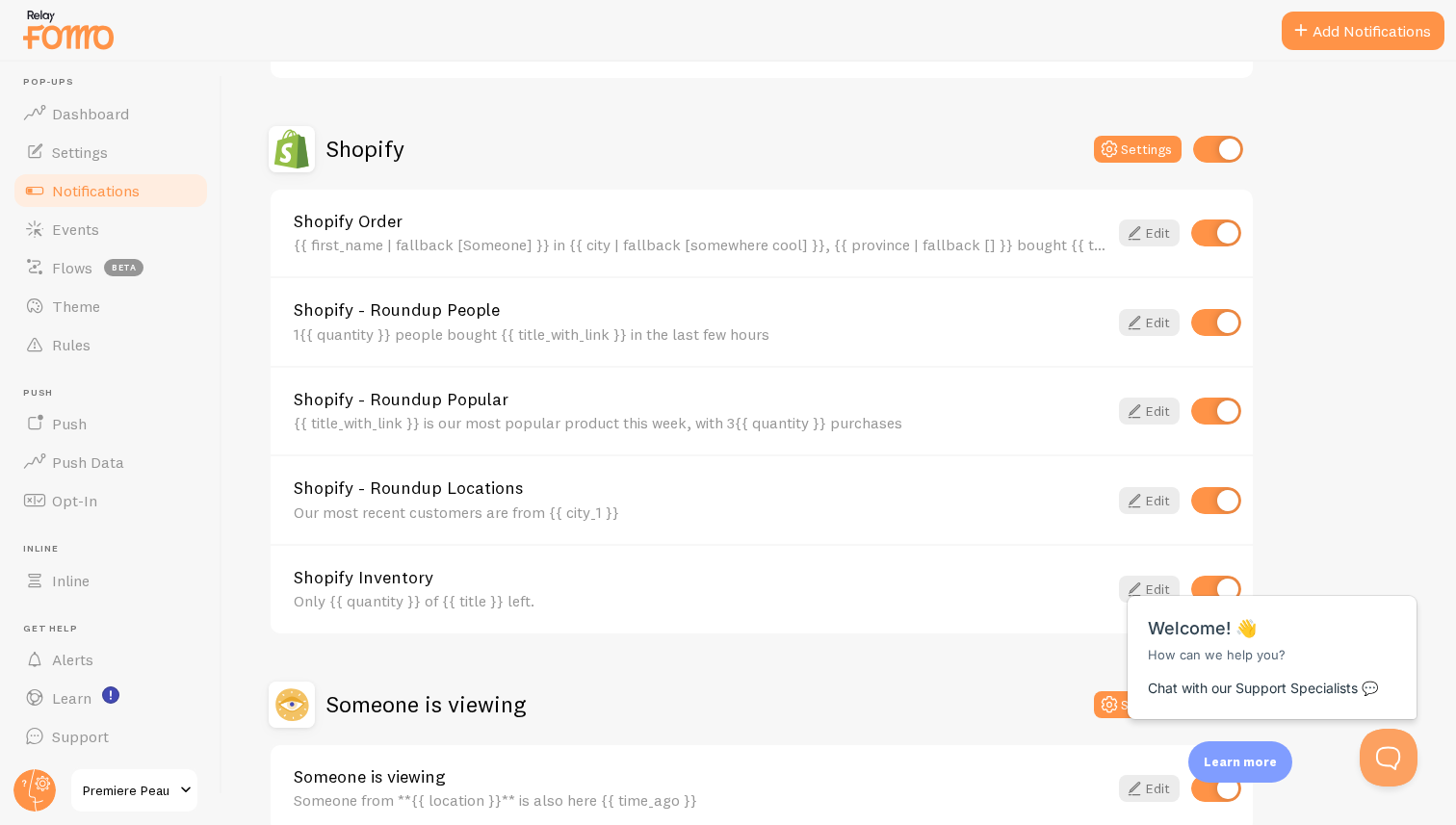
scroll to position [726, 0]
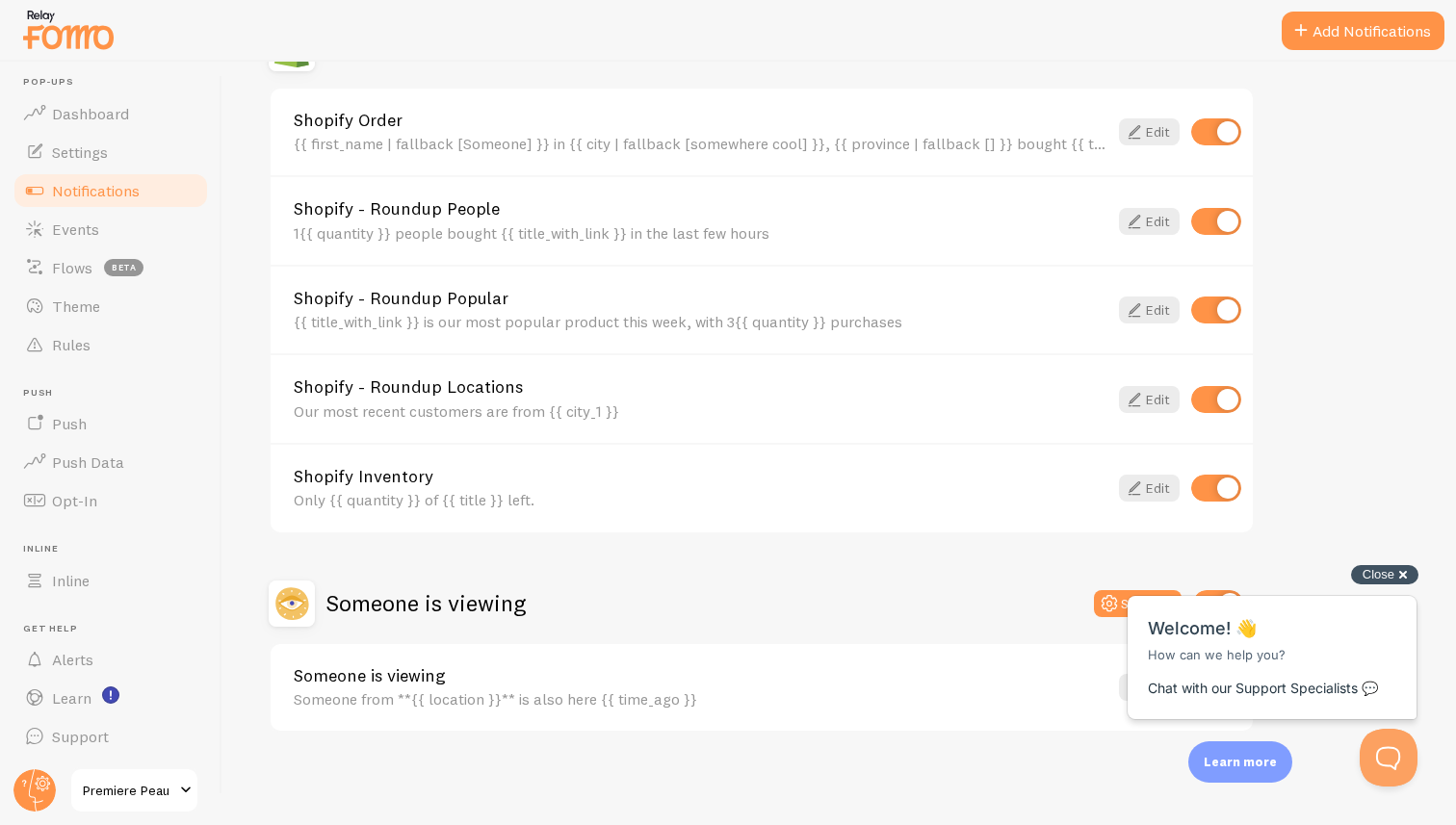
click at [1397, 576] on div "Close cross-small" at bounding box center [1384, 575] width 67 height 20
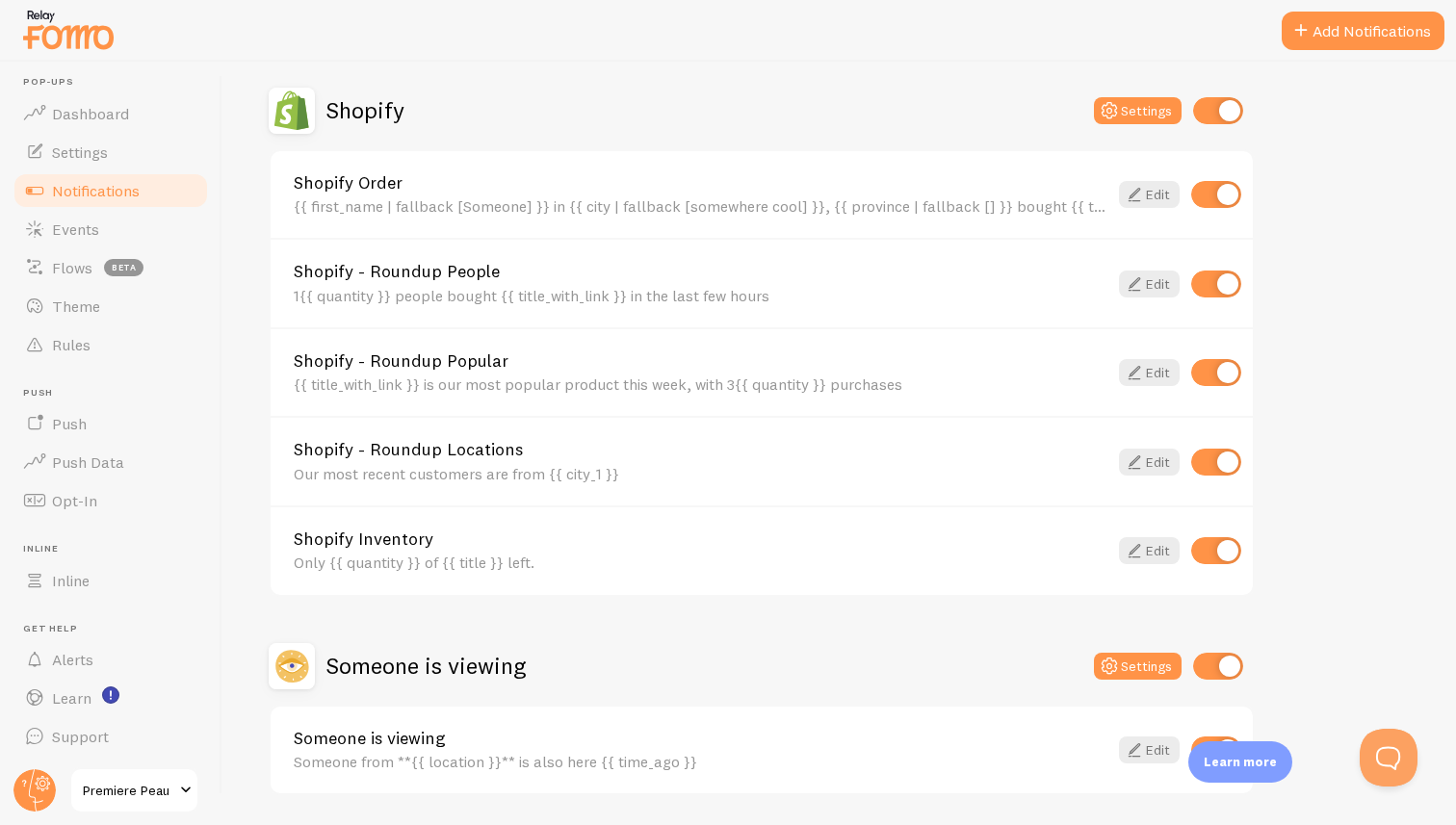
scroll to position [659, 0]
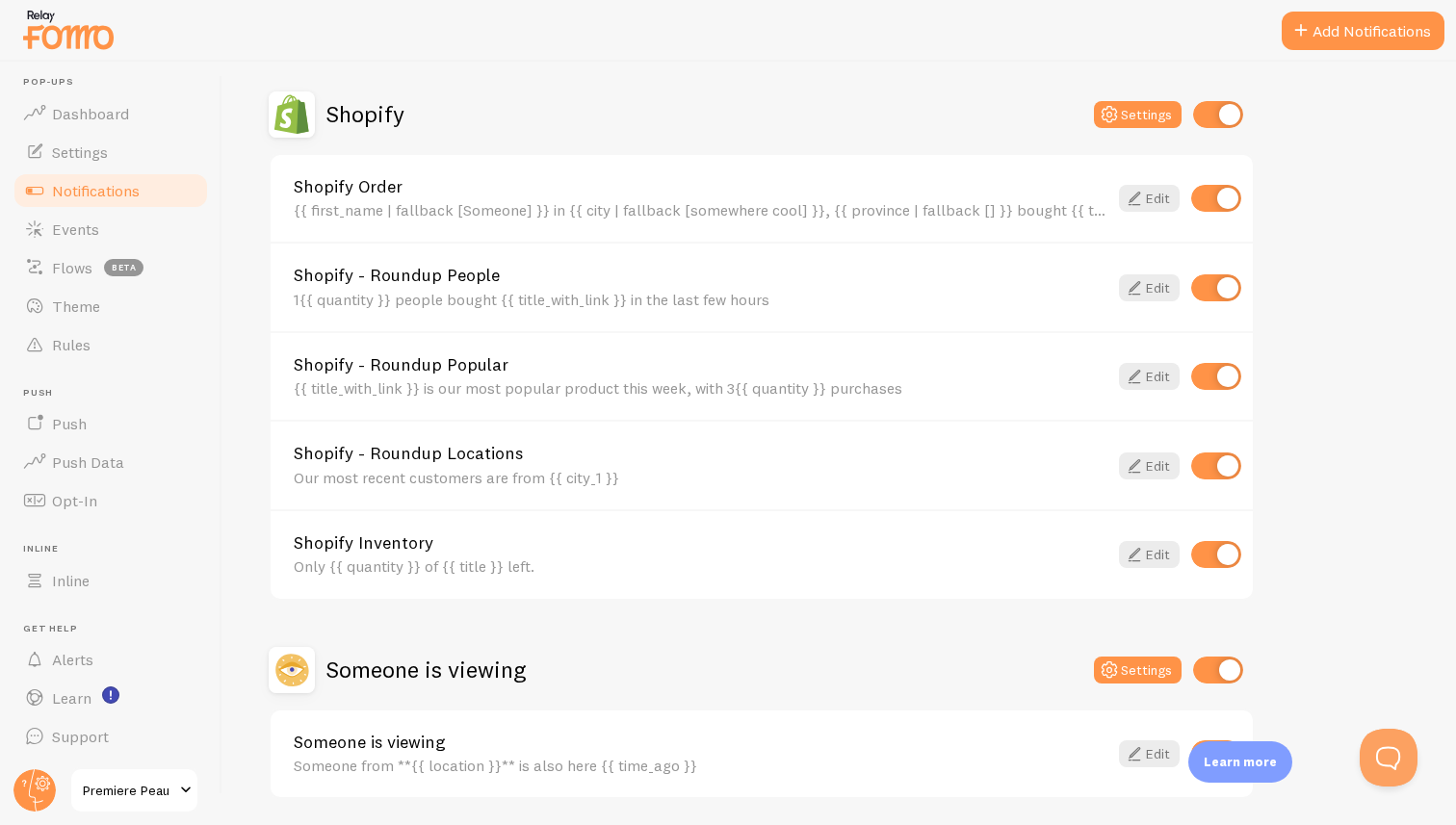
click at [916, 209] on div "{{ first_name | fallback [Someone] }} in {{ city | fallback [somewhere cool] }}…" at bounding box center [701, 209] width 813 height 17
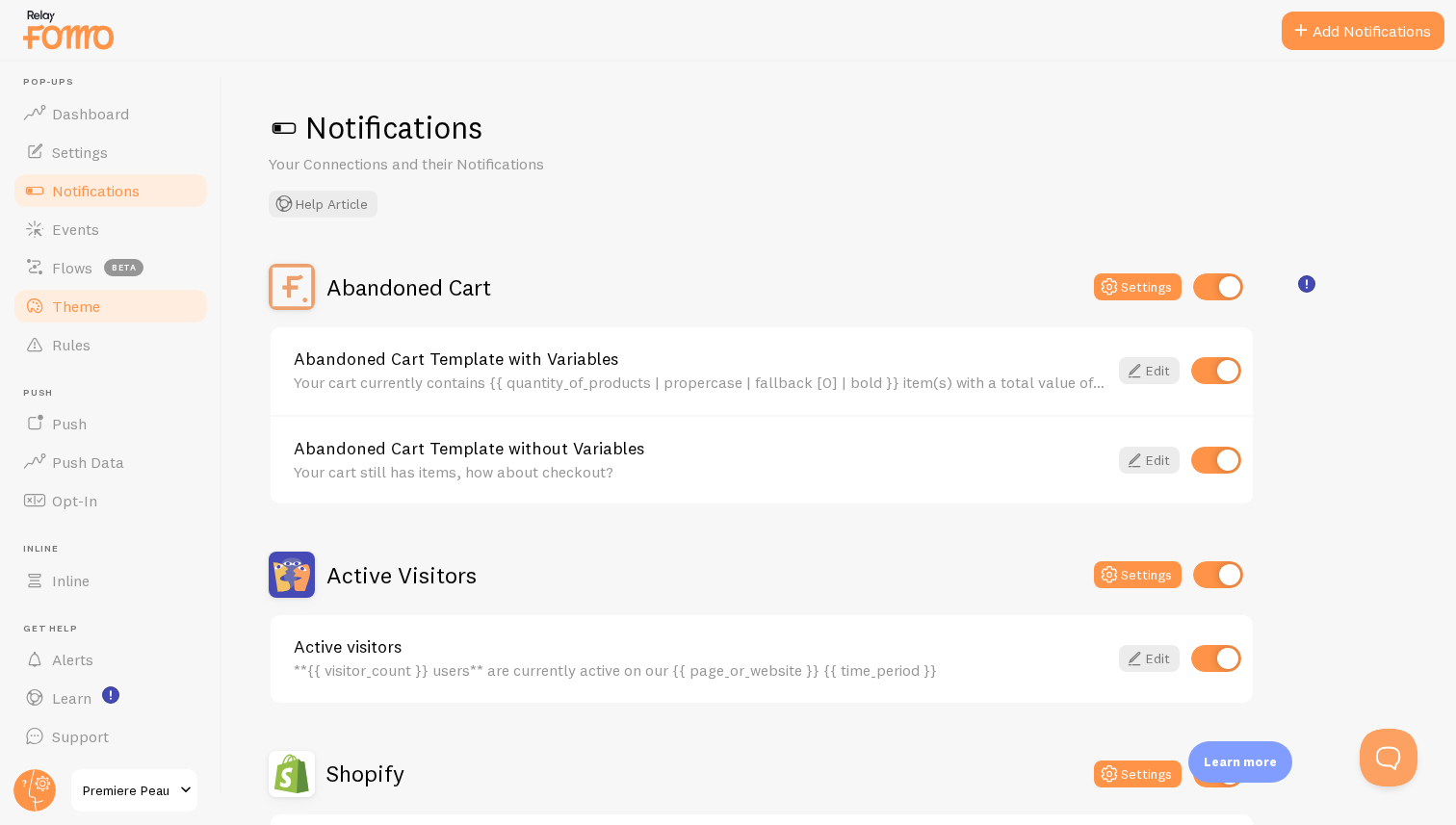
click at [86, 315] on link "Theme" at bounding box center [111, 306] width 198 height 39
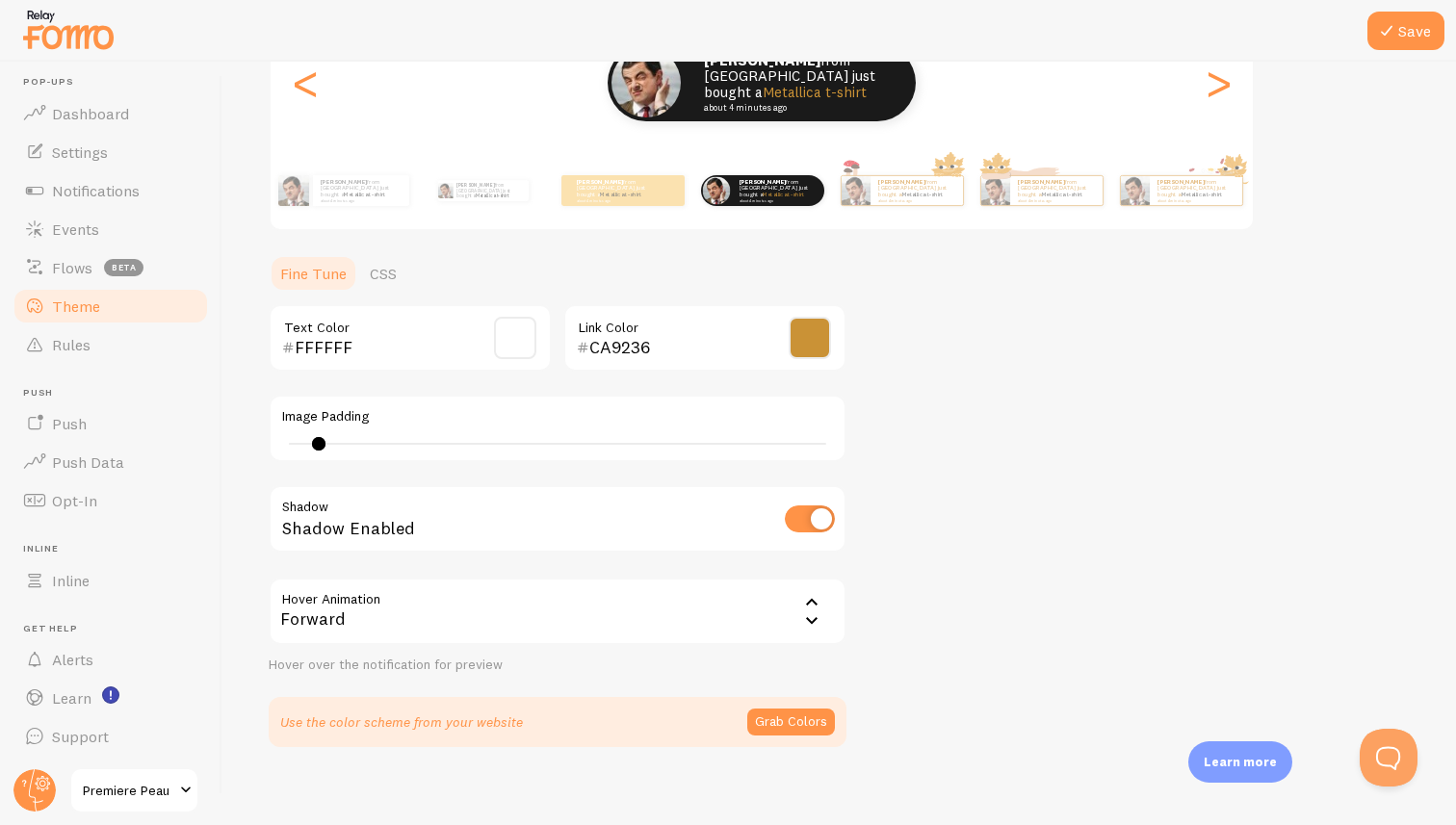
scroll to position [289, 0]
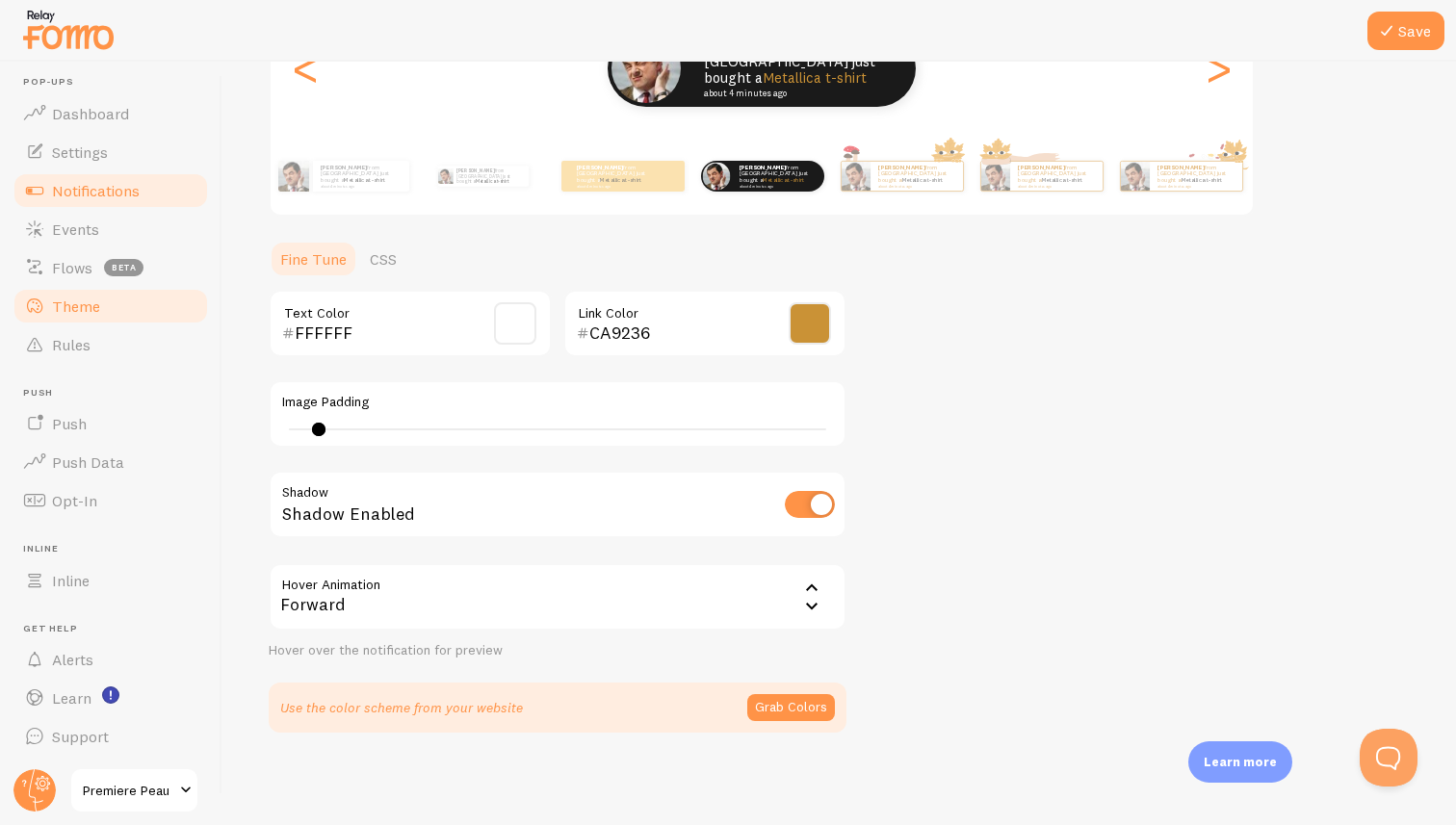
click at [98, 198] on span "Notifications" at bounding box center [96, 190] width 88 height 19
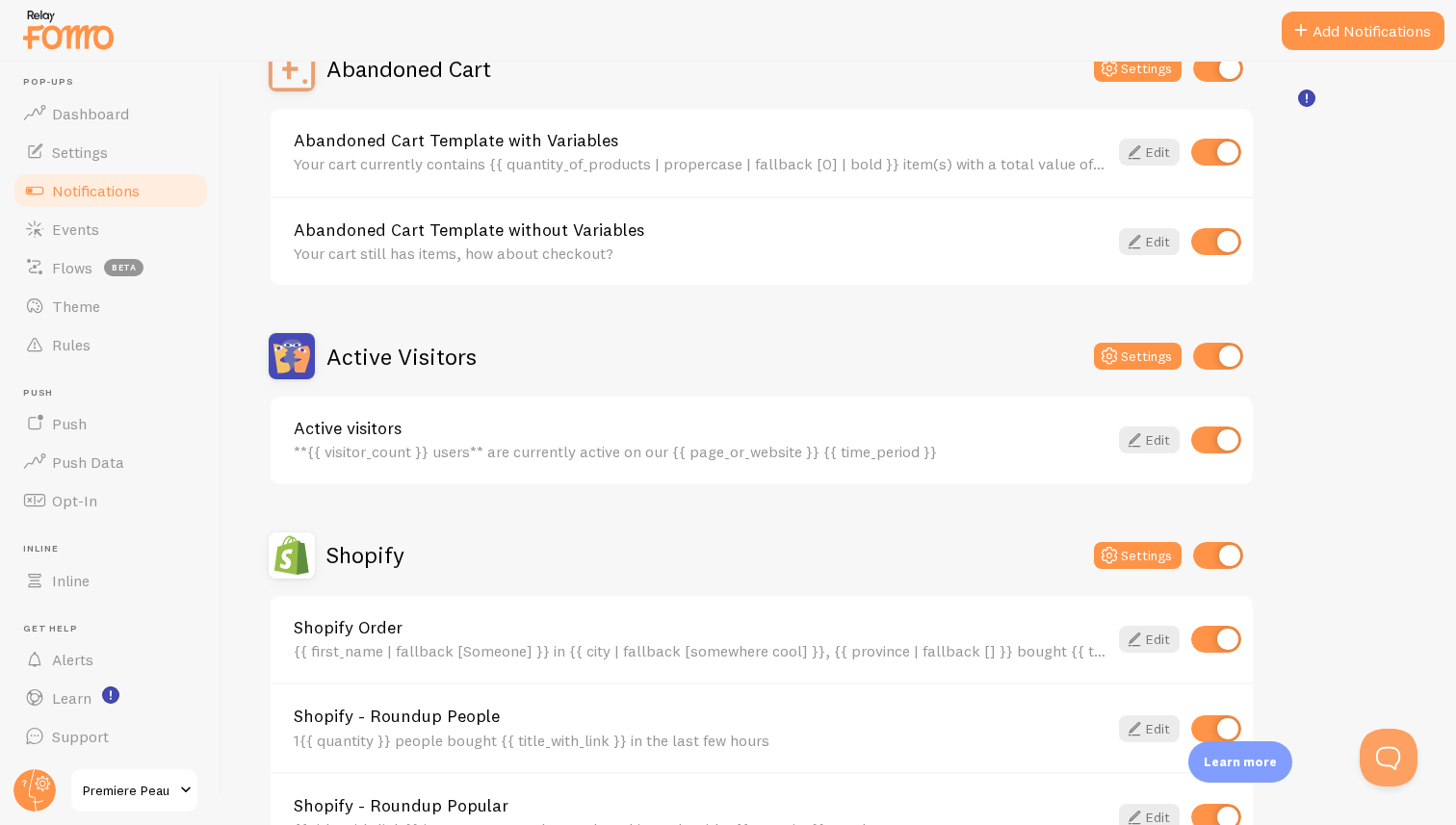
scroll to position [268, 0]
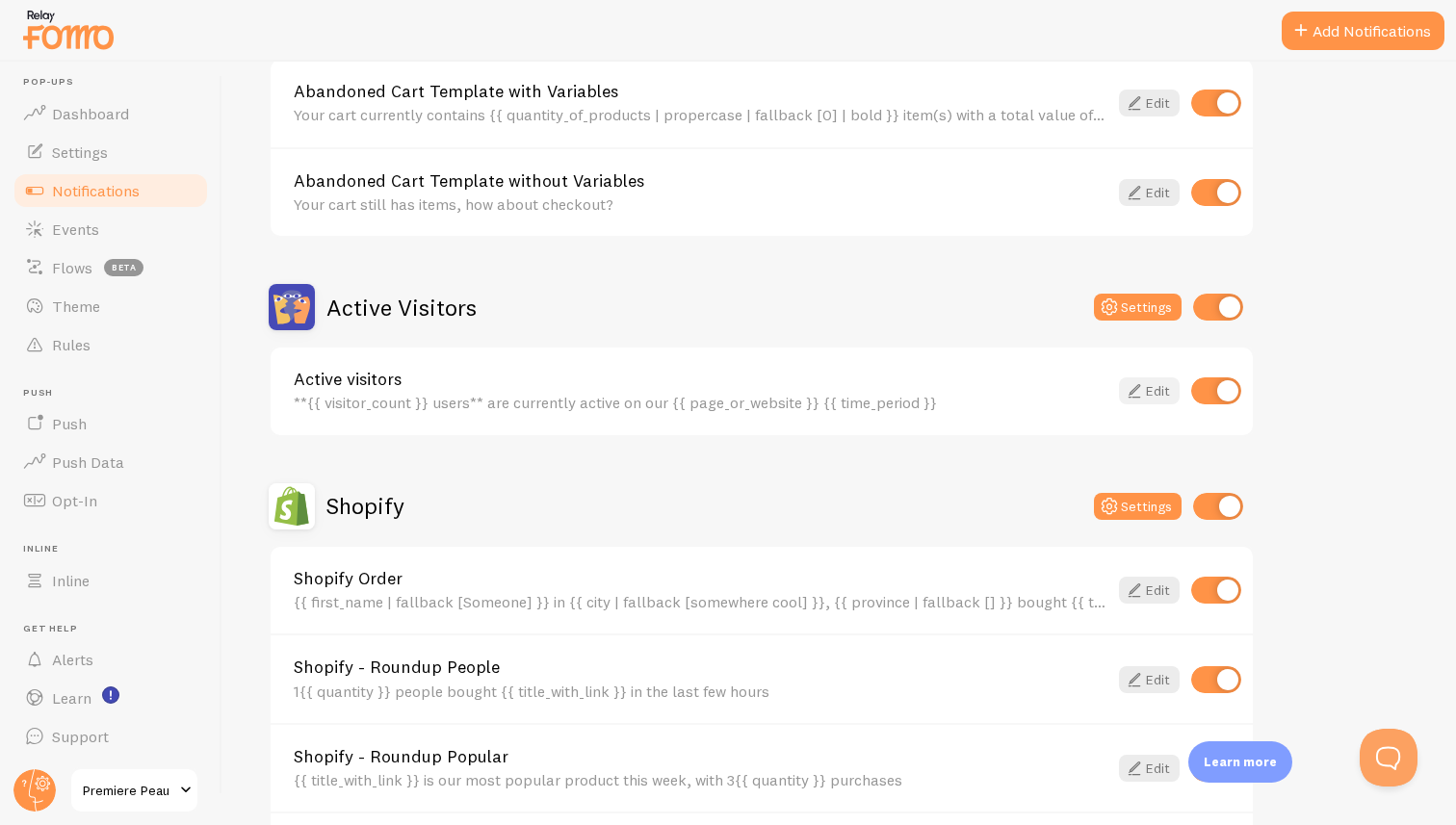
click at [1143, 394] on icon at bounding box center [1134, 391] width 23 height 23
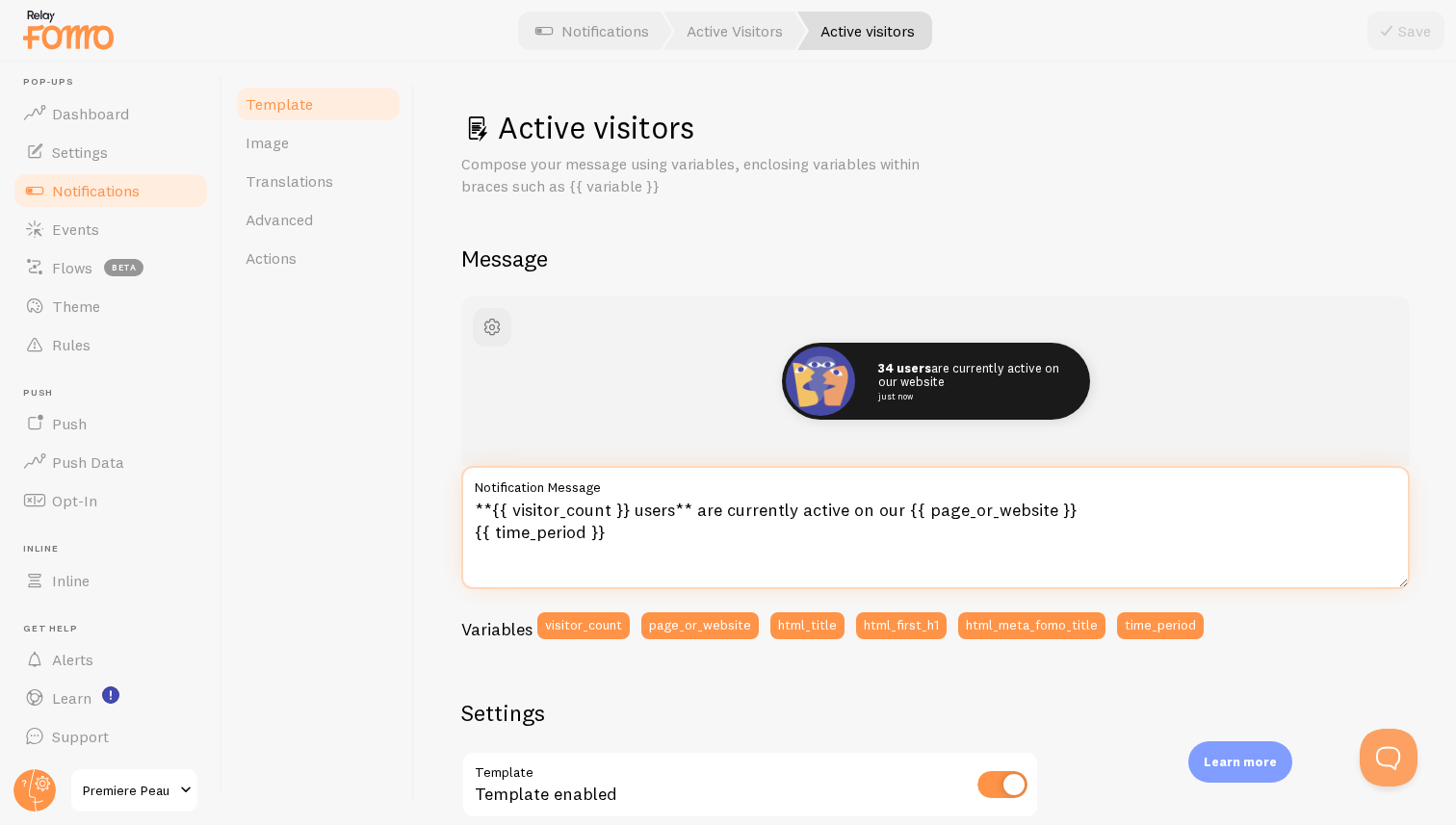
click at [492, 512] on textarea "**{{ visitor_count }} users** are currently active on our {{ page_or_website }}…" at bounding box center [935, 526] width 948 height 123
type textarea "**10{{ visitor_count }} users** are currently active on our {{ page_or_website …"
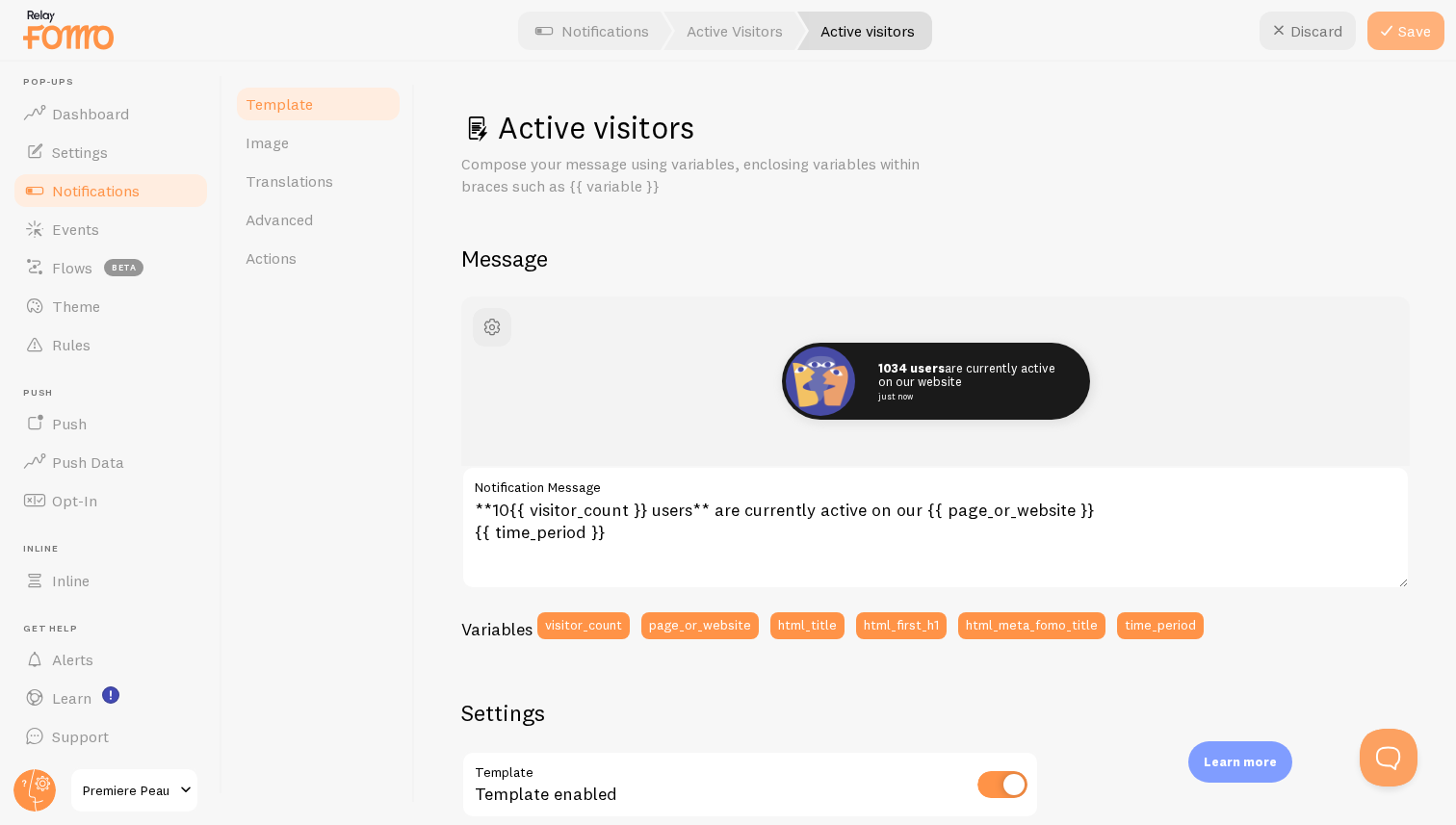
click at [1394, 33] on icon at bounding box center [1386, 30] width 23 height 23
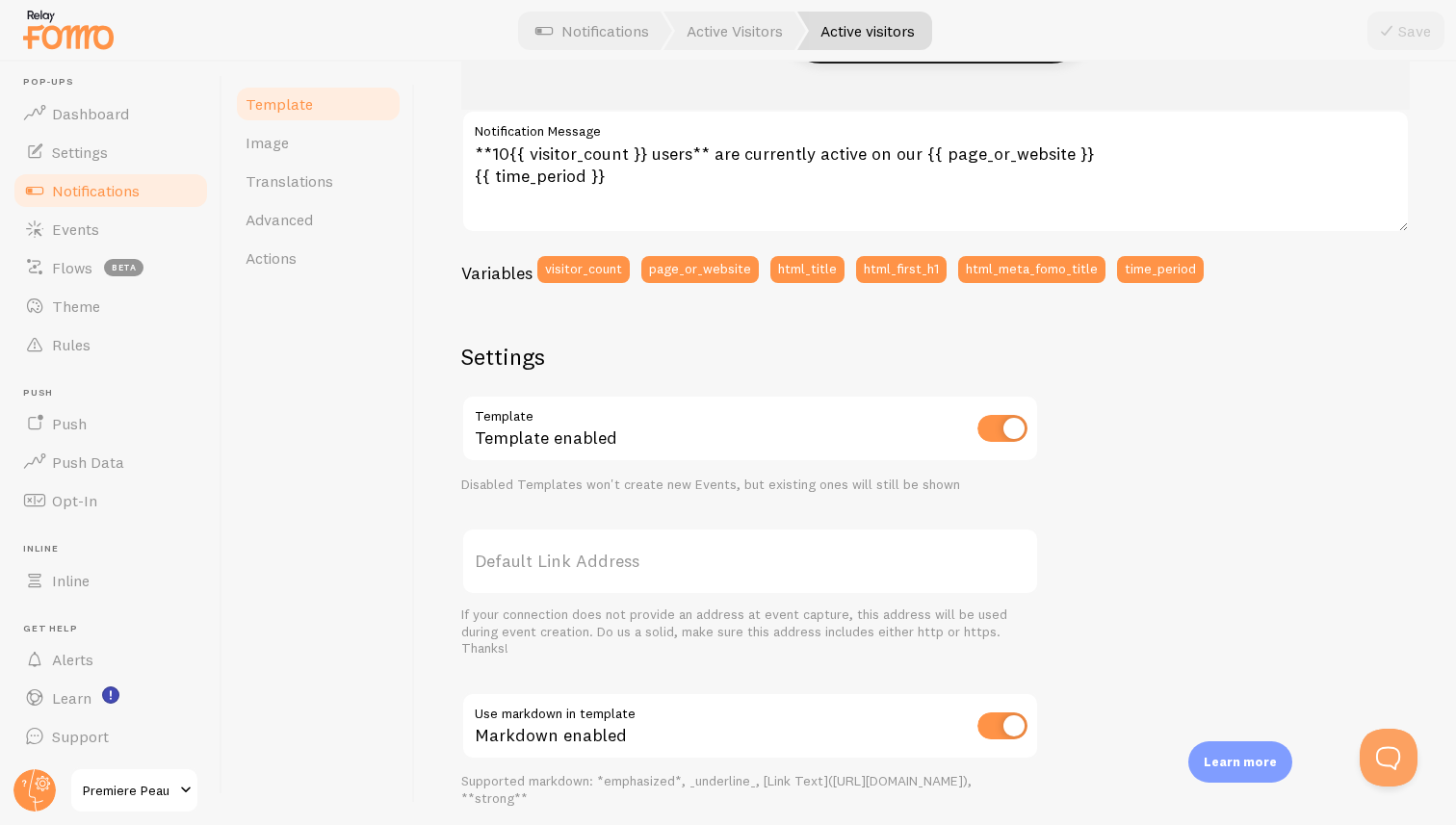
scroll to position [566, 0]
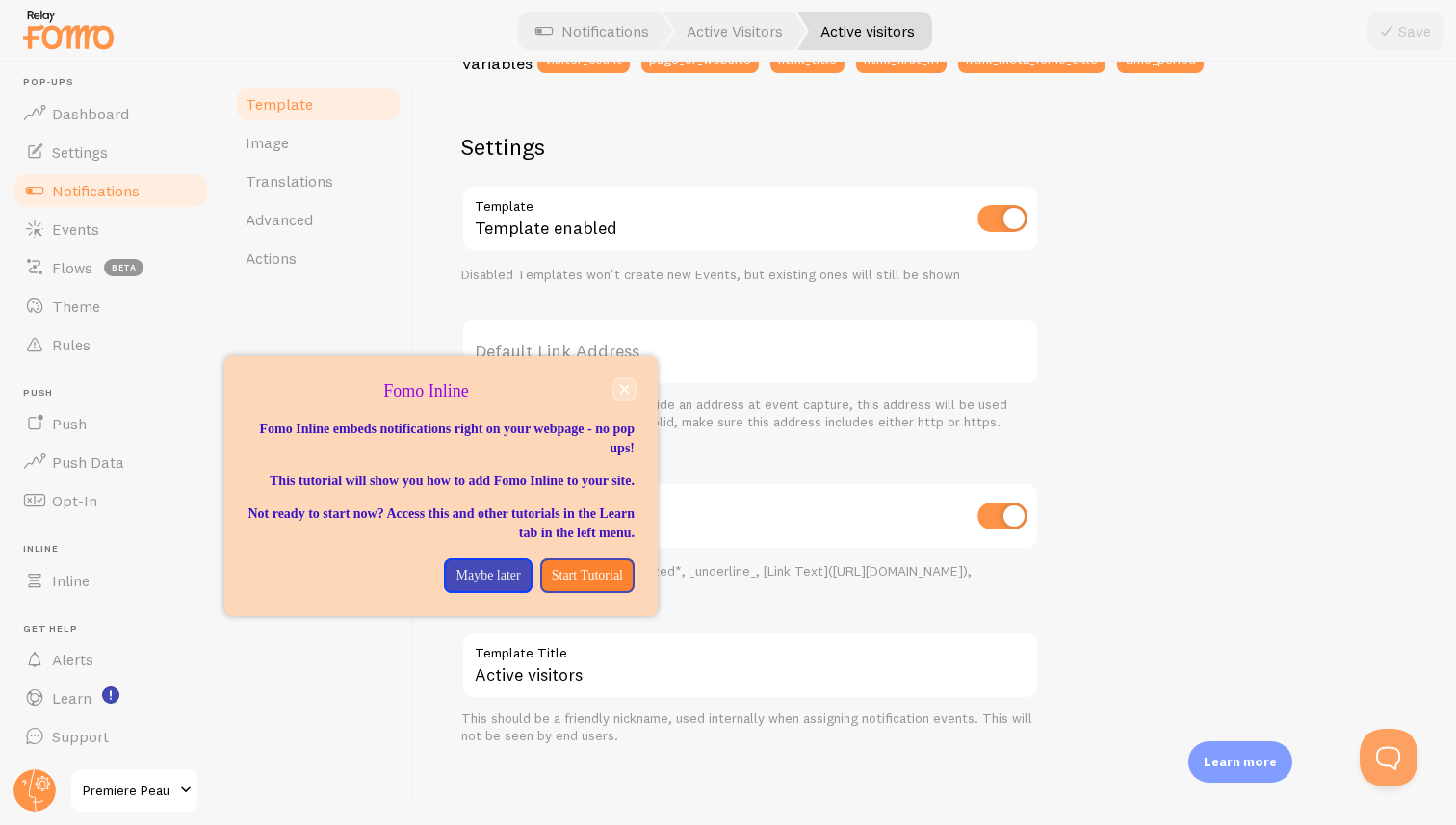
click at [624, 387] on icon "close," at bounding box center [625, 389] width 11 height 11
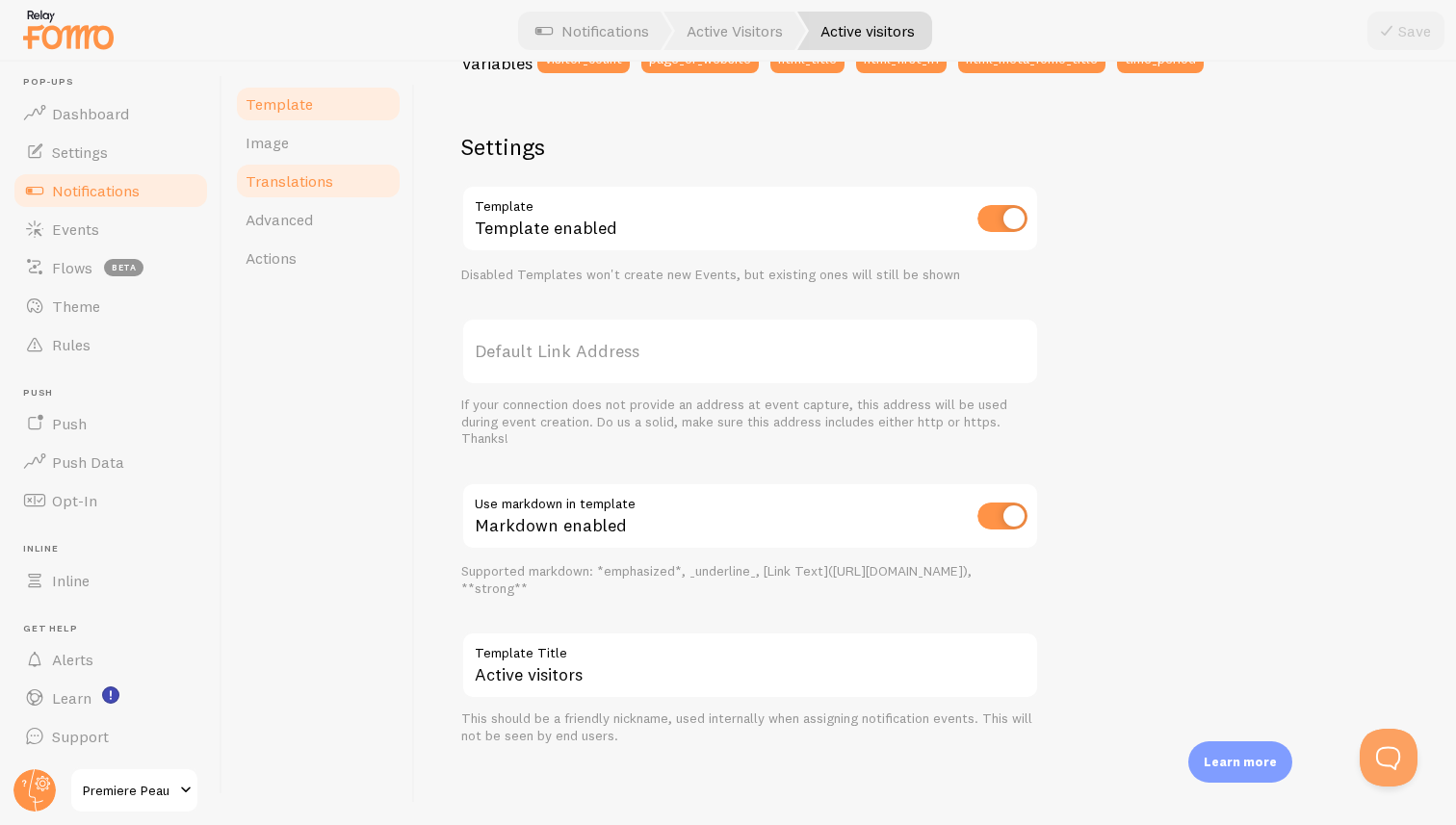
click at [304, 174] on span "Translations" at bounding box center [290, 181] width 88 height 19
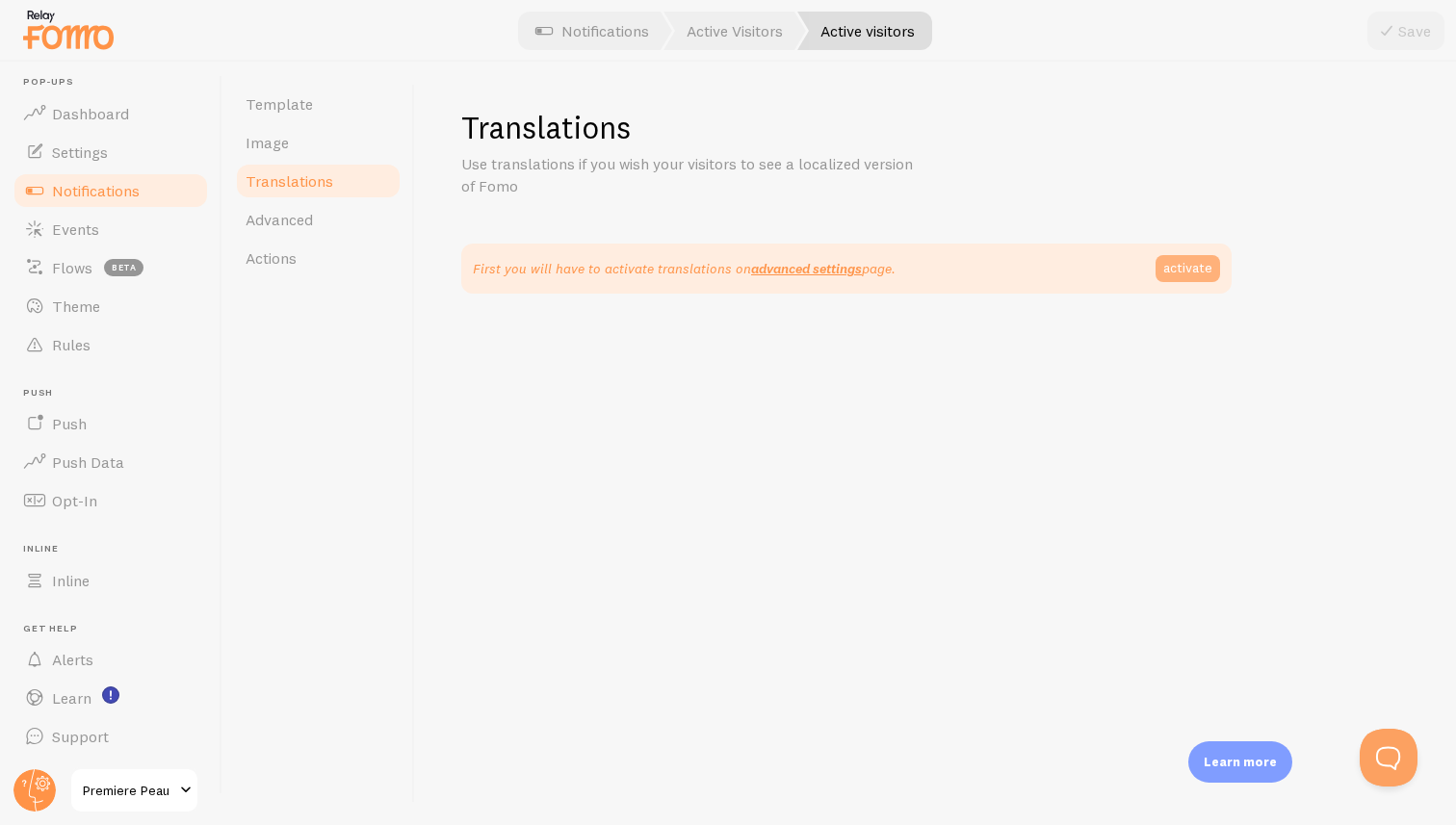
click at [1184, 263] on link "activate" at bounding box center [1187, 268] width 65 height 27
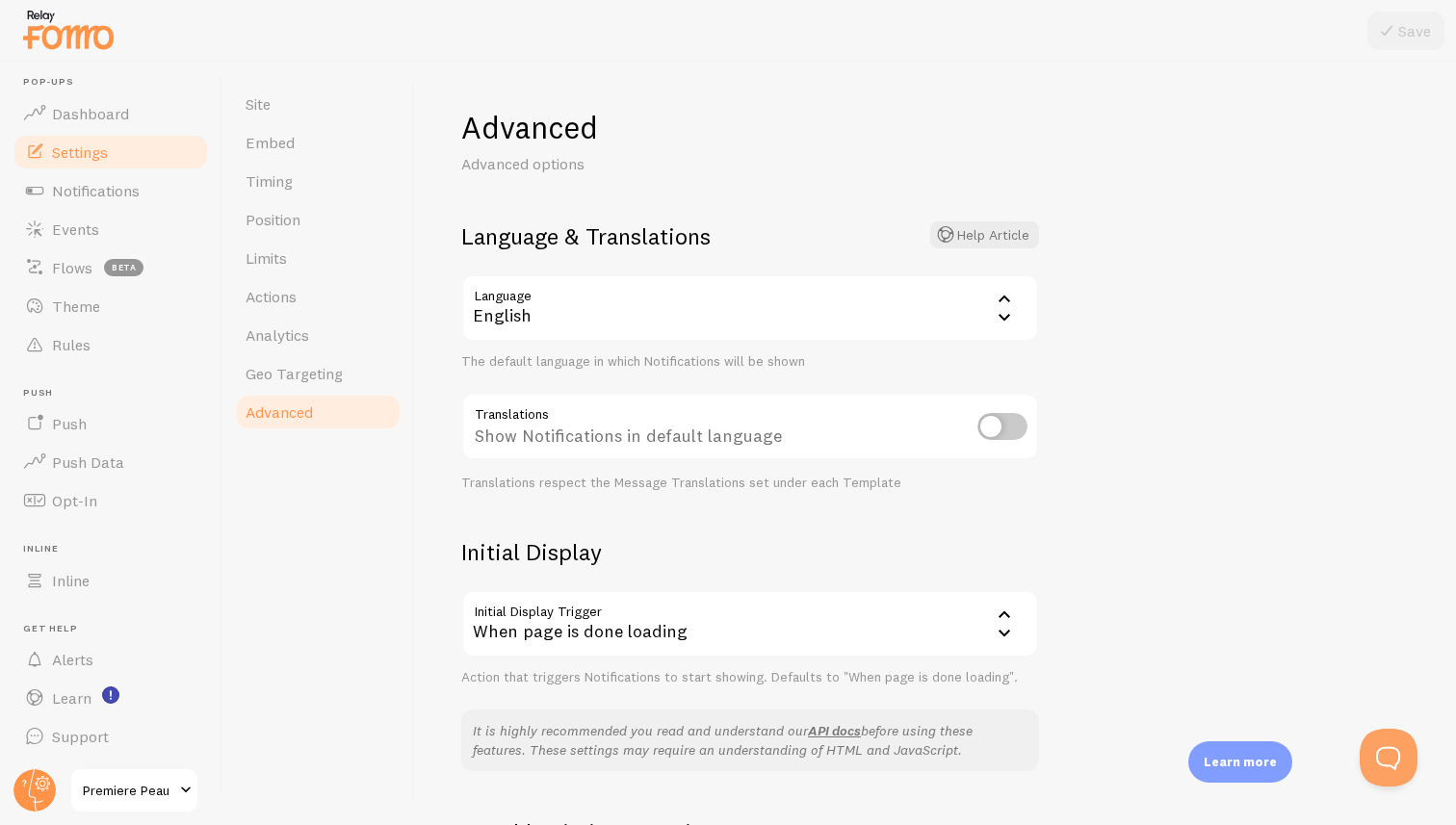
click at [1024, 434] on input "checkbox" at bounding box center [1002, 425] width 50 height 27
checkbox input "true"
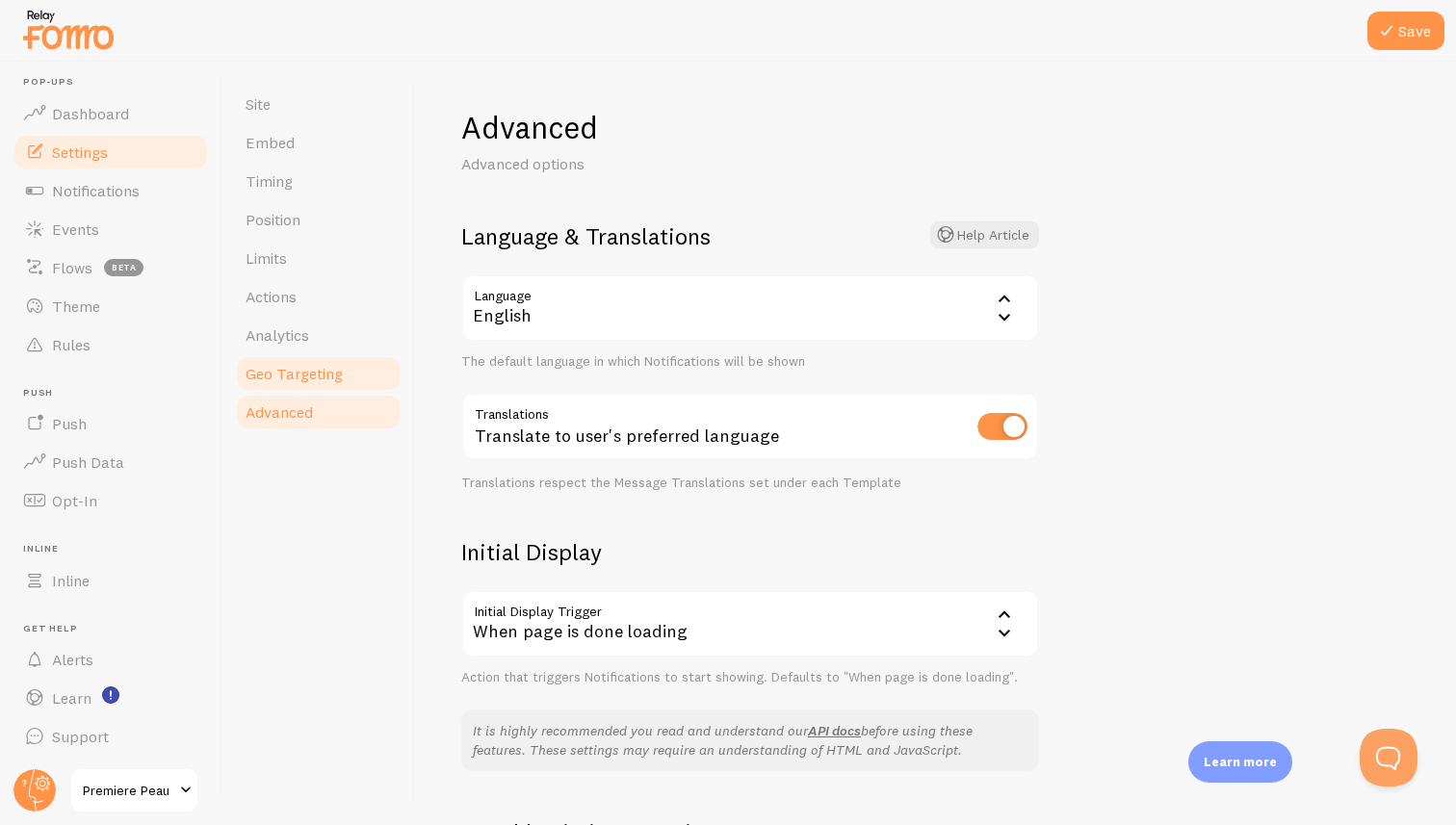
click at [317, 381] on span "Geo Targeting" at bounding box center [294, 373] width 97 height 19
click at [1408, 37] on button "Save" at bounding box center [1405, 31] width 77 height 39
click at [321, 371] on span "Geo Targeting" at bounding box center [294, 373] width 97 height 19
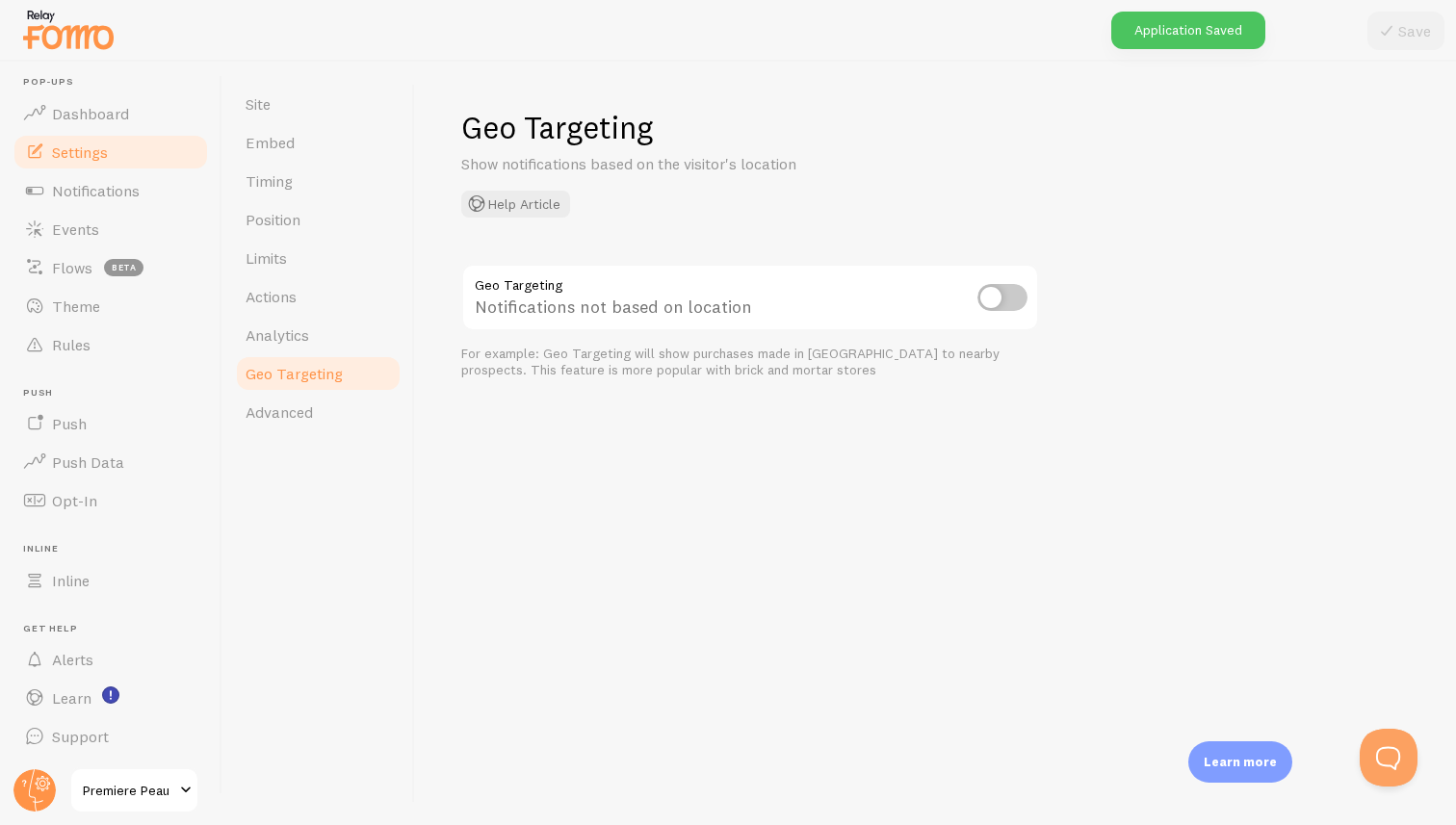
click at [992, 298] on input "checkbox" at bounding box center [1002, 297] width 50 height 27
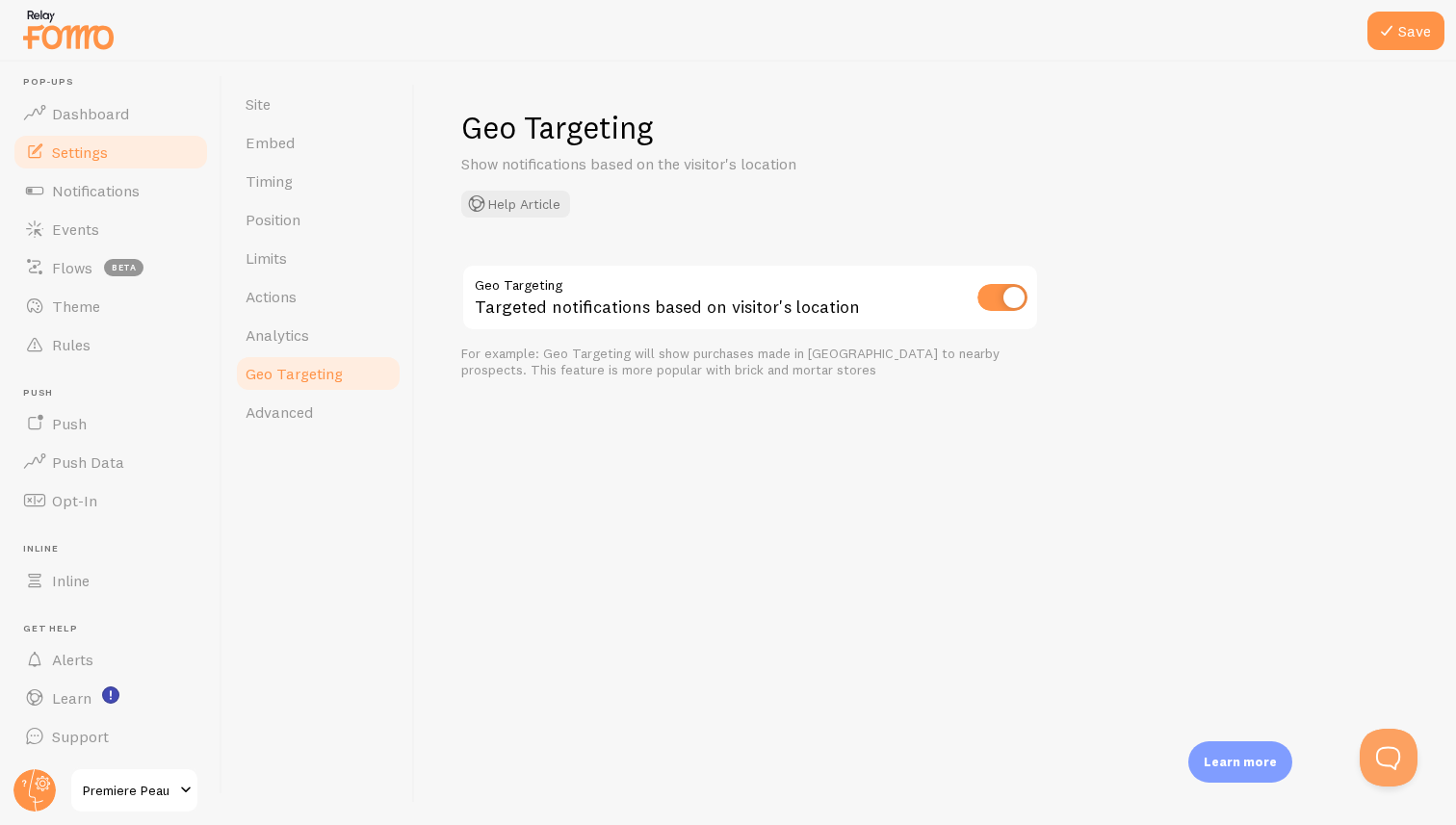
click at [1001, 295] on input "checkbox" at bounding box center [1002, 297] width 50 height 27
checkbox input "false"
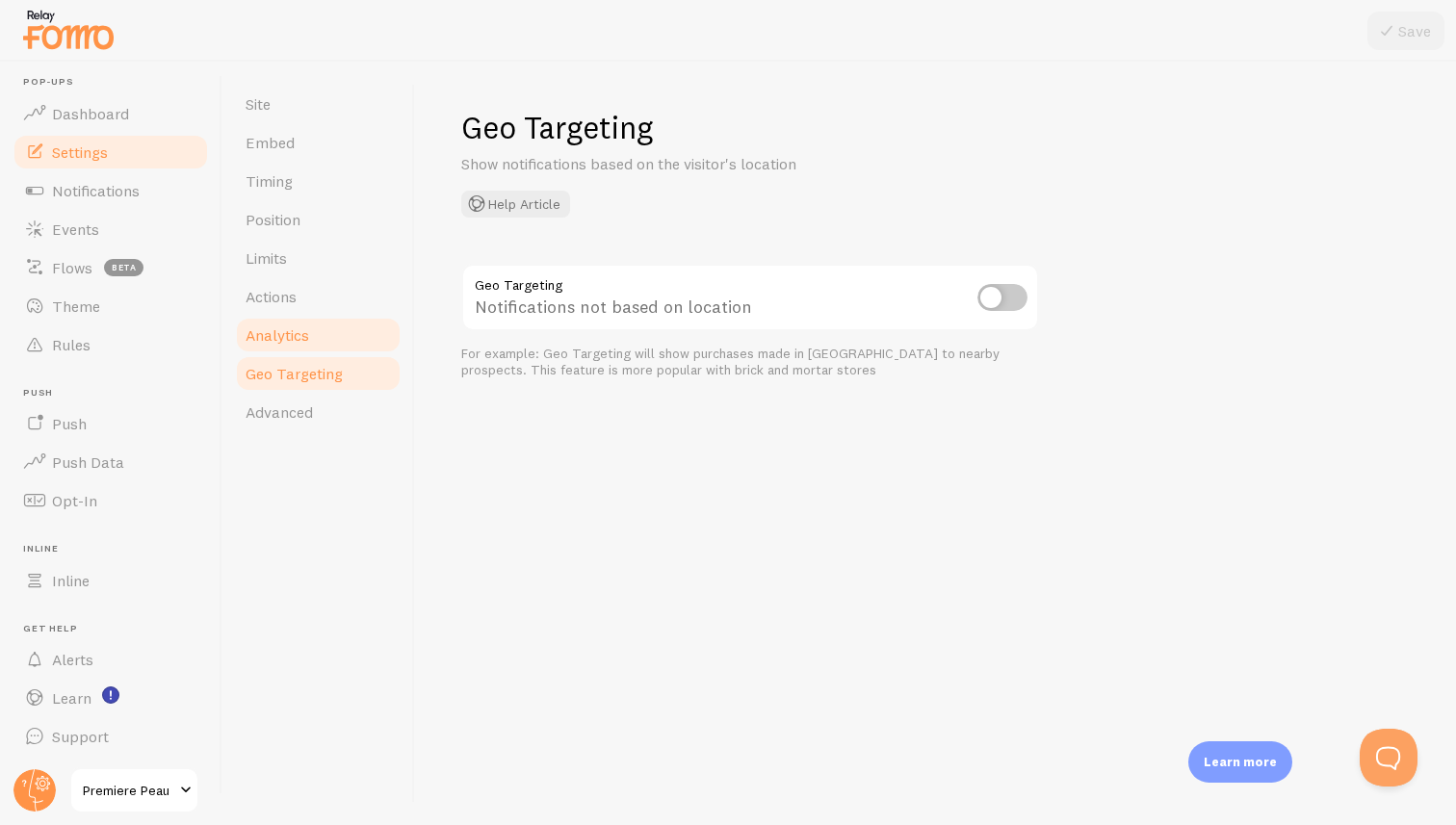
click at [284, 330] on span "Analytics" at bounding box center [278, 335] width 64 height 19
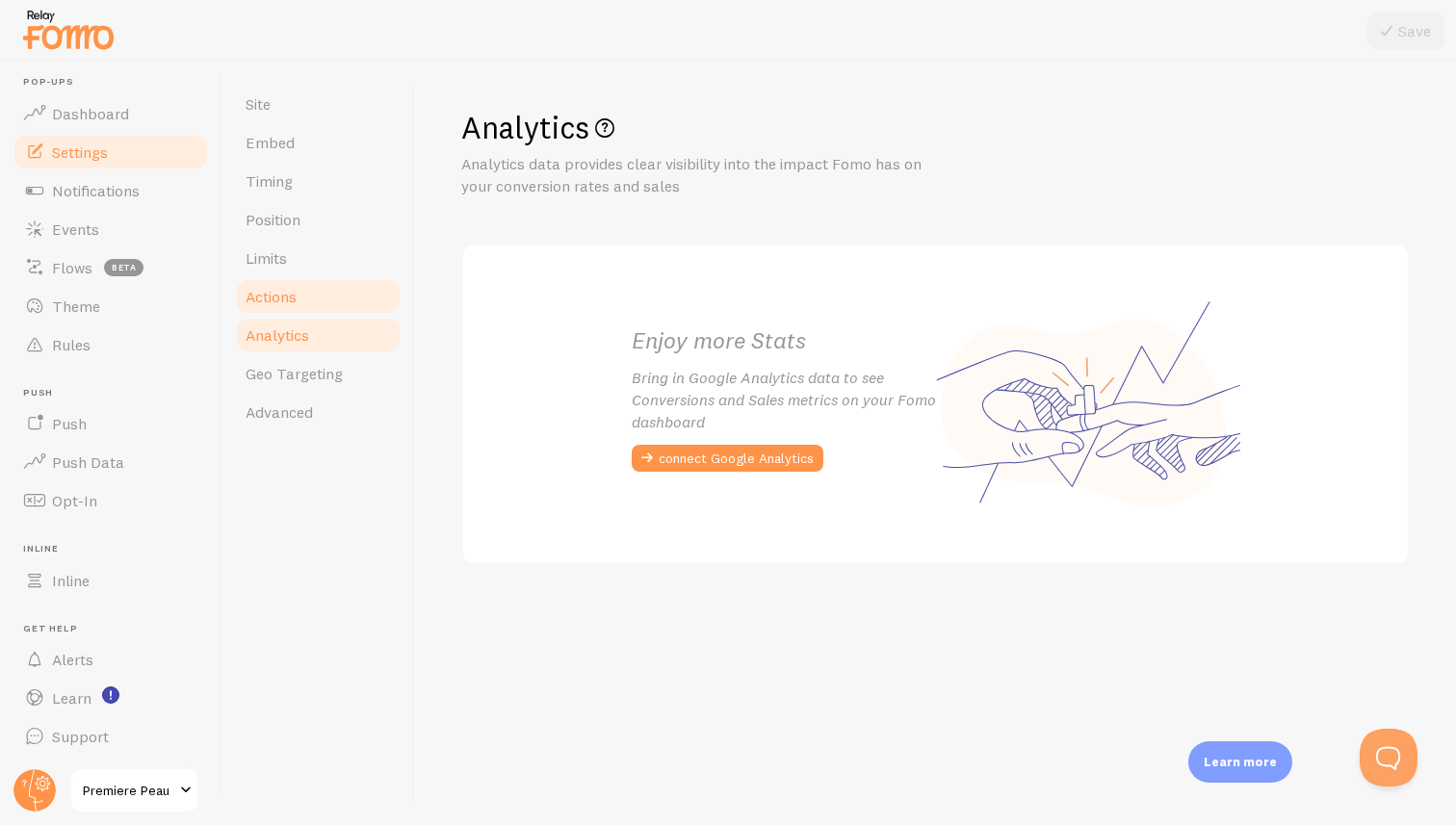
click at [304, 300] on link "Actions" at bounding box center [318, 297] width 169 height 39
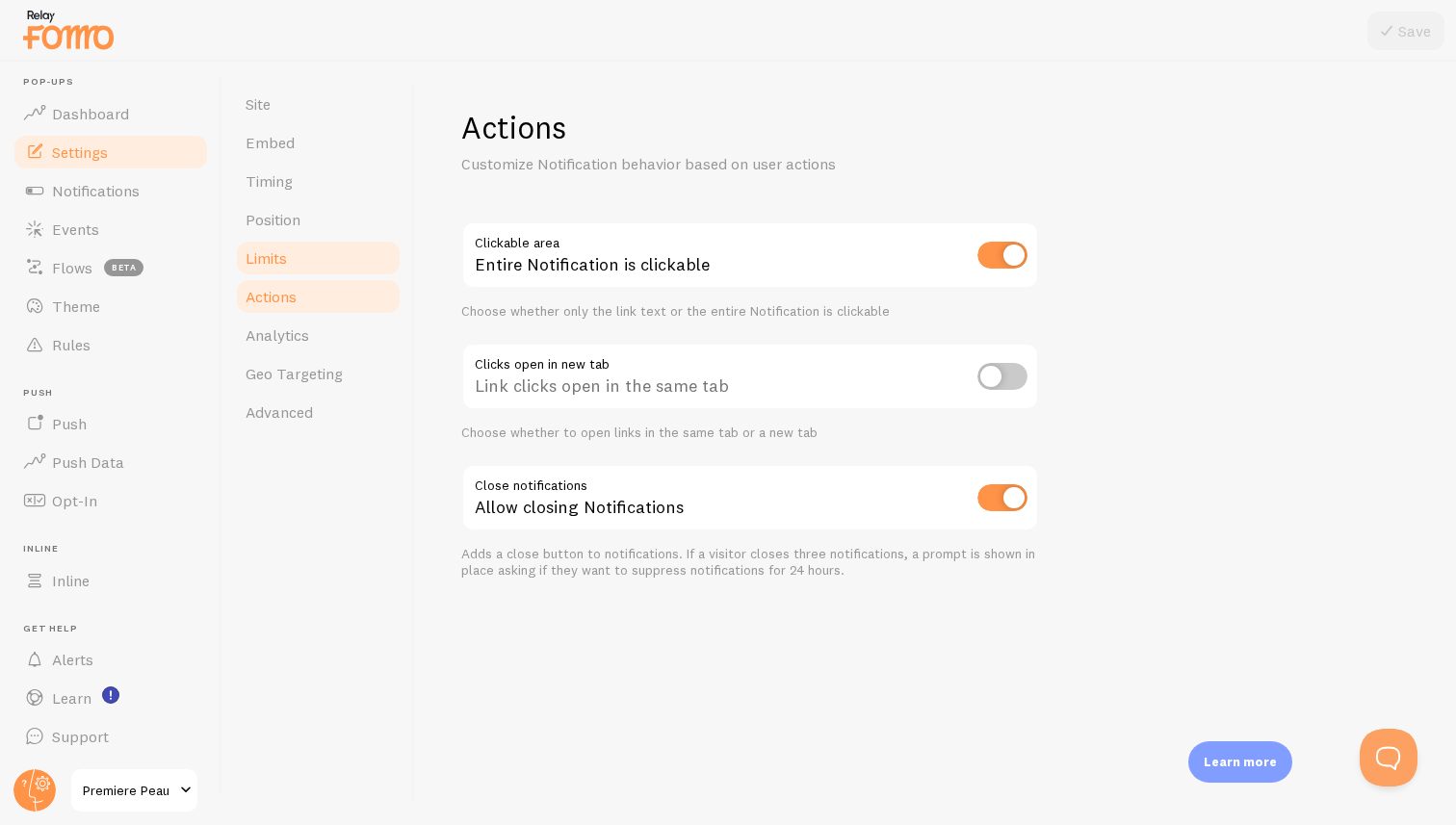
click at [301, 255] on link "Limits" at bounding box center [318, 258] width 169 height 39
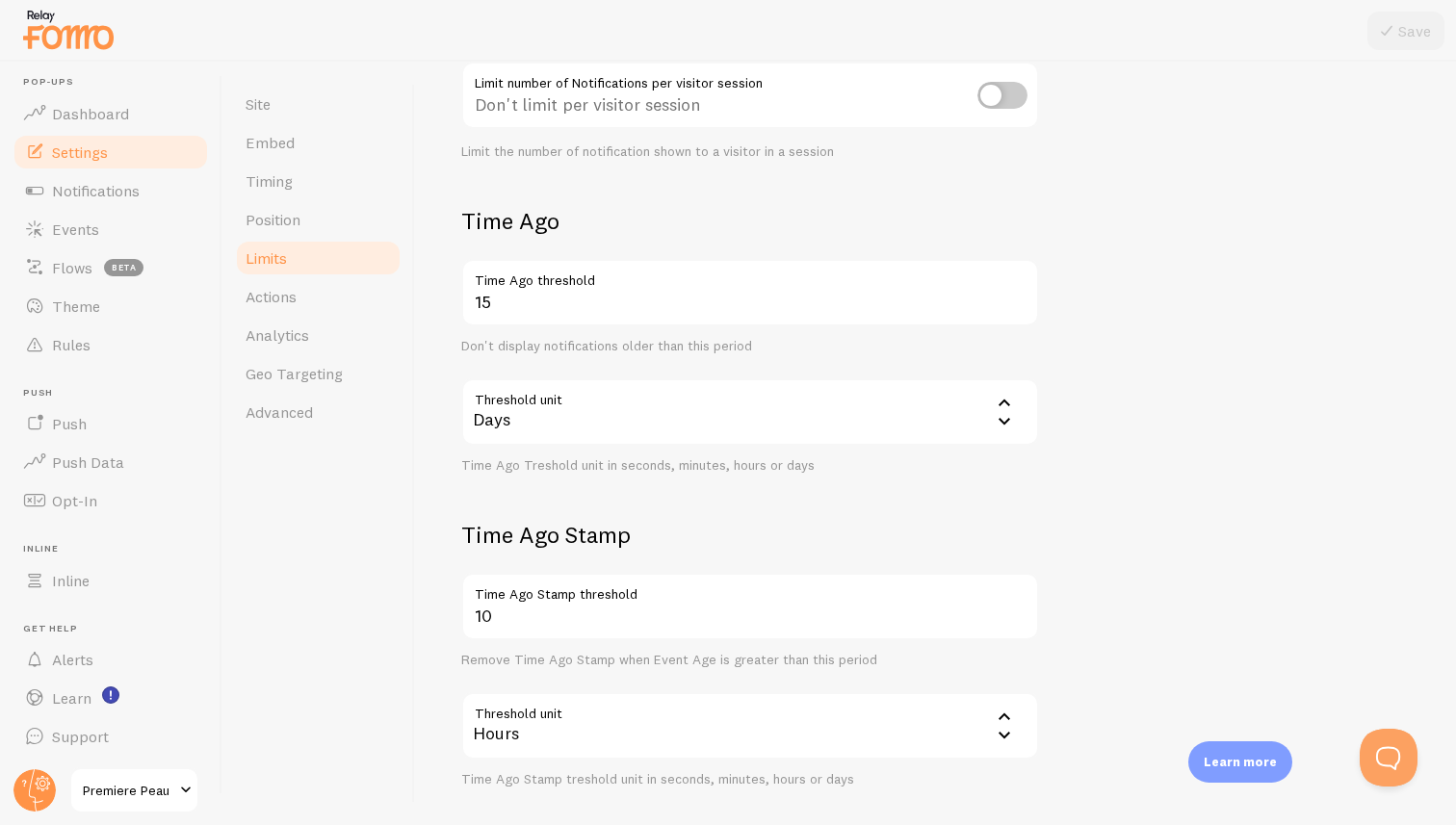
scroll to position [422, 0]
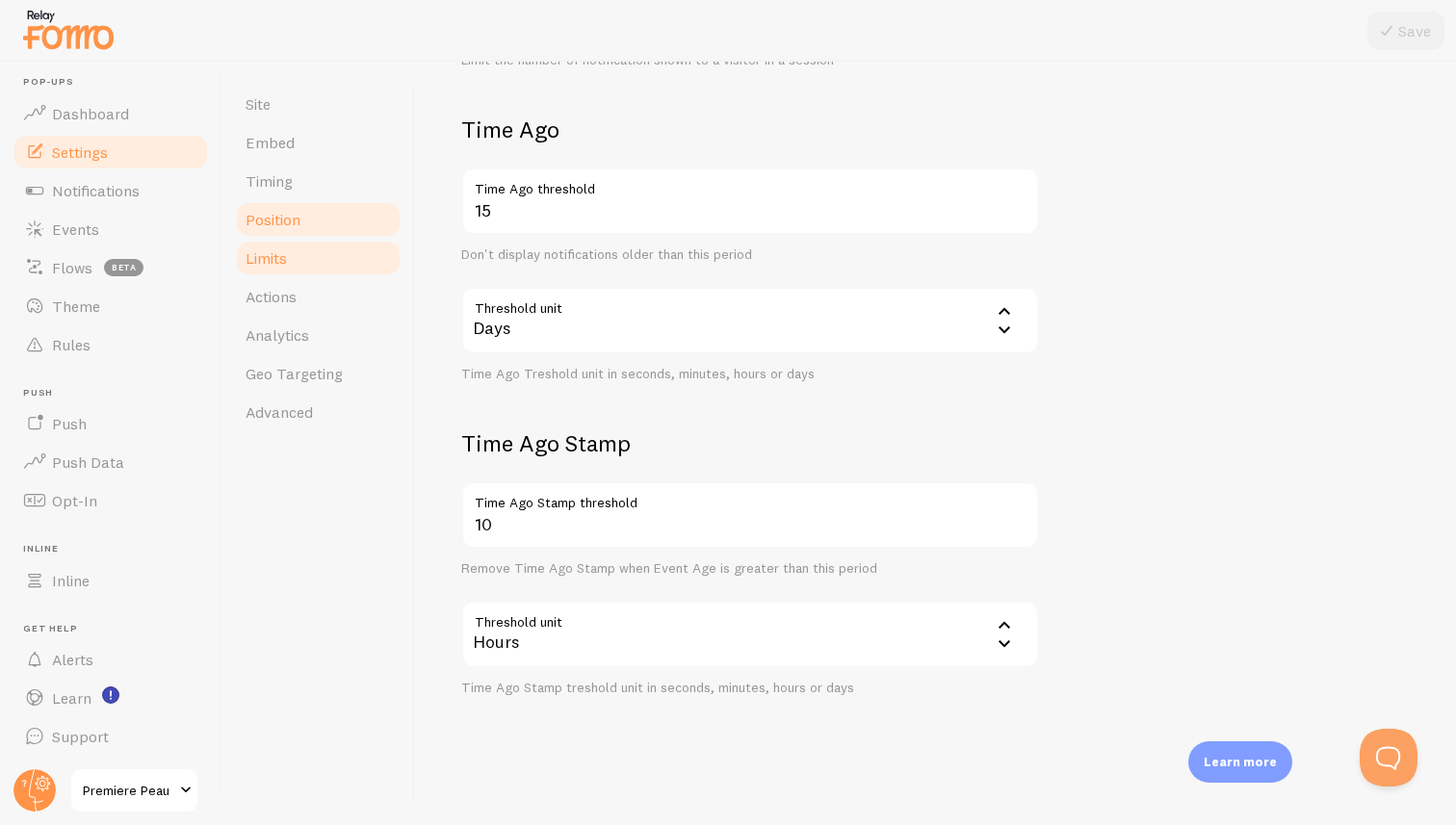
click at [293, 222] on span "Position" at bounding box center [273, 219] width 55 height 19
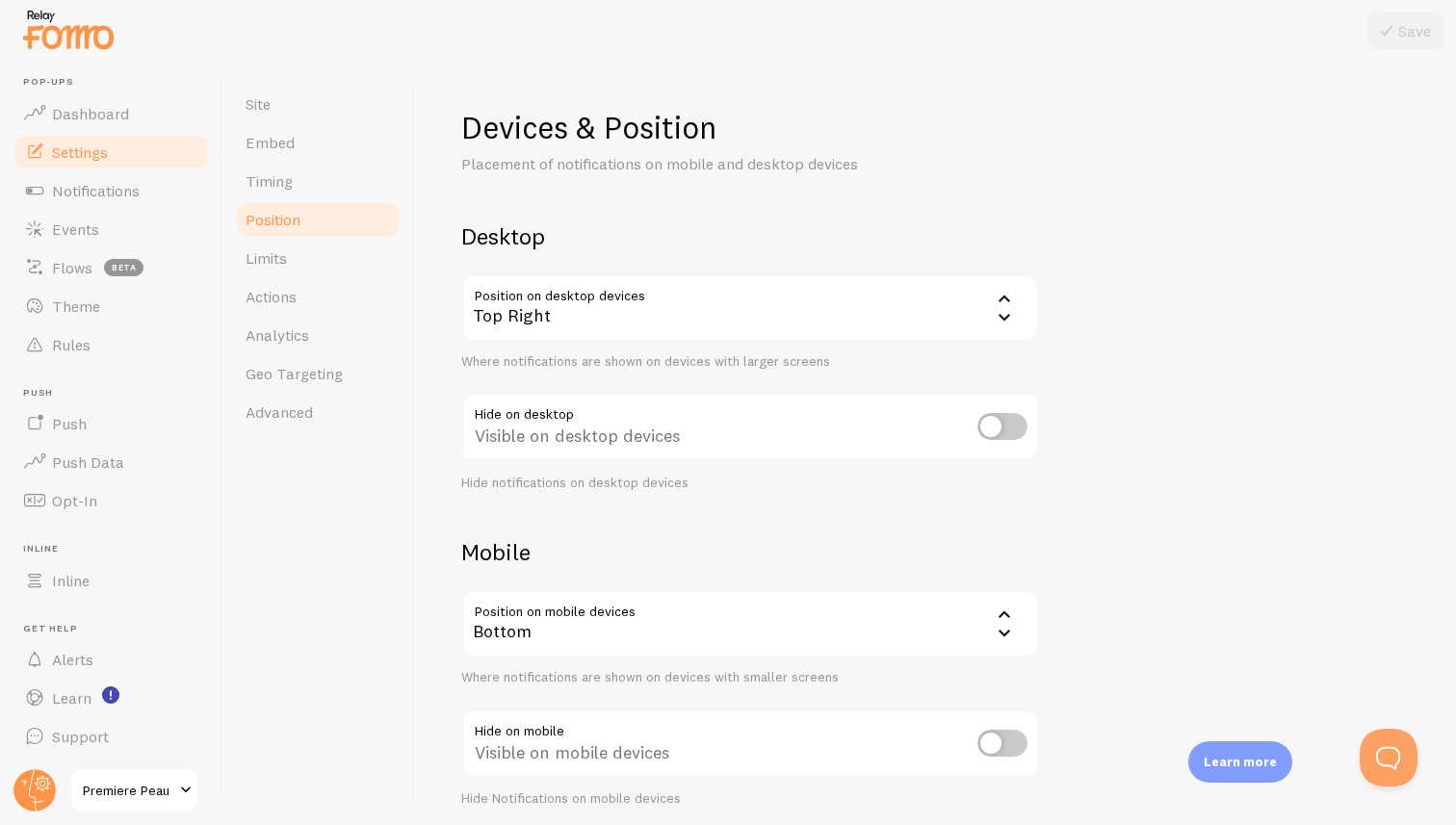
scroll to position [74, 0]
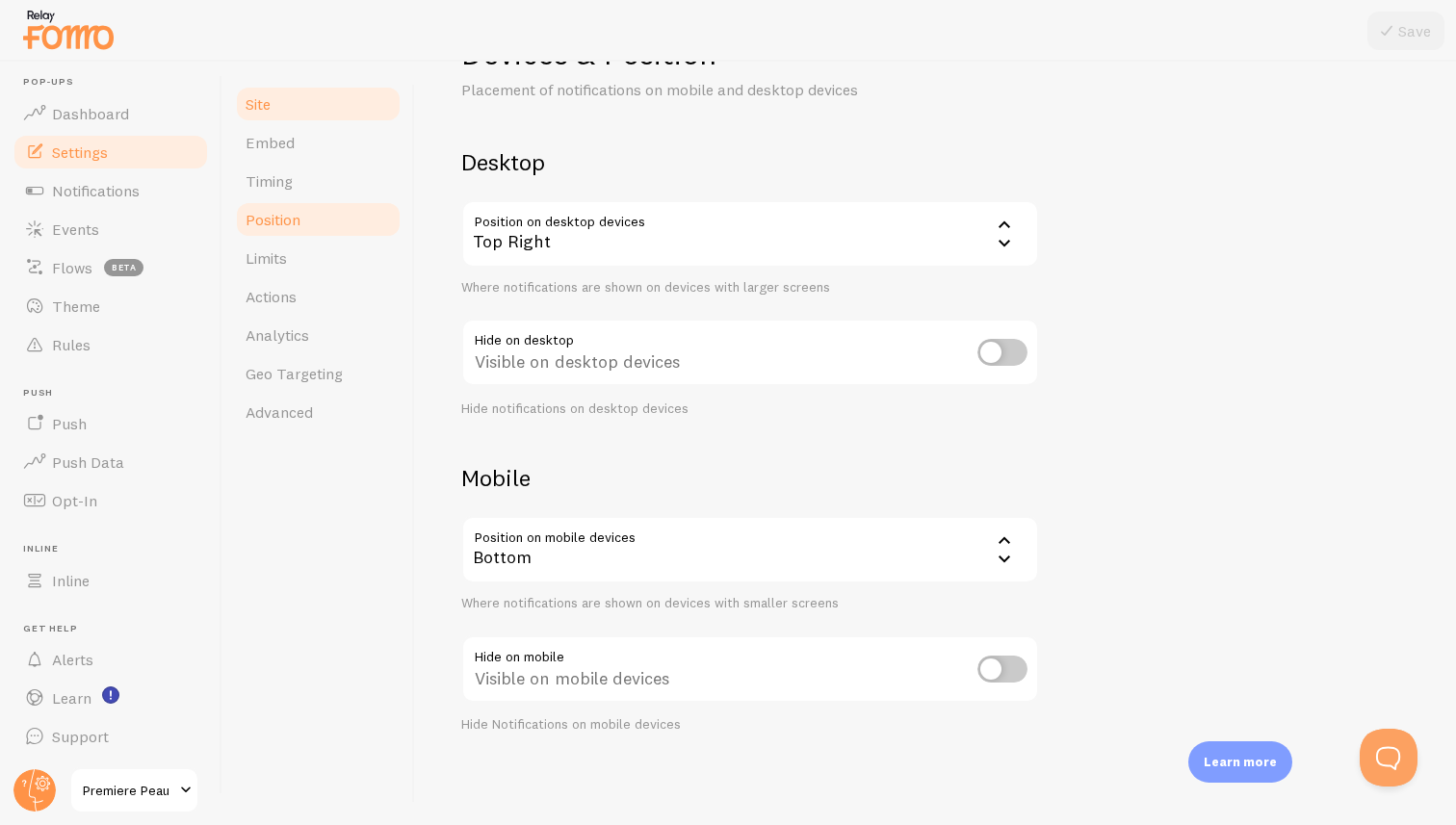
click at [277, 90] on link "Site" at bounding box center [318, 104] width 169 height 39
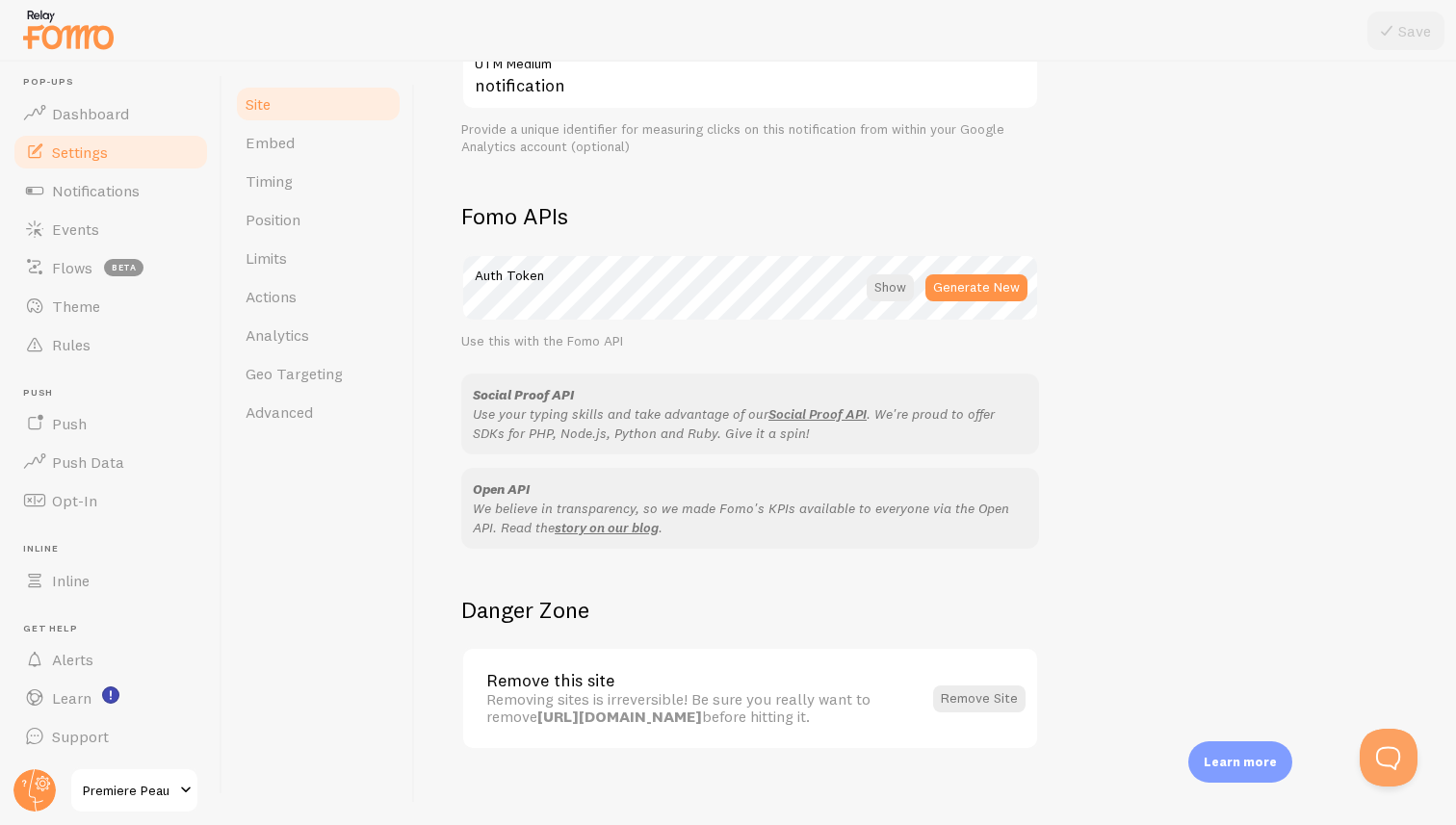
scroll to position [992, 0]
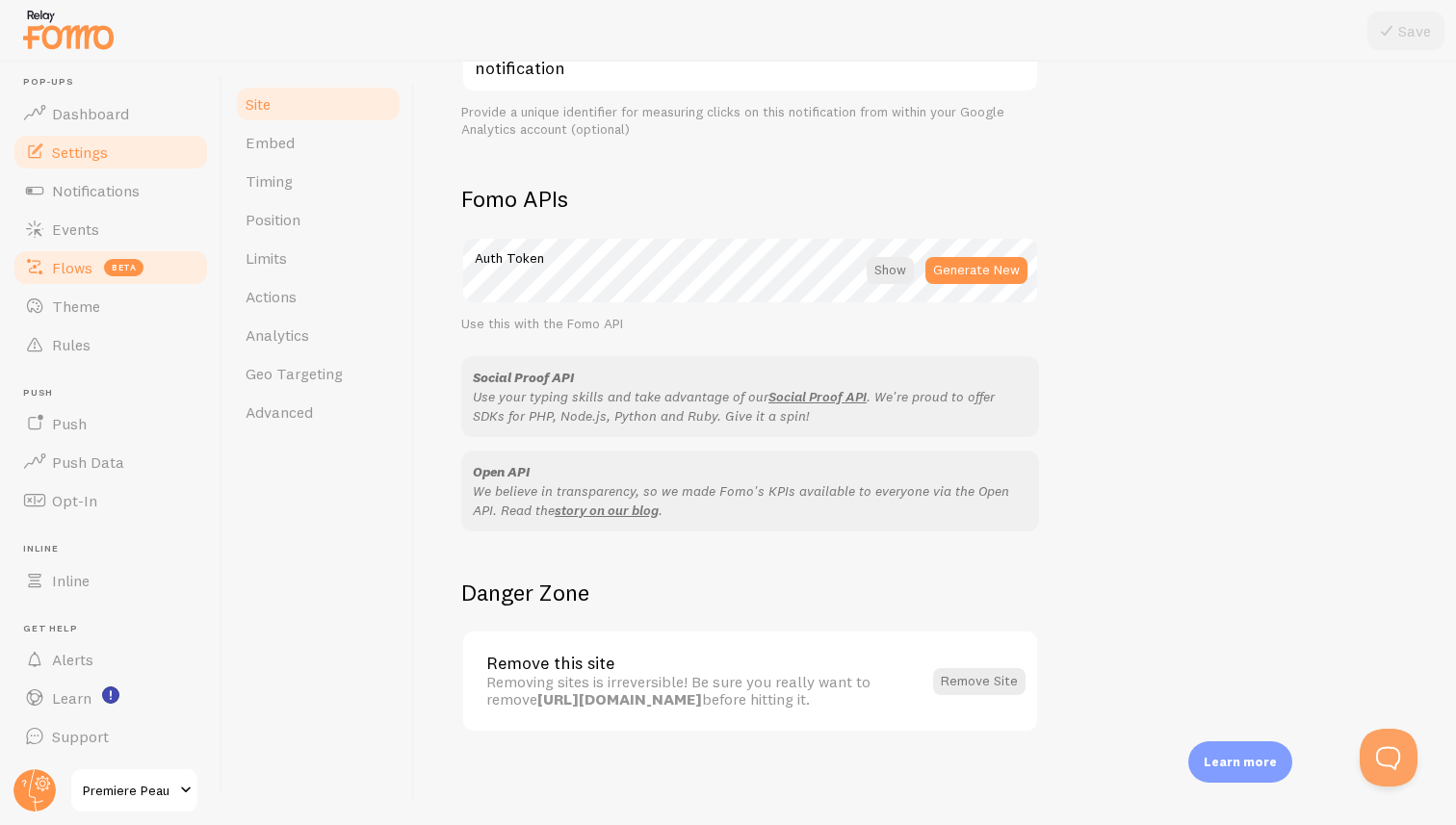
click at [71, 266] on span "Flows" at bounding box center [72, 267] width 40 height 19
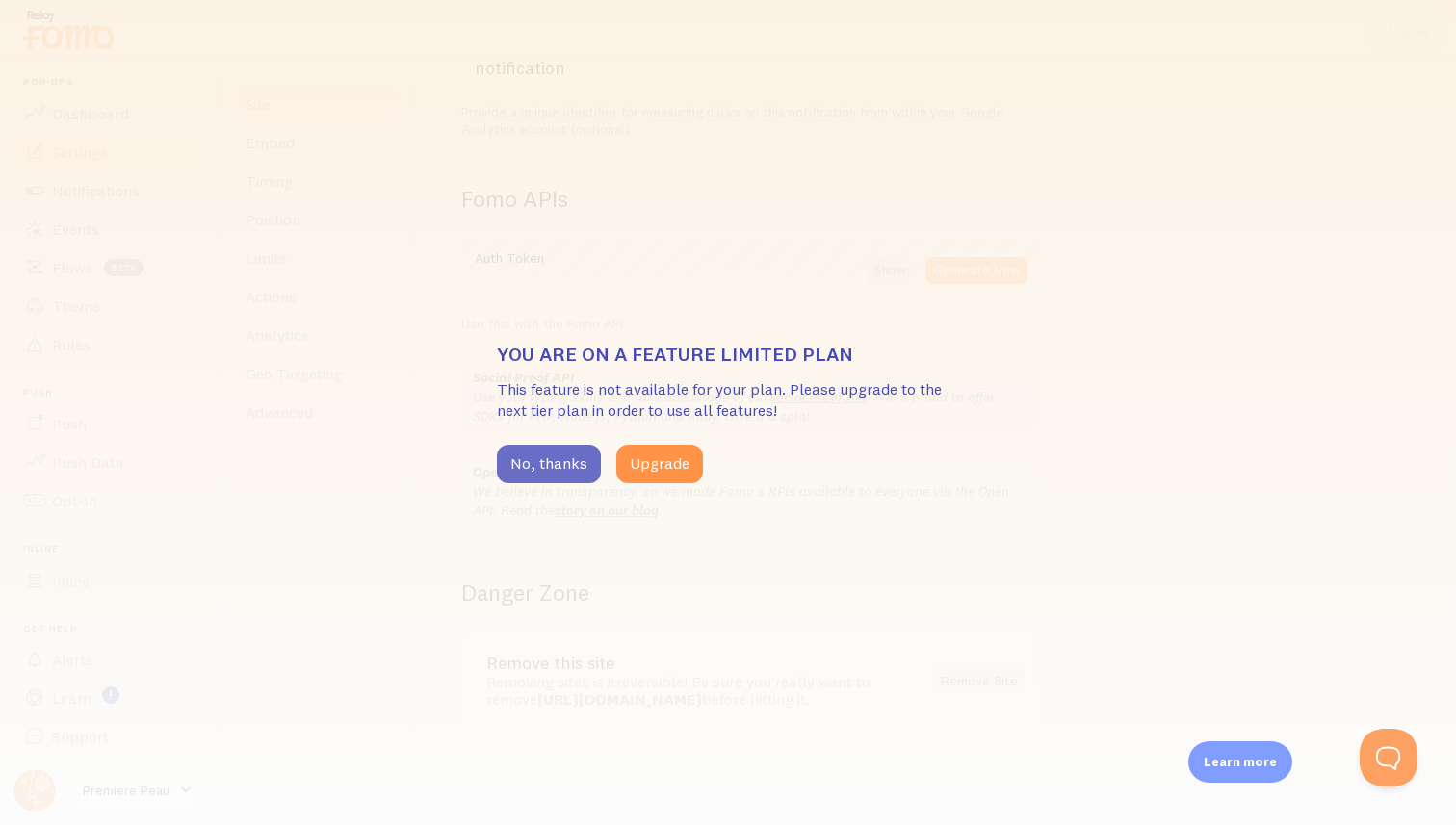
click at [547, 458] on button "No, thanks" at bounding box center [549, 463] width 104 height 39
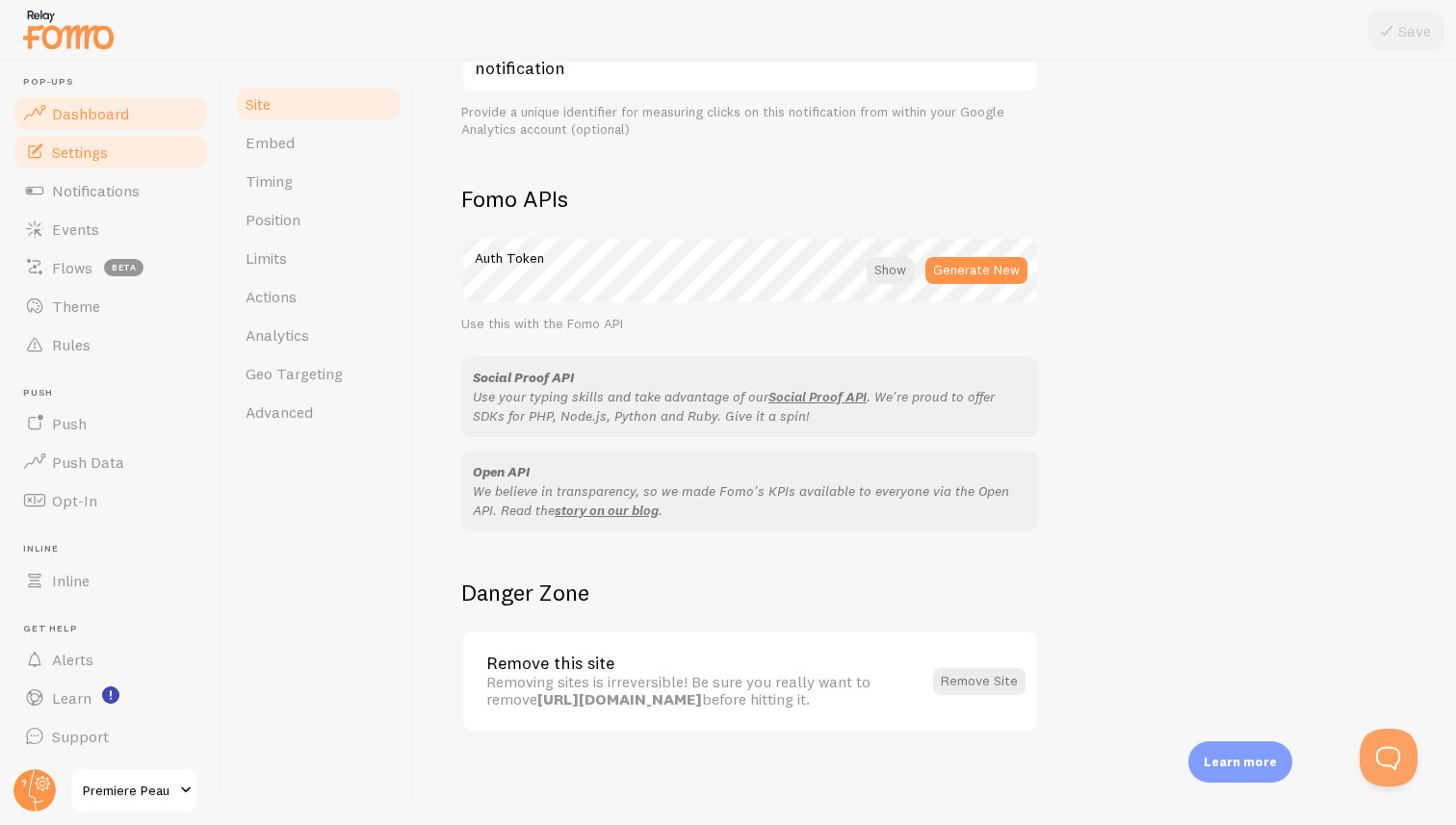
click at [90, 107] on span "Dashboard" at bounding box center [90, 113] width 77 height 19
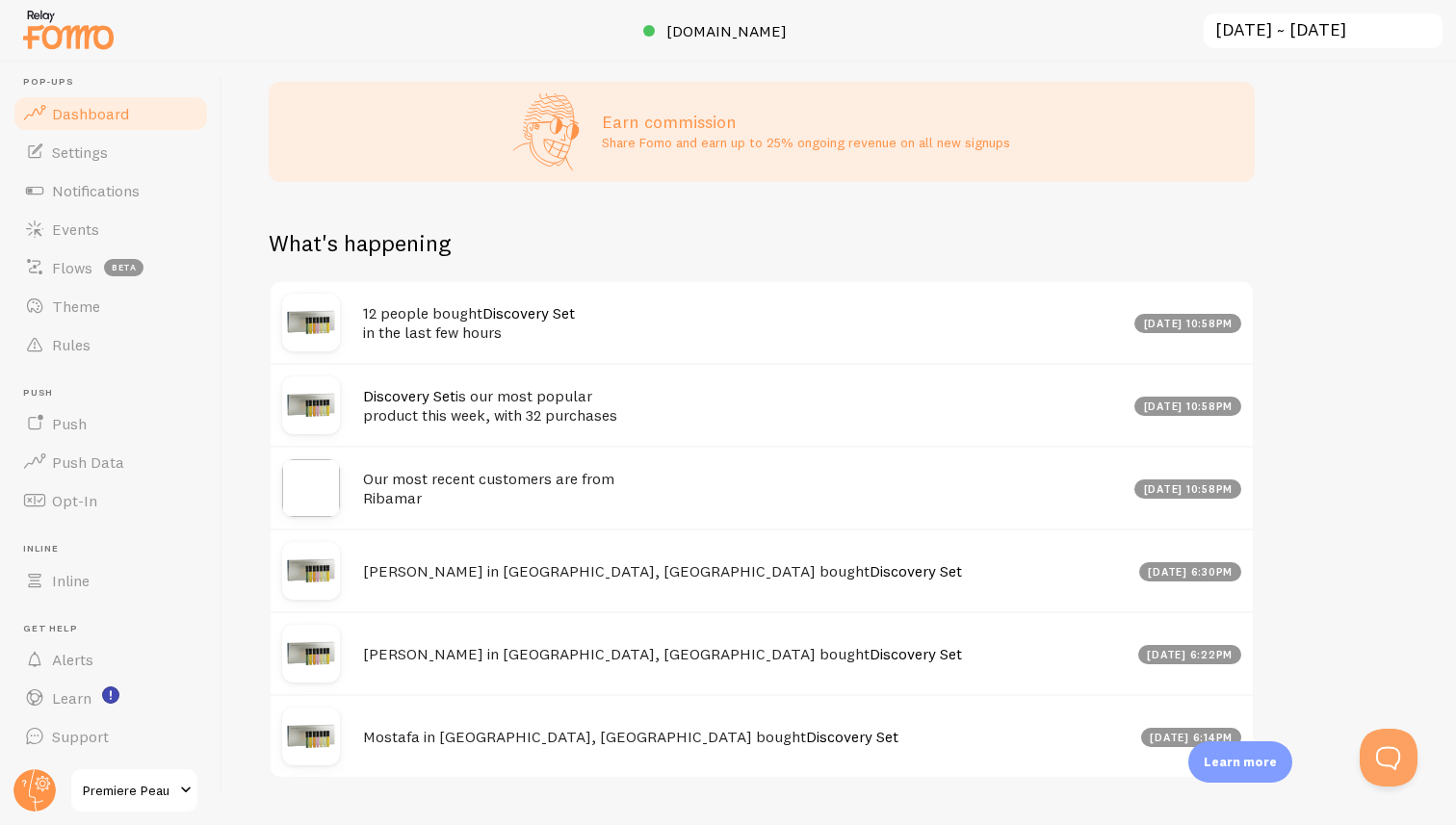
scroll to position [849, 0]
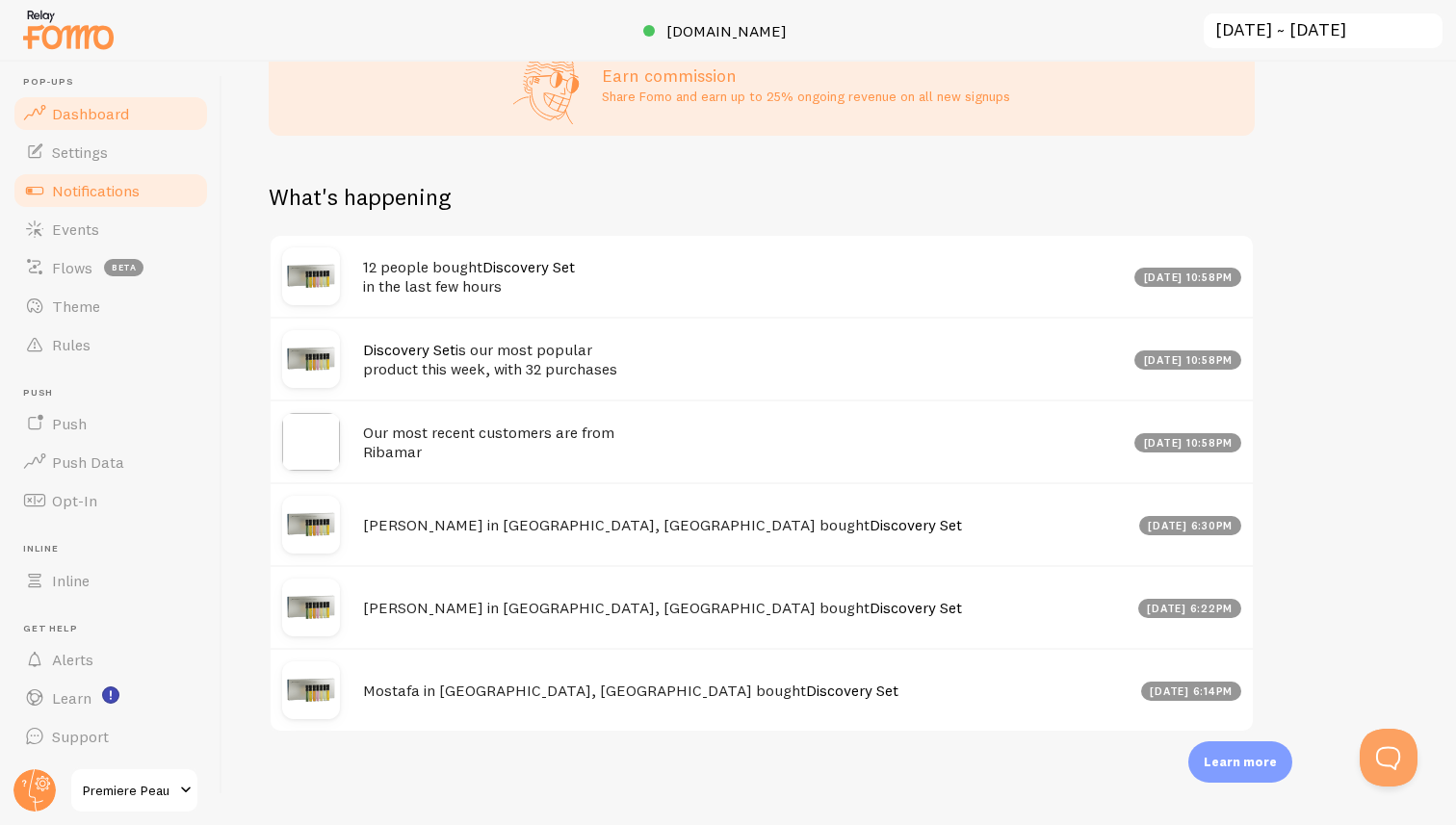
click at [85, 196] on span "Notifications" at bounding box center [96, 190] width 88 height 19
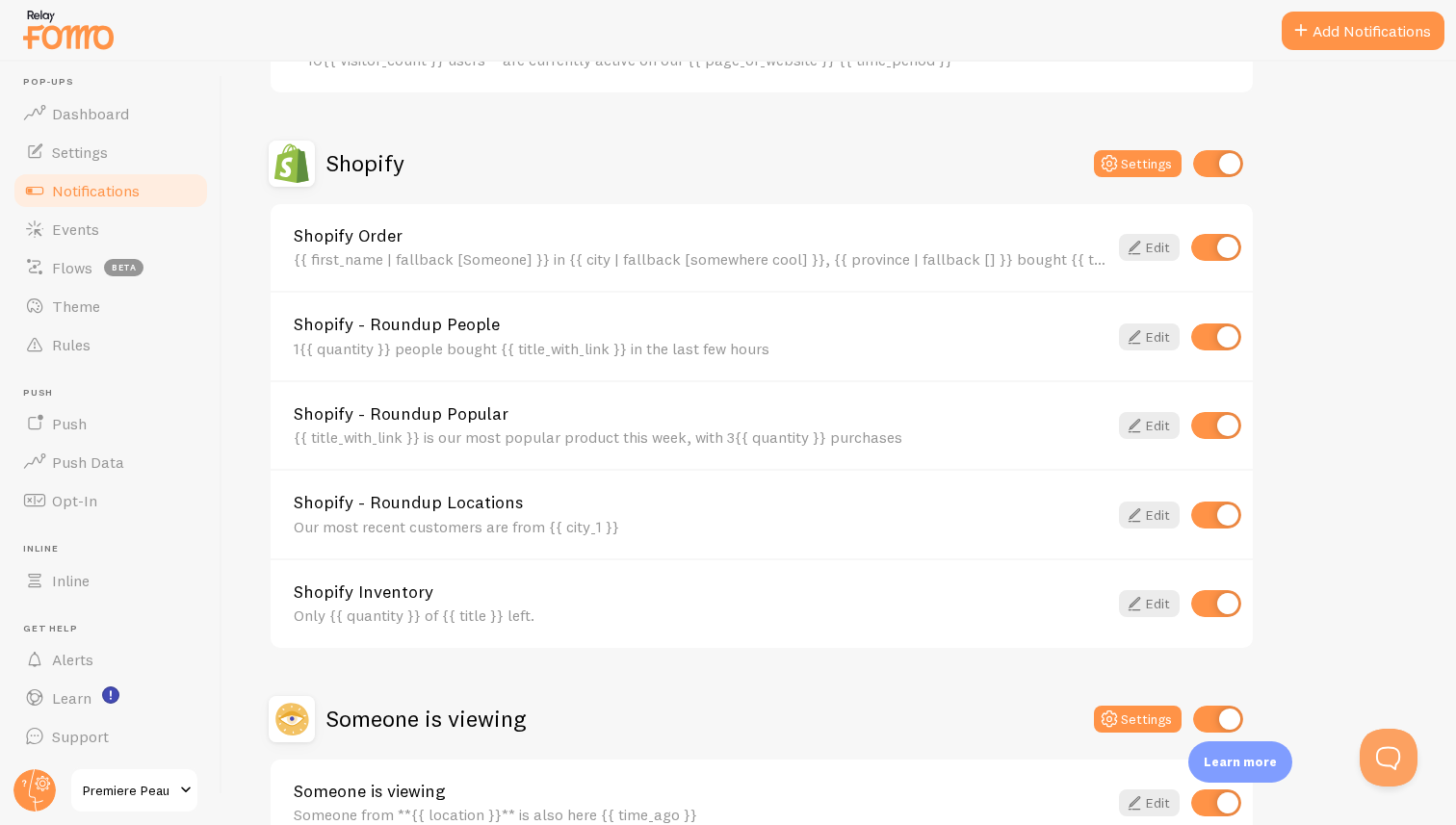
scroll to position [618, 0]
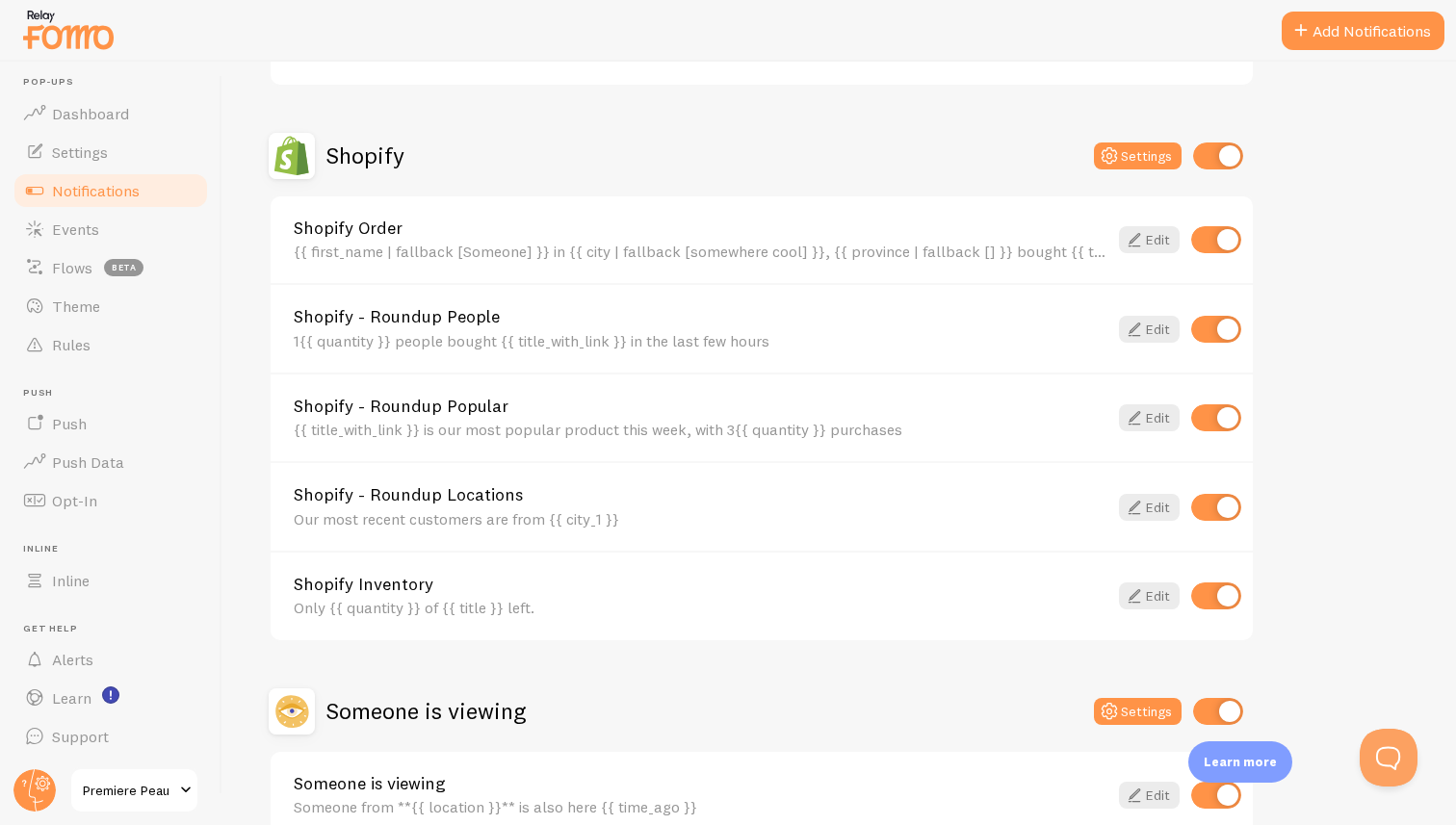
click at [703, 255] on div "{{ first_name | fallback [Someone] }} in {{ city | fallback [somewhere cool] }}…" at bounding box center [701, 251] width 813 height 17
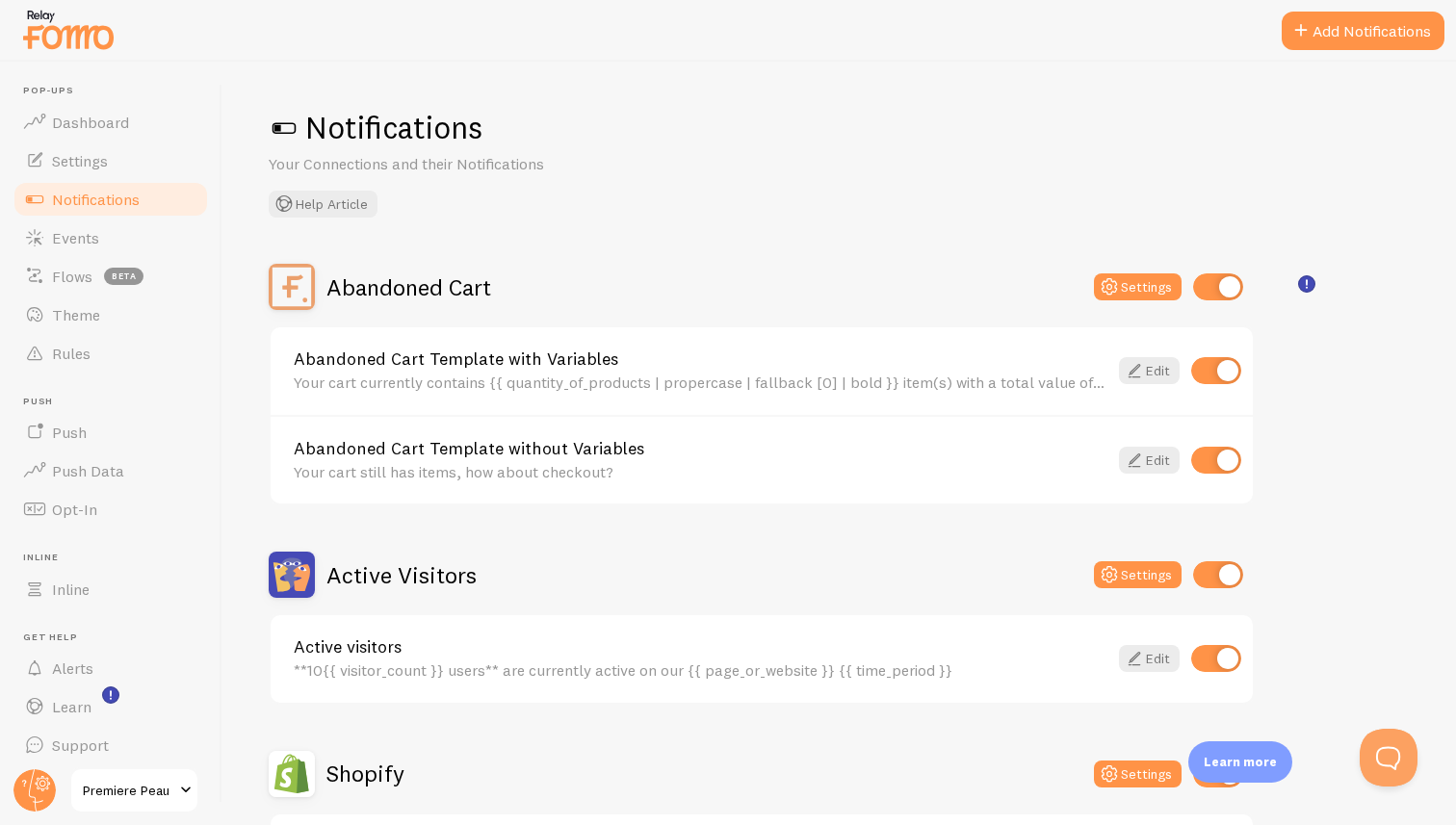
scroll to position [9, 0]
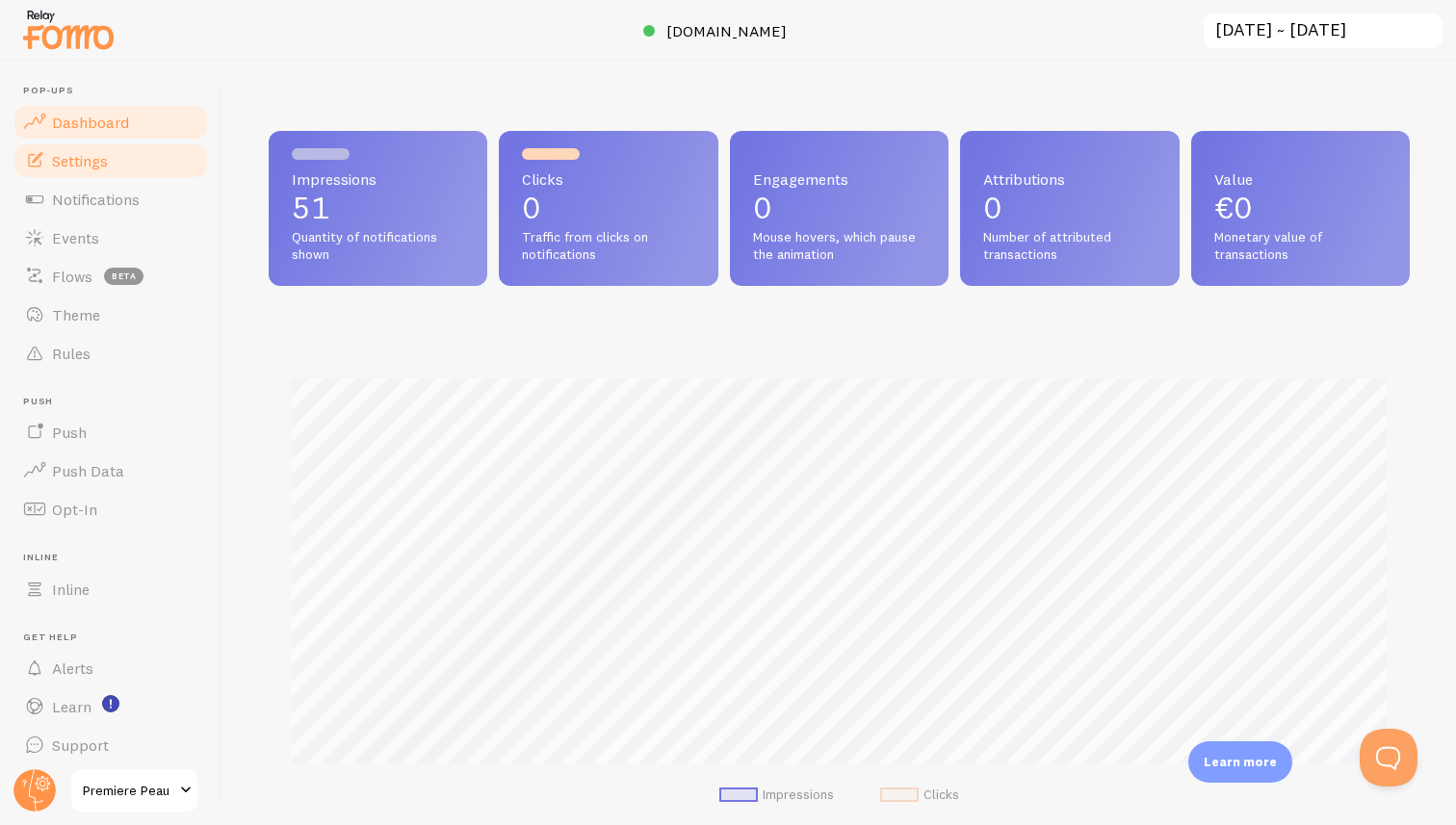
click at [76, 162] on span "Settings" at bounding box center [80, 160] width 56 height 19
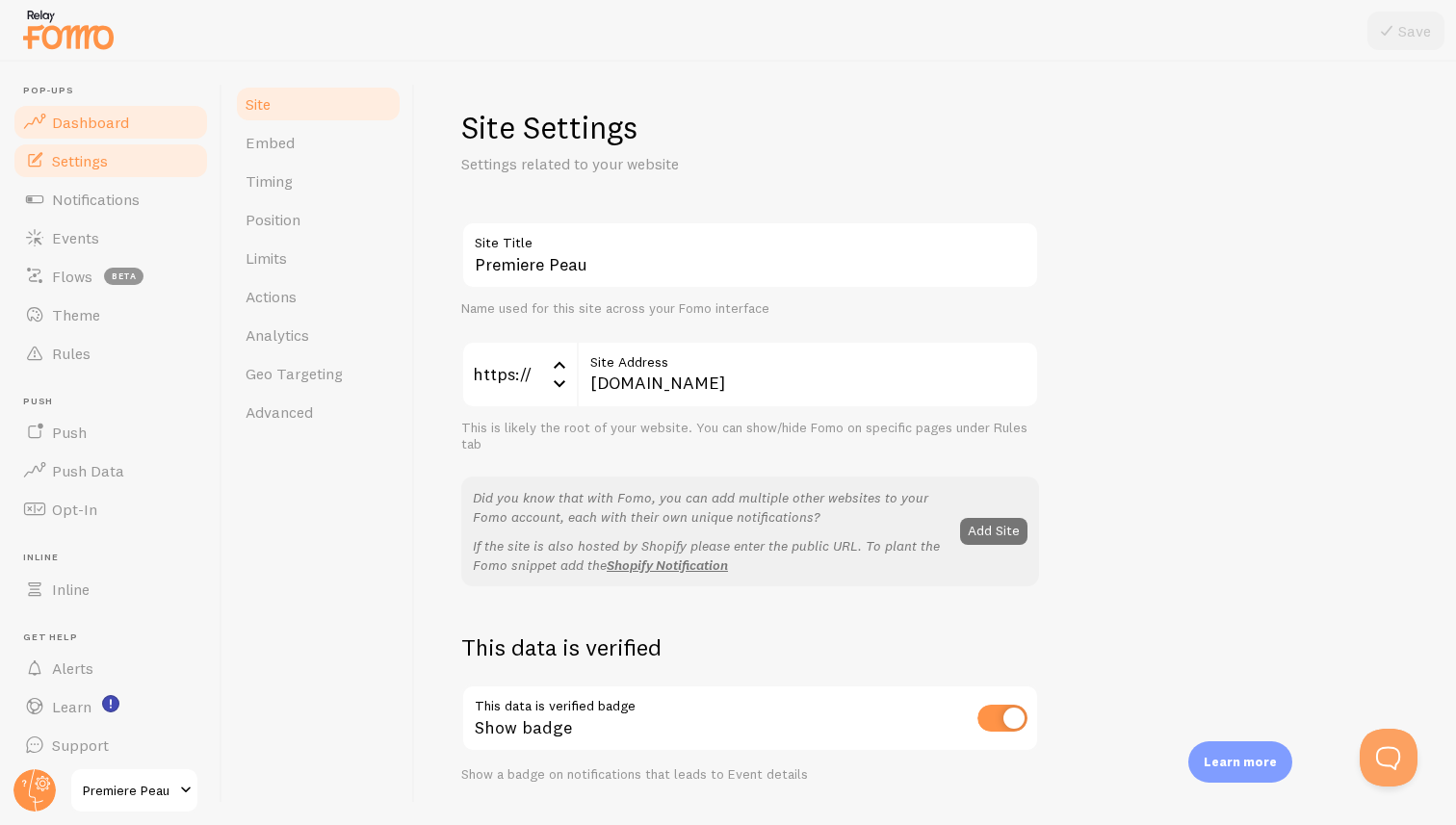
click at [77, 113] on span "Dashboard" at bounding box center [90, 122] width 77 height 19
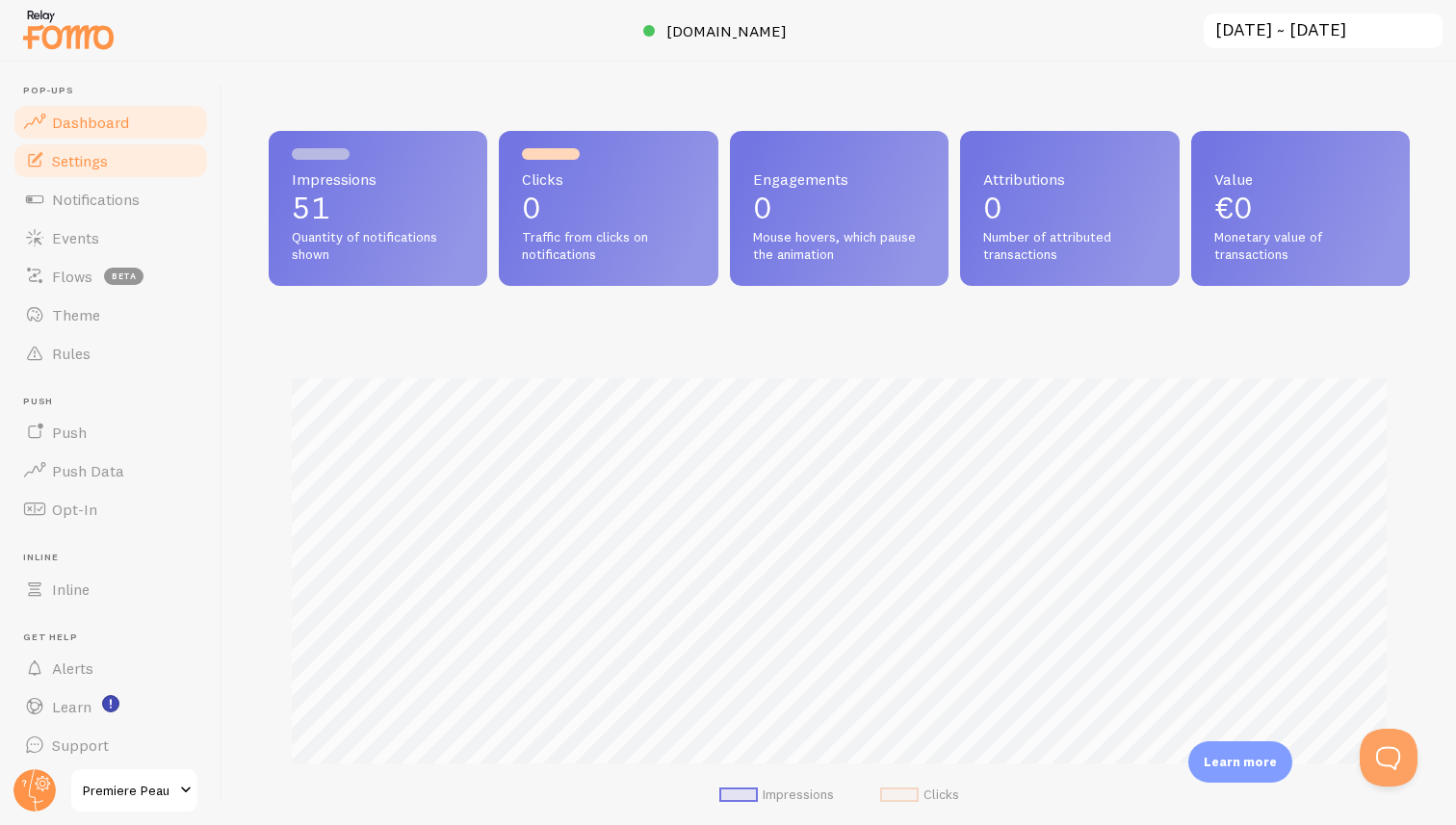
scroll to position [505, 1141]
click at [94, 157] on span "Settings" at bounding box center [80, 160] width 56 height 19
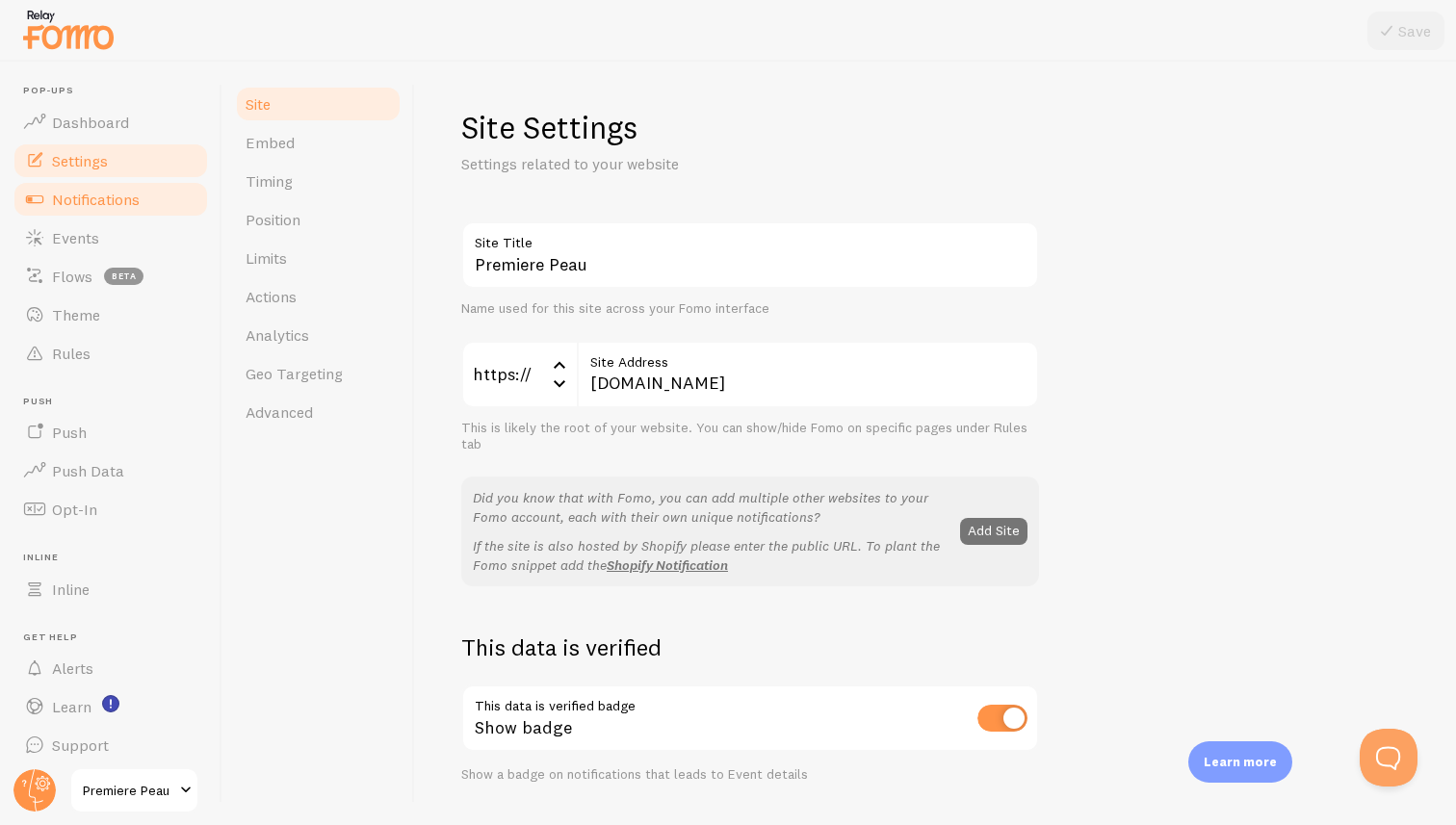
click at [96, 191] on span "Notifications" at bounding box center [96, 199] width 88 height 19
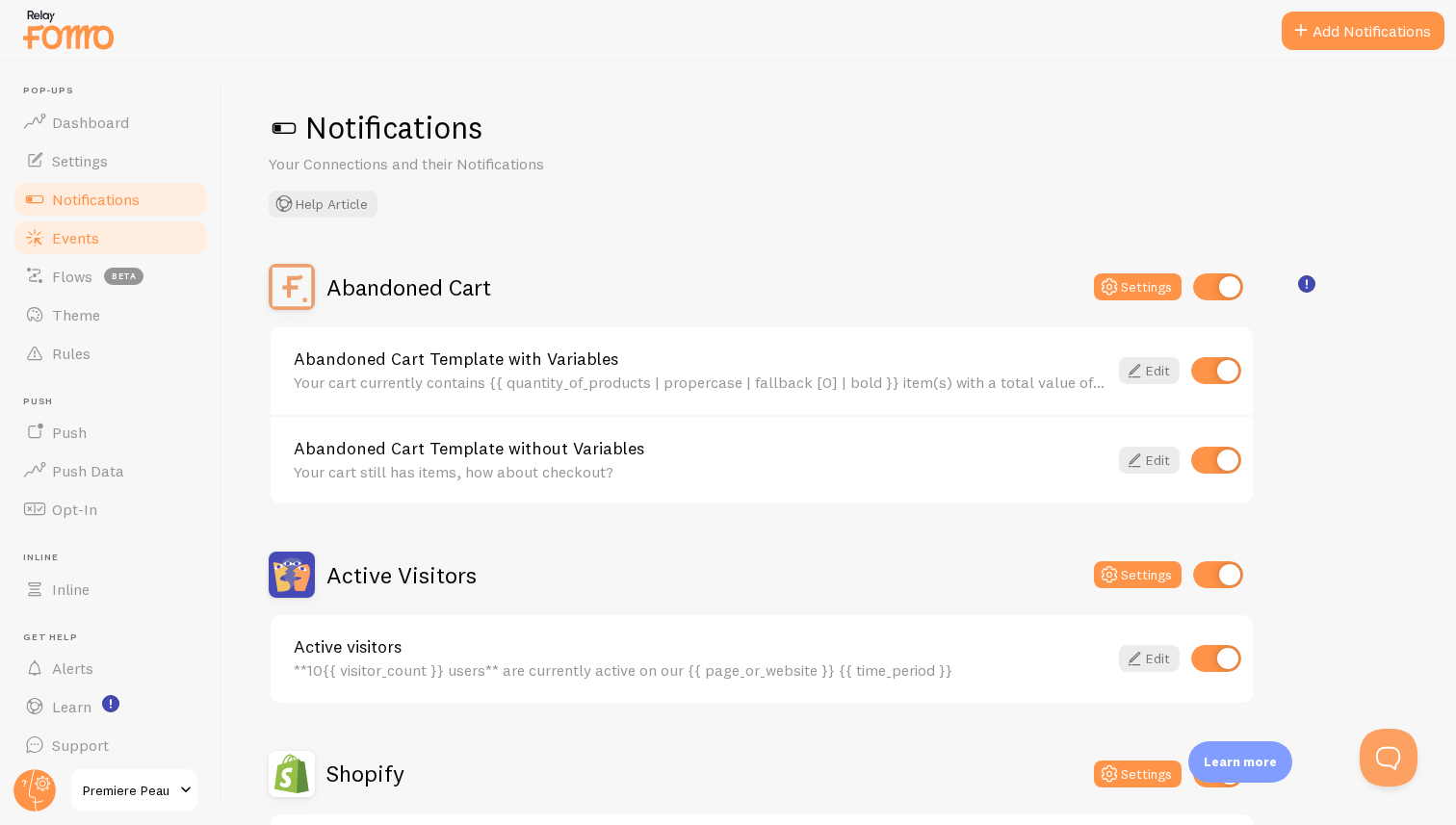
click at [93, 239] on span "Events" at bounding box center [75, 237] width 47 height 19
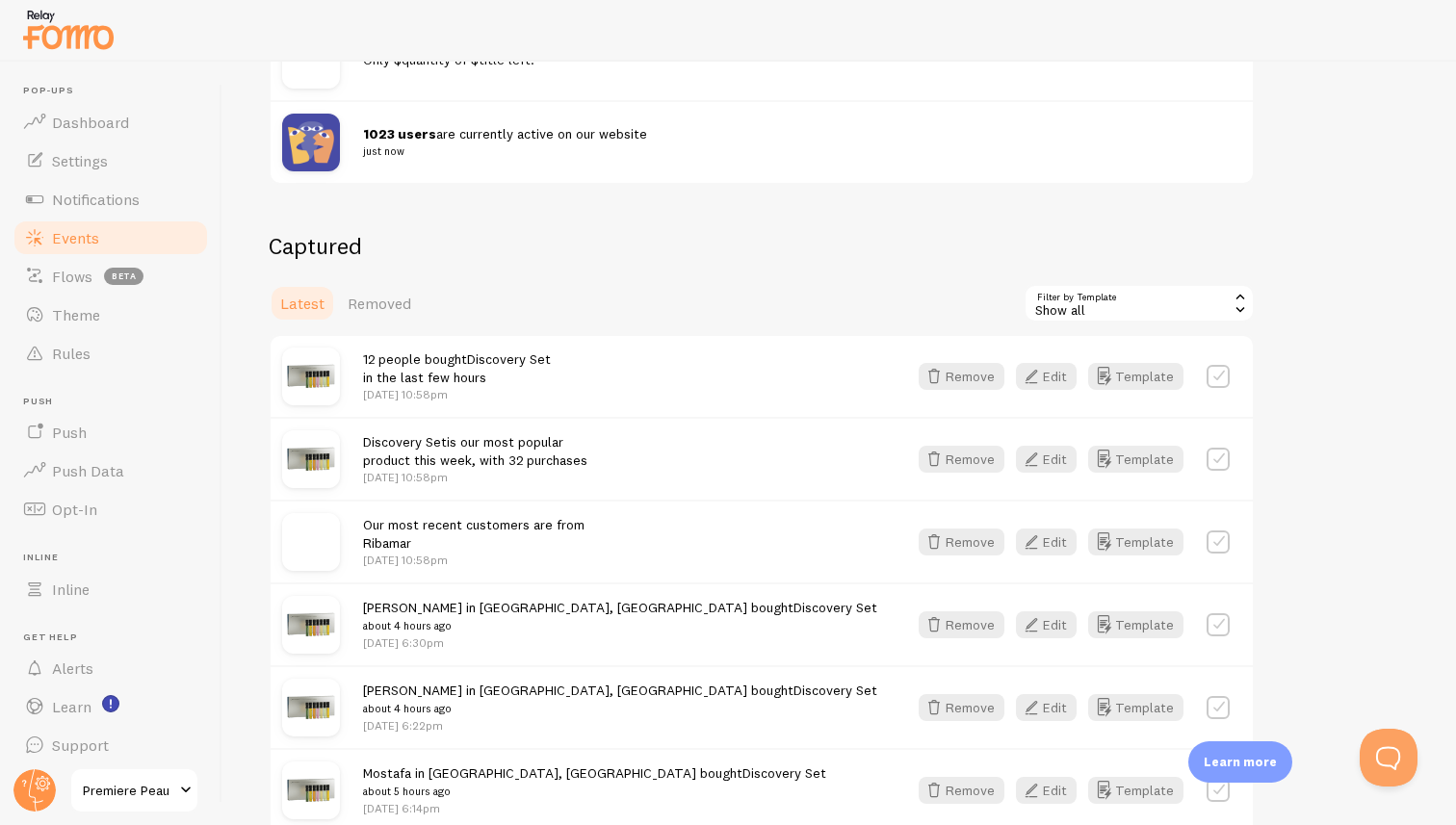
scroll to position [327, 0]
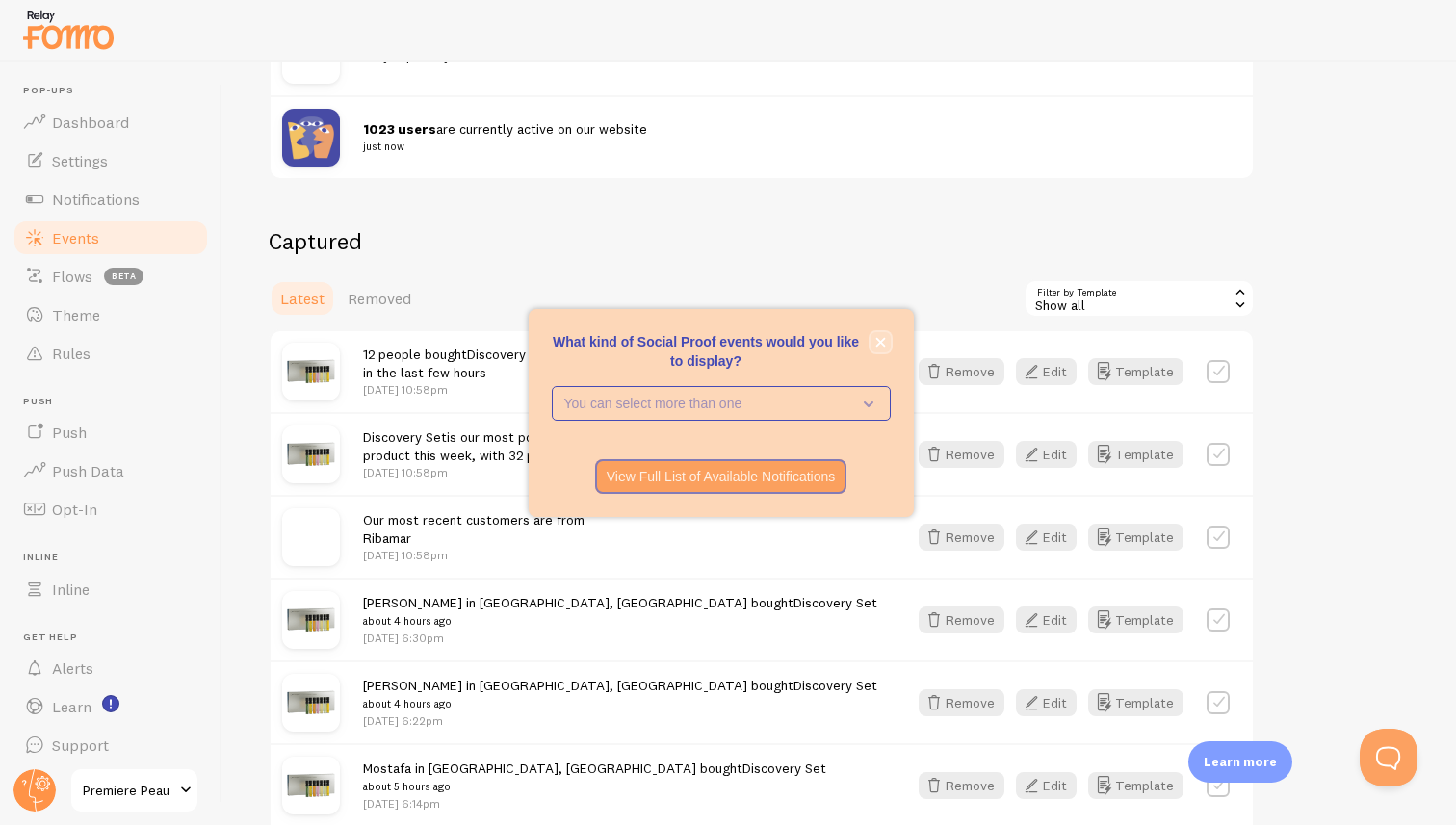
click at [882, 346] on icon "close," at bounding box center [880, 342] width 11 height 11
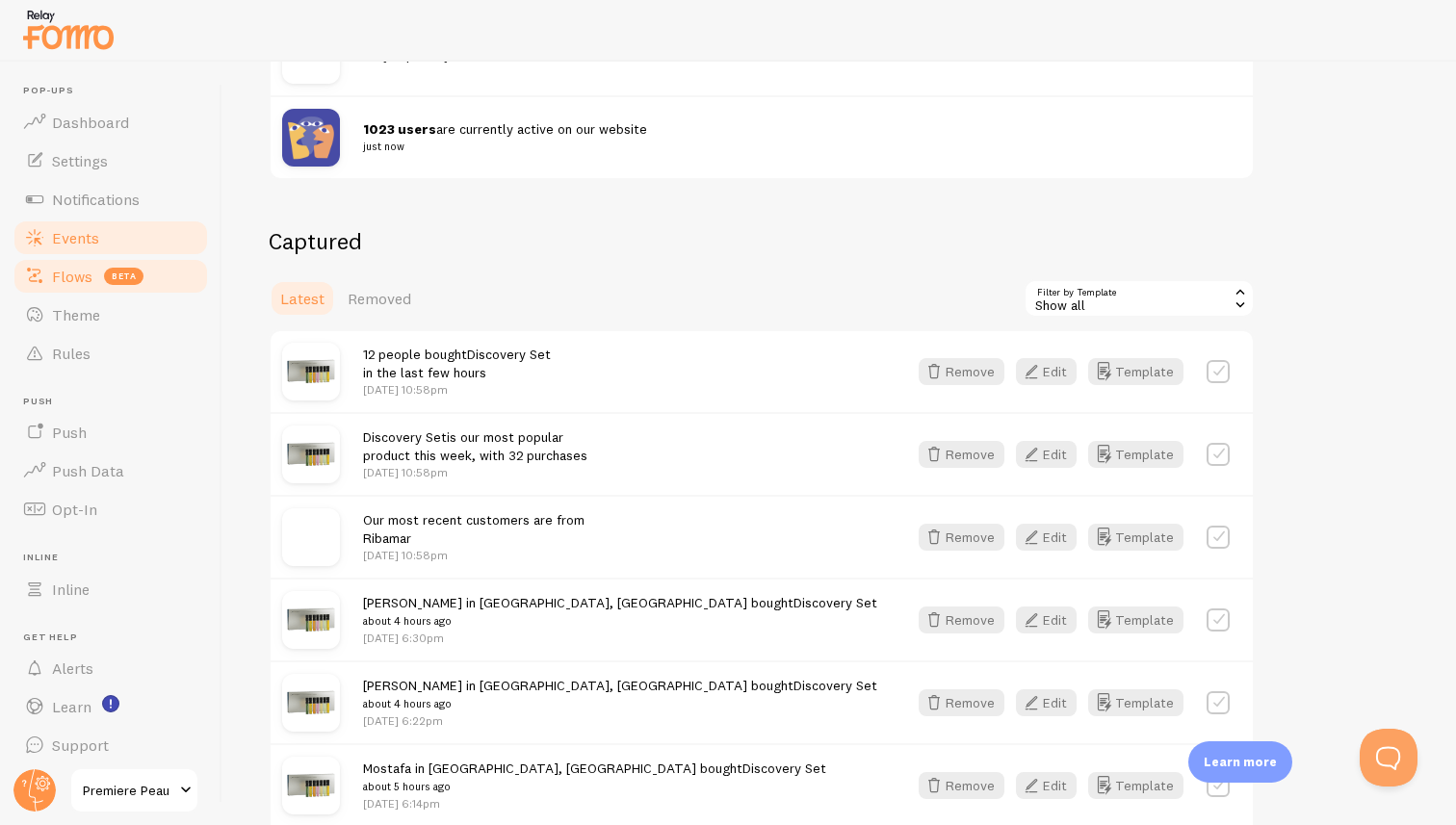
click at [119, 284] on link "Flows beta" at bounding box center [111, 276] width 198 height 39
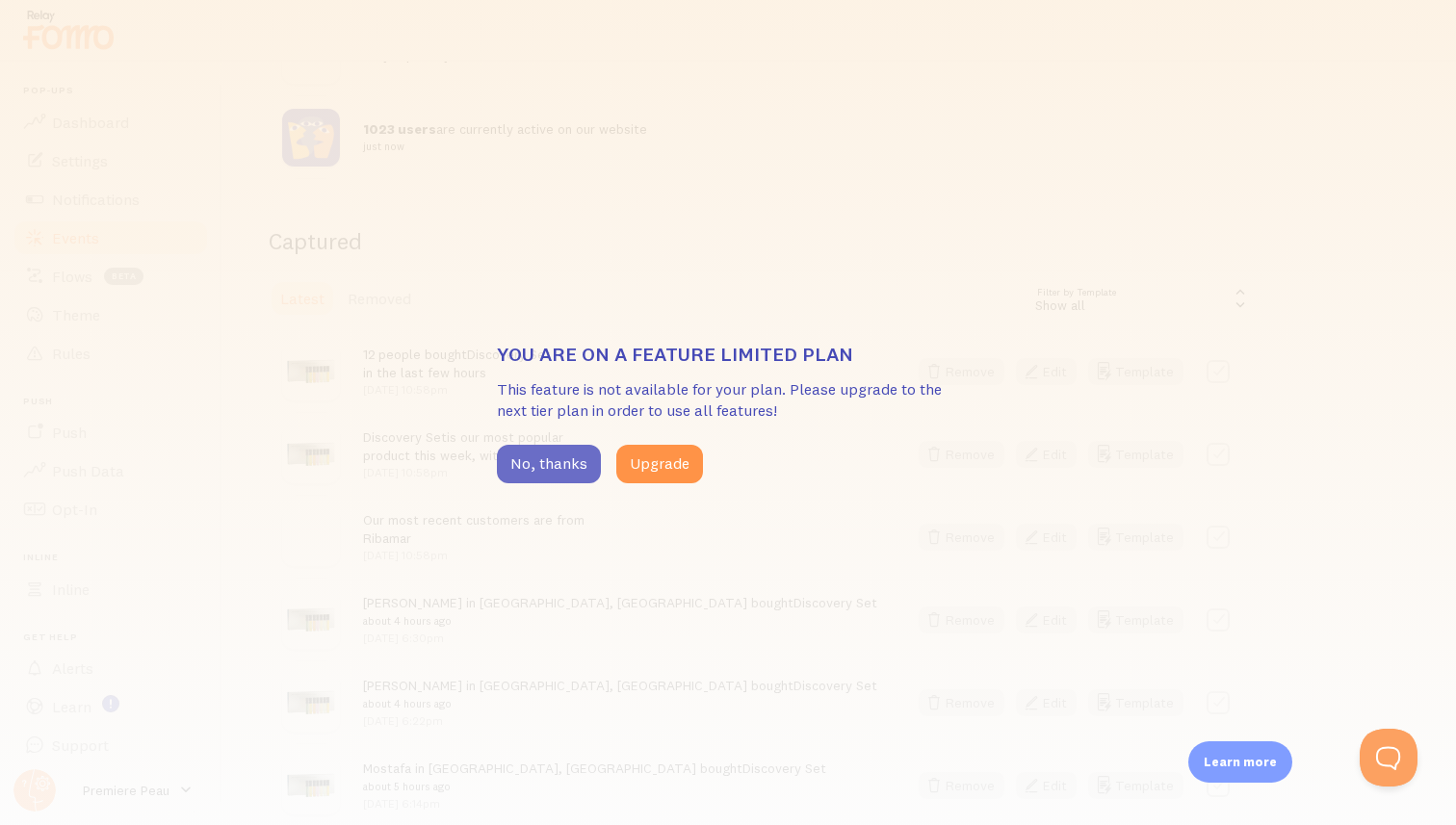
click at [544, 459] on button "No, thanks" at bounding box center [549, 463] width 104 height 39
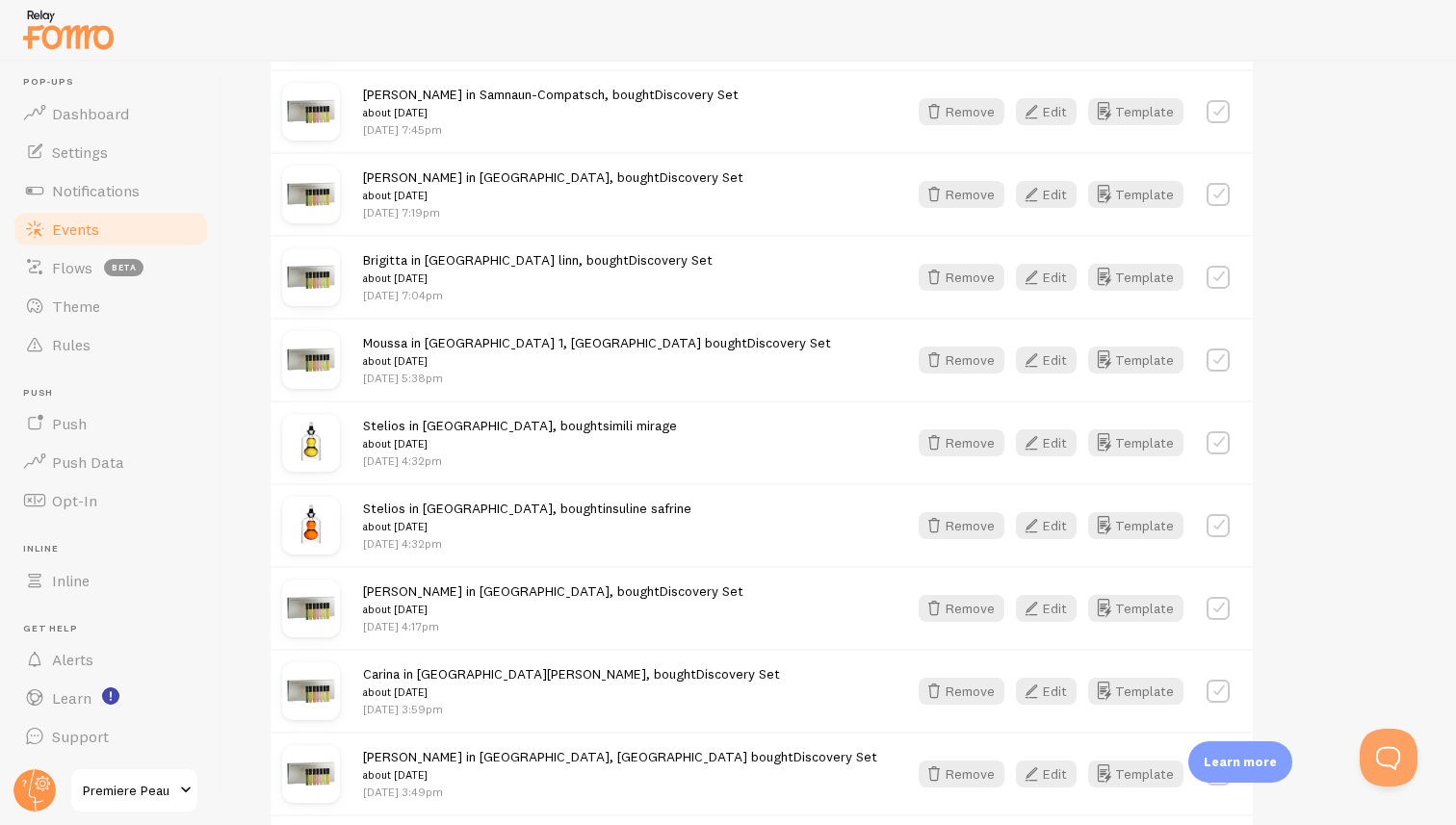
scroll to position [2159, 0]
click at [92, 115] on span "Dashboard" at bounding box center [90, 113] width 77 height 19
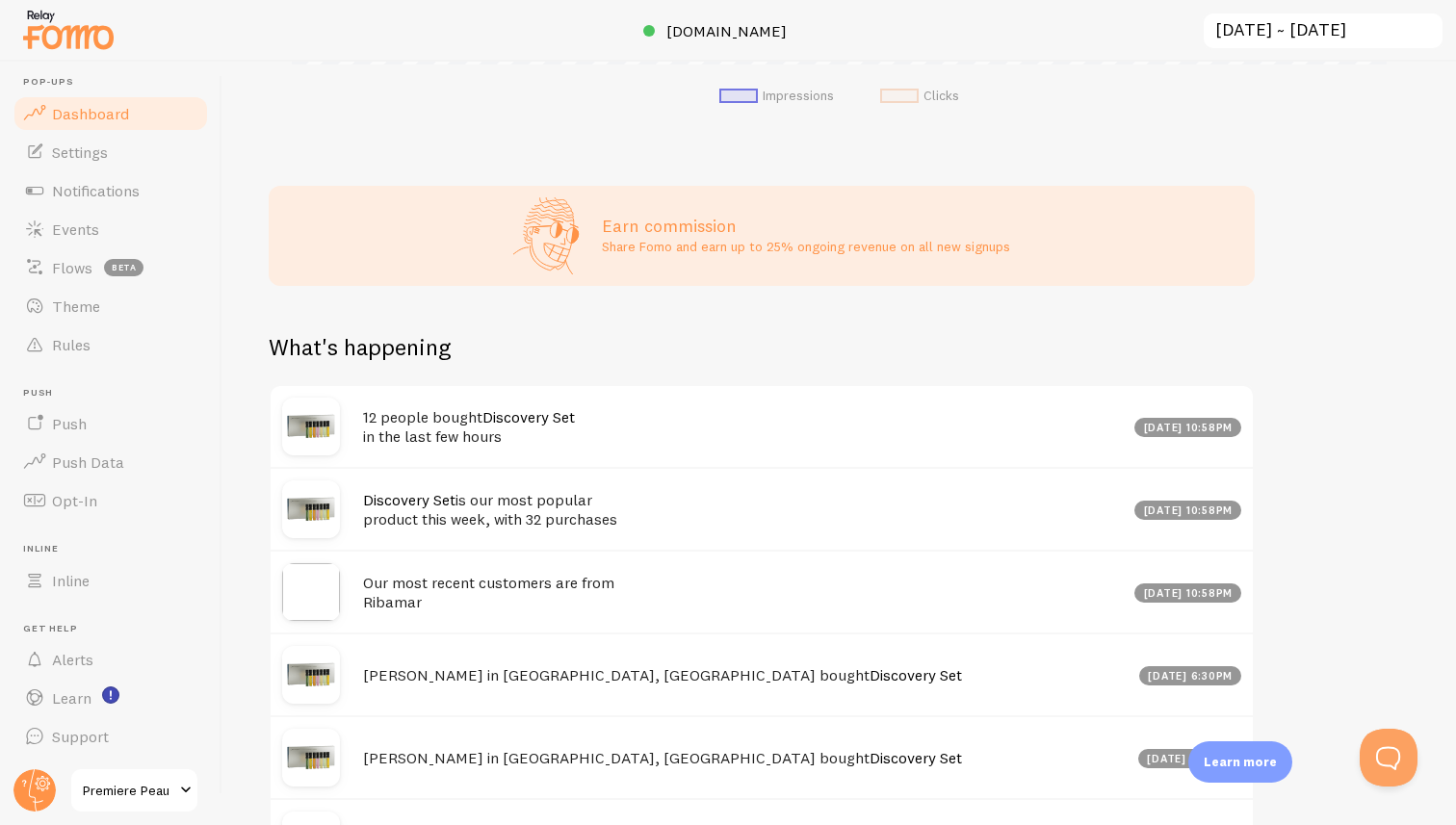
scroll to position [849, 0]
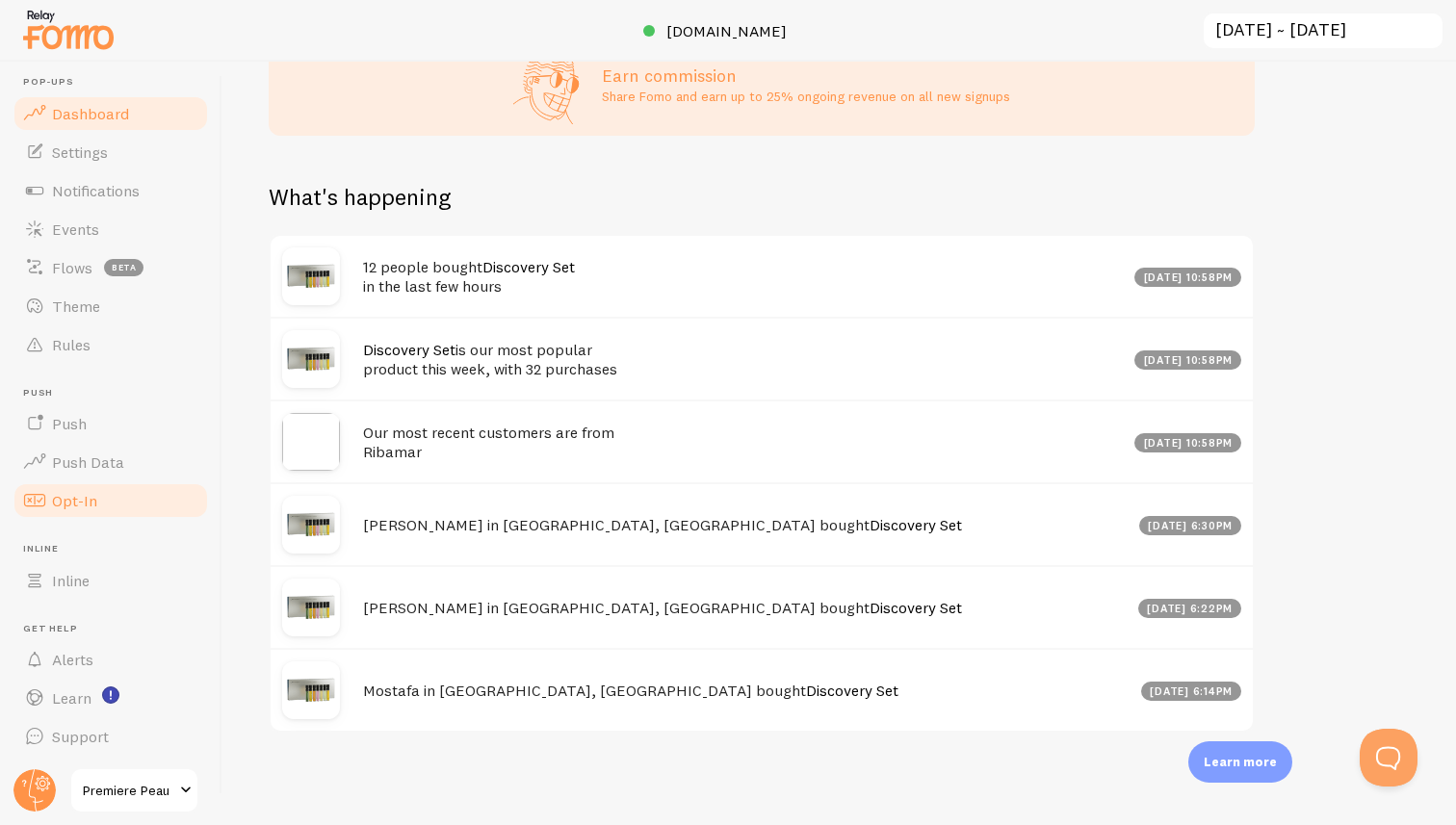
click at [66, 495] on span "Opt-In" at bounding box center [74, 499] width 45 height 19
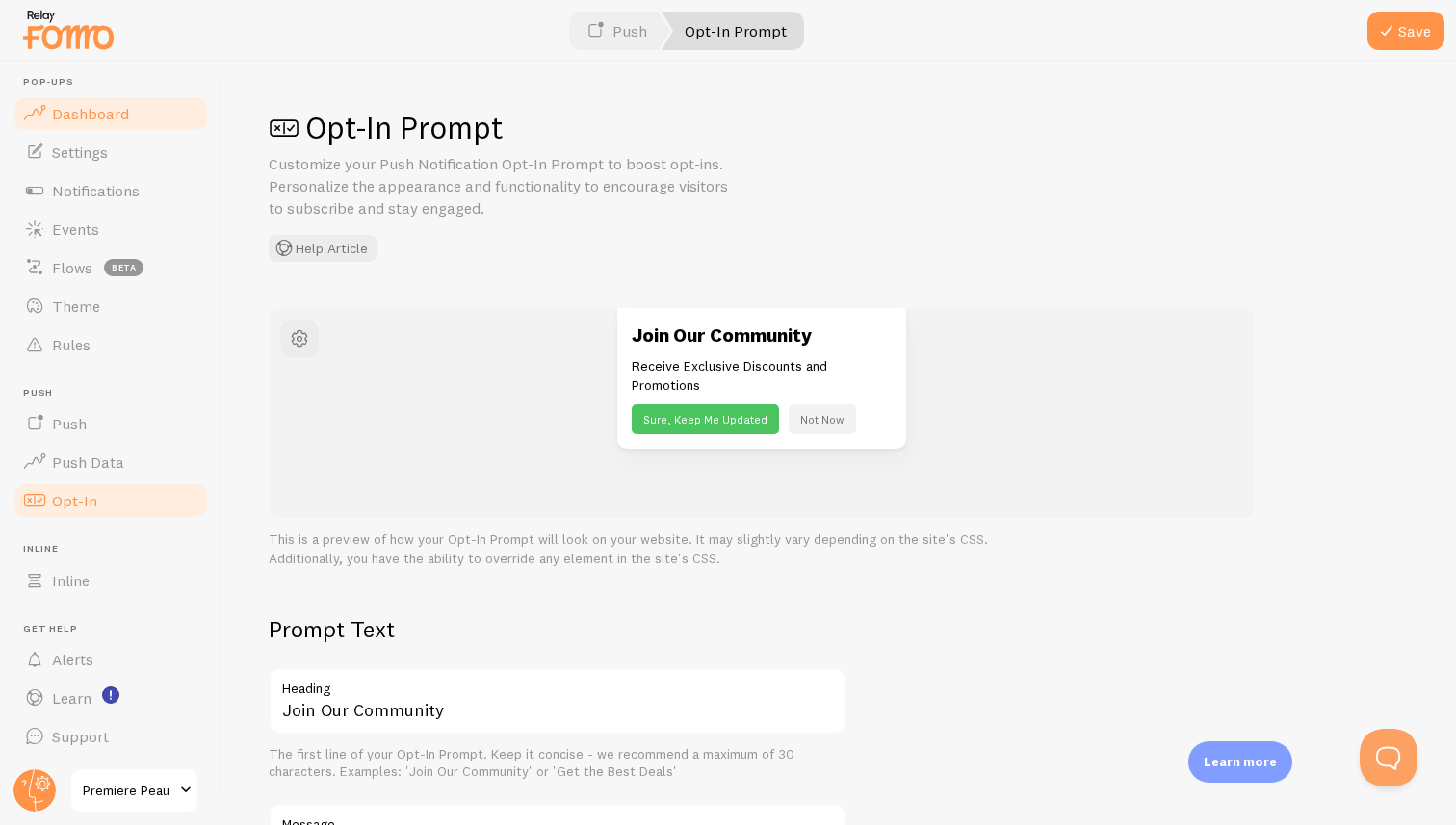
click at [83, 118] on span "Dashboard" at bounding box center [90, 113] width 77 height 19
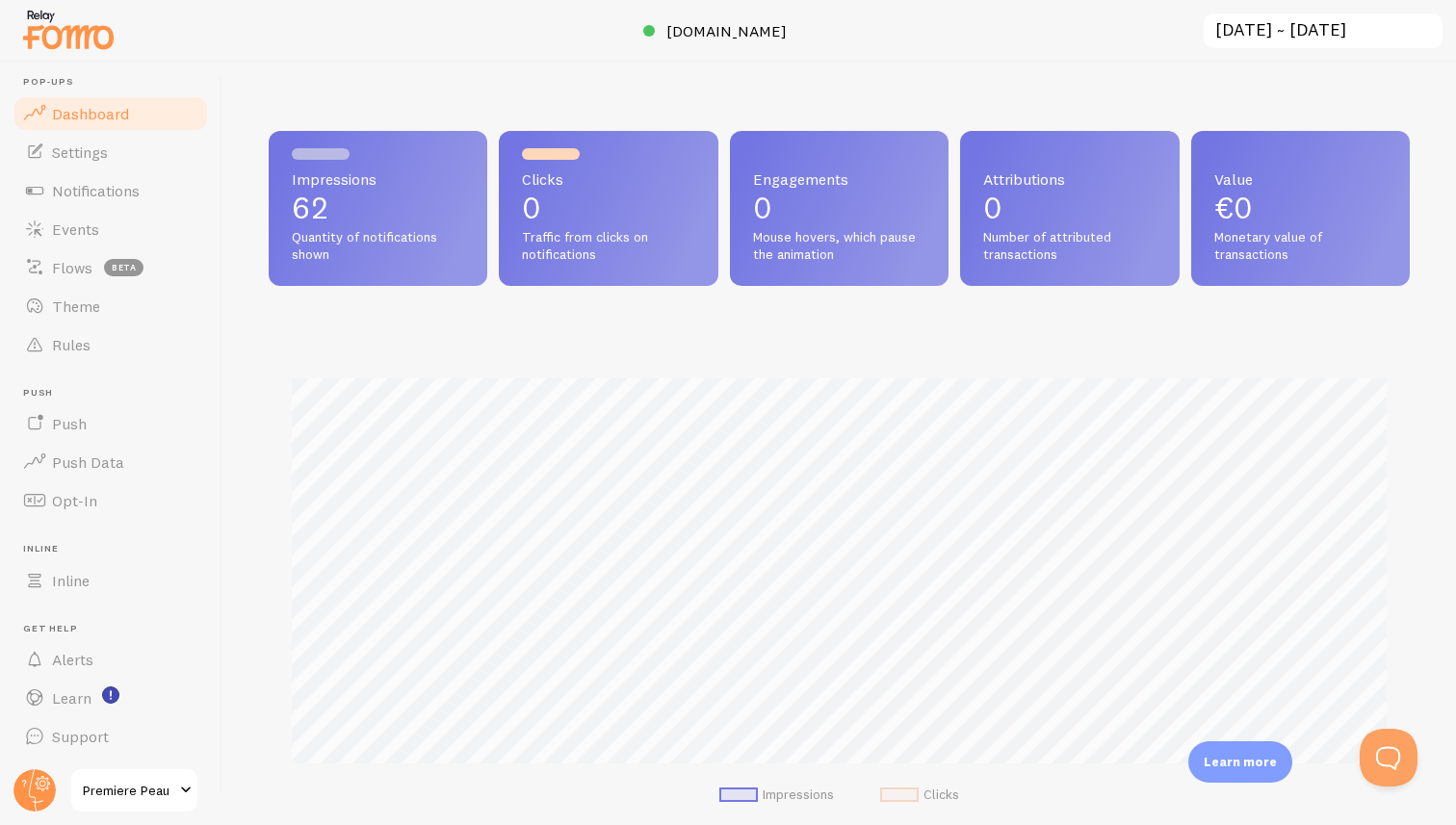
scroll to position [505, 1141]
